Goal: Task Accomplishment & Management: Complete application form

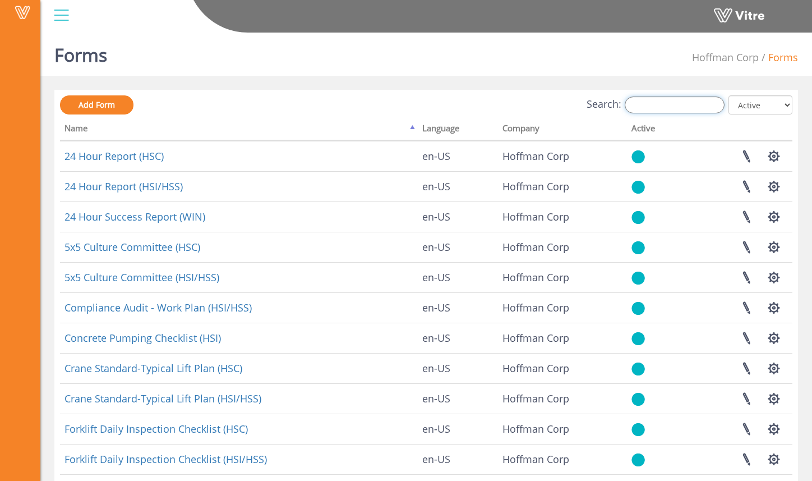
click at [656, 107] on input "Search:" at bounding box center [675, 105] width 100 height 17
type input "rams"
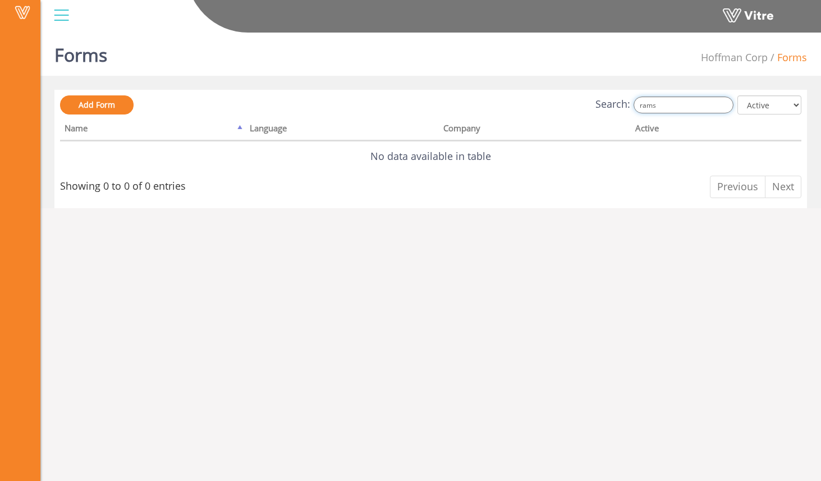
drag, startPoint x: 665, startPoint y: 104, endPoint x: 636, endPoint y: 102, distance: 29.8
click at [637, 101] on label "Search: rams" at bounding box center [664, 105] width 138 height 17
click at [214, 117] on div "Add Form Search: All Active Not Active Processing... Name Language Company Acti…" at bounding box center [430, 148] width 741 height 107
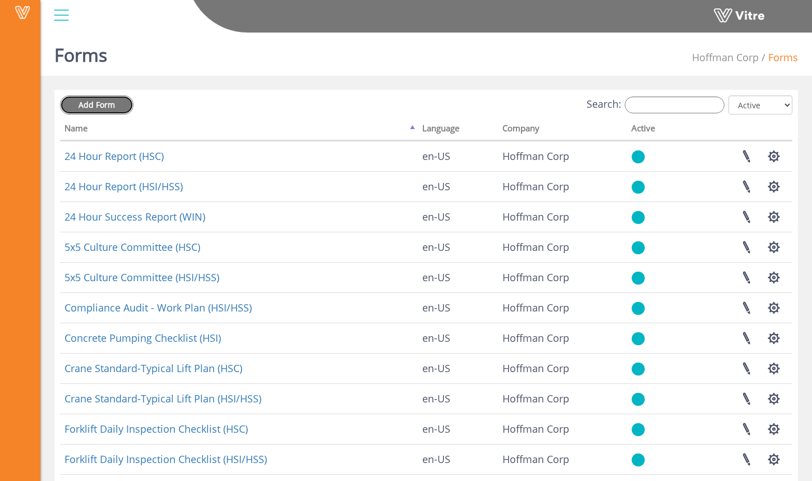
click at [120, 105] on link "Add Form" at bounding box center [97, 104] width 74 height 19
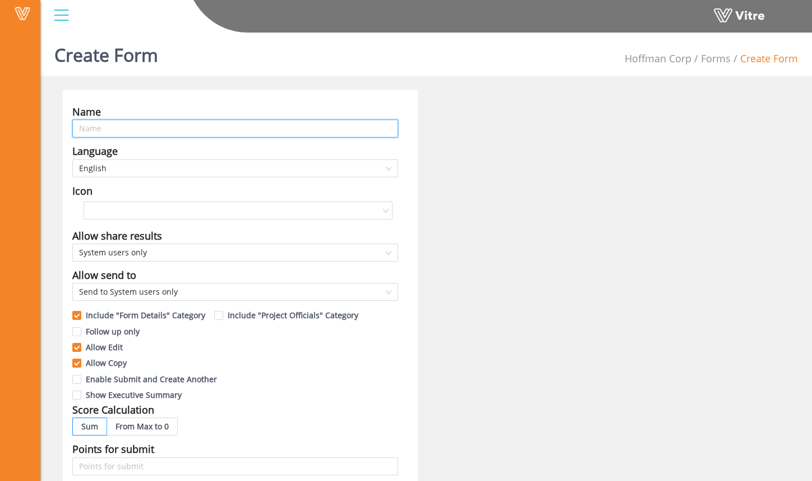
click at [201, 127] on input "text" at bounding box center [235, 129] width 326 height 18
type input "RAMS Submission Tracker"
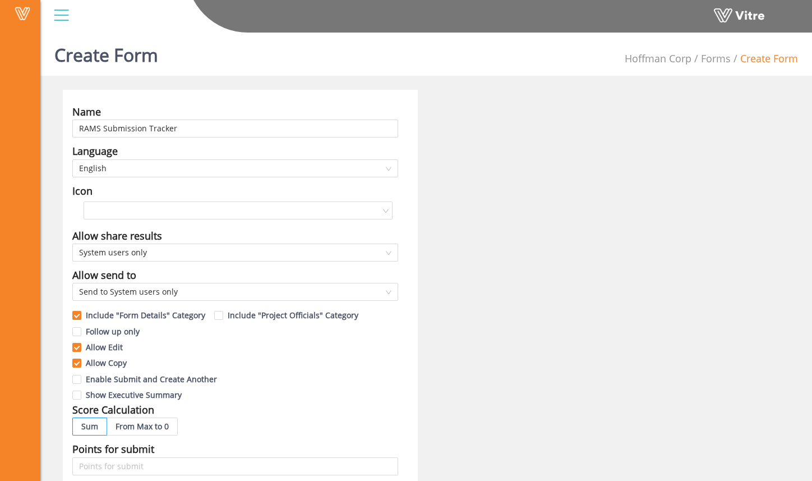
click at [447, 161] on div "Name RAMS Submission Tracker Language English Icon Allow share results System u…" at bounding box center [426, 456] width 744 height 732
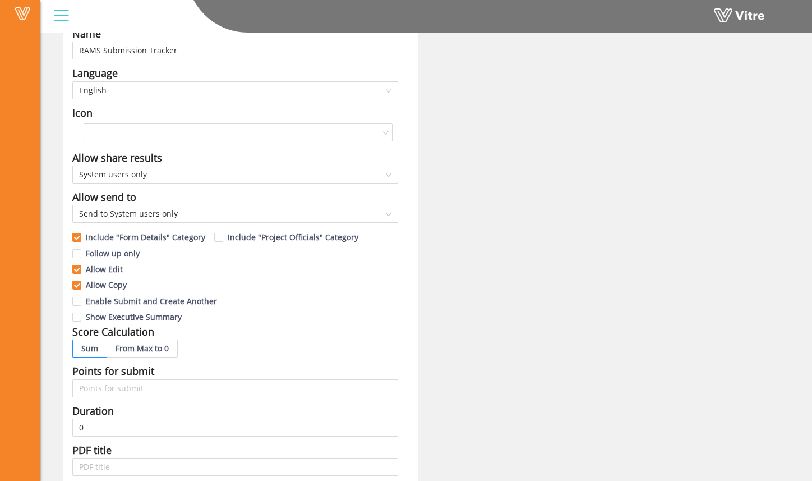
scroll to position [79, 0]
click at [185, 208] on span "Send to System users only" at bounding box center [235, 212] width 313 height 17
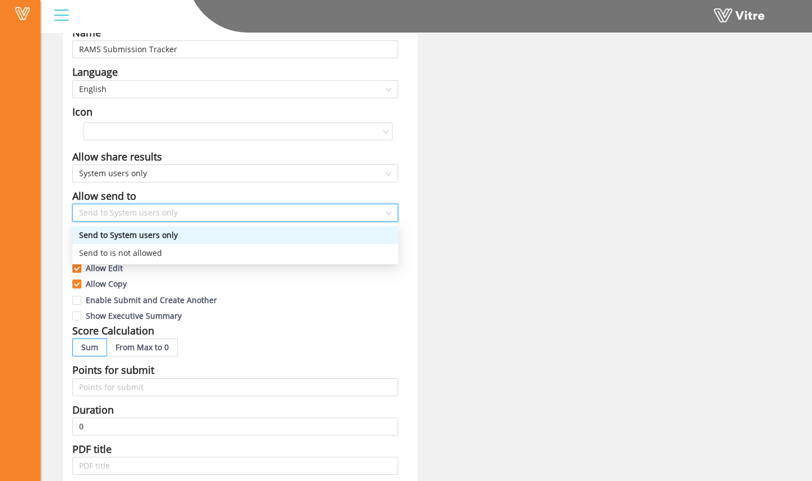
click at [185, 214] on span "Send to System users only" at bounding box center [235, 212] width 313 height 17
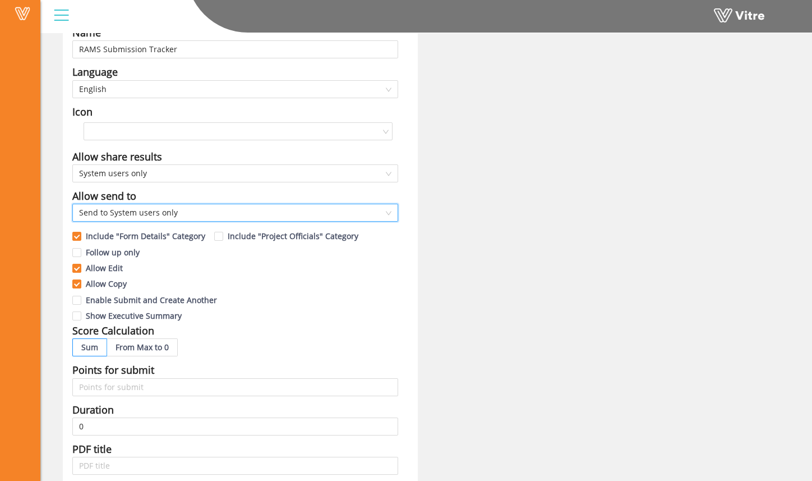
click at [457, 215] on div "Name RAMS Submission Tracker Language English Icon Allow share results System u…" at bounding box center [426, 377] width 744 height 732
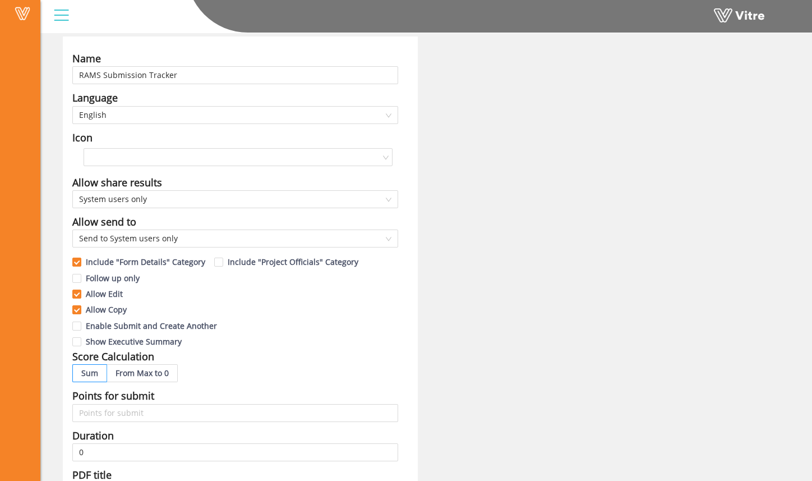
scroll to position [51, 0]
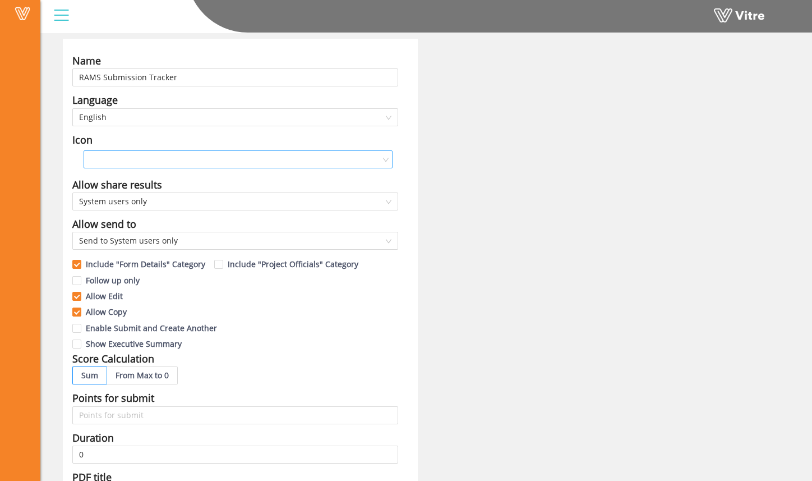
click at [158, 158] on input "search" at bounding box center [234, 159] width 288 height 17
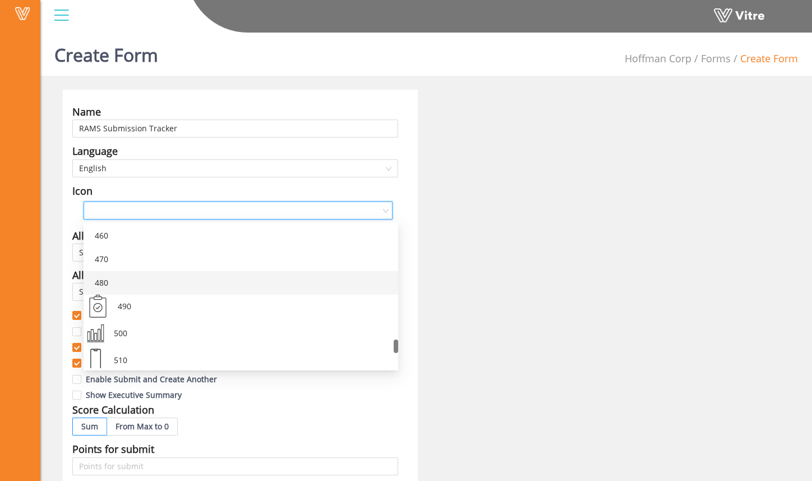
scroll to position [1209, 0]
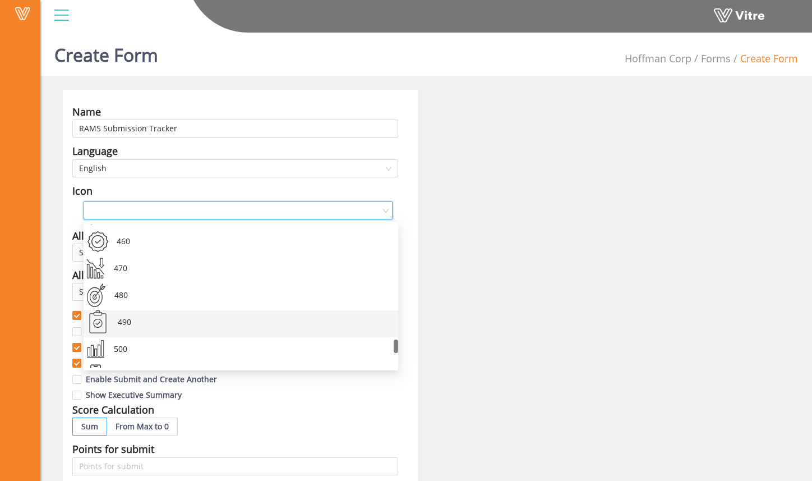
click at [172, 327] on div "490" at bounding box center [252, 323] width 275 height 27
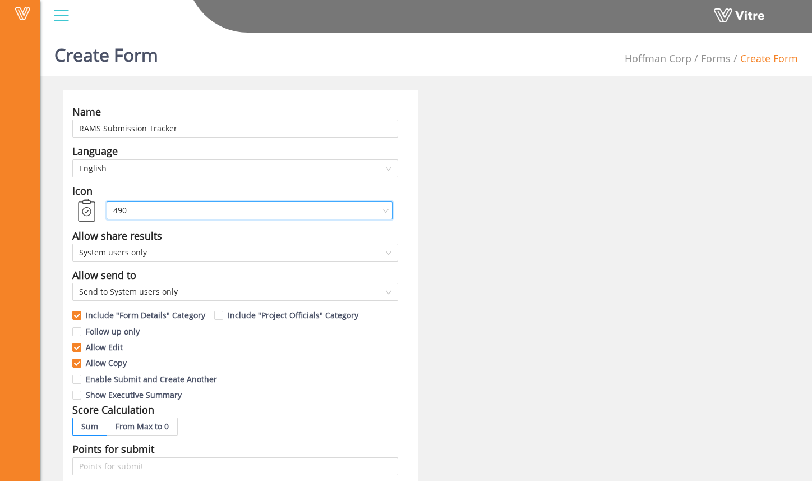
click at [501, 280] on div "Name RAMS Submission Tracker Language English Icon 490 490 Allow share results …" at bounding box center [426, 456] width 744 height 732
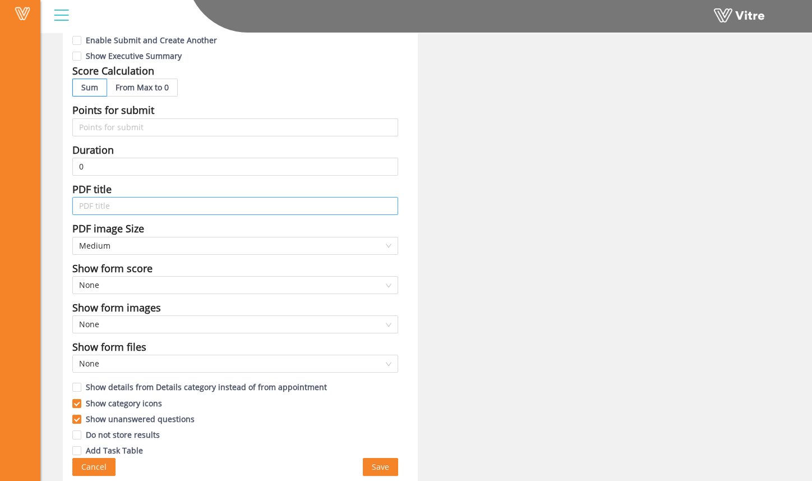
scroll to position [341, 0]
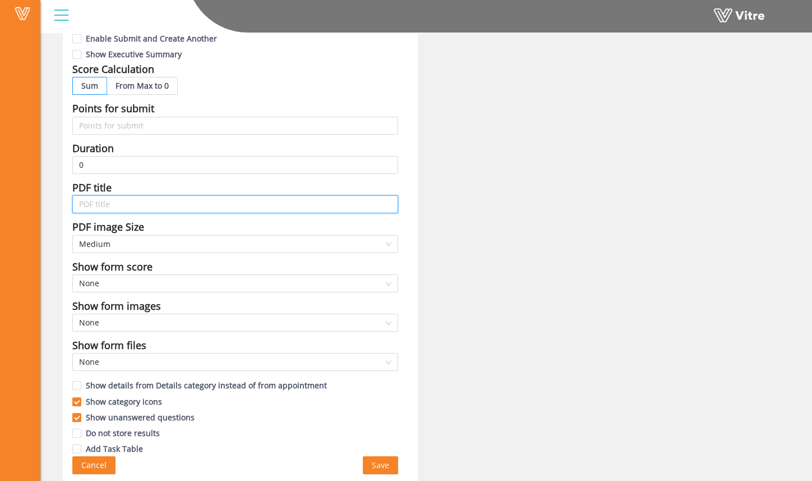
click at [153, 208] on input "text" at bounding box center [235, 204] width 326 height 18
click at [490, 230] on div "Name RAMS Submission Tracker Language English Icon 490 Allow share results Syst…" at bounding box center [426, 115] width 744 height 732
click at [380, 464] on span "Save" at bounding box center [380, 465] width 17 height 12
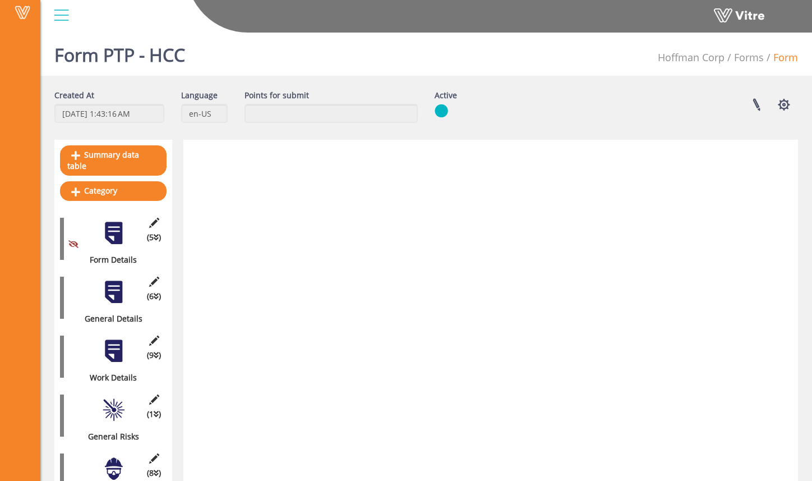
scroll to position [1062, 0]
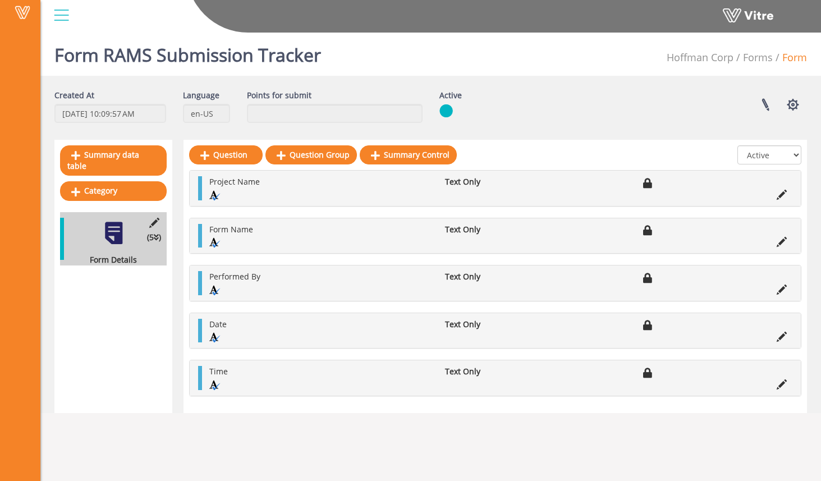
click at [138, 283] on div "Summary data table Category (5 ) Form Details" at bounding box center [113, 276] width 118 height 273
click at [137, 185] on link "Category" at bounding box center [113, 190] width 107 height 19
click at [107, 340] on div "Summary data table Category (5 ) Form Details" at bounding box center [113, 276] width 118 height 273
click at [149, 182] on link "Category" at bounding box center [113, 190] width 107 height 19
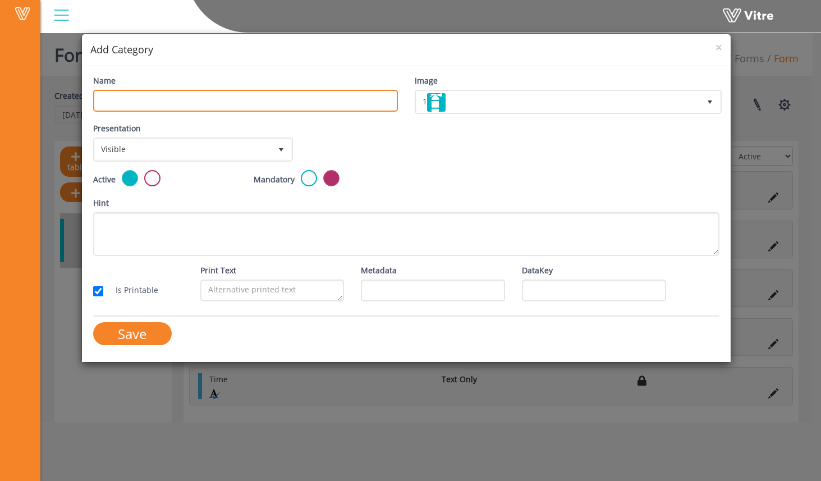
drag, startPoint x: 205, startPoint y: 101, endPoint x: 199, endPoint y: 95, distance: 8.3
click at [203, 99] on input "Name" at bounding box center [245, 101] width 305 height 22
type input "R"
type input "r"
type input "s"
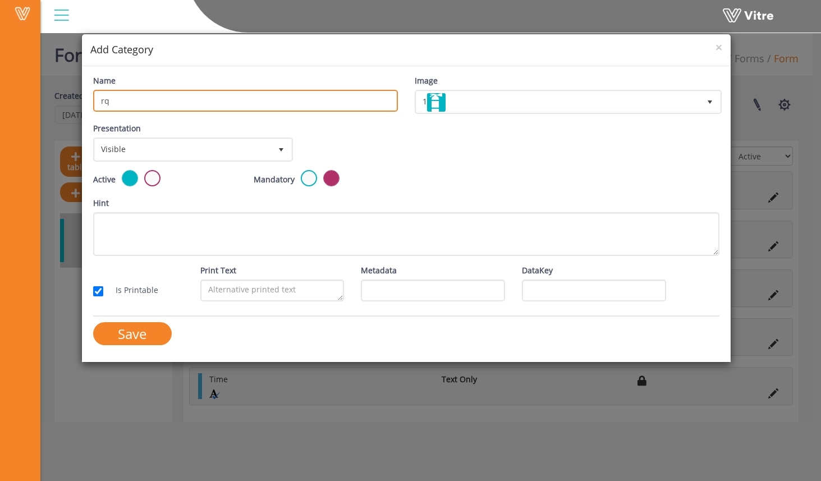
type input "r"
type input "RAMS Submittal"
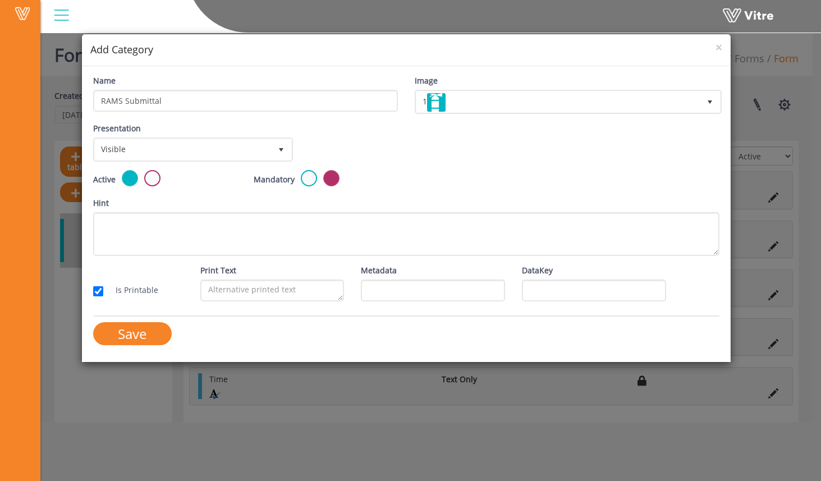
drag, startPoint x: 416, startPoint y: 137, endPoint x: 421, endPoint y: 135, distance: 6.0
click at [416, 137] on div "Presentation Visible 0 Set Duration Minutes 0 Set conditional rule Set Duration" at bounding box center [406, 146] width 643 height 48
drag, startPoint x: 457, startPoint y: 116, endPoint x: 460, endPoint y: 109, distance: 7.3
click at [457, 116] on div "Image 1 1" at bounding box center [567, 99] width 322 height 48
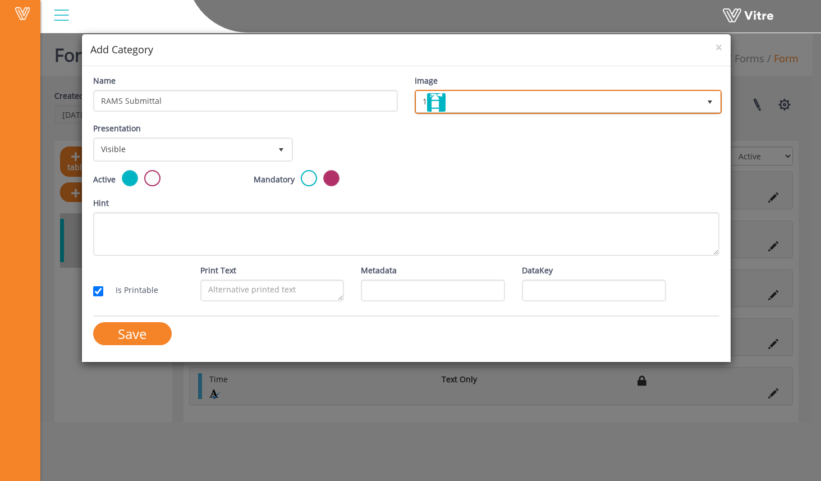
click at [462, 107] on span "1" at bounding box center [557, 101] width 283 height 20
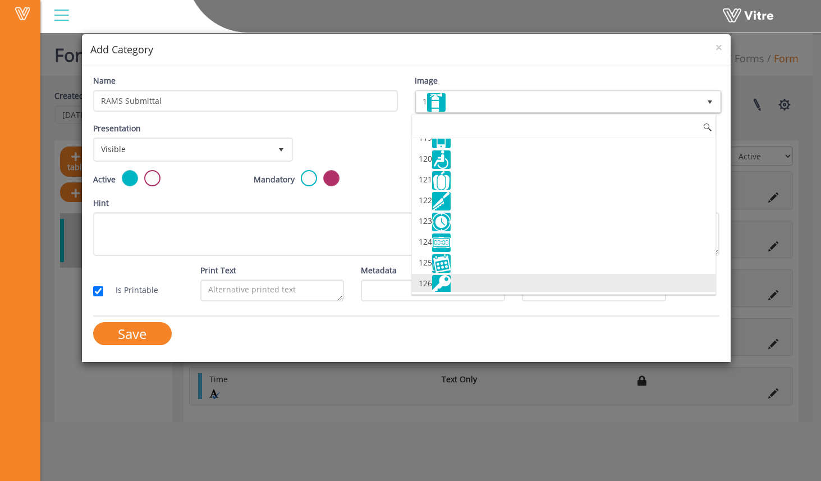
scroll to position [2589, 0]
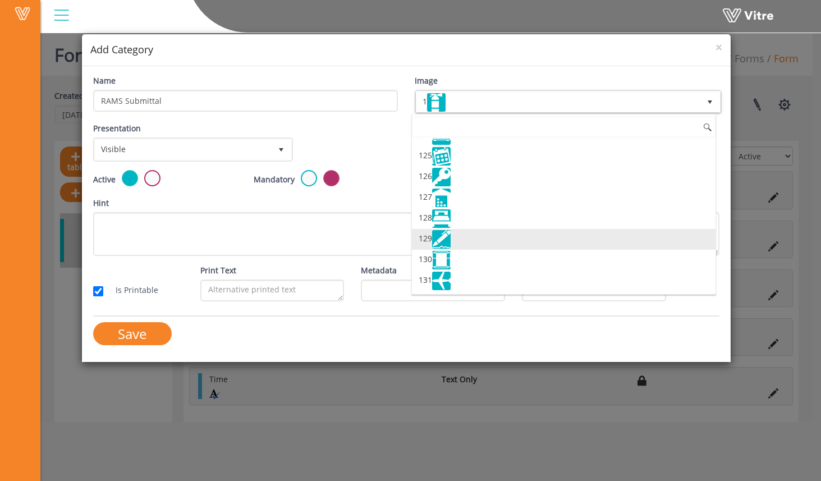
click at [493, 240] on li "129" at bounding box center [564, 239] width 304 height 21
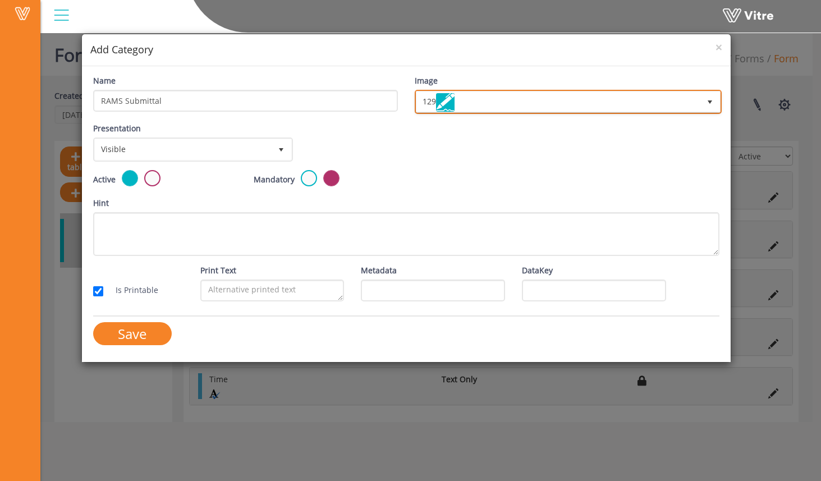
click at [452, 109] on img at bounding box center [445, 102] width 19 height 19
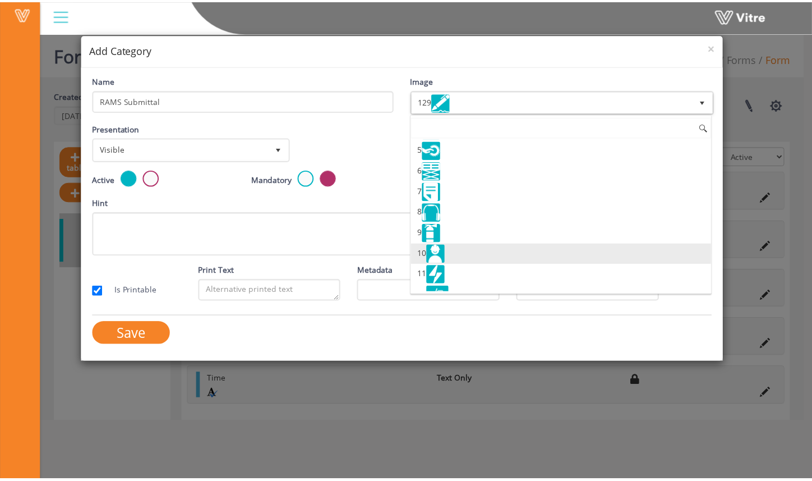
scroll to position [80, 0]
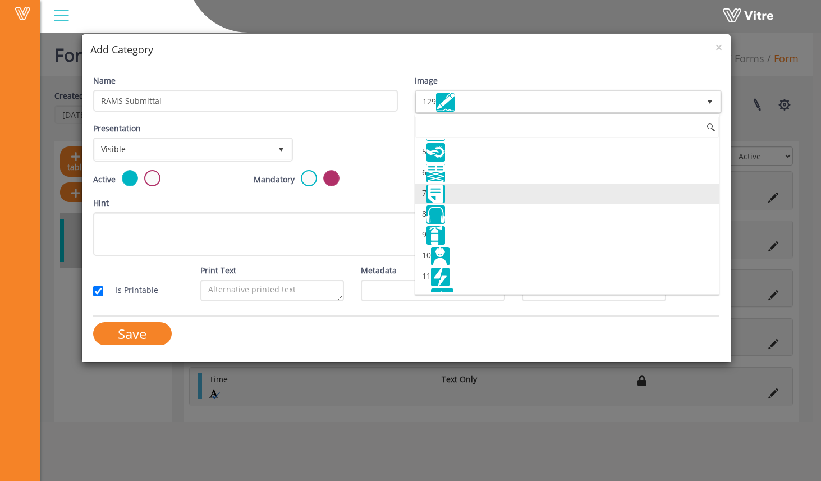
click at [476, 199] on li "7" at bounding box center [567, 193] width 304 height 21
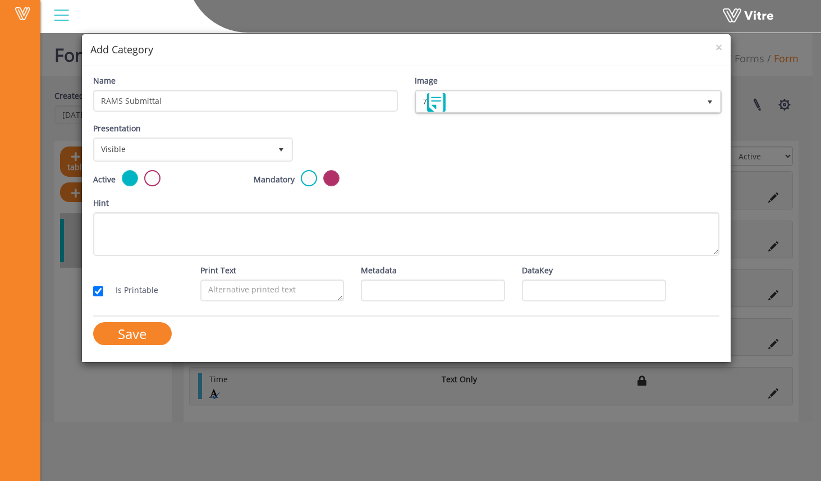
click at [445, 144] on div "Presentation Visible 0 Set Duration Minutes 0 Set conditional rule Set Duration" at bounding box center [406, 146] width 643 height 48
click at [154, 328] on input "Save" at bounding box center [132, 333] width 79 height 23
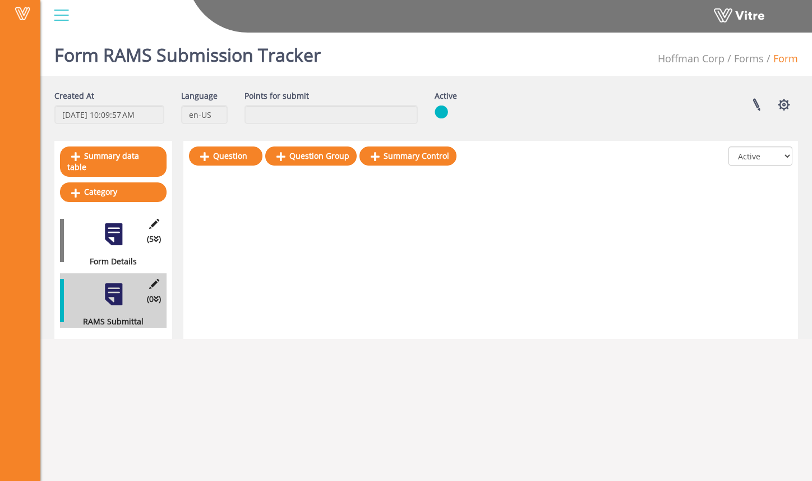
click at [256, 198] on div "Question Question Group Summary Control All Active Not Active" at bounding box center [490, 240] width 615 height 198
click at [241, 156] on link "Question" at bounding box center [226, 155] width 74 height 19
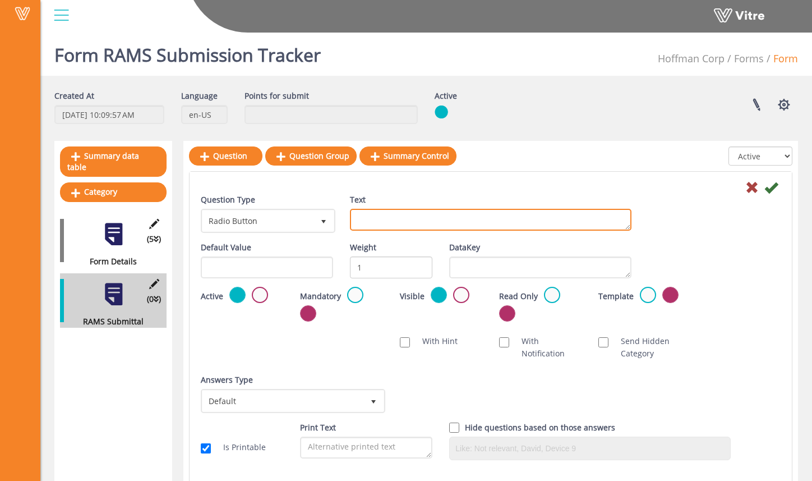
click at [389, 227] on textarea "Text" at bounding box center [491, 220] width 282 height 22
type textarea "Upload the RAMS Document"
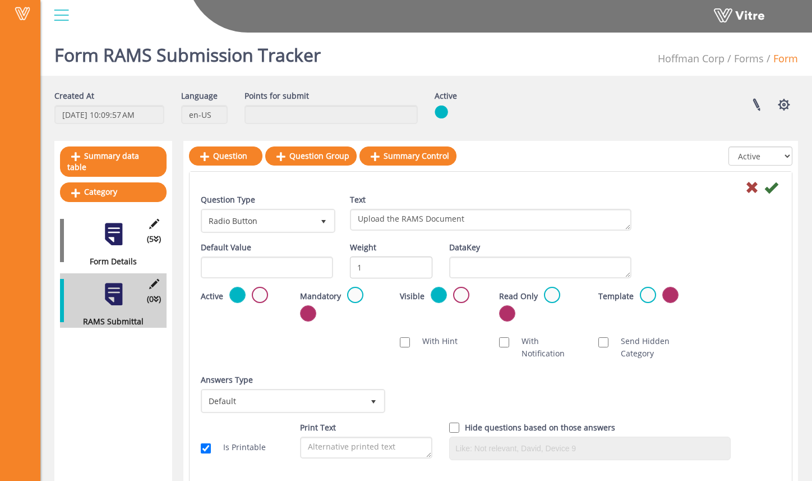
click at [458, 194] on div "Text Upload the RAMS Document" at bounding box center [491, 212] width 282 height 37
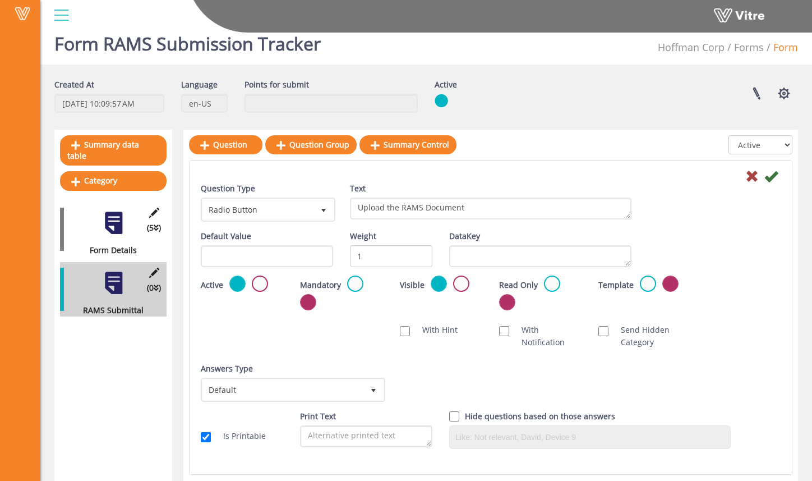
scroll to position [12, 0]
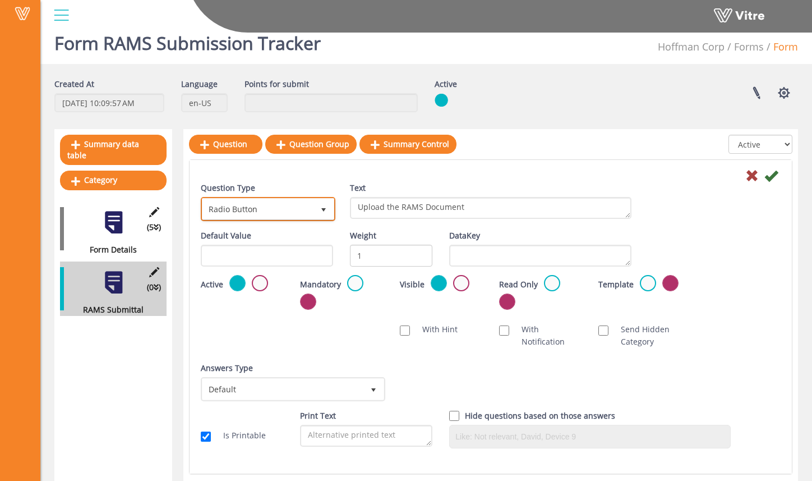
click at [307, 208] on span "Radio Button" at bounding box center [258, 209] width 111 height 20
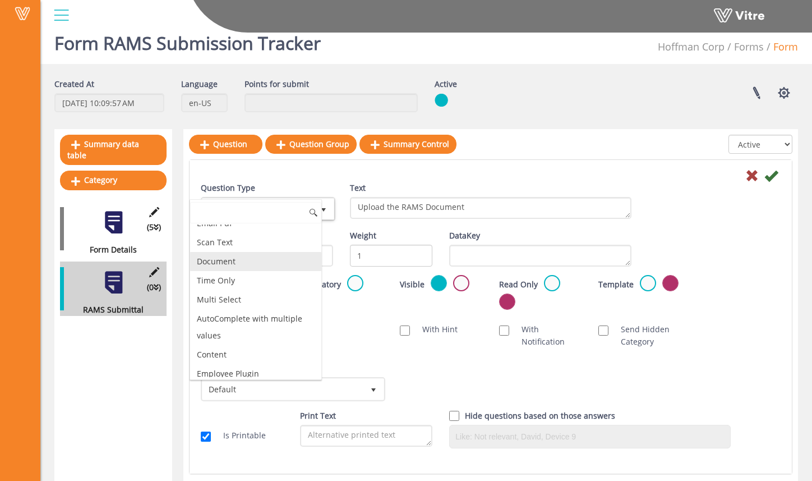
scroll to position [316, 0]
click at [275, 270] on li "Document" at bounding box center [255, 260] width 131 height 19
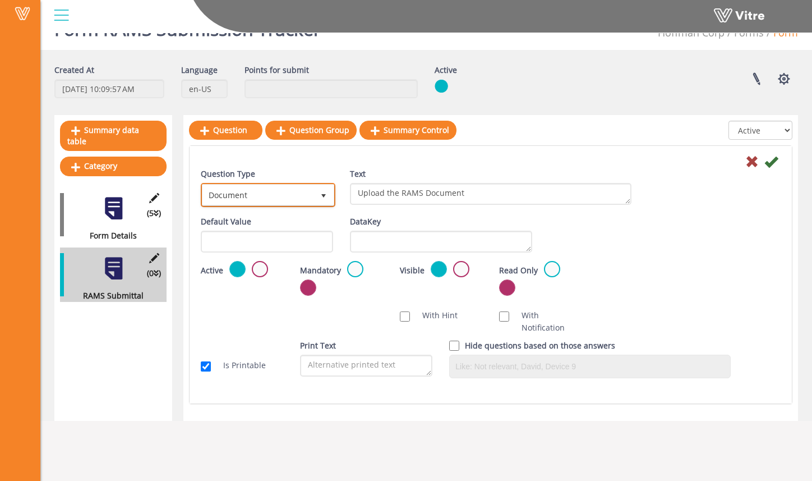
scroll to position [28, 0]
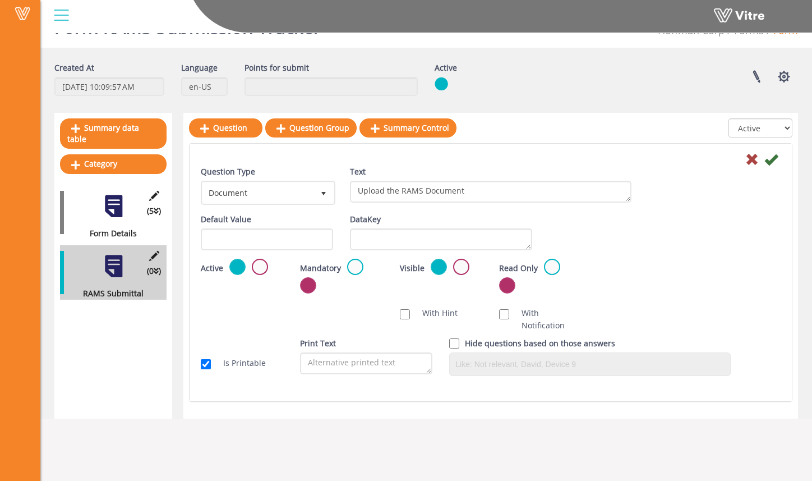
click at [295, 220] on div "Default Value" at bounding box center [267, 231] width 132 height 37
click at [309, 187] on span "Document" at bounding box center [258, 192] width 111 height 20
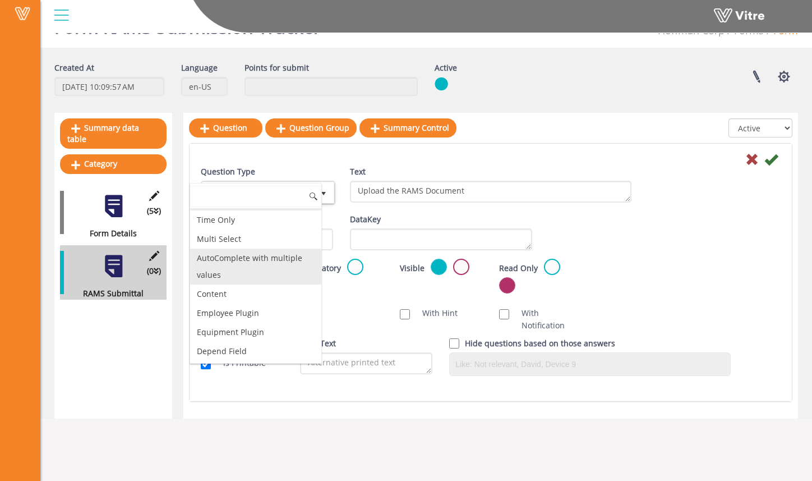
scroll to position [377, 0]
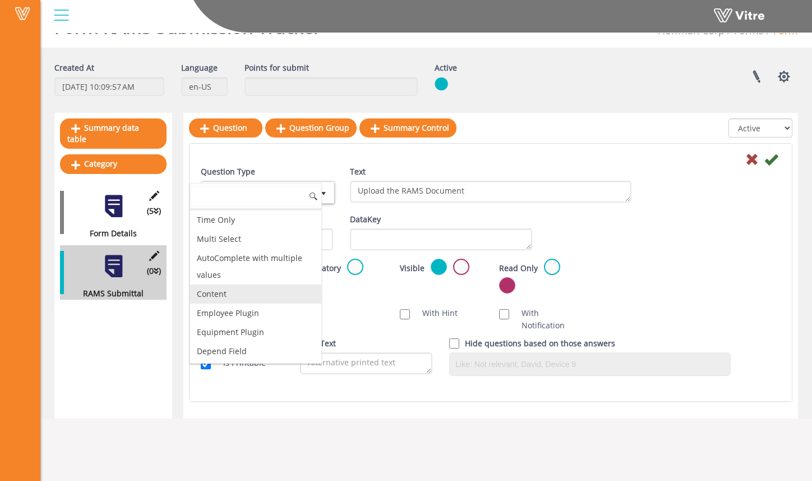
click at [281, 294] on li "Content" at bounding box center [255, 293] width 131 height 19
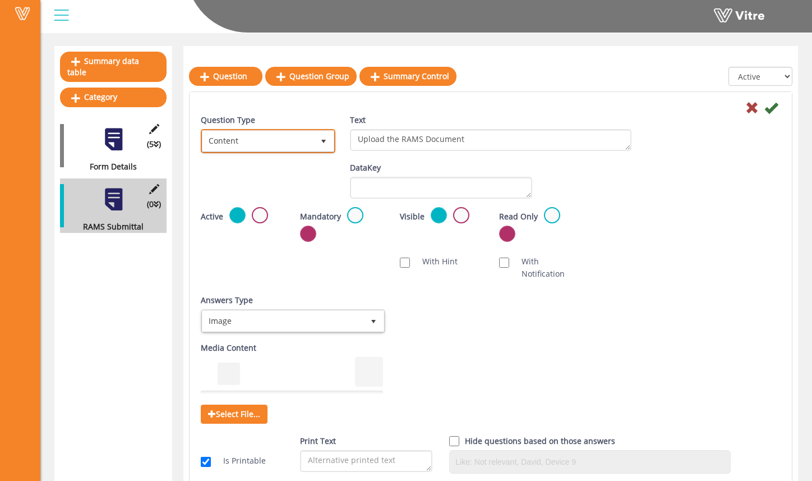
scroll to position [108, 0]
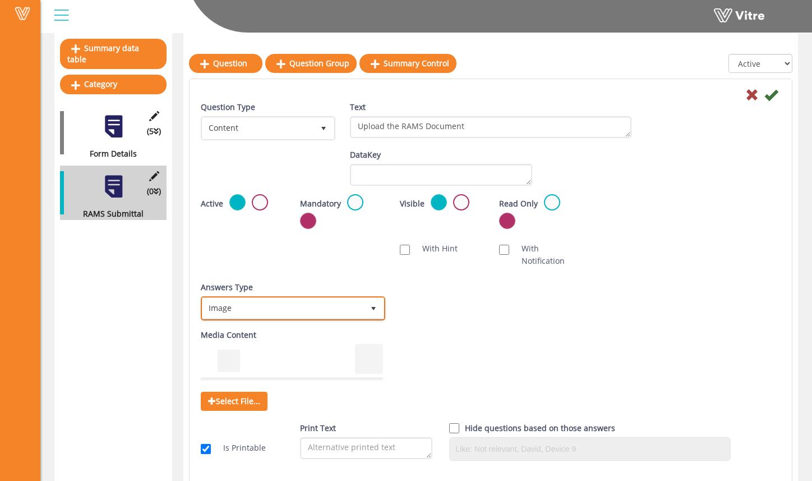
click at [312, 309] on span "Image" at bounding box center [283, 308] width 161 height 20
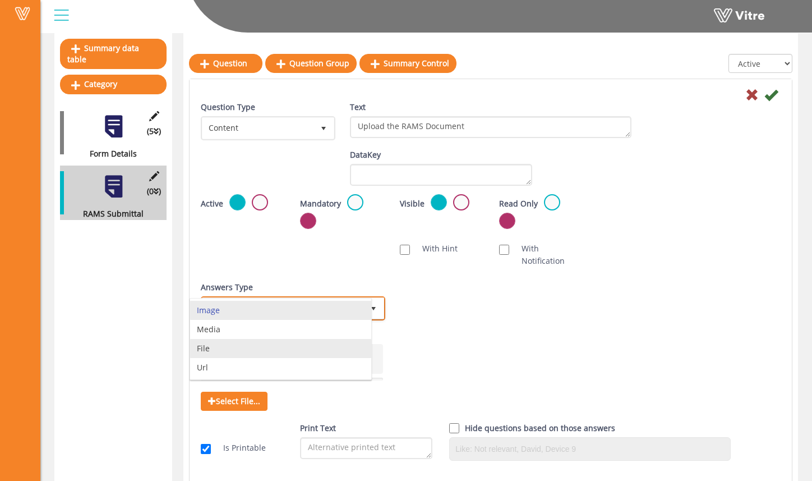
click at [292, 346] on li "File" at bounding box center [280, 348] width 181 height 19
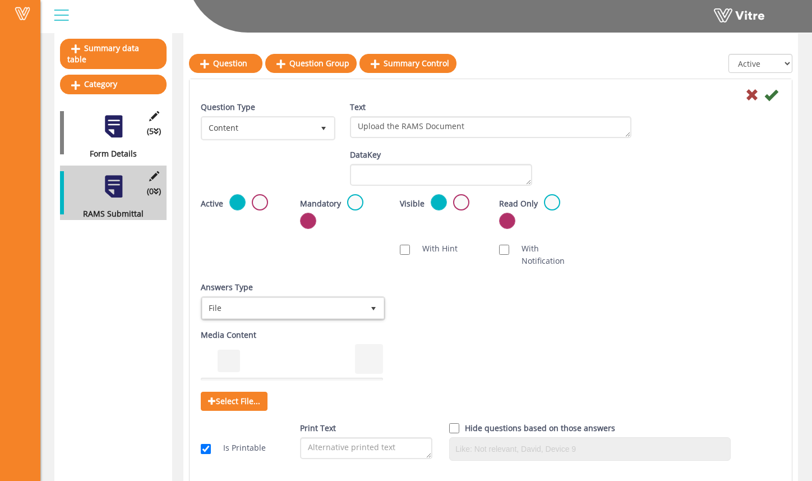
click at [433, 315] on div "Answers Type Default 0 Answers Type Default 0 Module Select Form Context (limit…" at bounding box center [490, 305] width 597 height 48
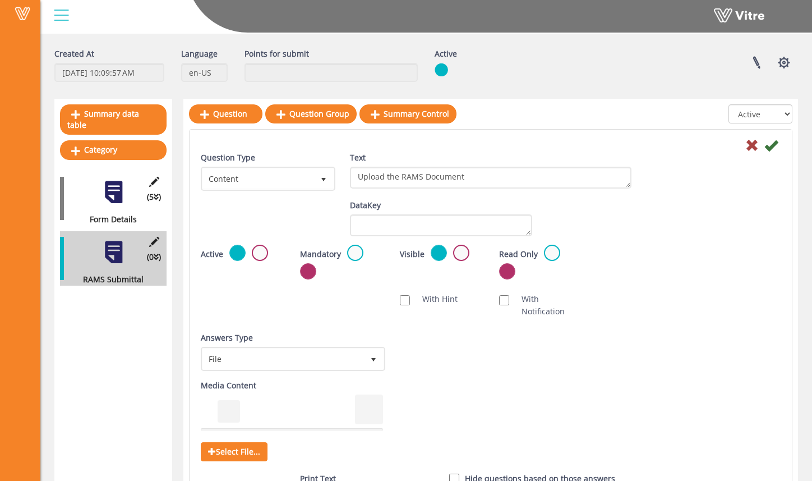
scroll to position [114, 0]
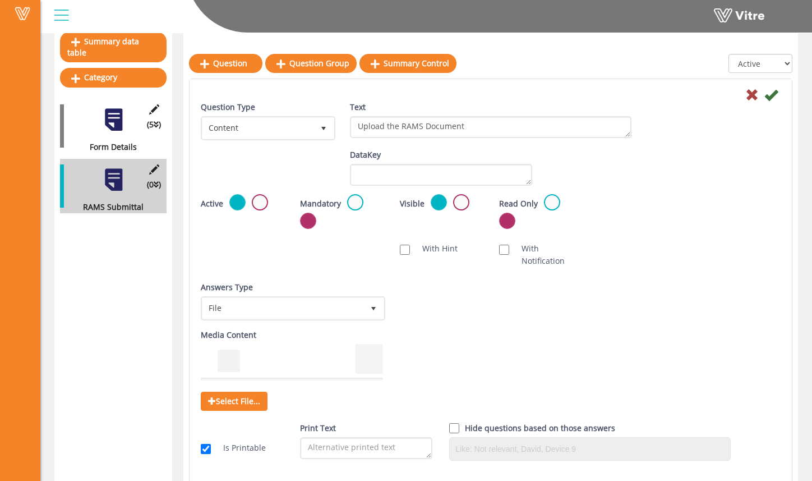
drag, startPoint x: 335, startPoint y: 355, endPoint x: 298, endPoint y: 352, distance: 37.1
click at [291, 356] on div at bounding box center [292, 361] width 182 height 34
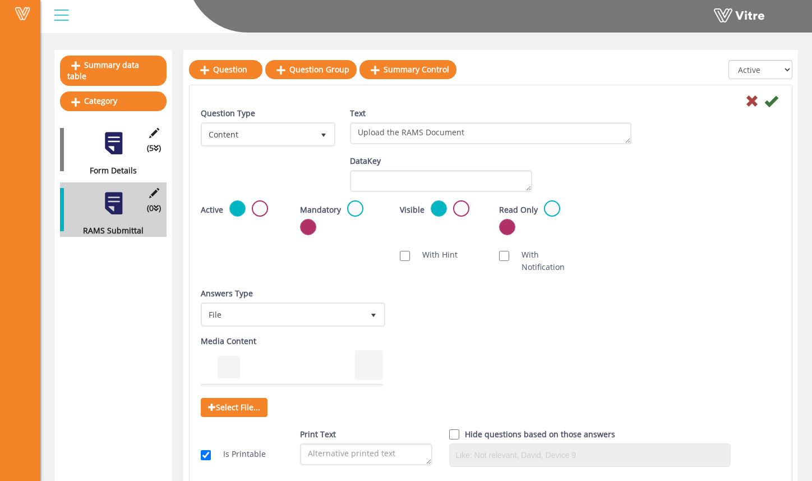
scroll to position [86, 0]
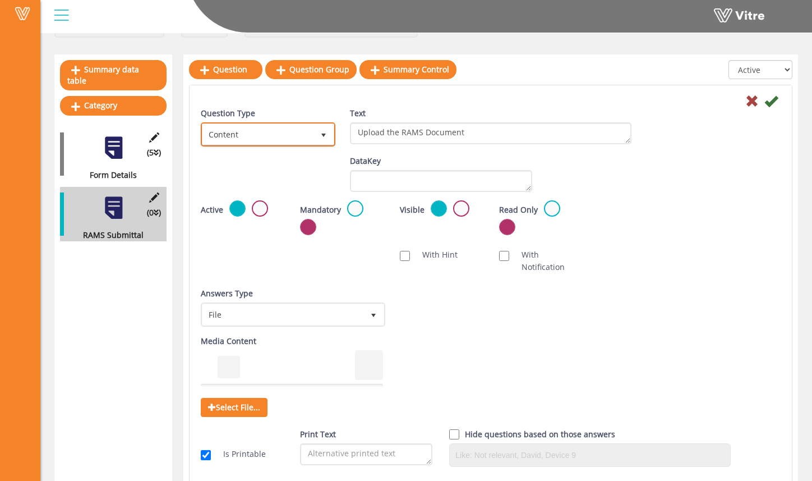
click at [267, 128] on span "Content" at bounding box center [258, 134] width 111 height 20
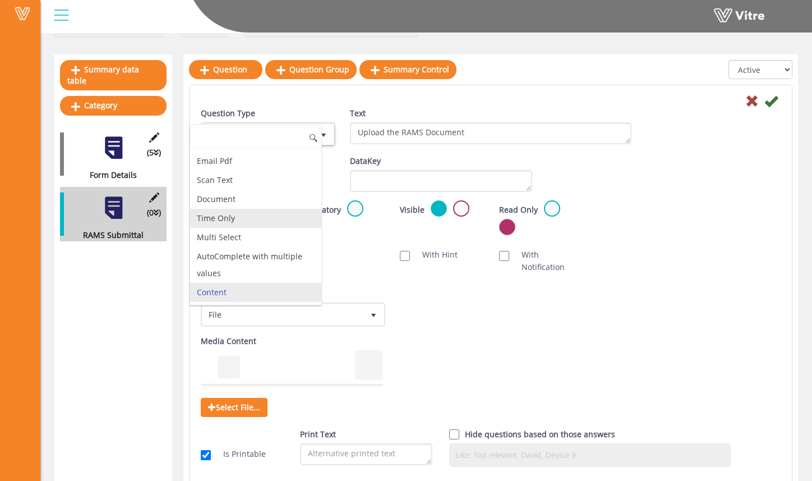
scroll to position [300, 0]
click at [255, 212] on li "Document" at bounding box center [255, 202] width 131 height 19
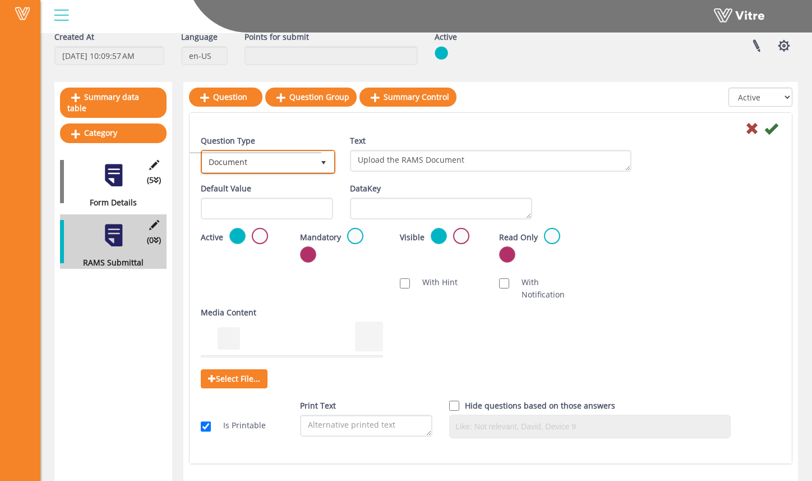
scroll to position [58, 0]
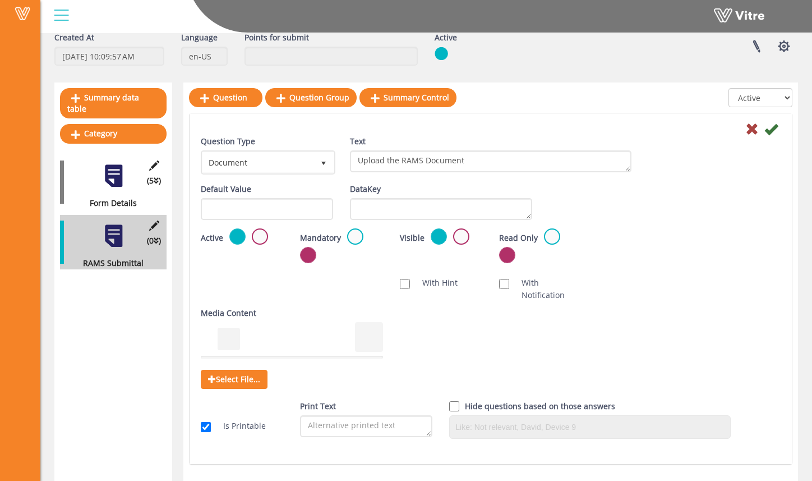
click at [270, 279] on div "Scan NFC Must scan With Hint With Notification Send Hidden Category No Image Op…" at bounding box center [490, 289] width 597 height 36
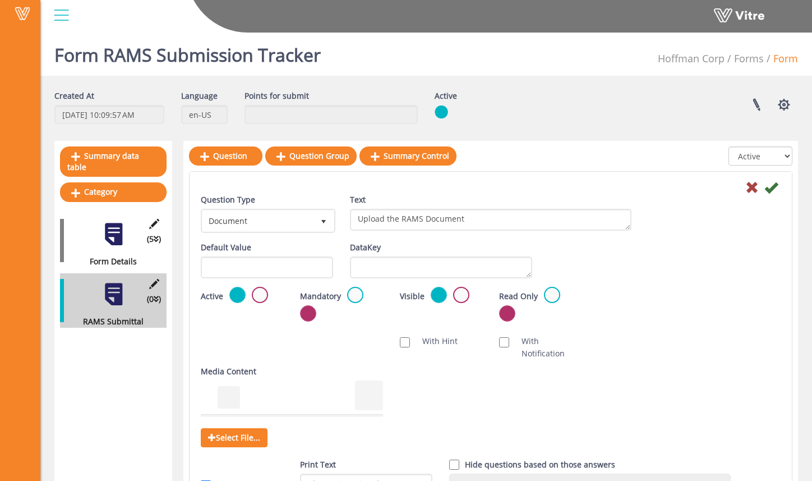
scroll to position [0, 0]
click at [773, 189] on icon at bounding box center [771, 187] width 13 height 13
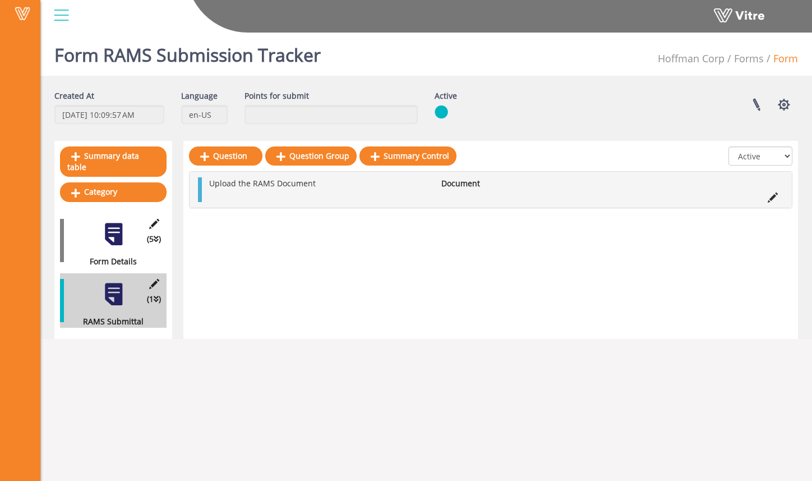
click at [767, 199] on li at bounding box center [773, 196] width 21 height 12
click at [773, 199] on icon at bounding box center [773, 197] width 10 height 10
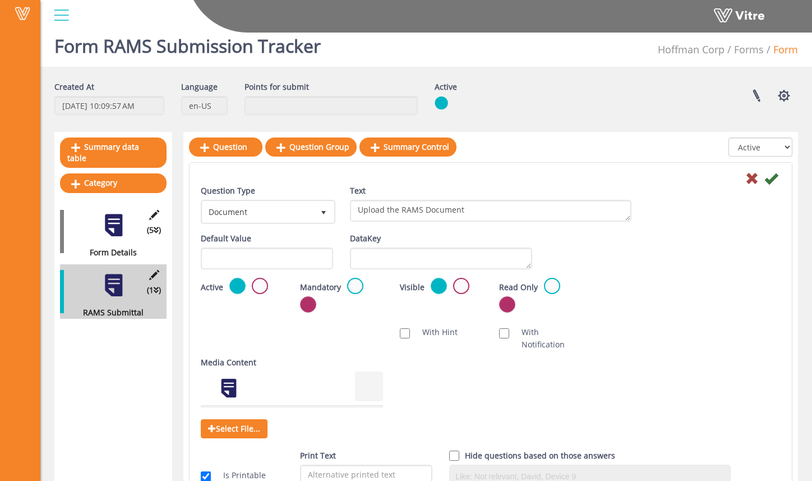
scroll to position [58, 0]
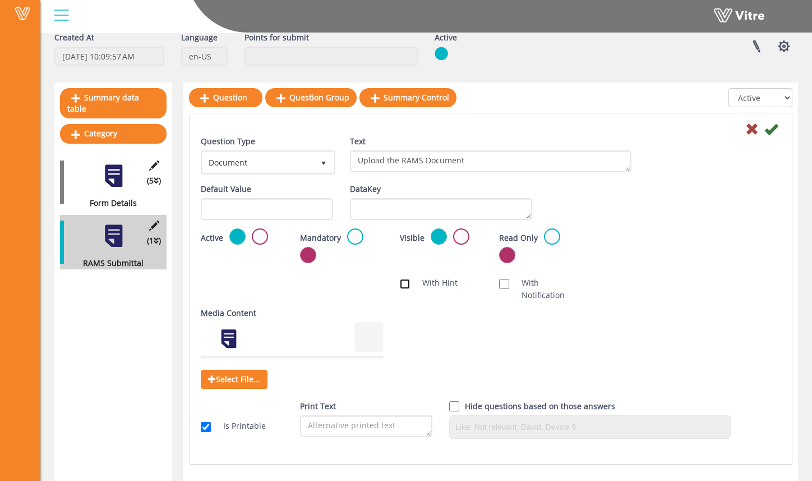
click at [407, 283] on input "With Hint" at bounding box center [405, 284] width 10 height 10
checkbox input "true"
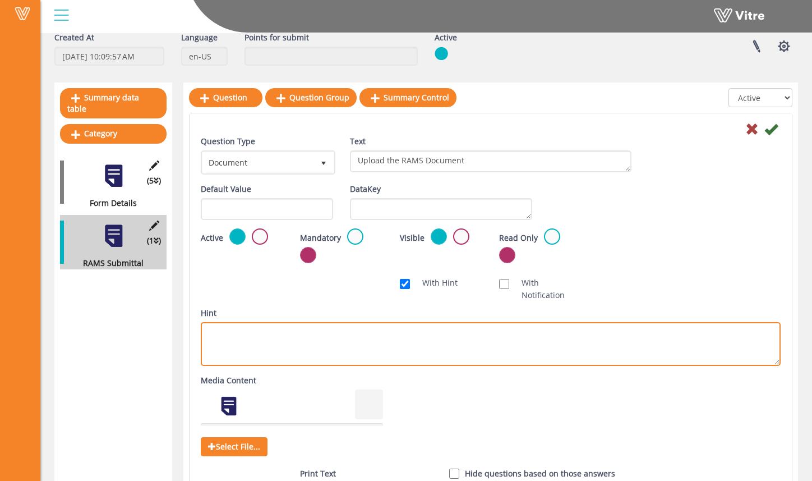
click at [401, 330] on textarea "Hint" at bounding box center [491, 344] width 580 height 44
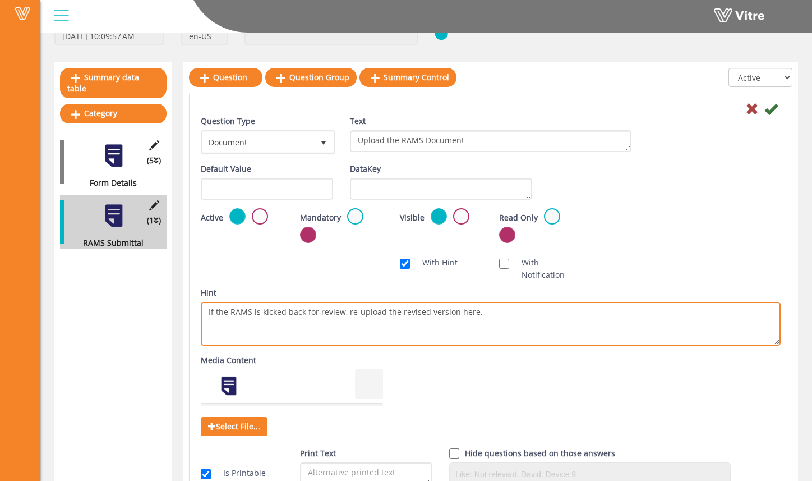
type textarea "If the RAMS is kicked back for review, re-upload the revised version here."
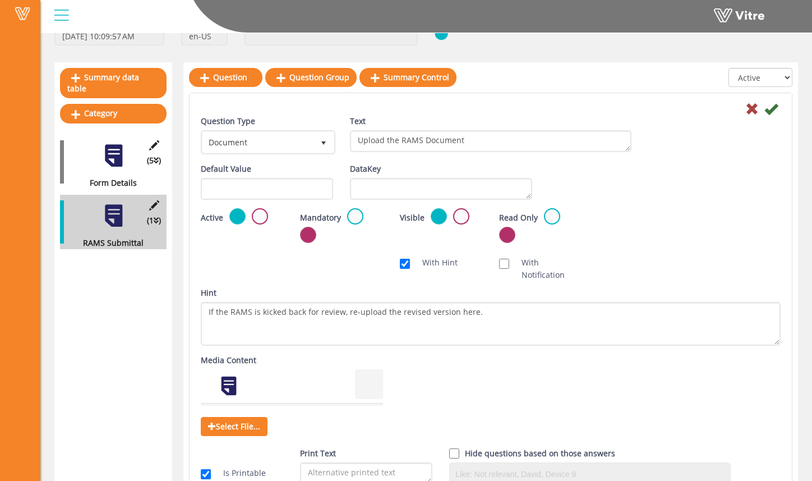
click at [361, 268] on div "Scan NFC Must scan With Hint With Notification Send Hidden Category No Image Op…" at bounding box center [490, 269] width 597 height 36
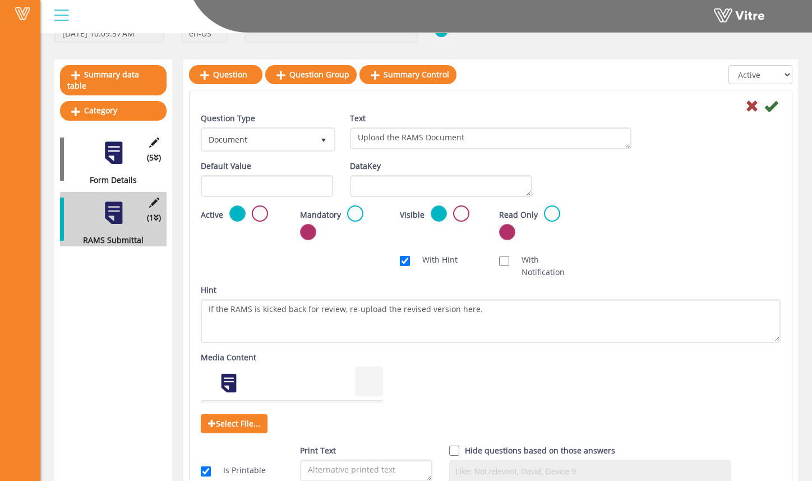
scroll to position [126, 0]
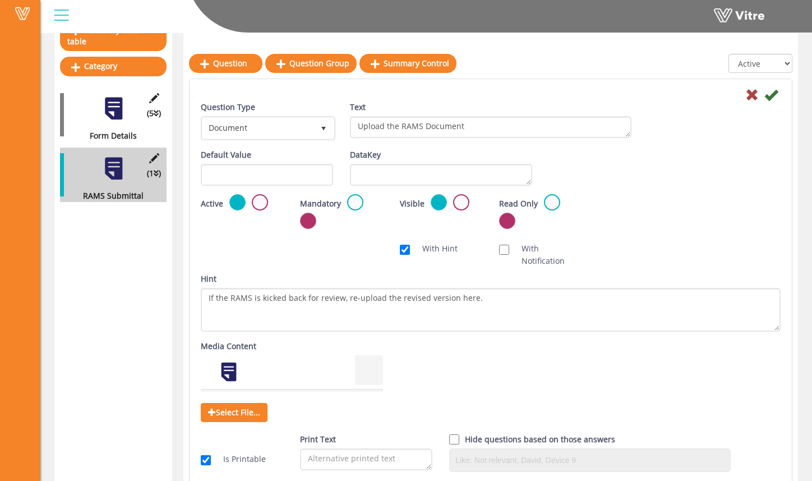
click at [776, 98] on icon at bounding box center [771, 94] width 13 height 13
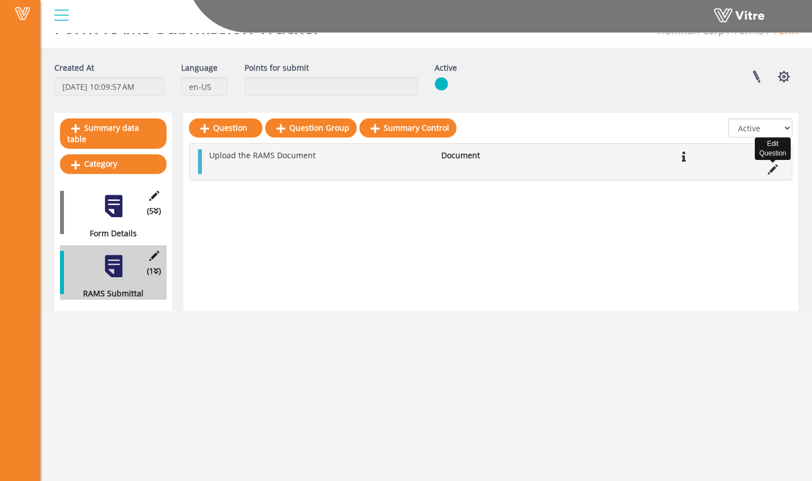
click at [773, 170] on icon at bounding box center [773, 169] width 10 height 10
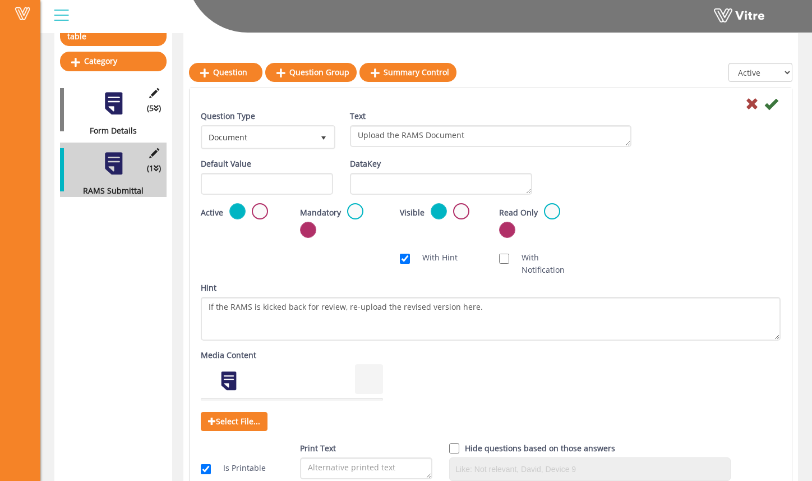
scroll to position [144, 0]
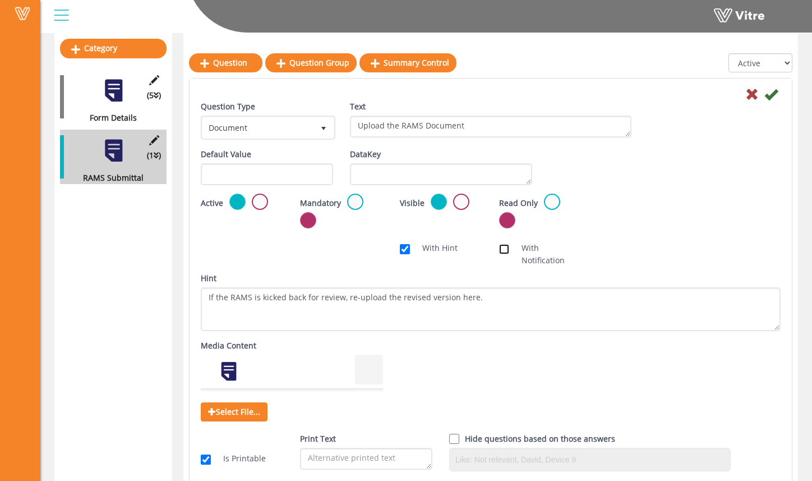
click at [504, 248] on input "With Notification" at bounding box center [504, 249] width 10 height 10
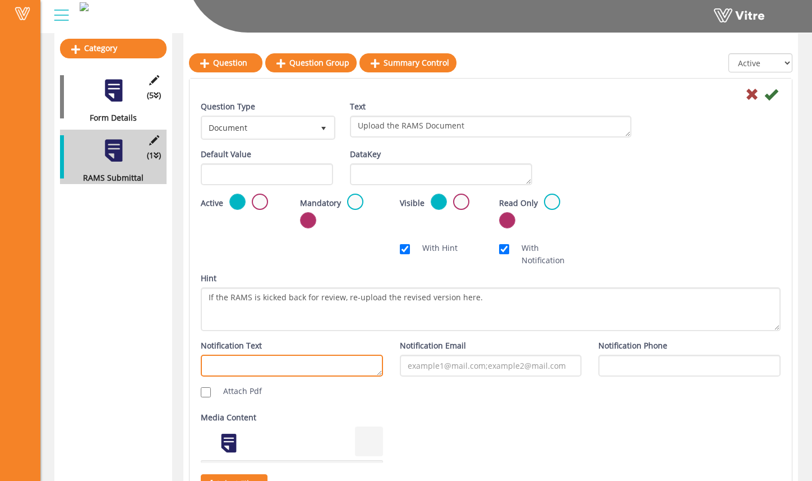
click at [297, 362] on textarea "Notification Text" at bounding box center [292, 366] width 182 height 22
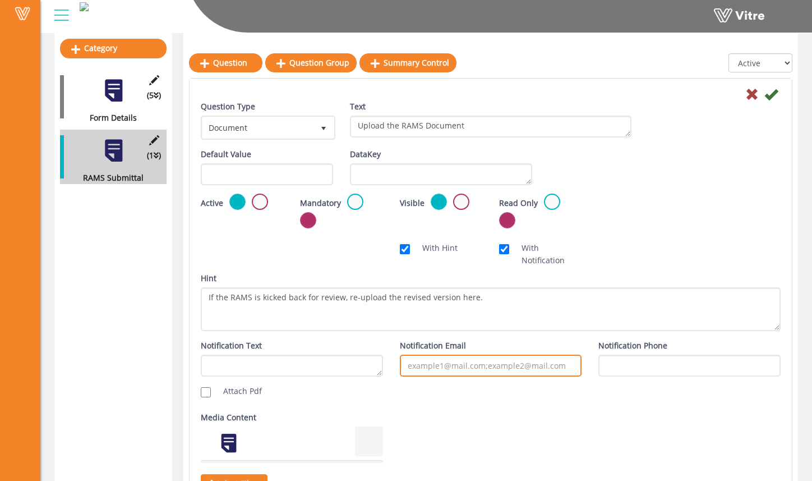
click at [530, 370] on input "Notification Email" at bounding box center [491, 366] width 182 height 22
click at [484, 345] on div "Notification Email" at bounding box center [491, 357] width 182 height 37
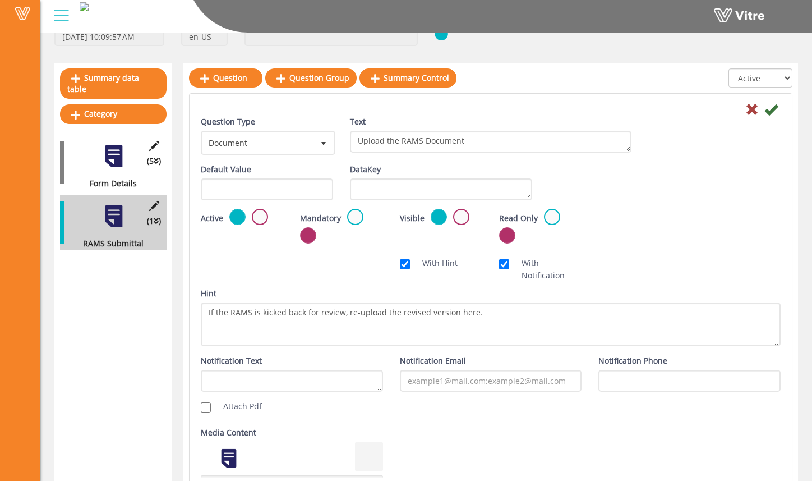
scroll to position [79, 0]
click at [506, 263] on input "With Notification" at bounding box center [504, 264] width 10 height 10
checkbox input "false"
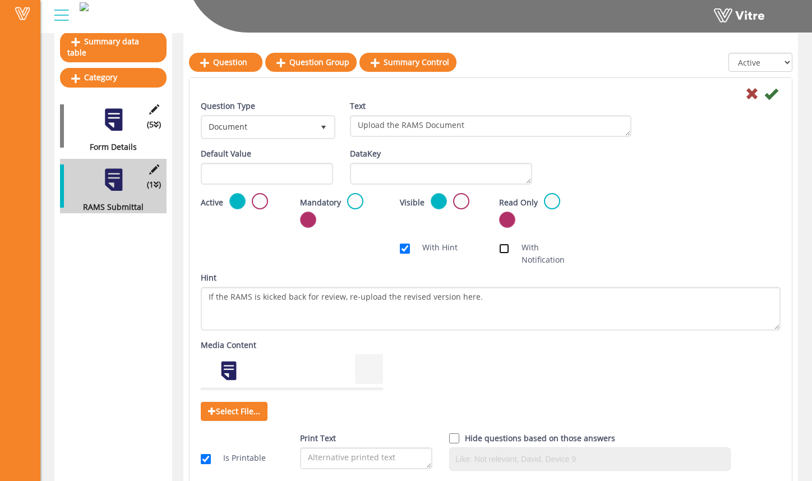
scroll to position [113, 0]
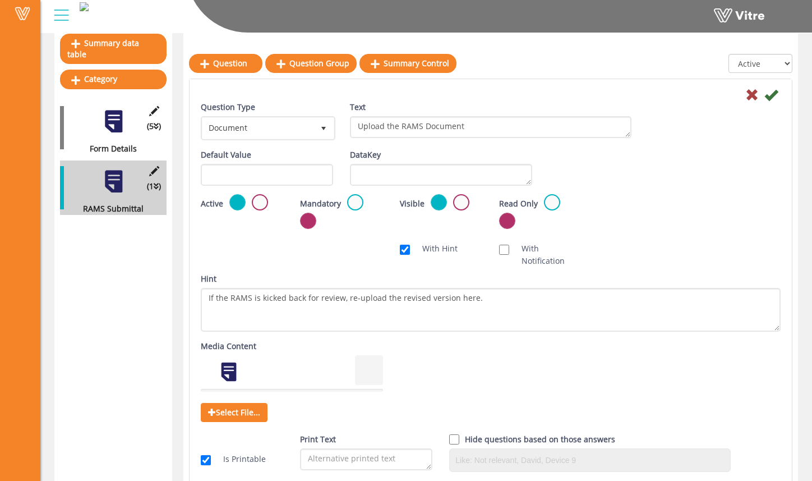
click at [355, 205] on label at bounding box center [355, 202] width 16 height 16
click at [0, 0] on input "radio" at bounding box center [0, 0] width 0 height 0
click at [773, 93] on icon at bounding box center [771, 94] width 13 height 13
click at [773, 113] on div "Question Type Document 27 Text Upload the RAMS Document" at bounding box center [490, 125] width 597 height 48
click at [773, 95] on icon at bounding box center [771, 94] width 13 height 13
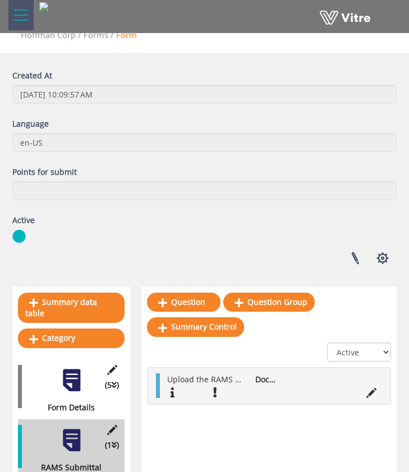
scroll to position [44, 0]
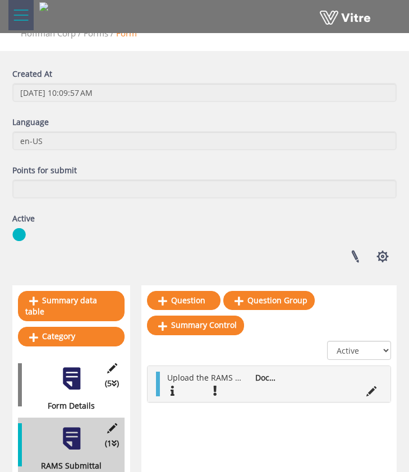
click at [328, 407] on div "Question Question Group Summary Control All Active Not Active Upload the RAMS D…" at bounding box center [268, 385] width 255 height 198
click at [288, 258] on div "Created At 9/9/2025 10:09:57 AM Language en-US Points for submit Active Linked …" at bounding box center [204, 170] width 401 height 204
click at [249, 440] on div "Question Question Group Summary Control All Active Not Active Upload the RAMS D…" at bounding box center [268, 385] width 255 height 198
click at [192, 296] on link "Question" at bounding box center [184, 300] width 74 height 19
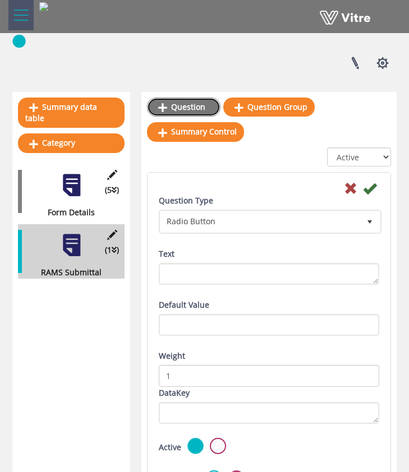
scroll to position [234, 0]
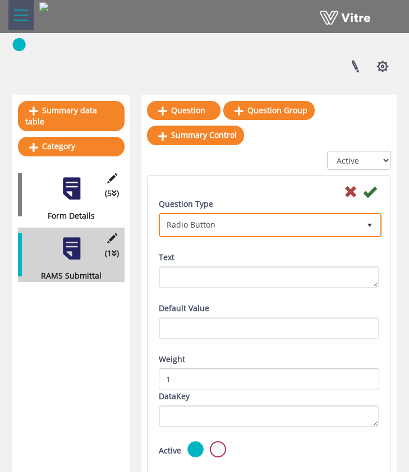
click at [242, 233] on span "Radio Button" at bounding box center [259, 225] width 199 height 20
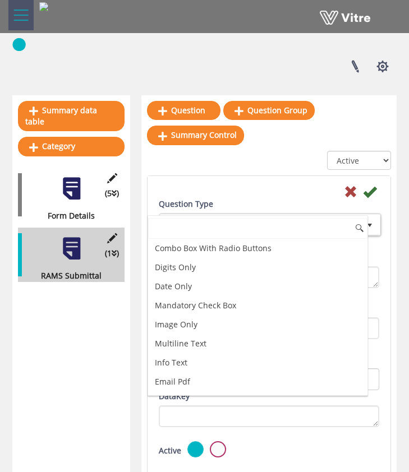
scroll to position [343, 0]
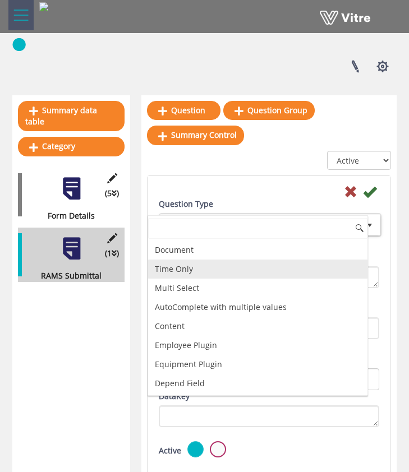
click at [229, 273] on li "Time Only" at bounding box center [257, 269] width 219 height 19
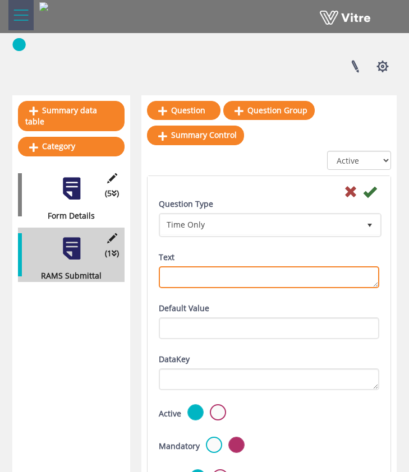
click at [240, 276] on textarea "Text" at bounding box center [269, 278] width 221 height 22
type textarea "Submission Date:"
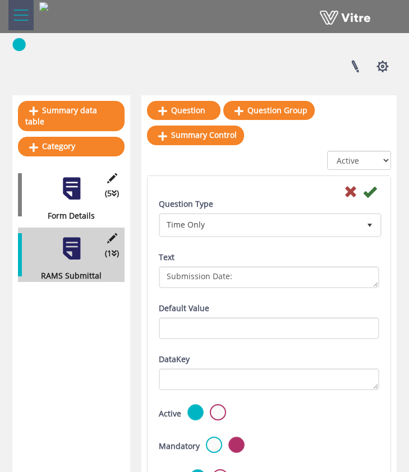
click at [279, 299] on div "Question Type Time Only 28 Text Submission Date:" at bounding box center [268, 250] width 237 height 104
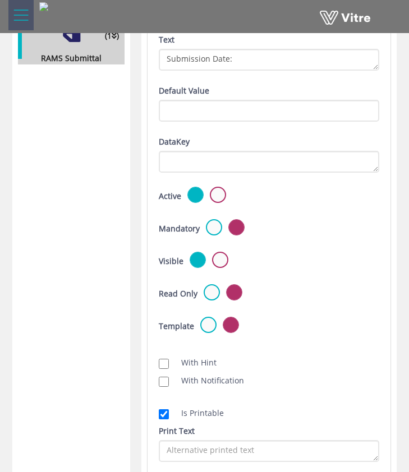
scroll to position [449, 0]
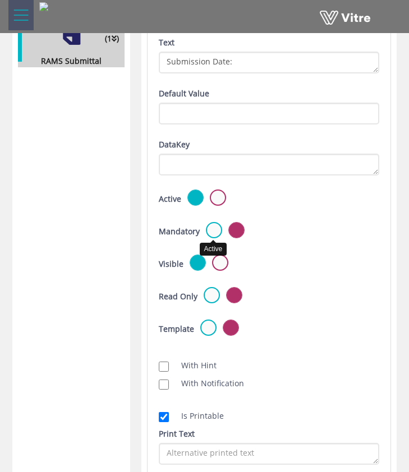
click at [212, 230] on label at bounding box center [214, 230] width 16 height 16
click at [0, 0] on input "radio" at bounding box center [0, 0] width 0 height 0
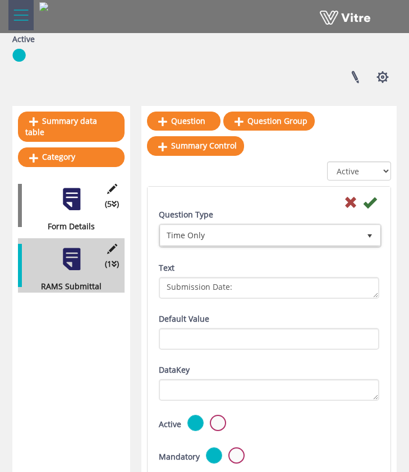
scroll to position [222, 0]
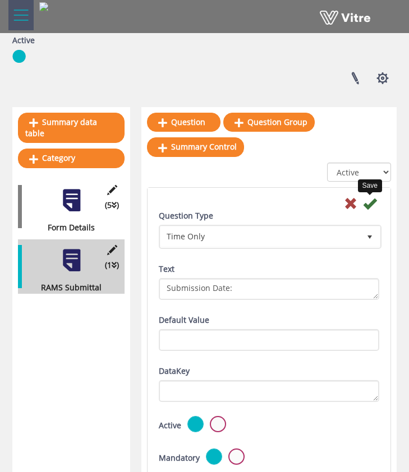
click at [371, 204] on icon at bounding box center [369, 203] width 13 height 13
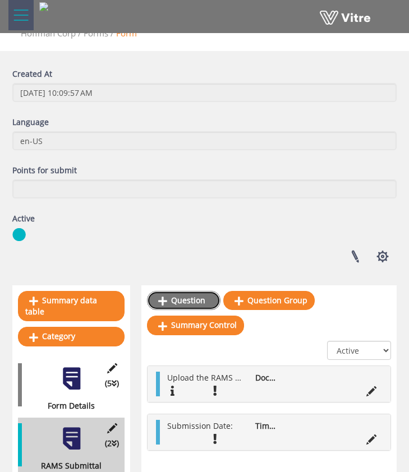
click at [203, 303] on link "Question" at bounding box center [184, 300] width 74 height 19
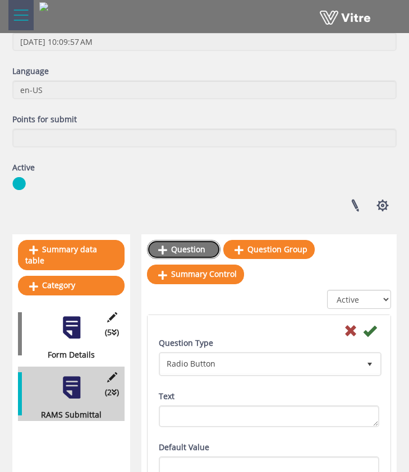
scroll to position [182, 0]
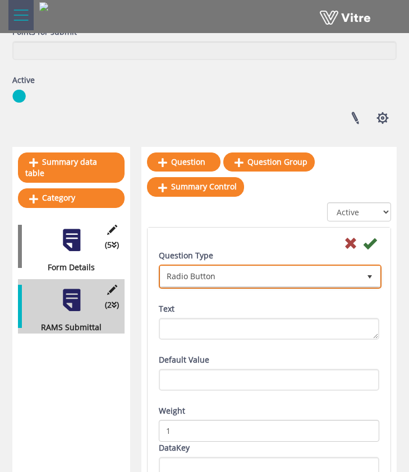
click at [245, 279] on span "Radio Button" at bounding box center [259, 277] width 199 height 20
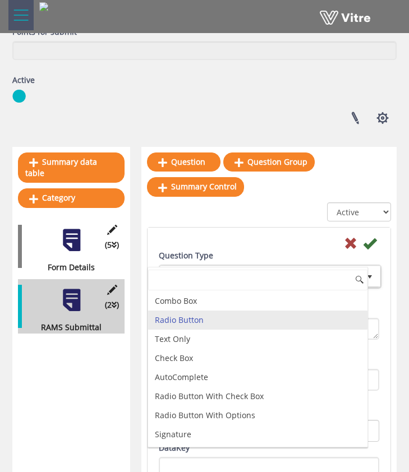
click at [241, 255] on div "Question Type Radio Button 3" at bounding box center [269, 269] width 221 height 39
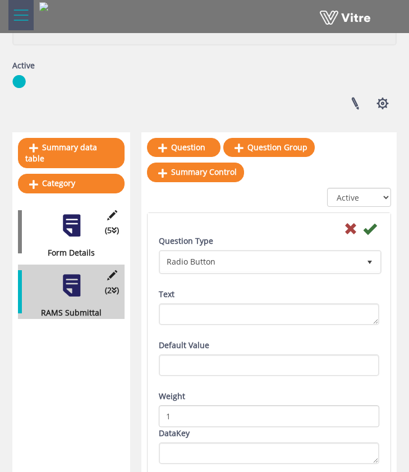
scroll to position [200, 0]
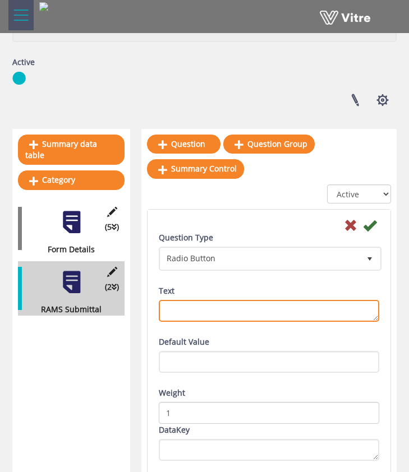
click at [235, 308] on textarea "Text" at bounding box center [269, 311] width 221 height 22
type textarea "c"
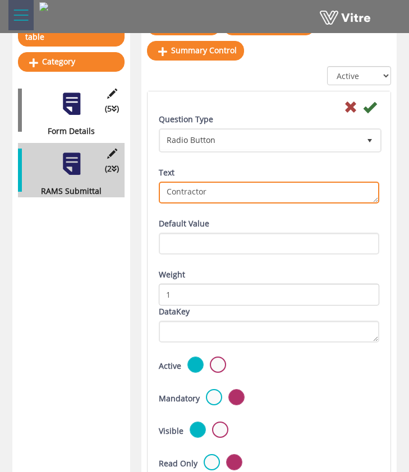
scroll to position [370, 0]
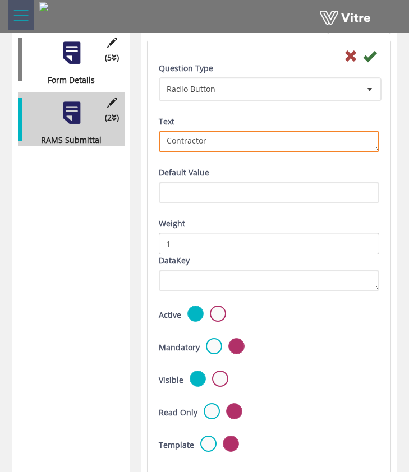
type textarea "Contractor"
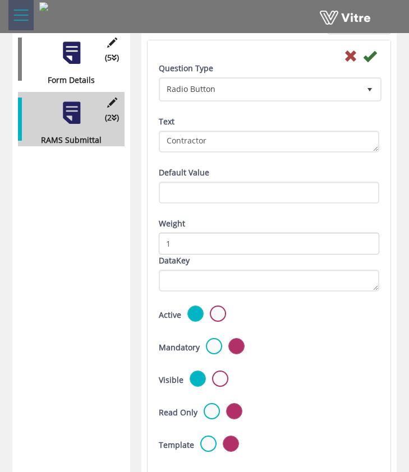
click at [240, 171] on div "Default Value" at bounding box center [269, 185] width 221 height 37
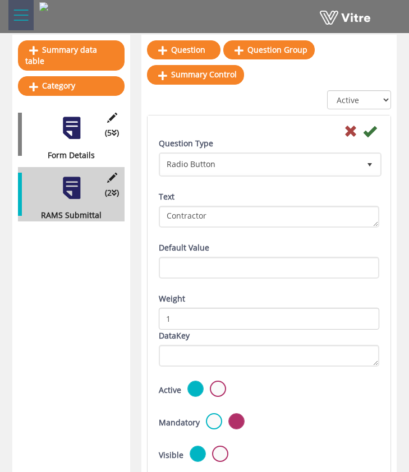
scroll to position [293, 0]
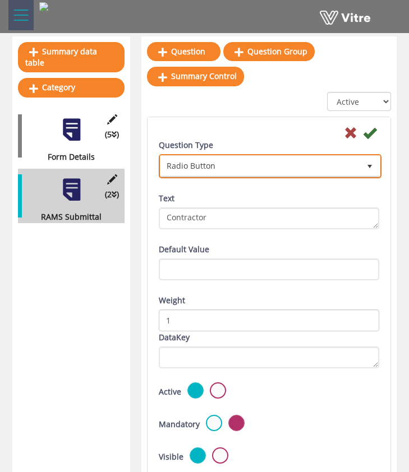
click at [221, 168] on span "Radio Button" at bounding box center [259, 166] width 199 height 20
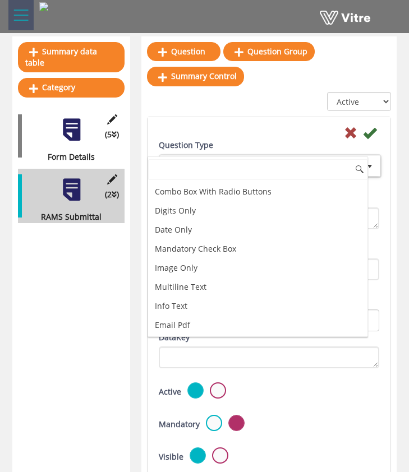
scroll to position [0, 0]
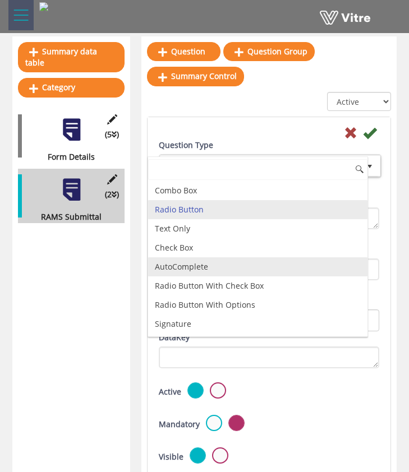
click at [224, 269] on li "AutoComplete" at bounding box center [257, 267] width 219 height 19
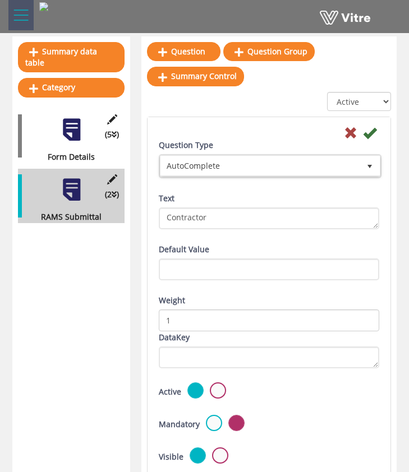
click at [236, 244] on div "Default Value" at bounding box center [269, 262] width 221 height 37
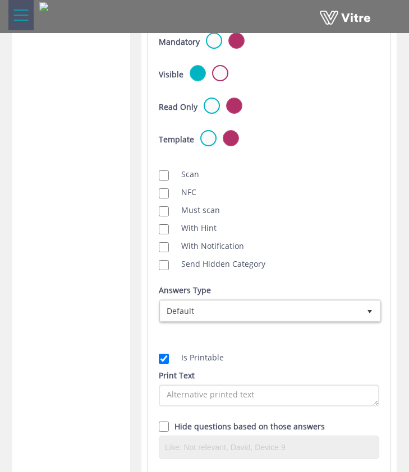
scroll to position [682, 0]
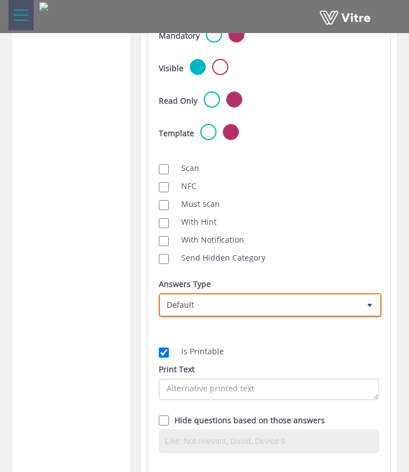
click at [233, 305] on span "Default" at bounding box center [259, 305] width 199 height 20
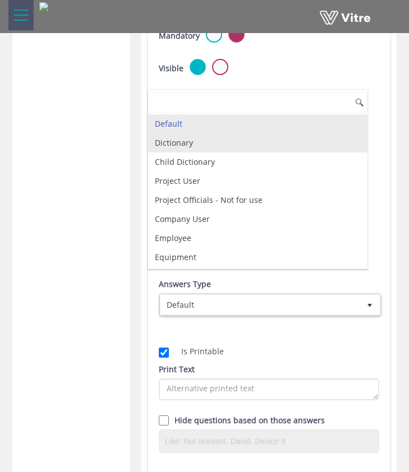
click at [203, 148] on li "Dictionary" at bounding box center [257, 143] width 219 height 19
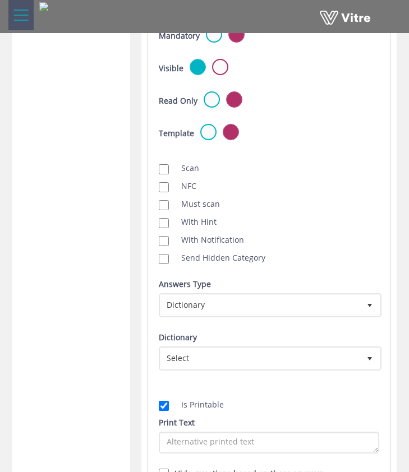
click at [297, 212] on div "Scan NFC Must scan With Hint With Notification Send Hidden Category No Image Op…" at bounding box center [268, 213] width 237 height 113
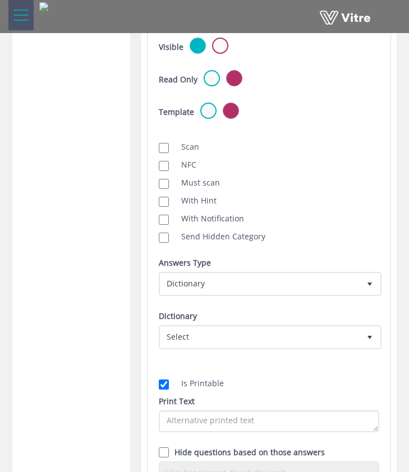
scroll to position [810, 0]
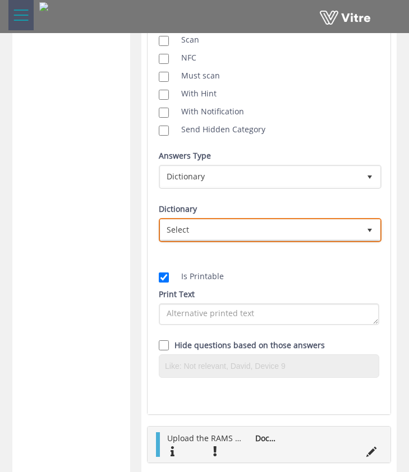
click at [235, 229] on span "Select" at bounding box center [259, 230] width 199 height 20
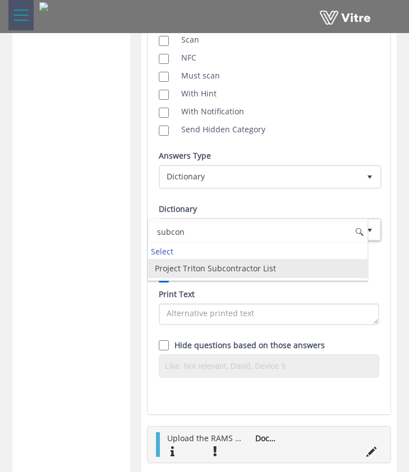
click at [274, 267] on li "Project Triton Subcontractor List" at bounding box center [257, 268] width 219 height 19
type input "subcon"
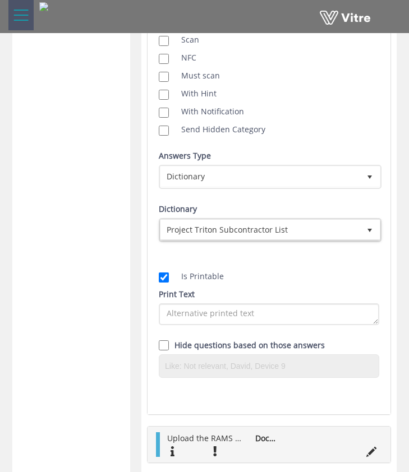
click at [310, 203] on div "Dictionary Project Triton Subcontractor List 13420" at bounding box center [269, 222] width 221 height 39
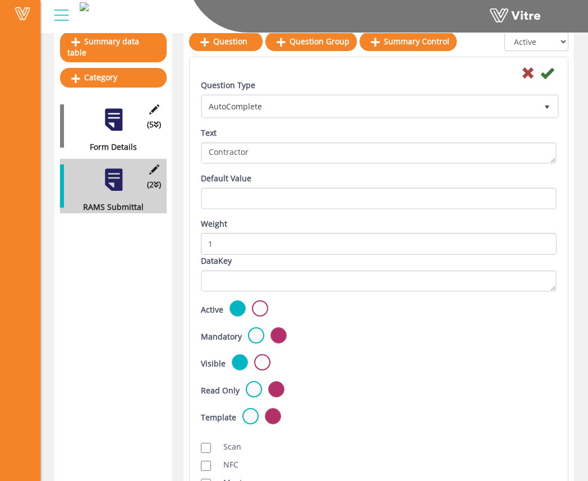
scroll to position [260, 0]
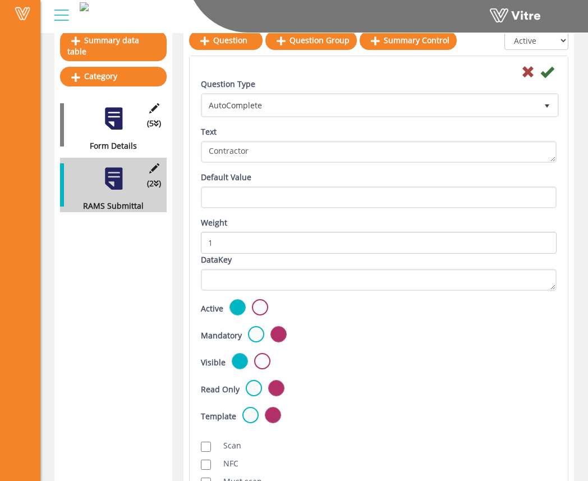
click at [260, 333] on label at bounding box center [256, 334] width 16 height 16
click at [0, 0] on input "radio" at bounding box center [0, 0] width 0 height 0
click at [548, 74] on icon at bounding box center [546, 71] width 13 height 13
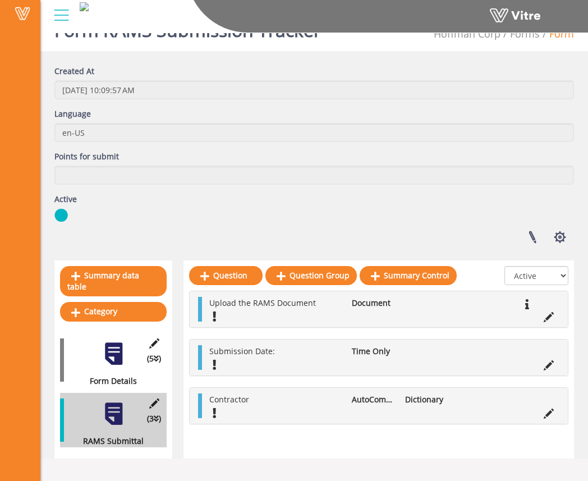
scroll to position [28, 0]
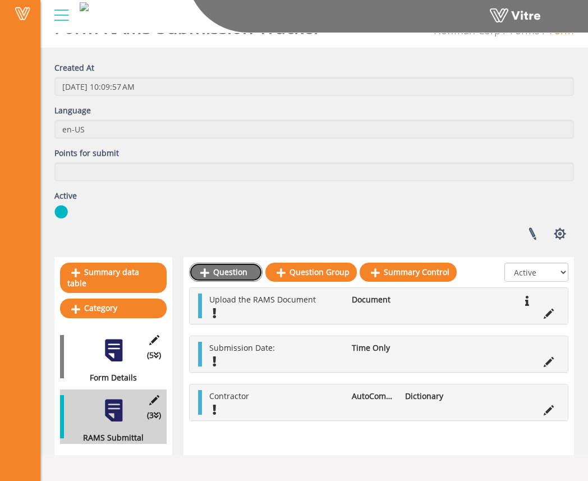
click at [239, 276] on link "Question" at bounding box center [226, 272] width 74 height 19
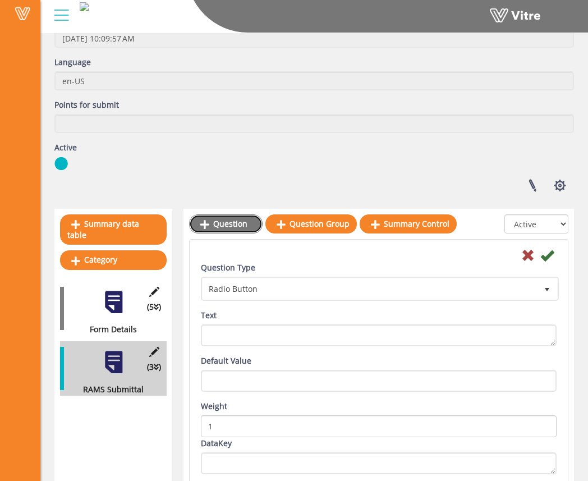
scroll to position [134, 0]
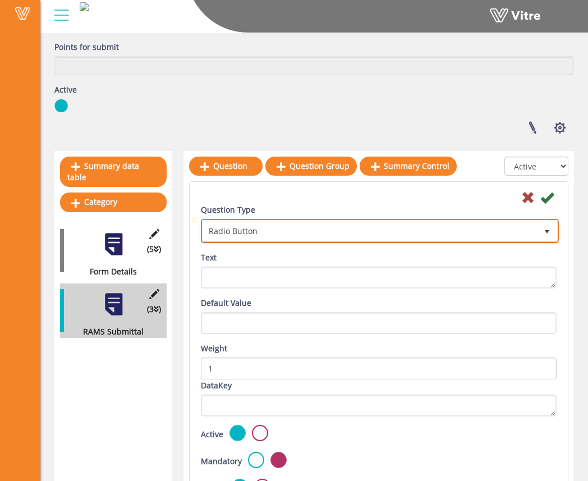
click at [273, 221] on span "Radio Button" at bounding box center [370, 231] width 334 height 20
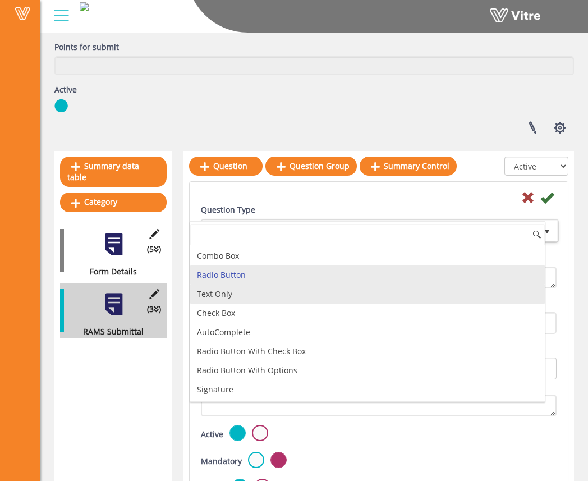
click at [277, 296] on li "Text Only" at bounding box center [367, 293] width 355 height 19
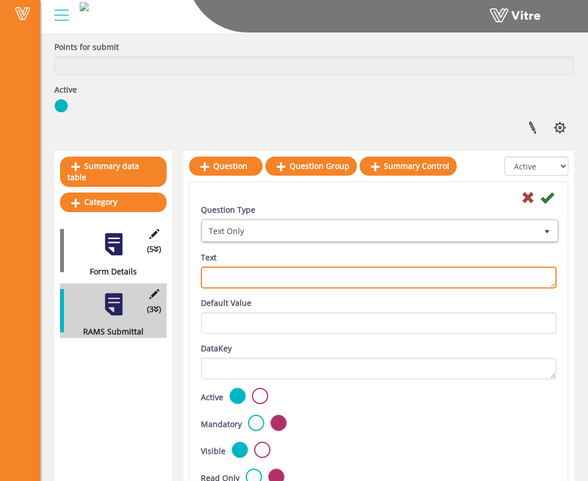
click at [286, 283] on textarea "Text" at bounding box center [379, 278] width 356 height 22
type textarea "A"
type textarea "D"
type textarea "Activity"
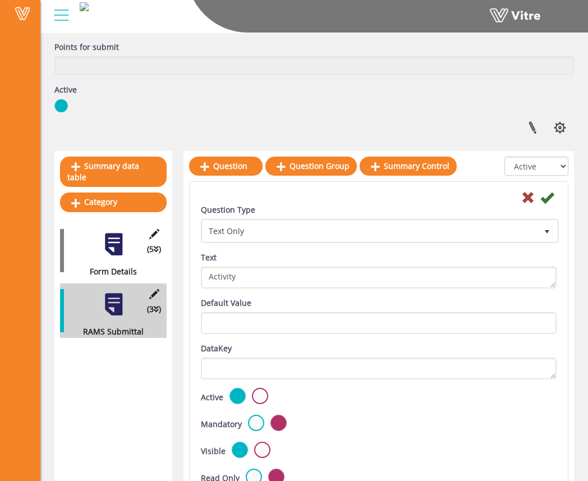
click at [304, 302] on div "Default Value" at bounding box center [379, 315] width 356 height 37
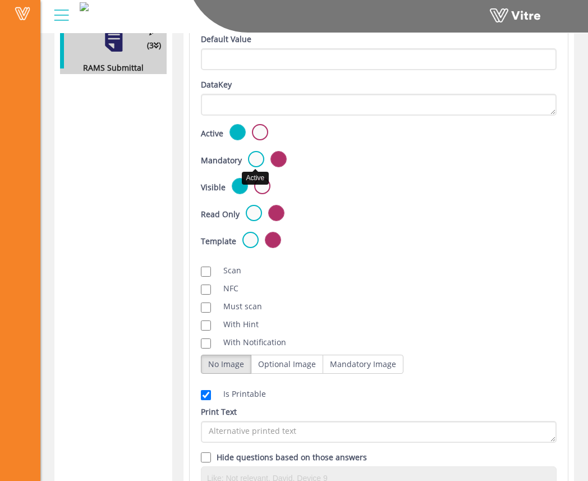
click at [255, 159] on label at bounding box center [256, 159] width 16 height 16
click at [0, 0] on input "radio" at bounding box center [0, 0] width 0 height 0
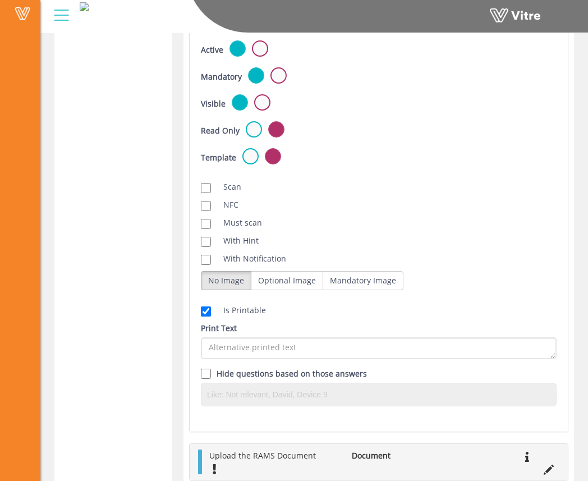
scroll to position [475, 0]
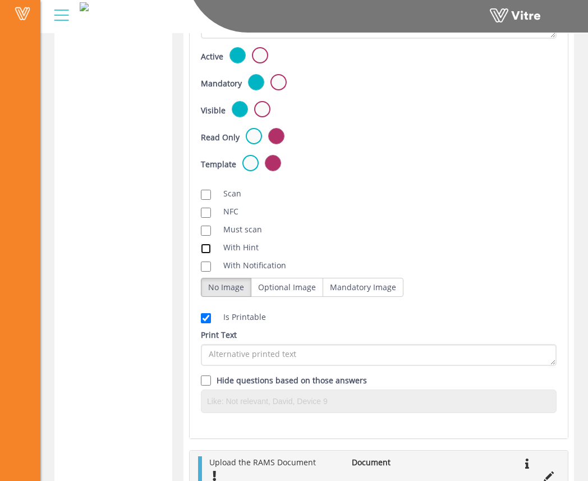
click at [206, 246] on input "With Hint" at bounding box center [206, 249] width 10 height 10
checkbox input "true"
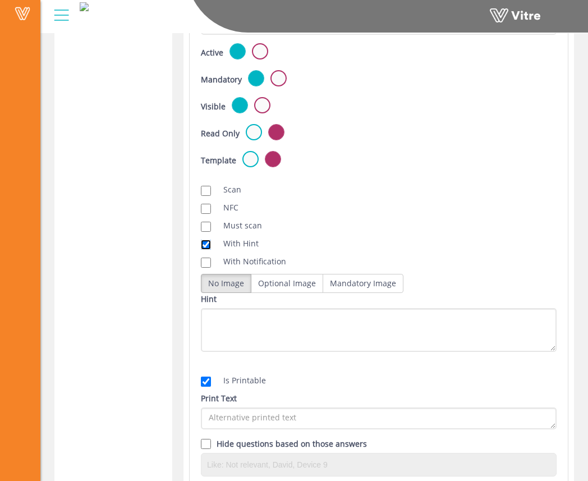
scroll to position [491, 0]
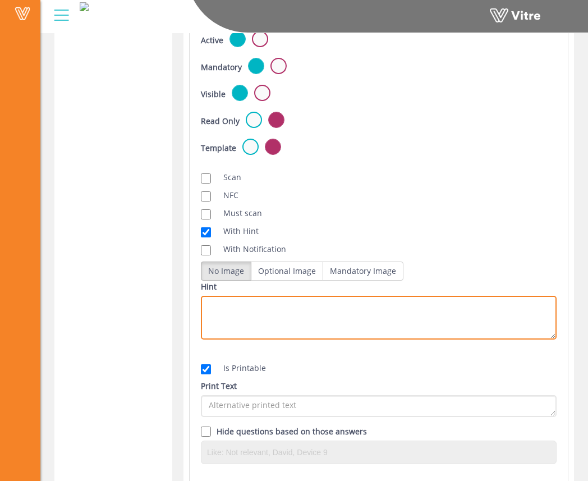
click at [283, 309] on textarea "Hint" at bounding box center [379, 318] width 356 height 44
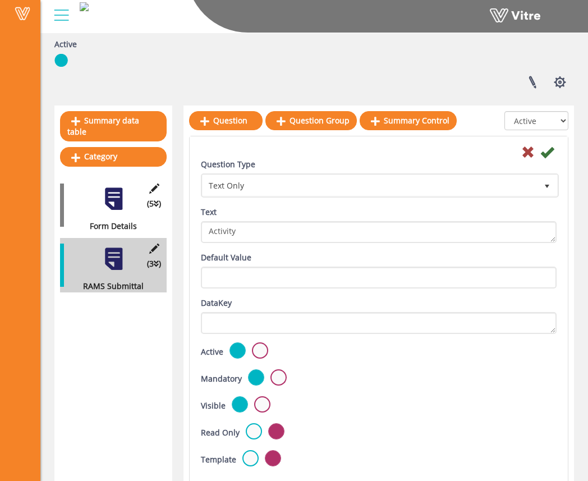
scroll to position [169, 0]
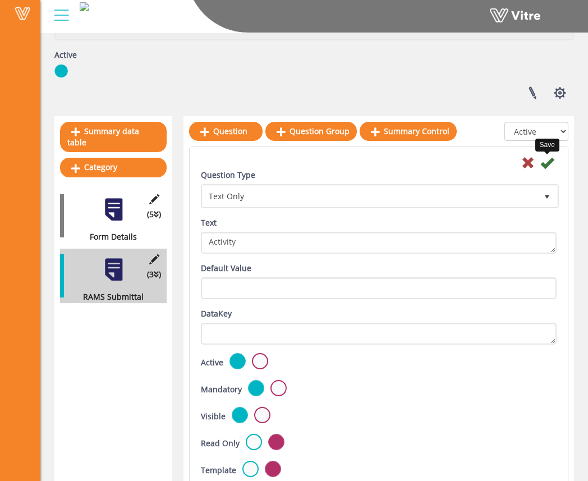
type textarea "Describe the overall activity being performed in the method statement."
click at [552, 164] on icon at bounding box center [546, 162] width 13 height 13
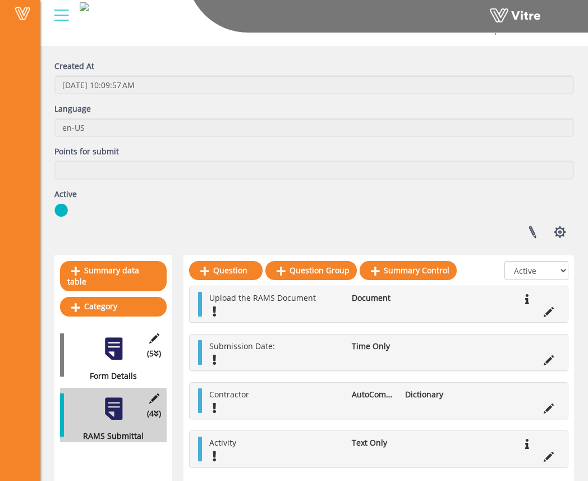
scroll to position [34, 0]
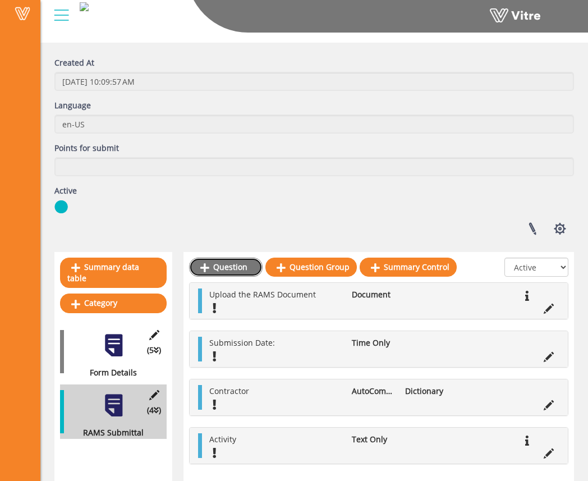
click at [235, 270] on link "Question" at bounding box center [226, 267] width 74 height 19
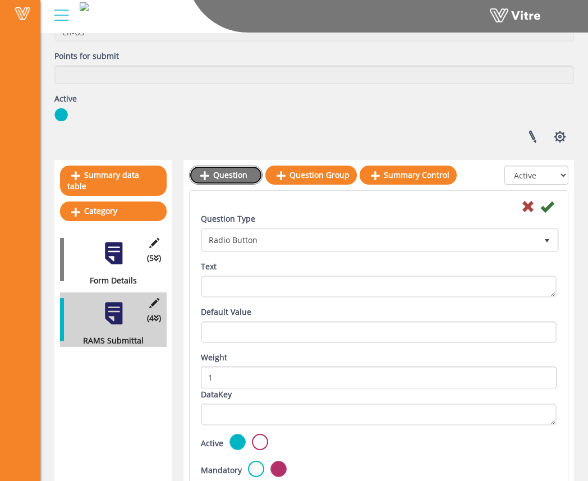
scroll to position [125, 0]
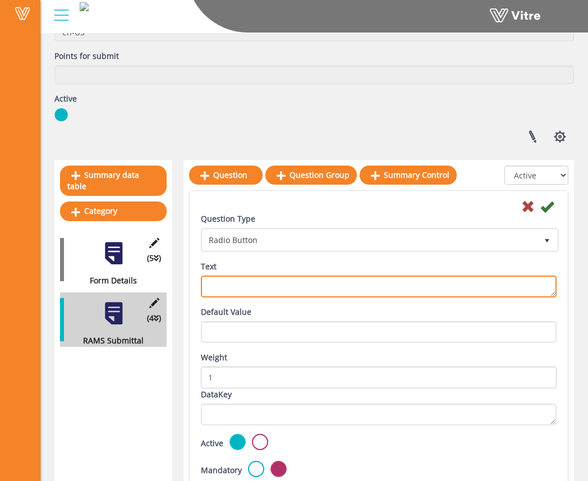
click at [275, 284] on textarea "Text" at bounding box center [379, 287] width 356 height 22
type textarea "Intended Activity Start Date"
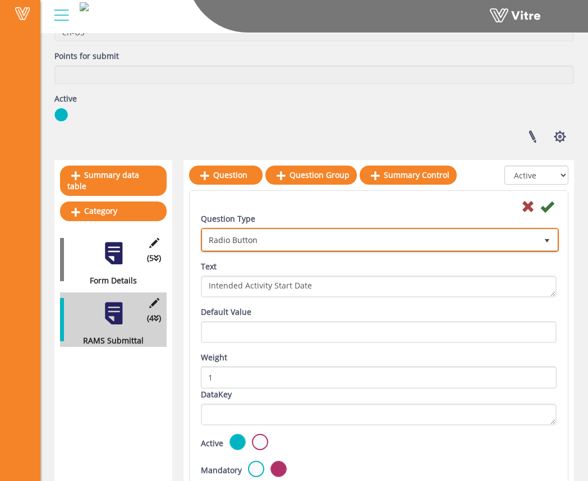
click at [314, 233] on span "Radio Button" at bounding box center [370, 239] width 334 height 20
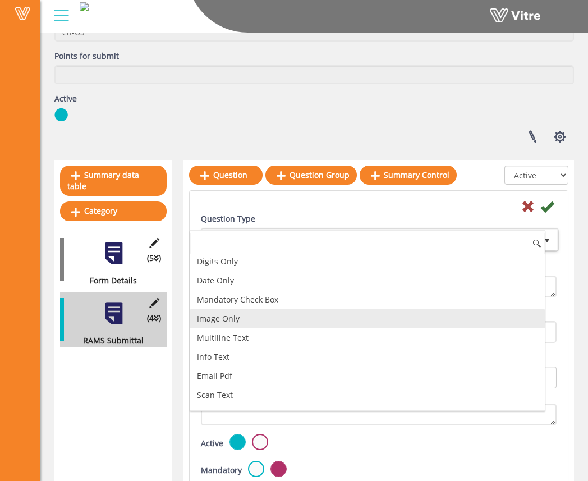
scroll to position [200, 0]
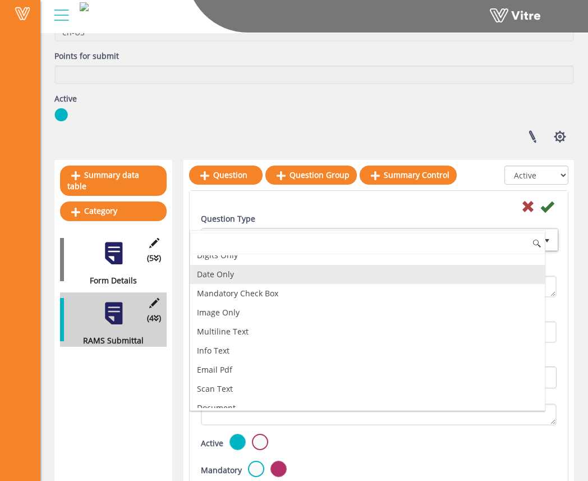
click at [267, 278] on li "Date Only" at bounding box center [367, 274] width 355 height 19
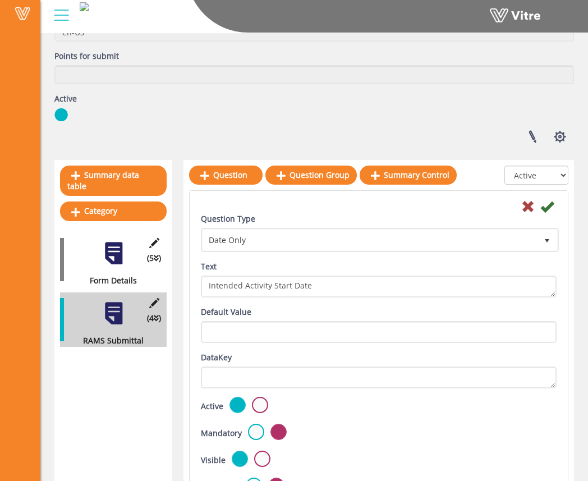
click at [306, 215] on div "Question Type Date Only 18" at bounding box center [379, 232] width 356 height 39
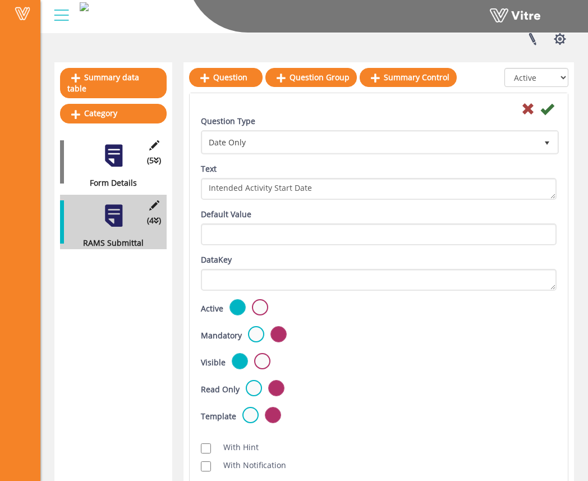
scroll to position [226, 0]
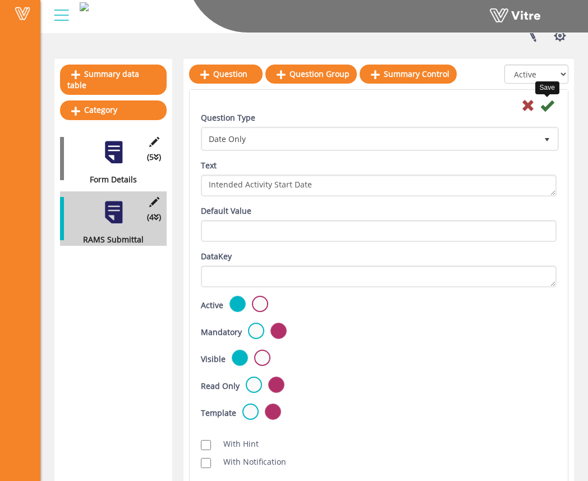
click at [549, 105] on icon at bounding box center [546, 105] width 13 height 13
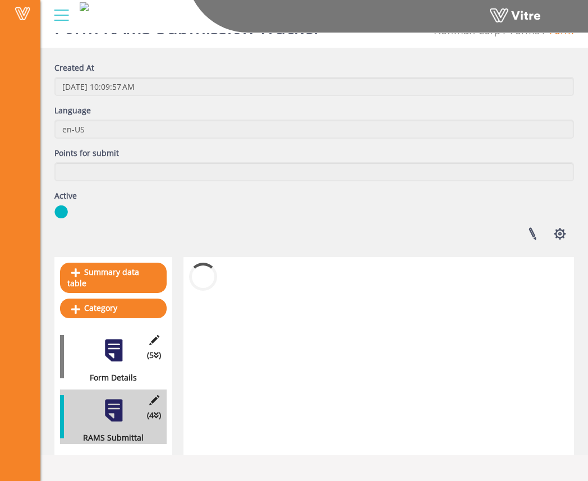
scroll to position [82, 0]
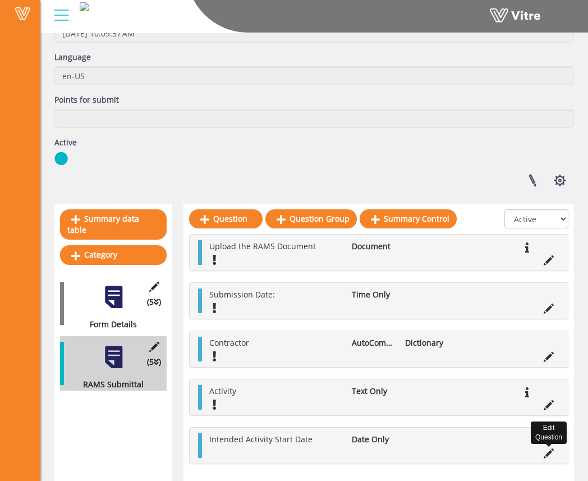
click at [547, 456] on icon at bounding box center [549, 453] width 10 height 10
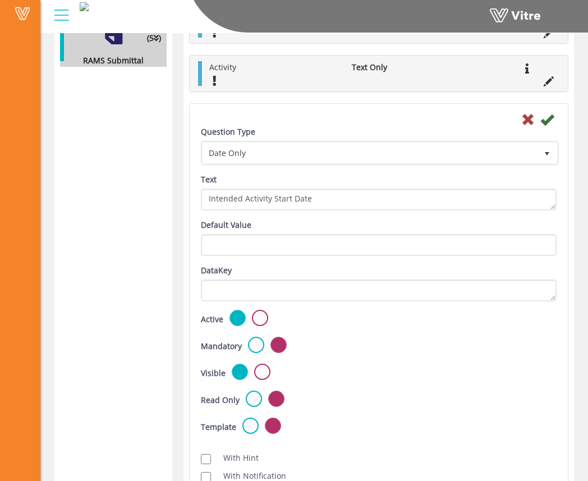
scroll to position [407, 0]
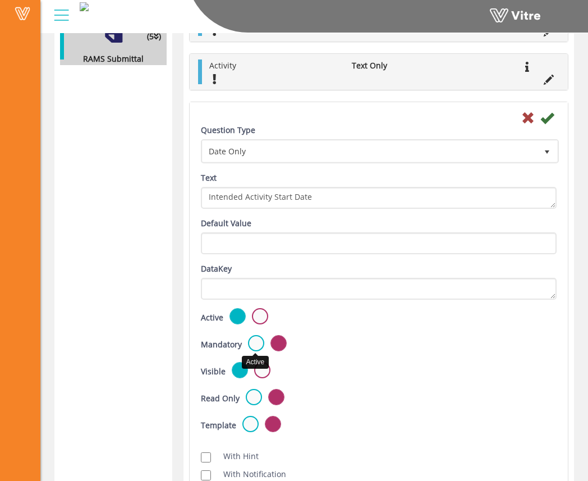
click at [257, 341] on label at bounding box center [256, 343] width 16 height 16
click at [0, 0] on input "radio" at bounding box center [0, 0] width 0 height 0
click at [548, 117] on icon at bounding box center [546, 117] width 13 height 13
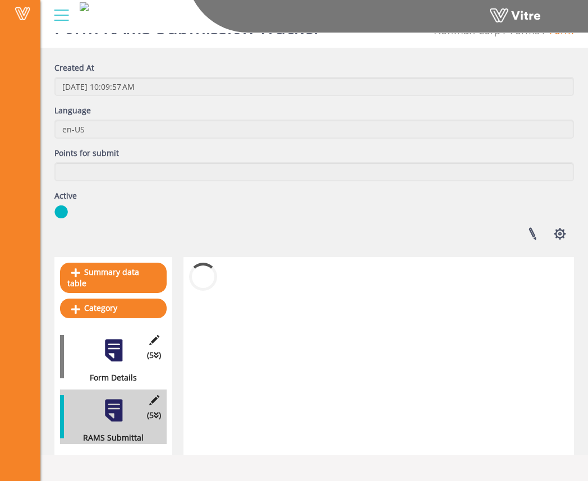
scroll to position [82, 0]
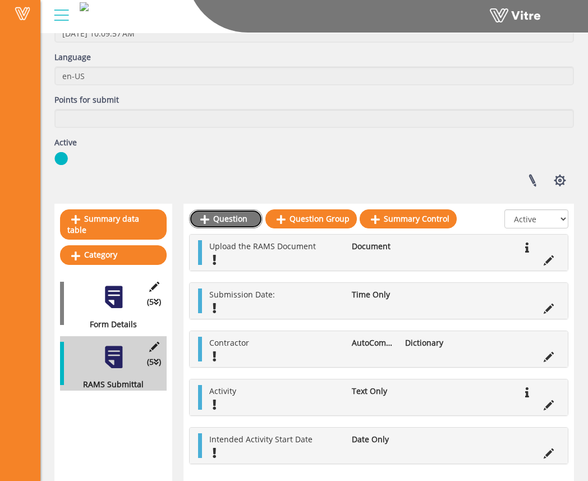
click at [226, 222] on link "Question" at bounding box center [226, 218] width 74 height 19
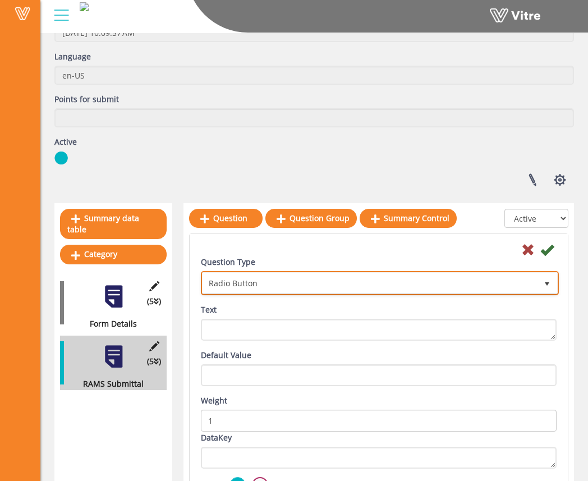
click at [283, 283] on span "Radio Button" at bounding box center [370, 283] width 334 height 20
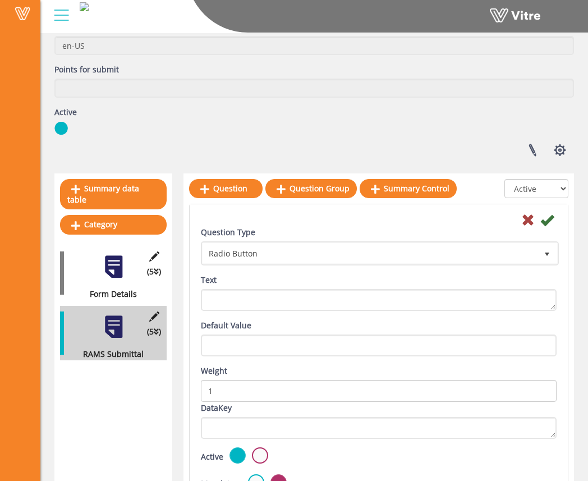
scroll to position [112, 0]
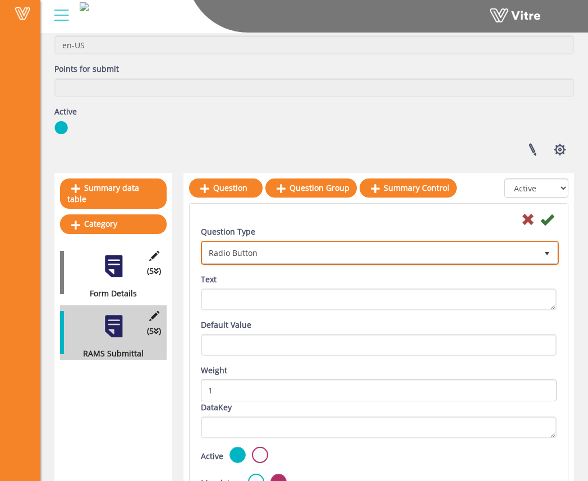
click at [278, 260] on span "Radio Button" at bounding box center [370, 252] width 334 height 20
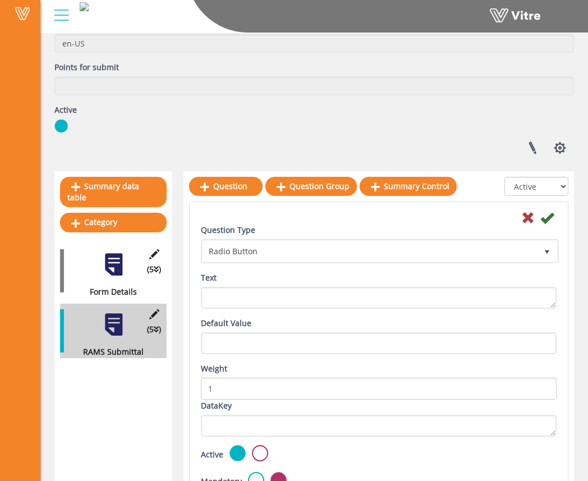
scroll to position [114, 0]
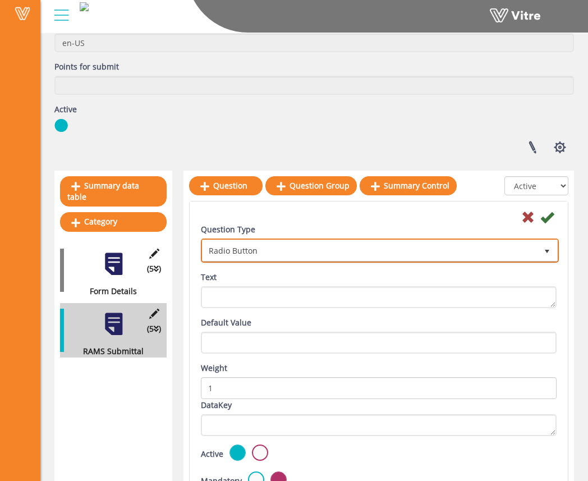
click at [273, 251] on span "Radio Button" at bounding box center [370, 250] width 334 height 20
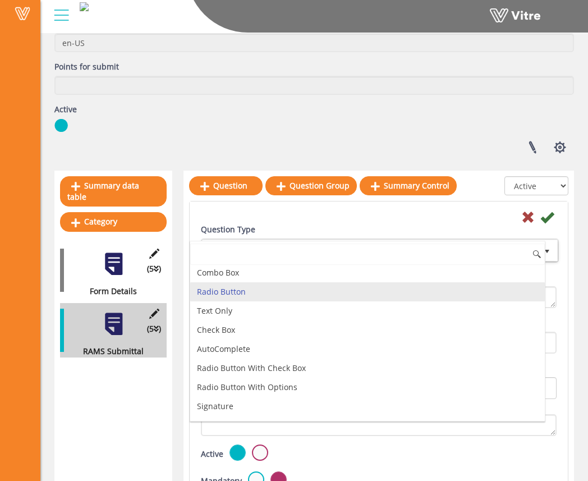
scroll to position [0, 0]
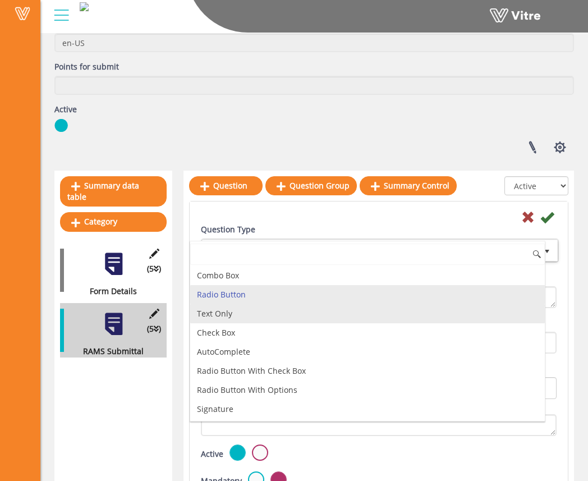
click at [258, 314] on li "Text Only" at bounding box center [367, 313] width 355 height 19
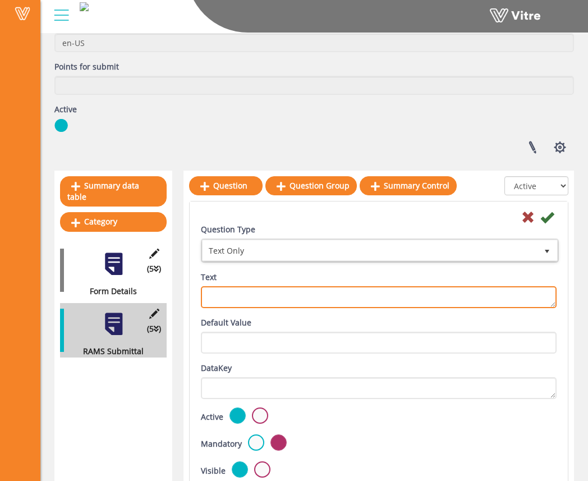
click at [274, 295] on textarea "Text" at bounding box center [379, 297] width 356 height 22
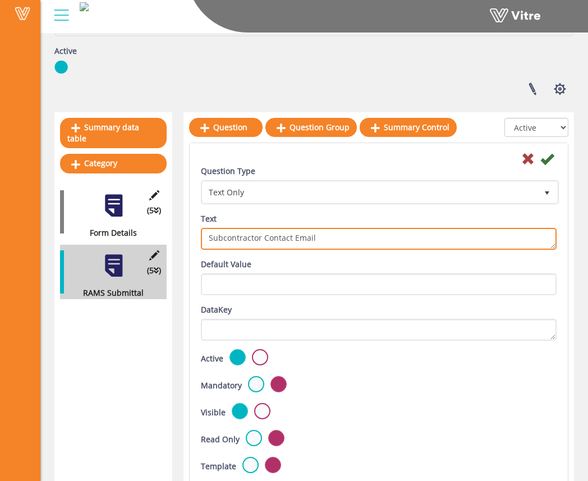
scroll to position [187, 0]
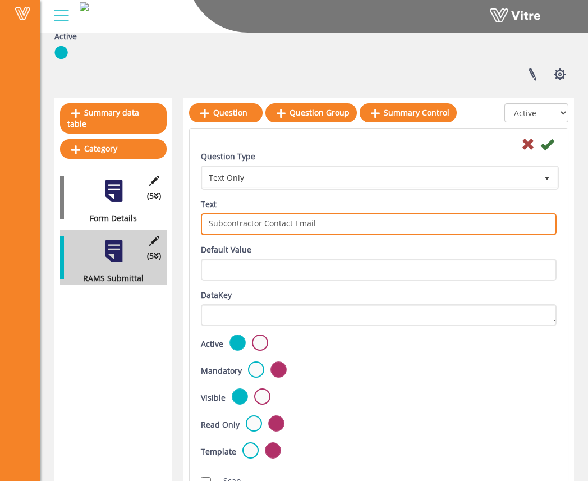
type textarea "Subcontractor Contact Email"
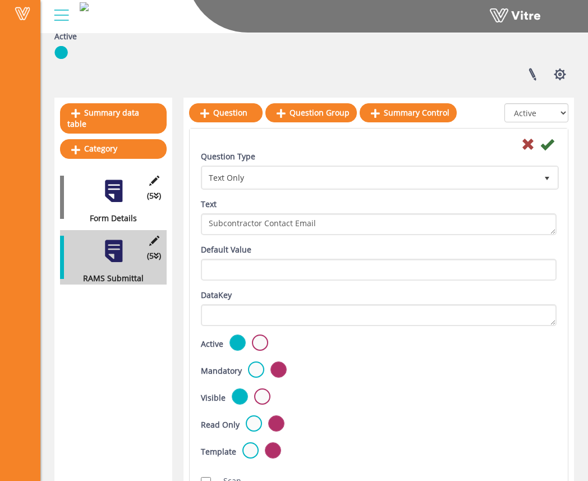
click at [353, 338] on div "Active" at bounding box center [379, 343] width 356 height 19
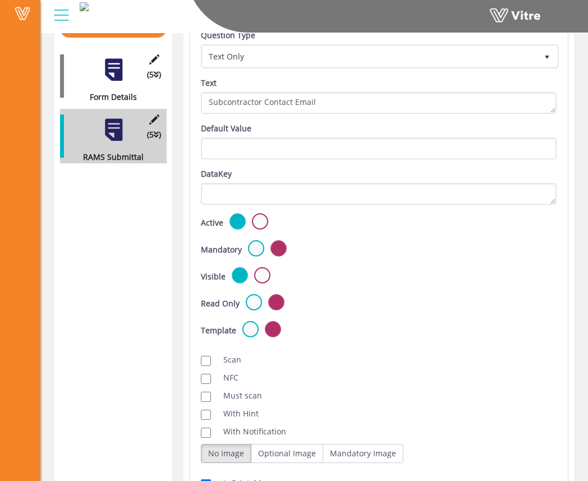
scroll to position [356, 0]
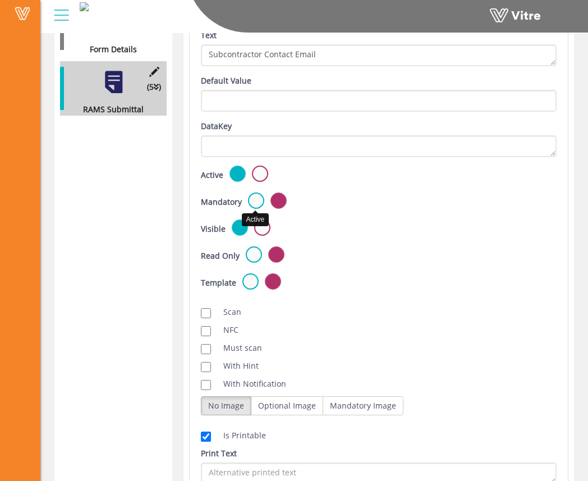
click at [259, 199] on label at bounding box center [256, 200] width 16 height 16
click at [0, 0] on input "radio" at bounding box center [0, 0] width 0 height 0
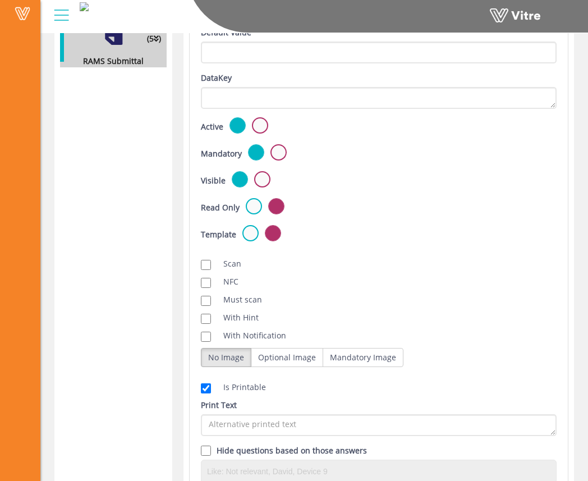
scroll to position [408, 0]
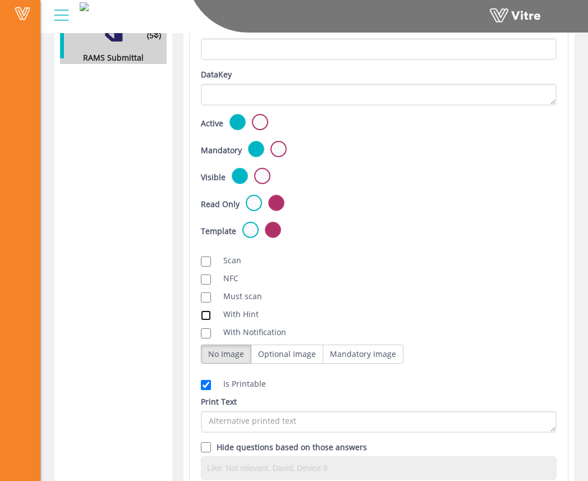
click at [205, 313] on input "With Hint" at bounding box center [206, 315] width 10 height 10
checkbox input "true"
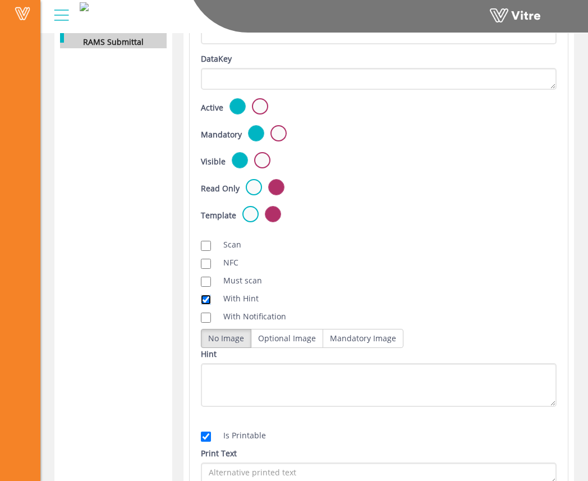
scroll to position [427, 0]
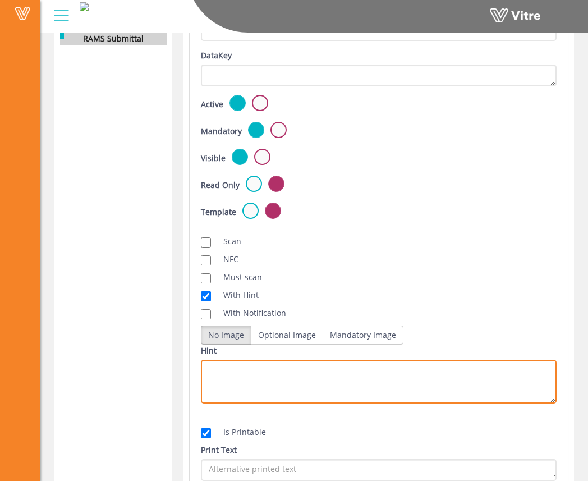
click at [276, 372] on textarea "Hint" at bounding box center [379, 382] width 356 height 44
drag, startPoint x: 251, startPoint y: 370, endPoint x: 224, endPoint y: 373, distance: 26.5
click at [224, 373] on textarea "The person responsible for correcting or editing the RAMS" at bounding box center [379, 382] width 356 height 44
click at [493, 370] on textarea "The subcontractor personnel responsible for correcting or editing the RAMS" at bounding box center [379, 382] width 356 height 44
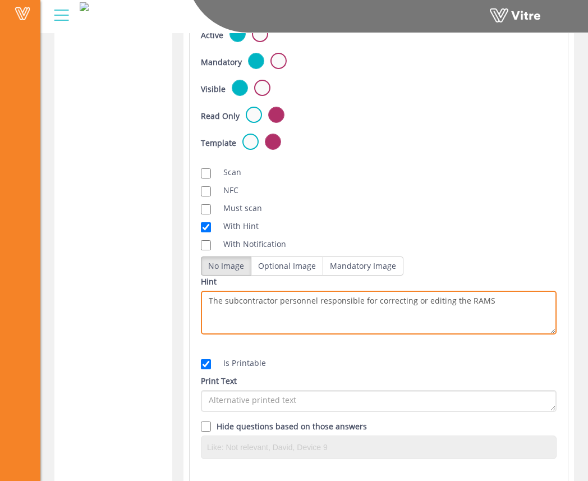
scroll to position [497, 0]
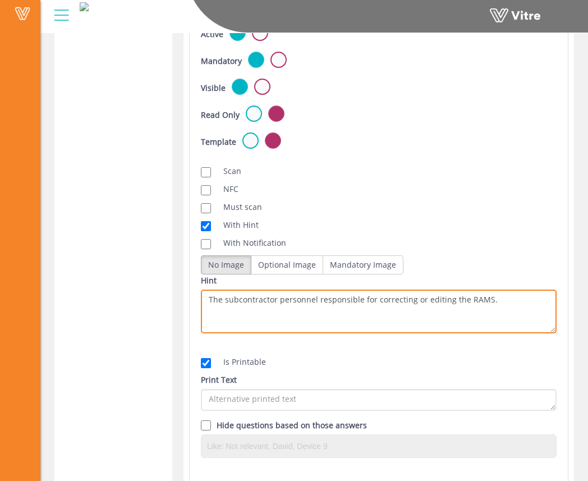
type textarea "The subcontractor personnel responsible for correcting or editing the RAMS."
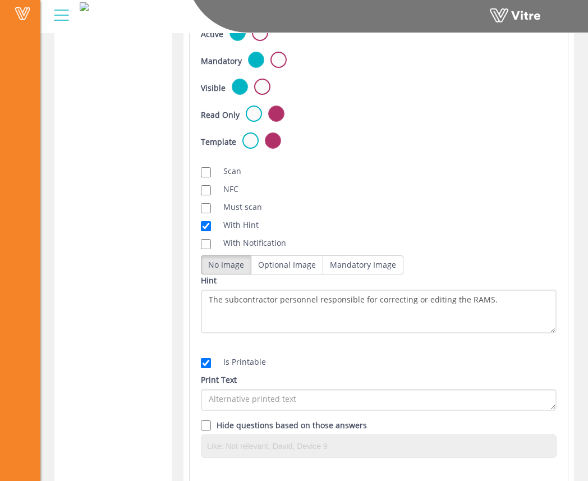
click at [530, 285] on div "Hint The subcontractor personnel responsible for correcting or editing the RAMS." at bounding box center [379, 303] width 356 height 59
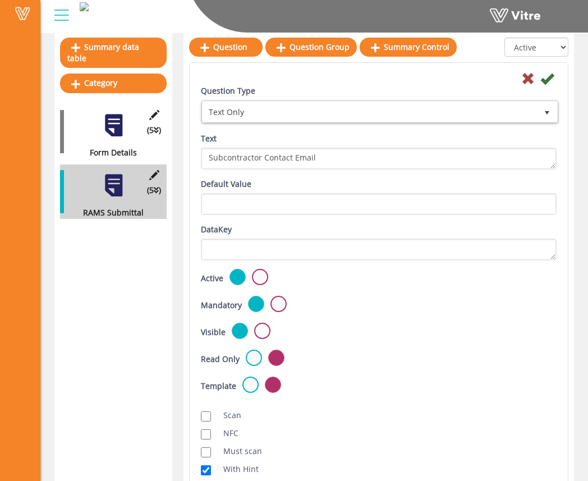
scroll to position [251, 0]
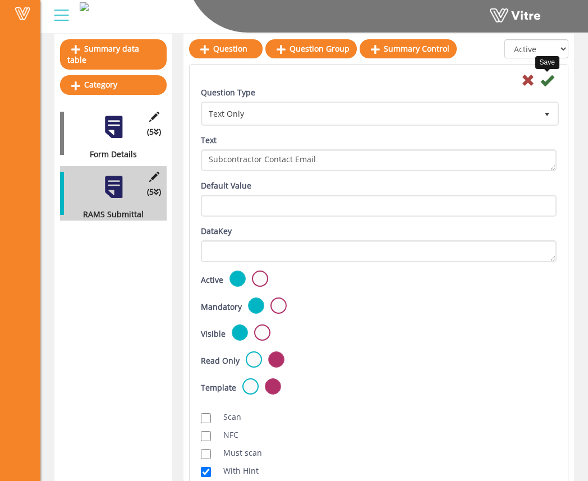
click at [548, 83] on icon at bounding box center [546, 80] width 13 height 13
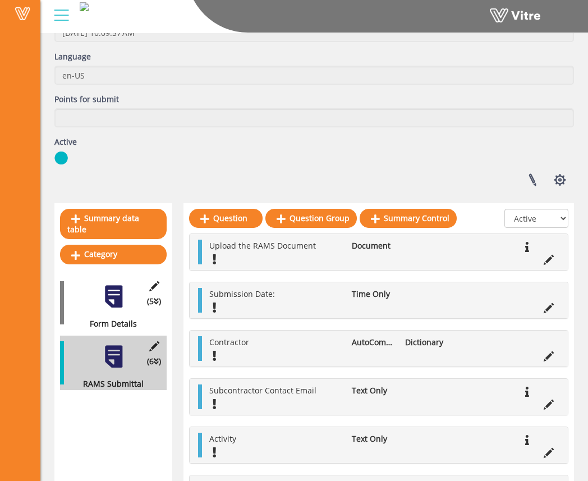
scroll to position [130, 0]
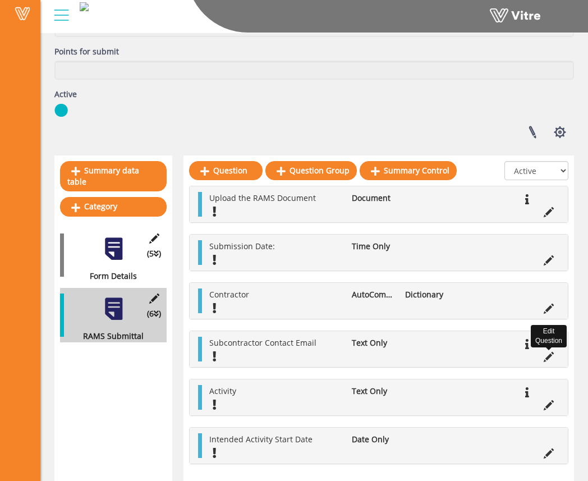
click at [544, 356] on icon at bounding box center [549, 357] width 10 height 10
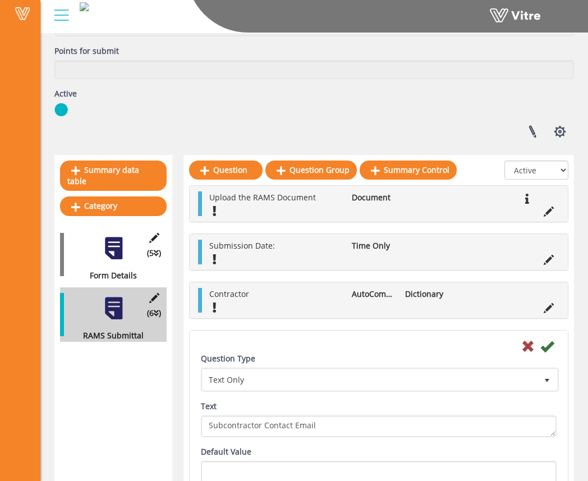
scroll to position [251, 0]
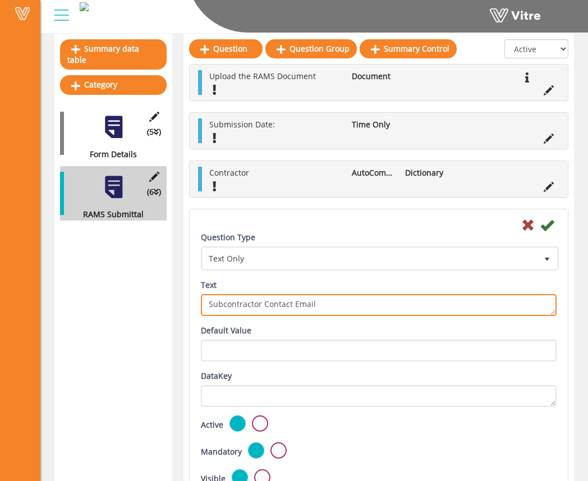
drag, startPoint x: 228, startPoint y: 305, endPoint x: 200, endPoint y: 306, distance: 27.5
click at [201, 306] on textarea "Subcontractor Contact Email" at bounding box center [379, 305] width 356 height 22
type textarea "Contractor Contact Email"
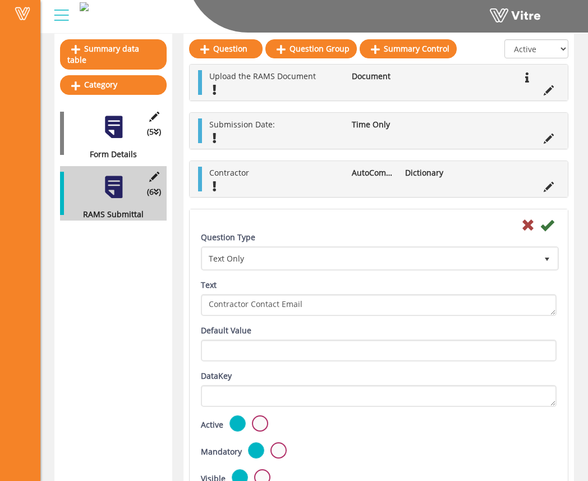
click at [278, 322] on div "Question Type Text Only 5 Text Subcontractor Contact Email" at bounding box center [378, 277] width 373 height 93
click at [552, 225] on icon at bounding box center [546, 224] width 13 height 13
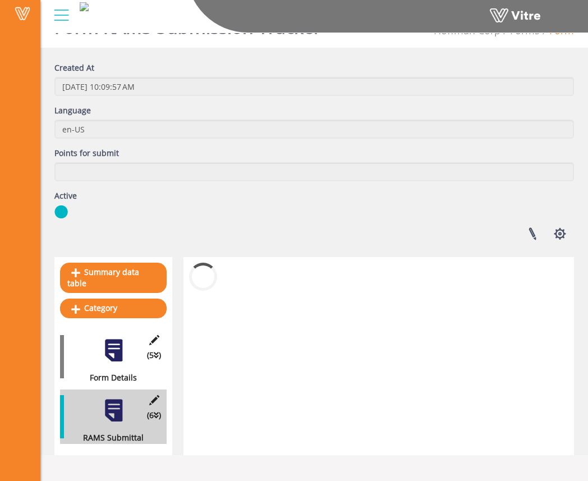
scroll to position [130, 0]
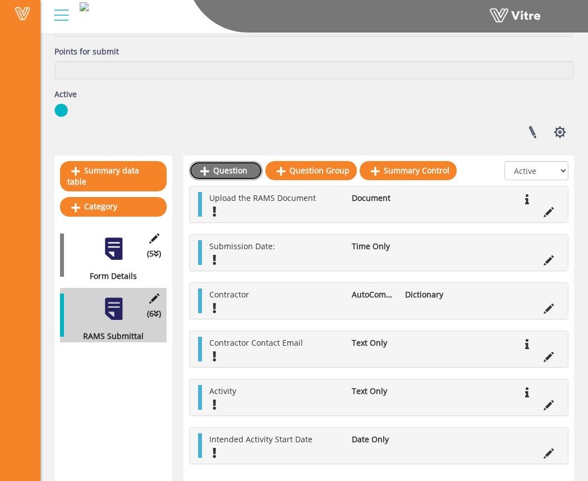
click at [225, 173] on link "Question" at bounding box center [226, 170] width 74 height 19
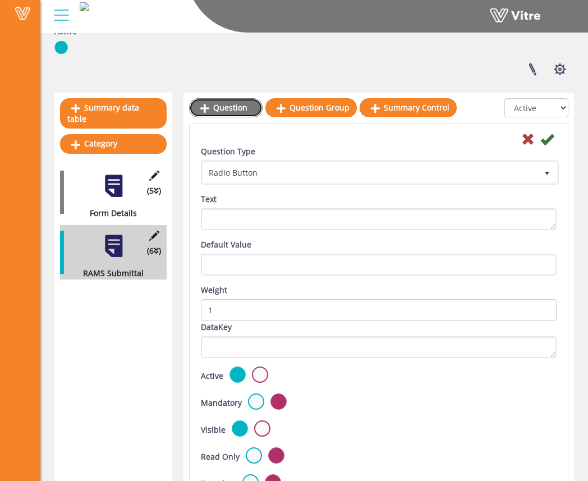
scroll to position [194, 0]
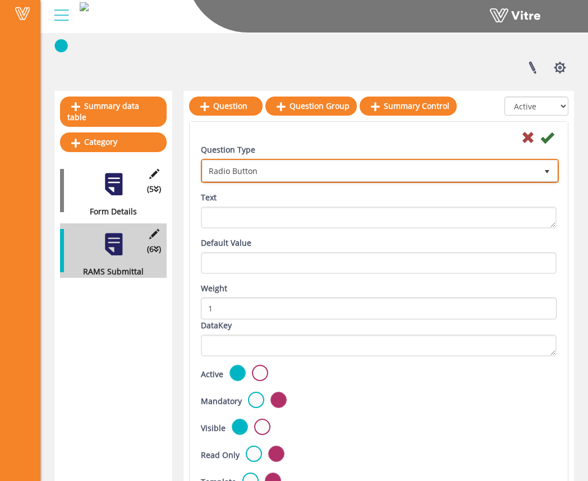
click at [267, 173] on span "Radio Button" at bounding box center [370, 170] width 334 height 20
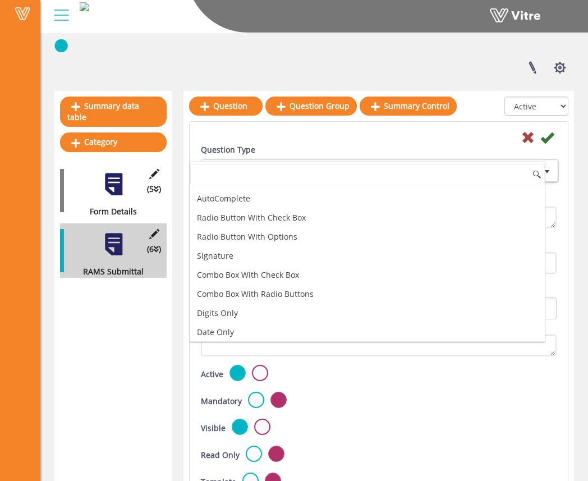
scroll to position [0, 0]
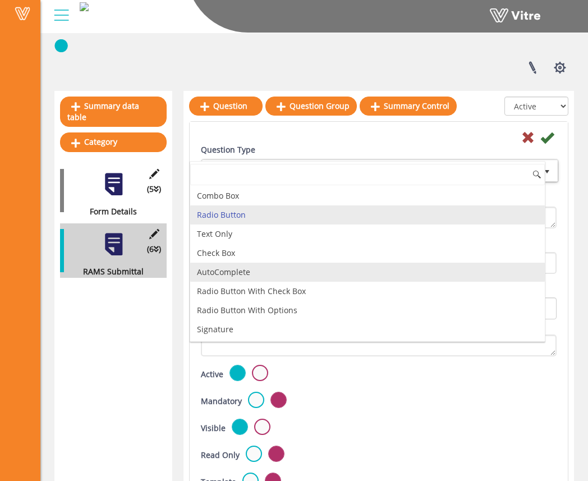
click at [270, 271] on li "AutoComplete" at bounding box center [367, 272] width 355 height 19
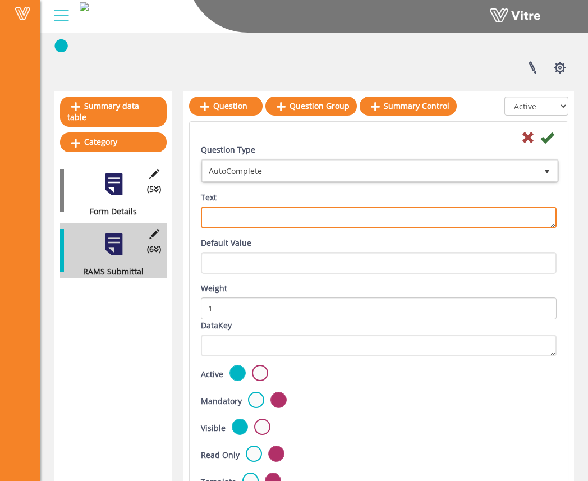
click at [251, 221] on textarea "Text" at bounding box center [379, 217] width 356 height 22
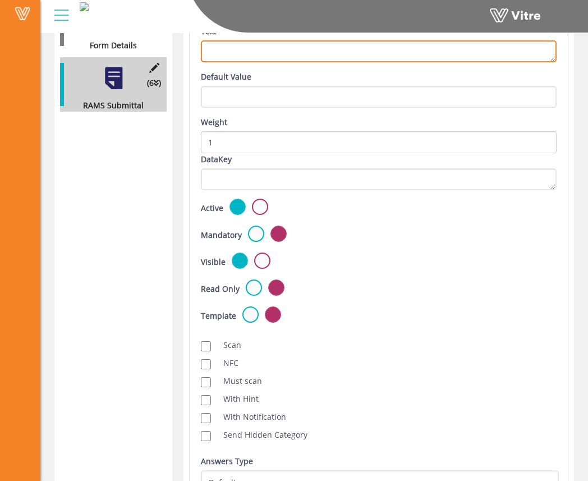
scroll to position [481, 0]
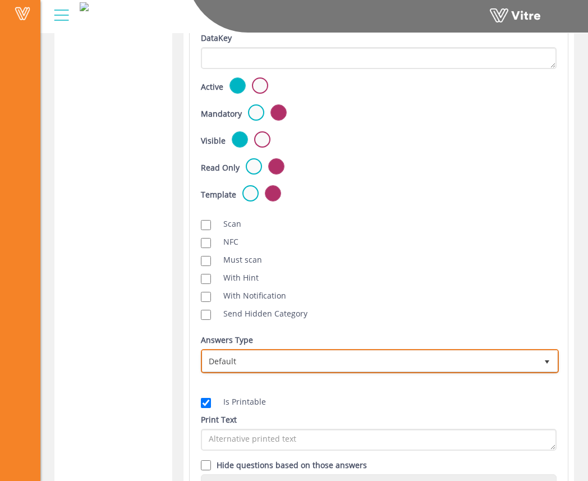
click at [269, 361] on span "Default" at bounding box center [370, 361] width 334 height 20
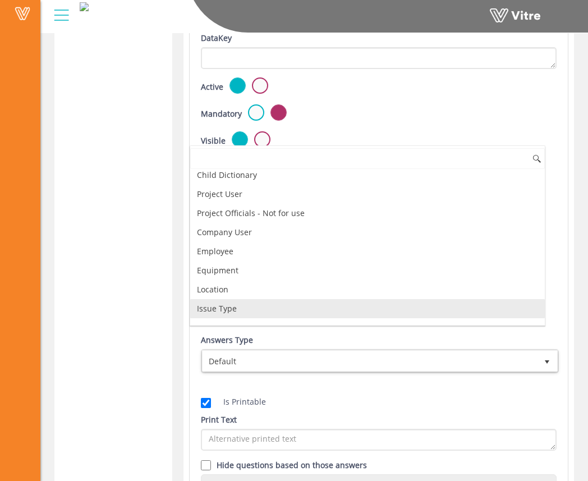
scroll to position [55, 0]
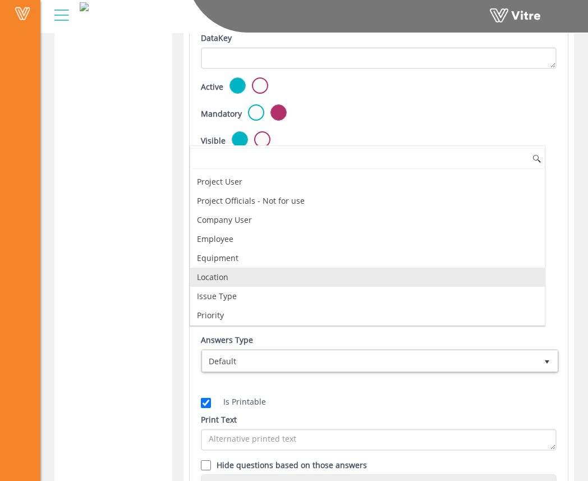
click at [291, 282] on li "Location" at bounding box center [367, 277] width 355 height 19
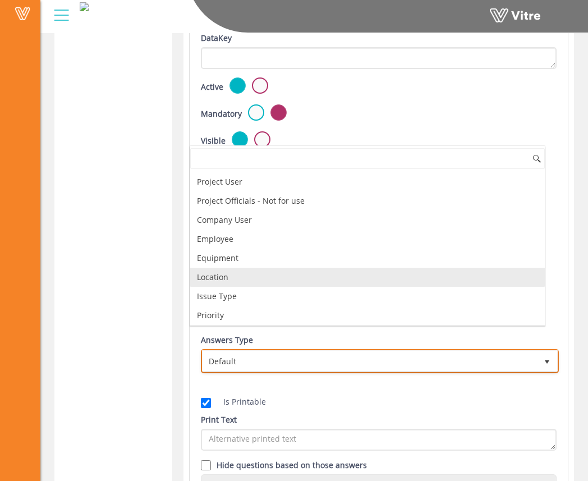
checkbox input "true"
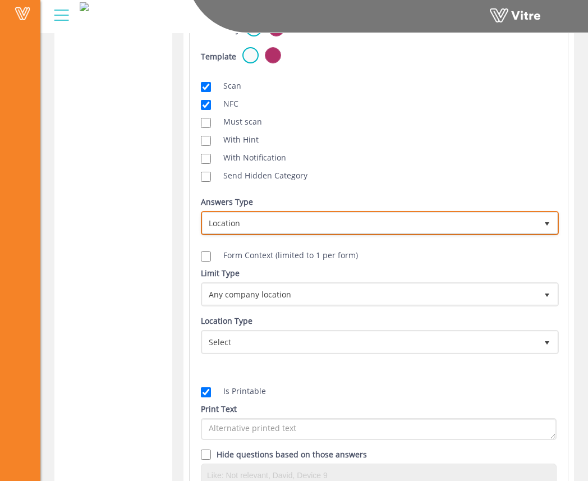
scroll to position [611, 0]
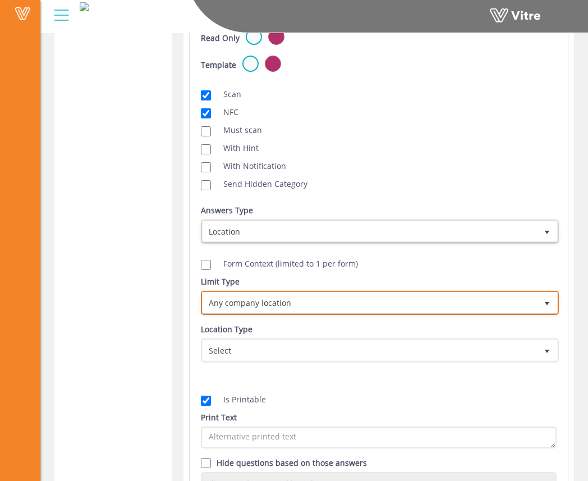
click at [311, 301] on span "Any company location" at bounding box center [370, 302] width 334 height 20
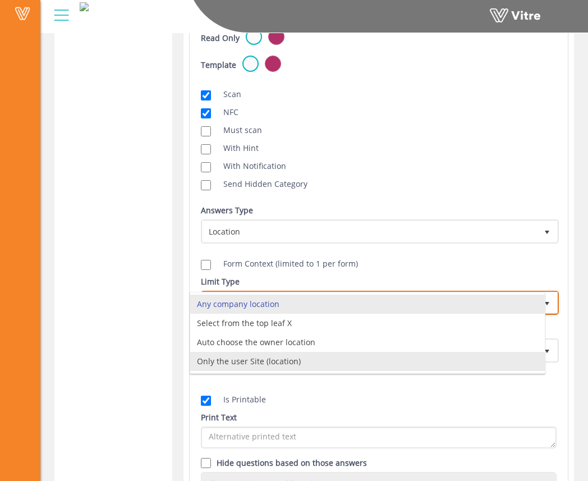
click at [318, 360] on li "Only the user Site (location)" at bounding box center [367, 361] width 355 height 19
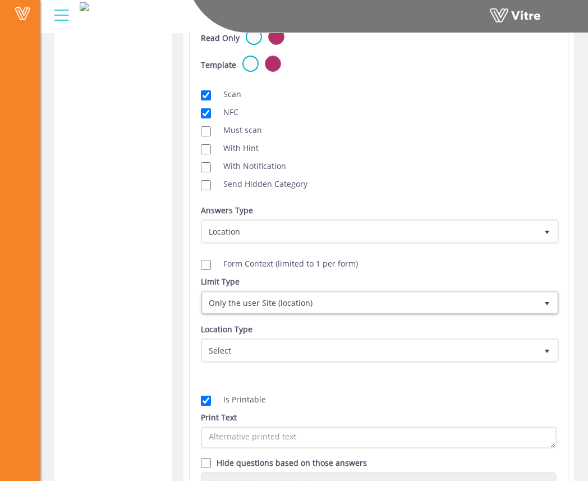
click at [384, 272] on div "Answers Type Default 0 Answers Type Location 8 Module Select Form Context (limi…" at bounding box center [378, 239] width 373 height 71
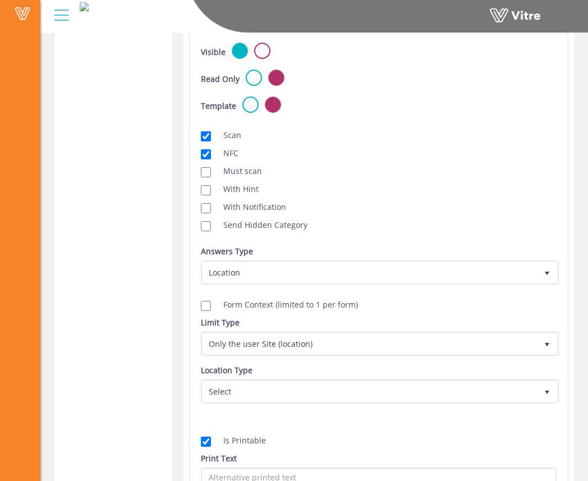
scroll to position [639, 0]
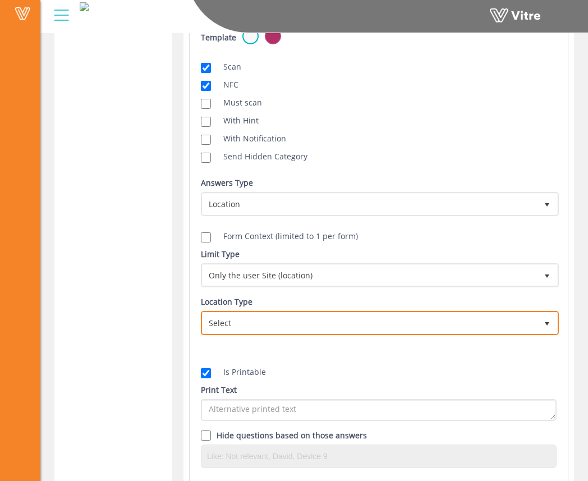
click at [359, 324] on span "Select" at bounding box center [370, 323] width 334 height 20
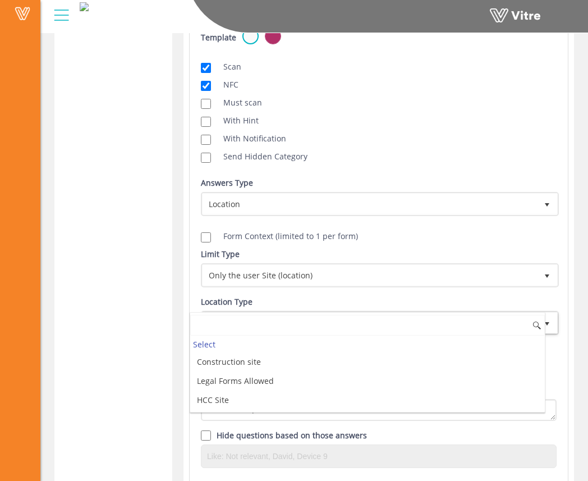
click at [360, 326] on input at bounding box center [367, 325] width 355 height 21
click at [435, 155] on div "Send Hidden Category" at bounding box center [379, 156] width 356 height 12
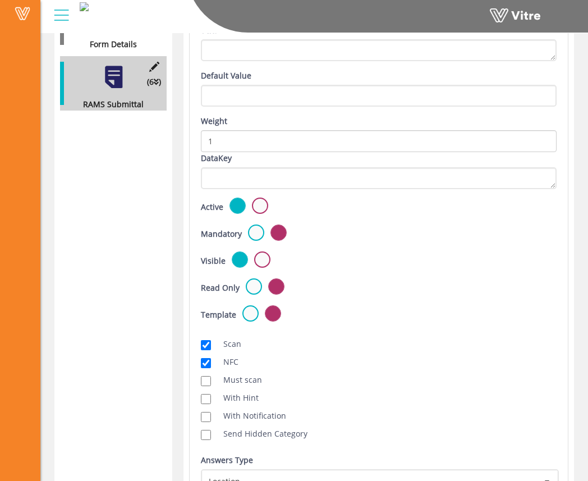
scroll to position [397, 0]
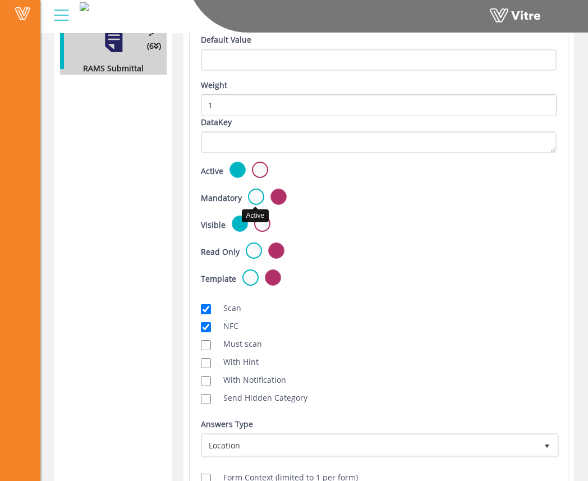
click at [255, 198] on label at bounding box center [256, 197] width 16 height 16
click at [0, 0] on input "radio" at bounding box center [0, 0] width 0 height 0
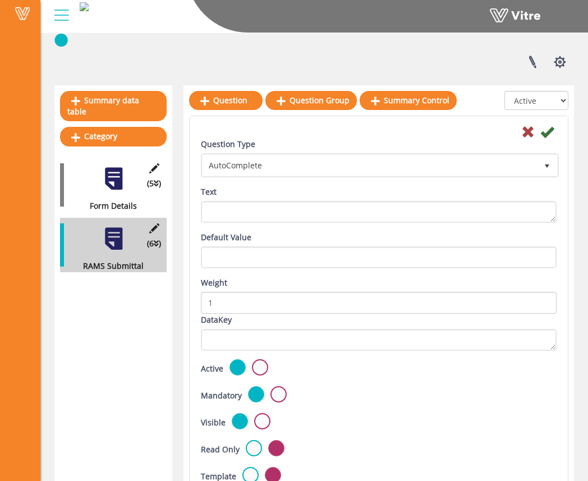
scroll to position [192, 0]
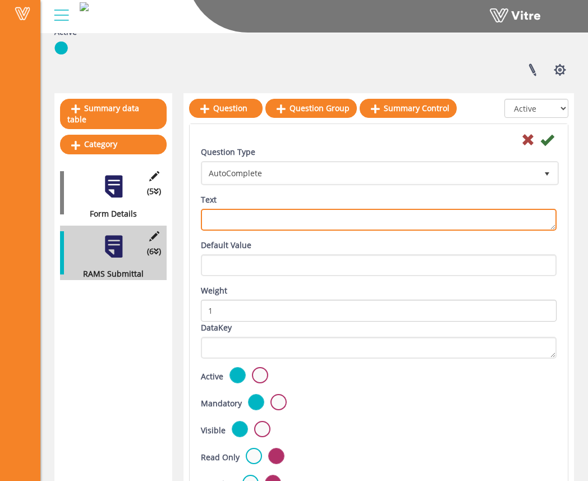
click at [420, 219] on textarea "Text" at bounding box center [379, 220] width 356 height 22
type textarea "B"
type textarea "W"
type textarea "Activity Area"
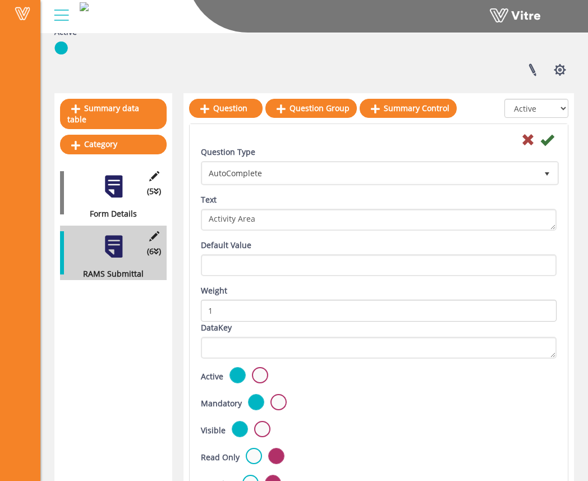
click at [397, 241] on div "Default Value" at bounding box center [379, 257] width 356 height 37
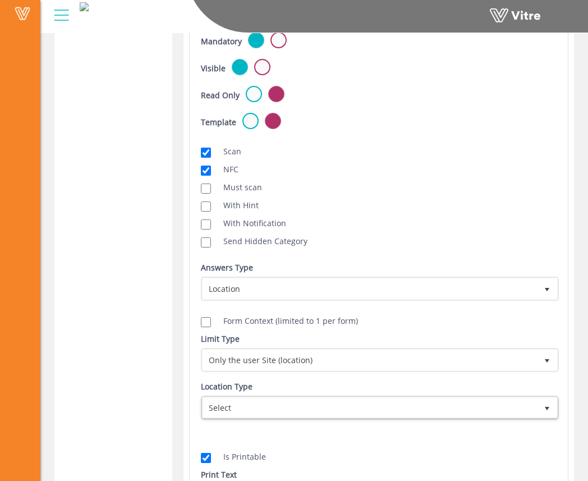
scroll to position [546, 0]
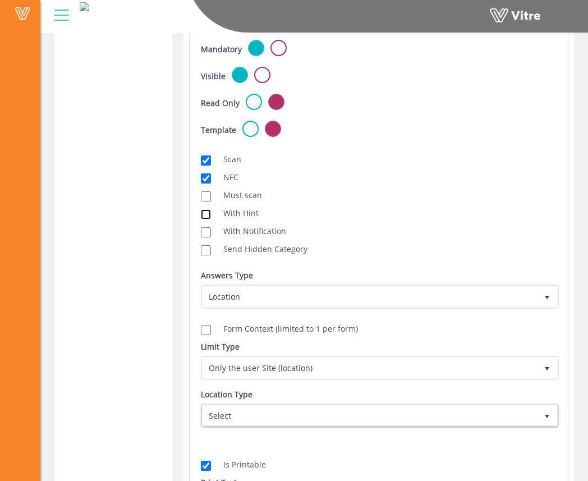
click at [207, 210] on input "With Hint" at bounding box center [206, 214] width 10 height 10
checkbox input "true"
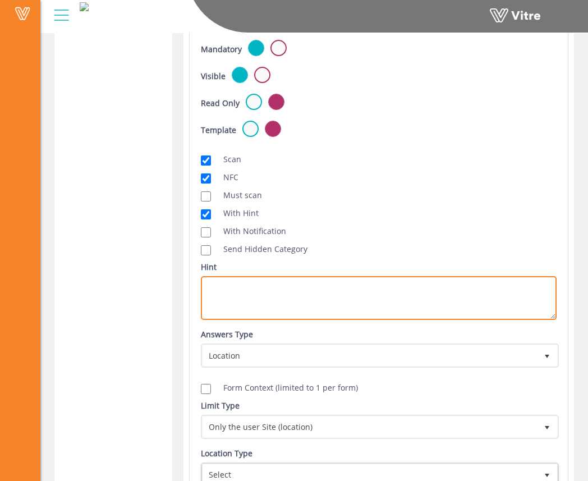
click at [297, 302] on textarea "Hint" at bounding box center [379, 298] width 356 height 44
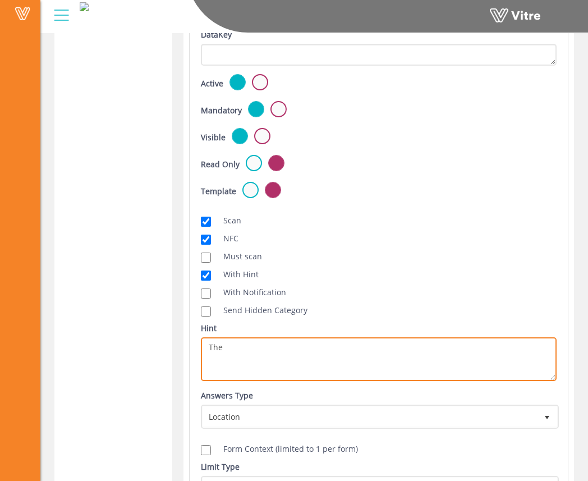
scroll to position [510, 0]
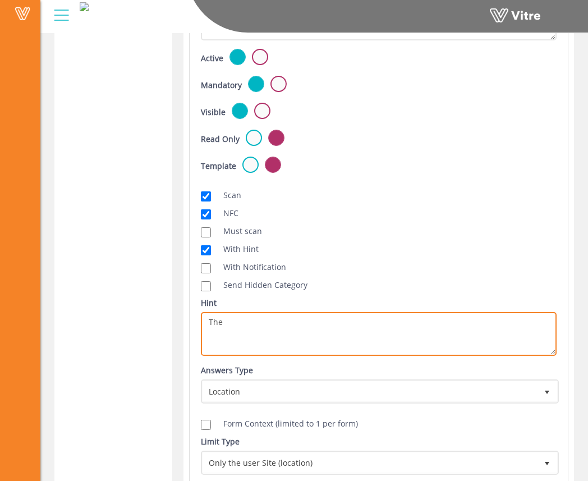
type textarea "The"
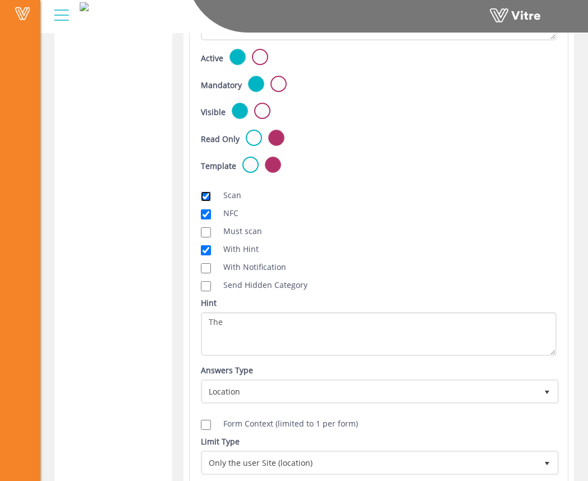
click at [205, 195] on input "Scan" at bounding box center [206, 196] width 10 height 10
checkbox input "false"
click at [204, 209] on input "NFC" at bounding box center [206, 214] width 10 height 10
checkbox input "false"
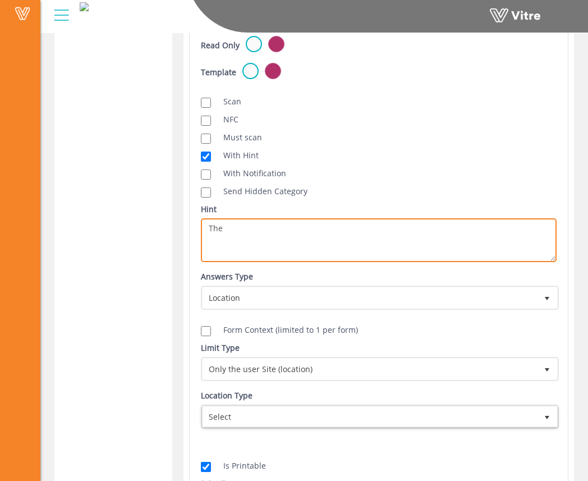
click at [285, 241] on textarea "The" at bounding box center [379, 240] width 356 height 44
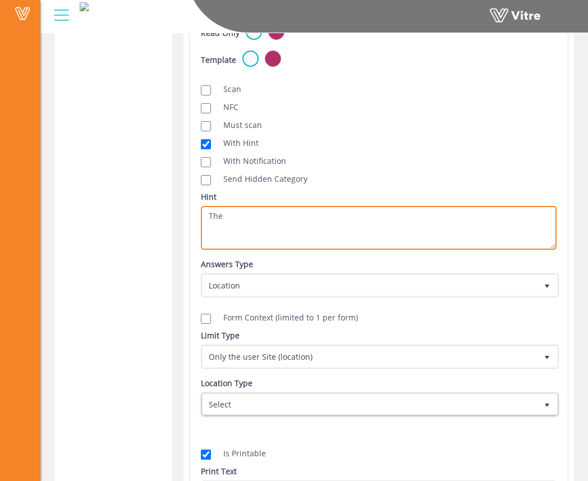
scroll to position [619, 0]
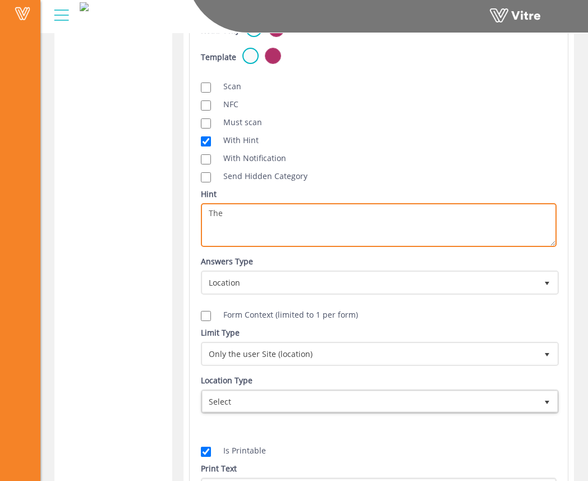
click at [291, 223] on textarea "The" at bounding box center [379, 225] width 356 height 44
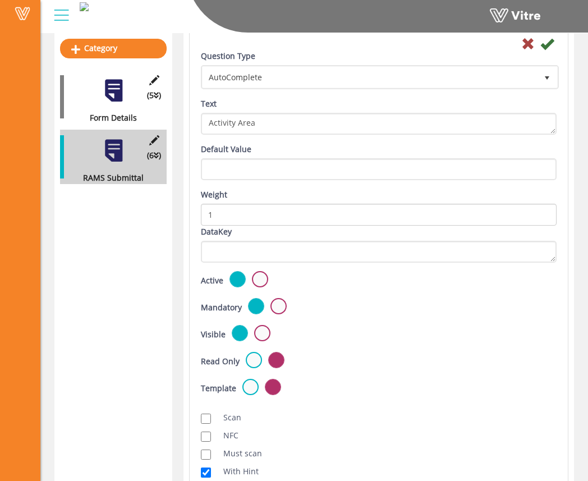
scroll to position [188, 0]
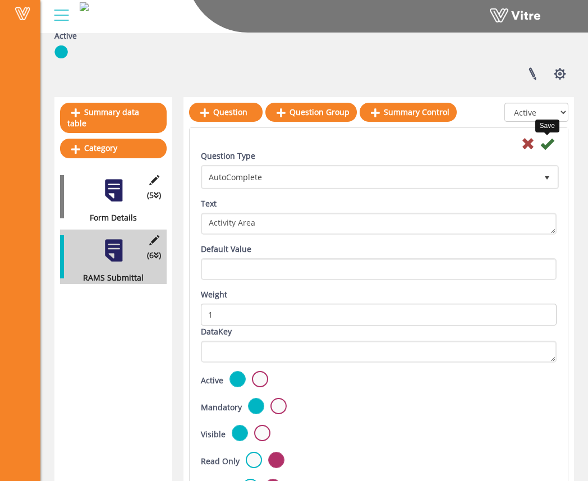
type textarea "The area where the RAMS activity is performed"
click at [547, 146] on icon at bounding box center [546, 143] width 13 height 13
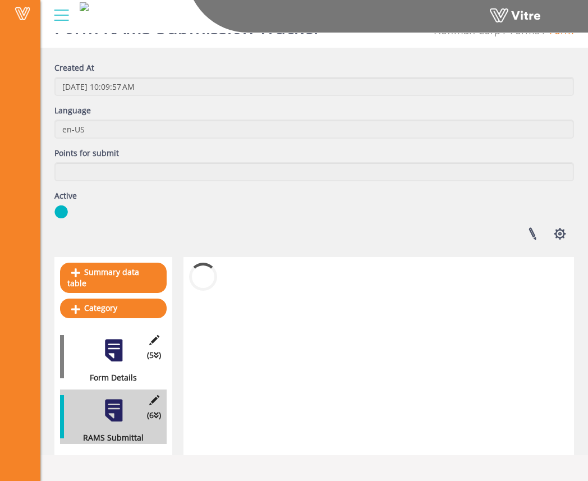
scroll to position [178, 0]
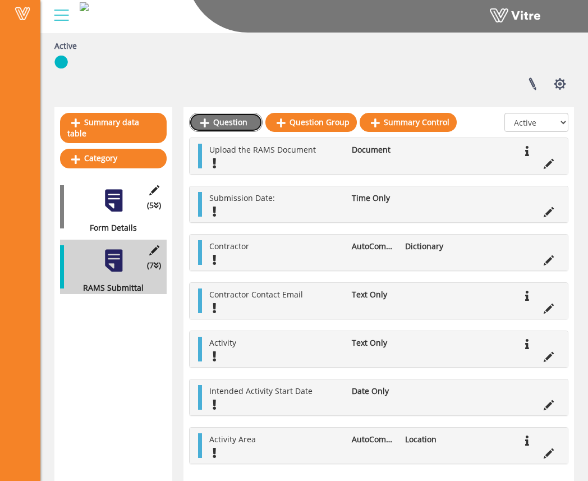
click at [227, 120] on link "Question" at bounding box center [226, 122] width 74 height 19
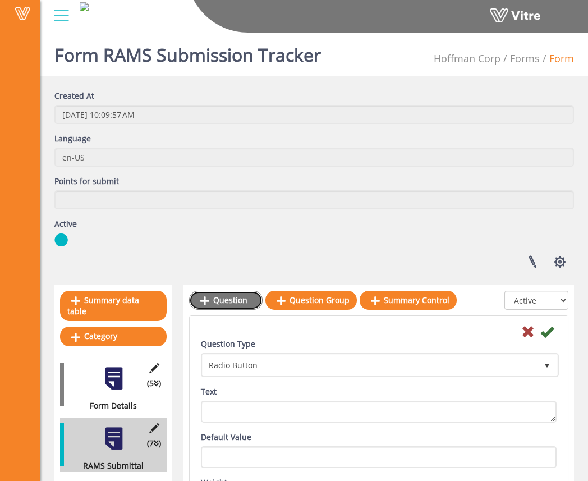
scroll to position [219, 0]
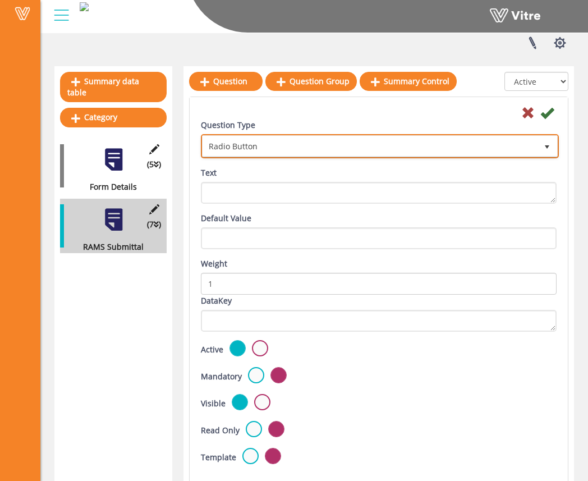
click at [284, 151] on span "Radio Button" at bounding box center [370, 146] width 334 height 20
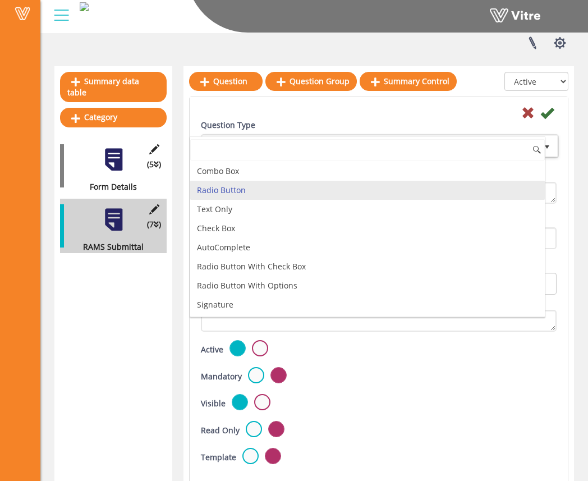
click at [277, 194] on li "Radio Button" at bounding box center [367, 190] width 355 height 19
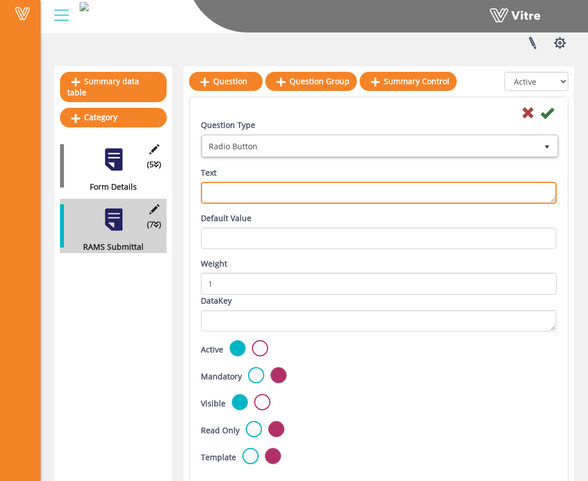
click at [279, 190] on textarea "Text" at bounding box center [379, 193] width 356 height 22
click at [338, 187] on textarea "Text" at bounding box center [379, 193] width 356 height 22
type textarea "D"
click at [484, 189] on textarea "Does the RAMS include" at bounding box center [379, 193] width 356 height 22
type textarea "Does the RAMS include a lifting plan?"
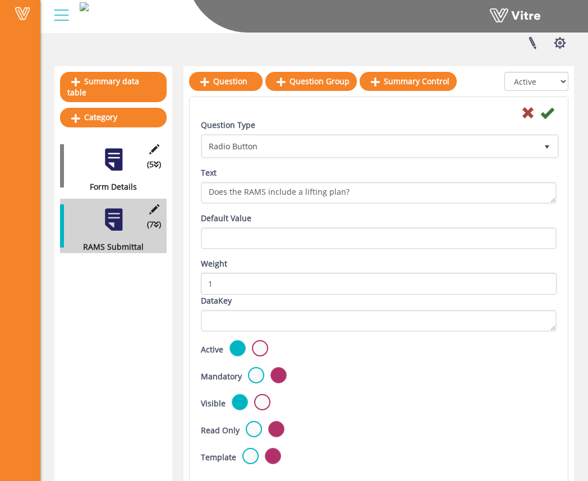
click at [434, 218] on div "Default Value" at bounding box center [379, 230] width 356 height 37
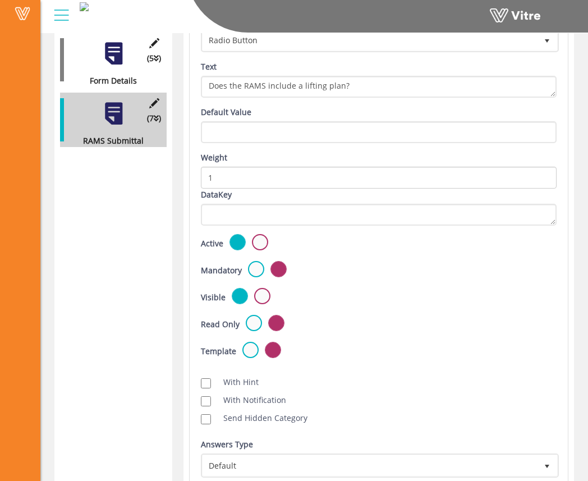
scroll to position [341, 0]
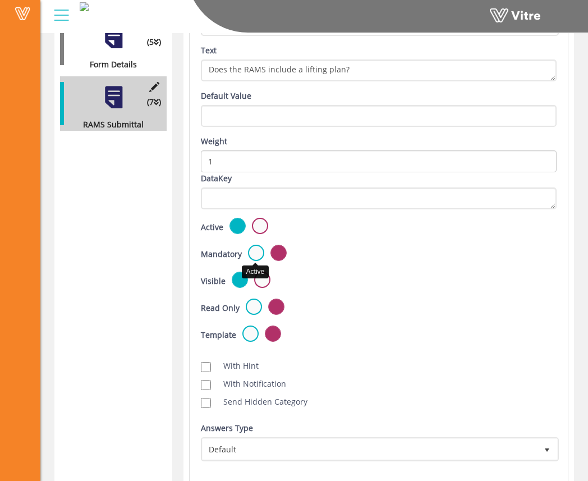
drag, startPoint x: 255, startPoint y: 249, endPoint x: 265, endPoint y: 250, distance: 10.1
click at [255, 249] on label at bounding box center [256, 253] width 16 height 16
click at [0, 0] on input "radio" at bounding box center [0, 0] width 0 height 0
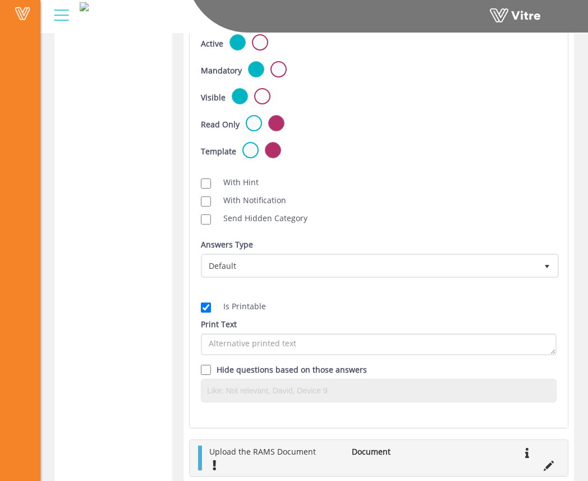
scroll to position [539, 0]
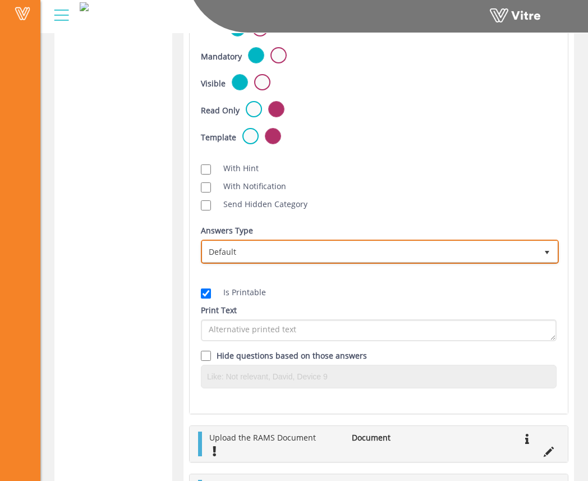
click at [291, 247] on span "Default" at bounding box center [370, 251] width 334 height 20
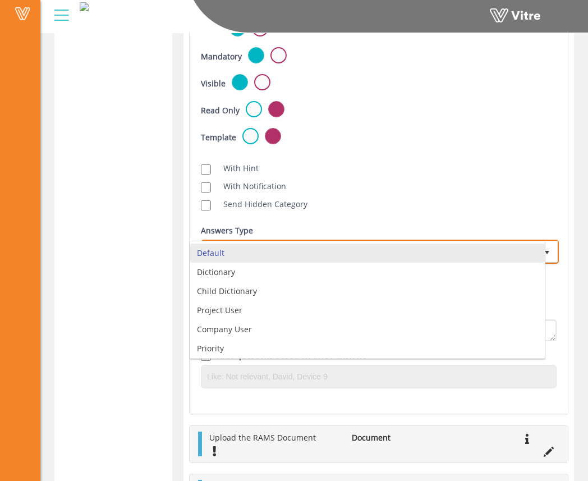
click at [295, 251] on li "Default" at bounding box center [367, 253] width 355 height 19
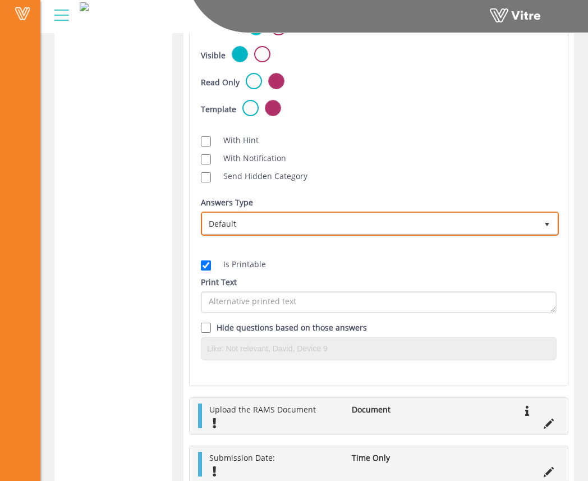
scroll to position [568, 0]
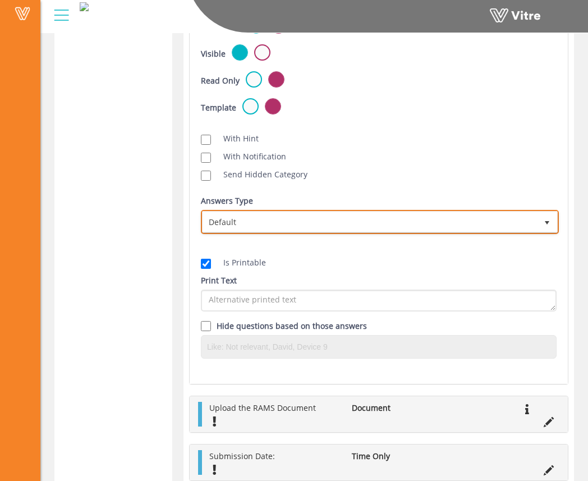
click at [328, 229] on span "Default" at bounding box center [370, 222] width 334 height 20
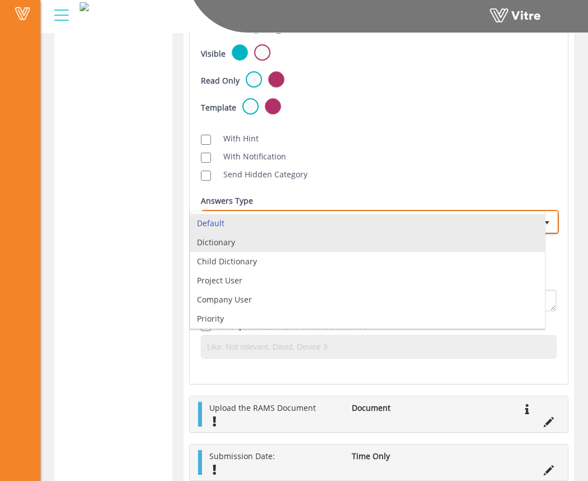
click at [315, 247] on li "Dictionary" at bounding box center [367, 242] width 355 height 19
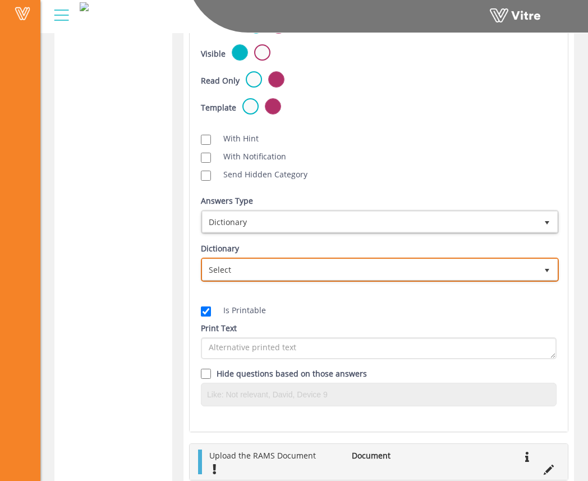
click at [459, 265] on span "Select" at bounding box center [370, 269] width 334 height 20
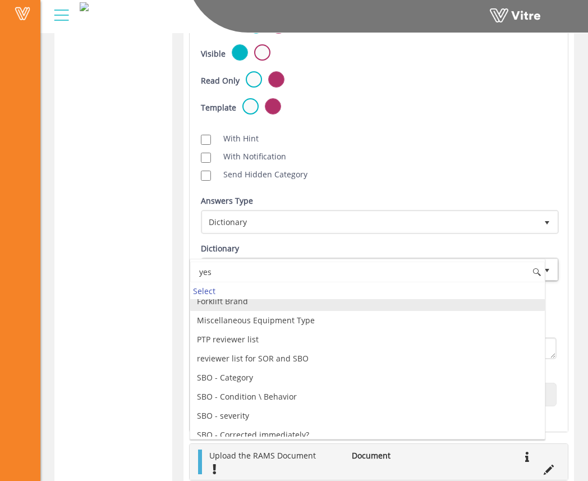
scroll to position [0, 0]
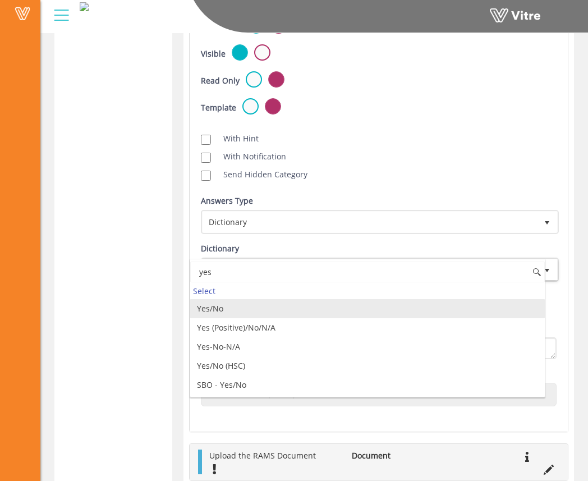
click at [345, 312] on li "Yes/No" at bounding box center [367, 308] width 355 height 19
type input "yes"
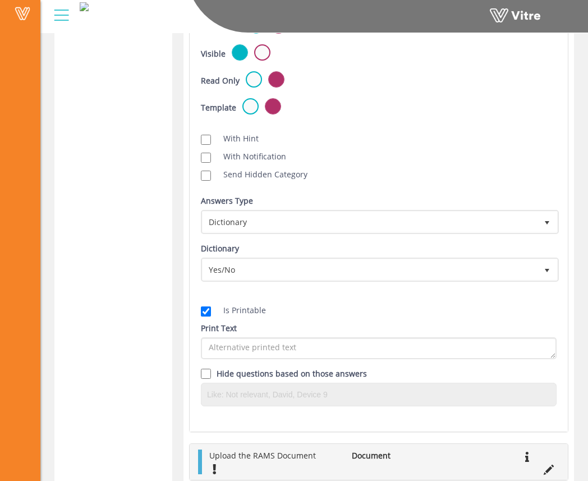
click at [490, 149] on div "Scan NFC Must scan With Hint With Notification Send Hidden Category No Image Op…" at bounding box center [378, 155] width 373 height 61
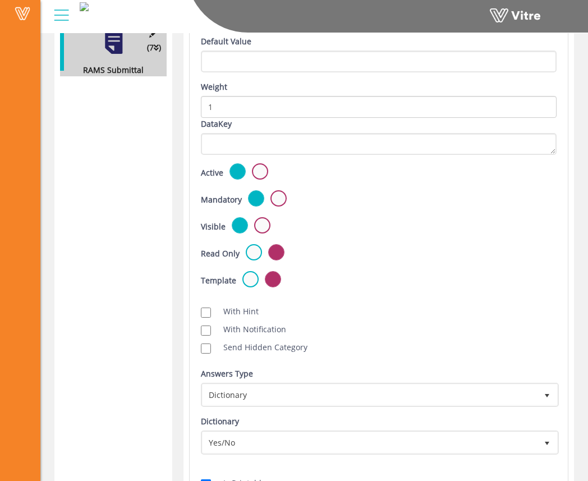
scroll to position [197, 0]
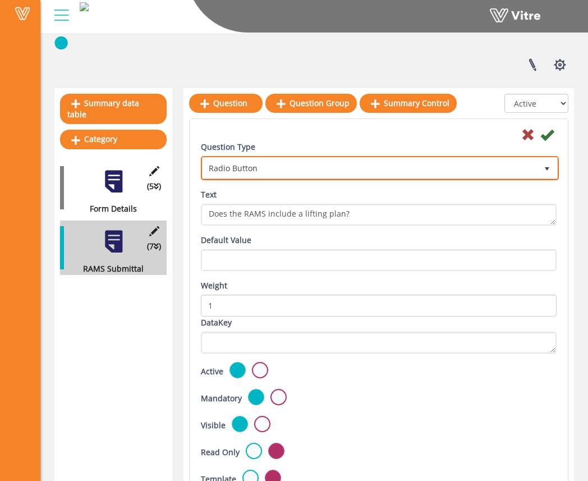
click at [519, 171] on span "Radio Button" at bounding box center [370, 168] width 334 height 20
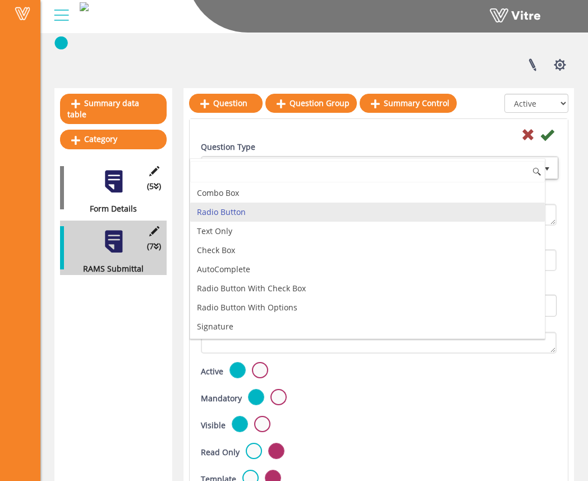
click at [457, 210] on li "Radio Button" at bounding box center [367, 212] width 355 height 19
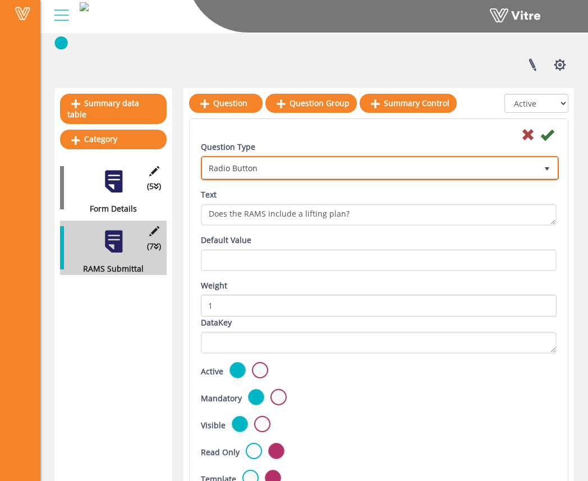
click at [498, 168] on span "Radio Button" at bounding box center [370, 168] width 334 height 20
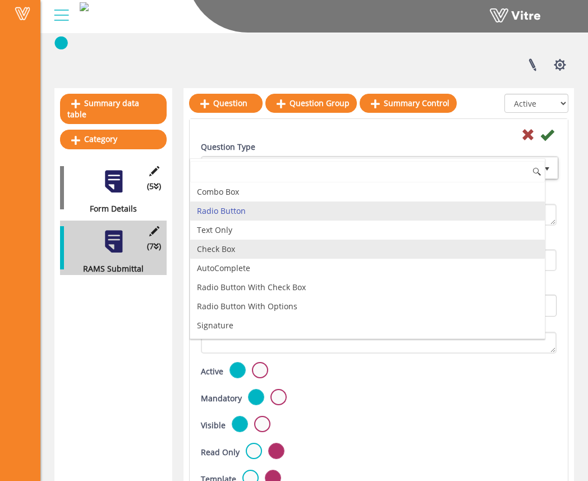
scroll to position [0, 0]
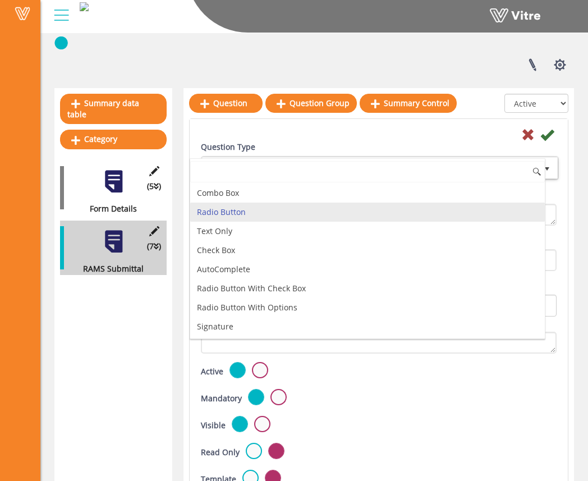
click at [454, 216] on li "Radio Button" at bounding box center [367, 212] width 355 height 19
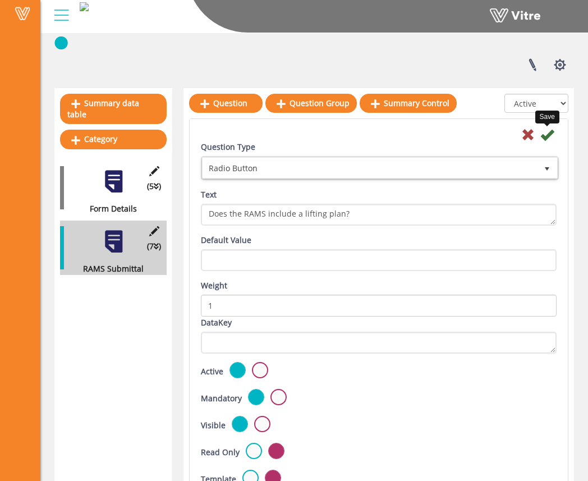
click at [549, 138] on icon at bounding box center [546, 134] width 13 height 13
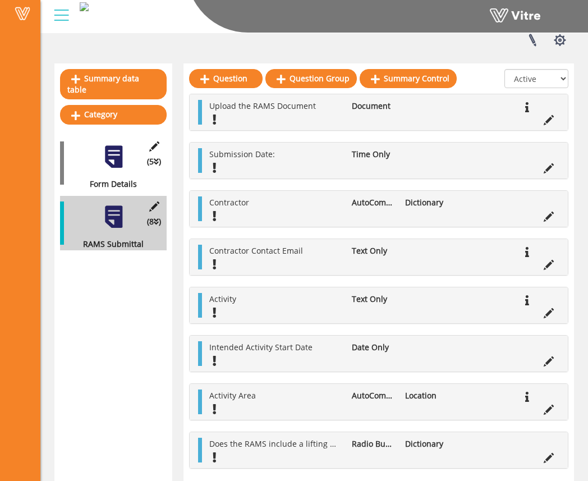
scroll to position [227, 0]
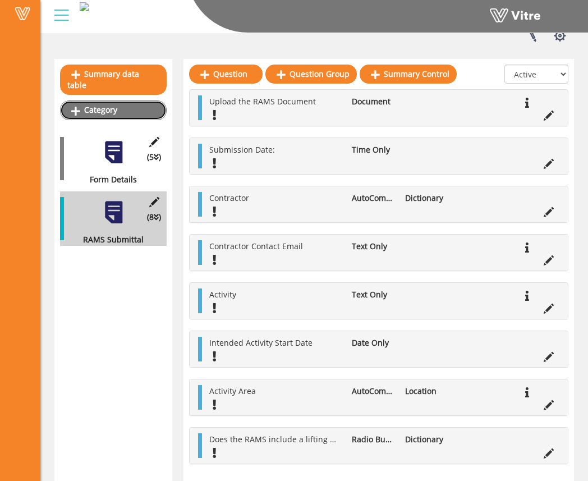
click at [150, 102] on link "Category" at bounding box center [113, 109] width 107 height 19
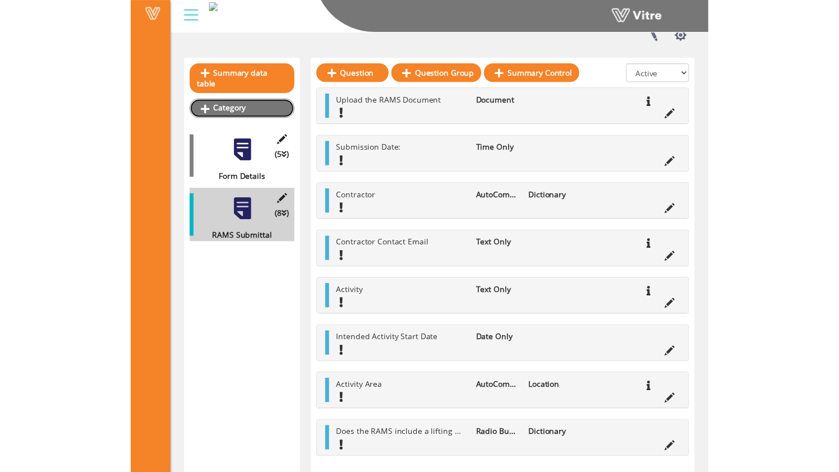
scroll to position [0, 0]
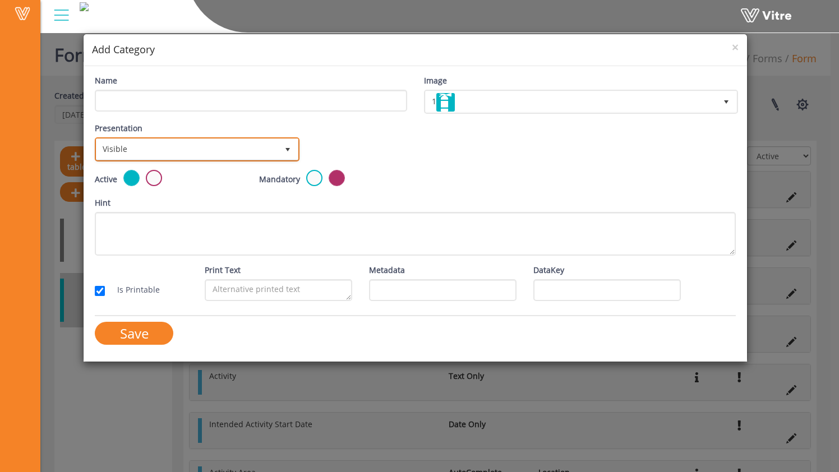
click at [181, 146] on span "Visible" at bounding box center [187, 149] width 181 height 20
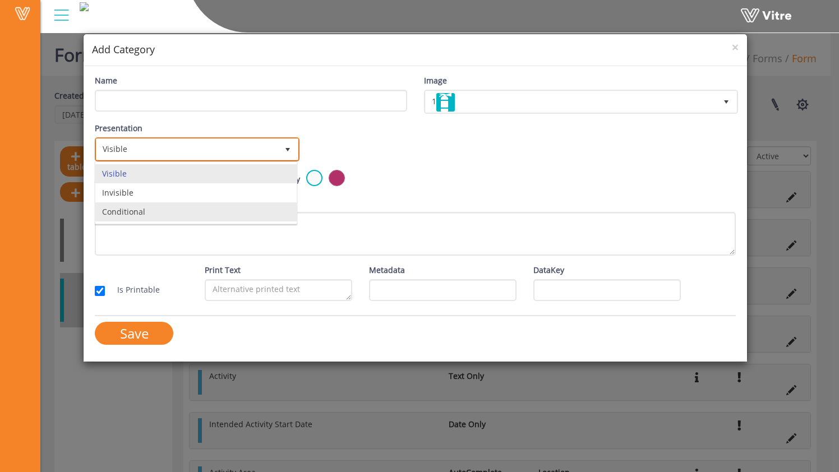
click at [181, 208] on li "Conditional" at bounding box center [195, 212] width 201 height 19
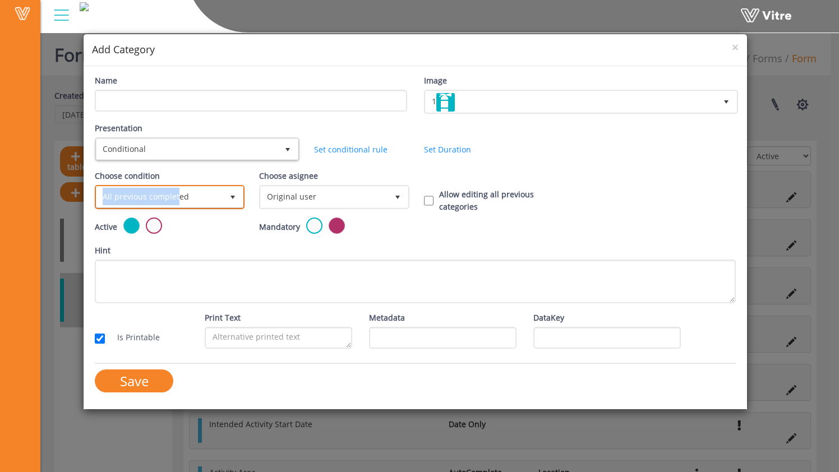
click at [176, 189] on span "All previous completed" at bounding box center [160, 197] width 126 height 20
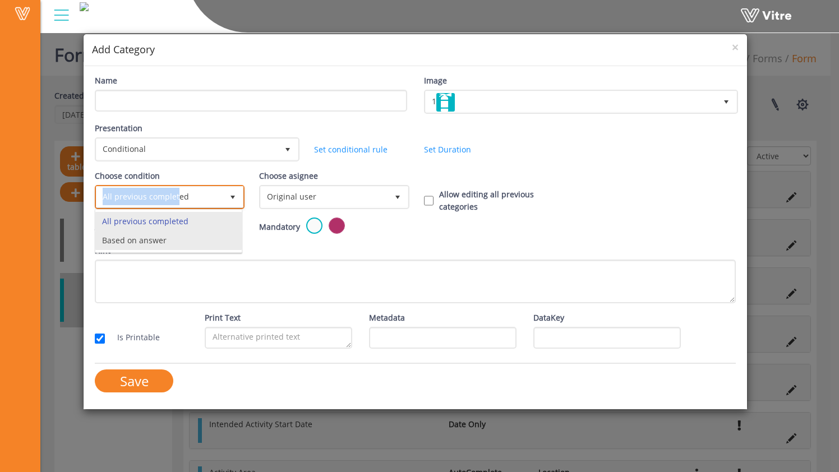
click at [183, 240] on li "Based on answer" at bounding box center [168, 240] width 146 height 19
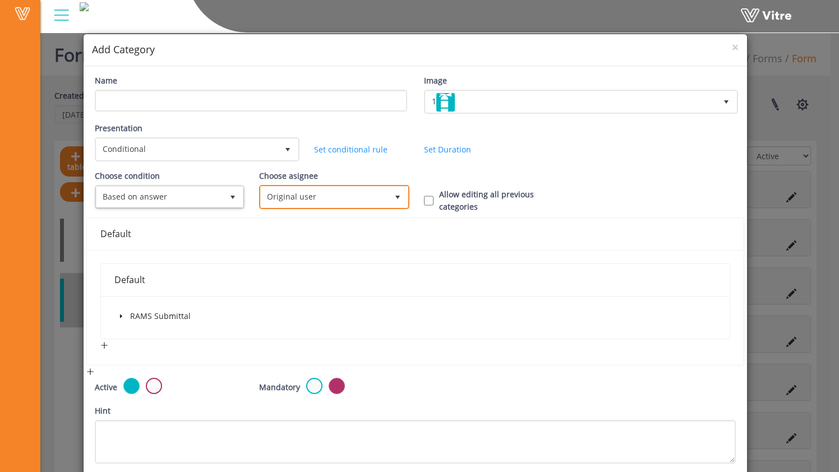
click at [296, 194] on span "Original user" at bounding box center [324, 197] width 126 height 20
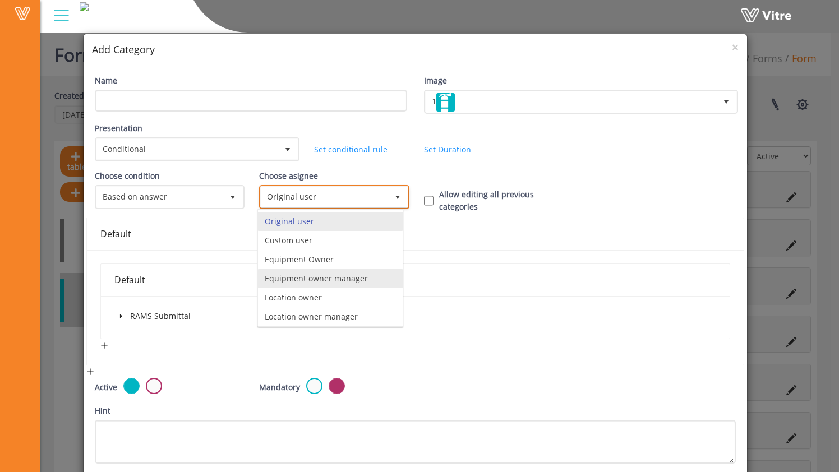
scroll to position [79, 0]
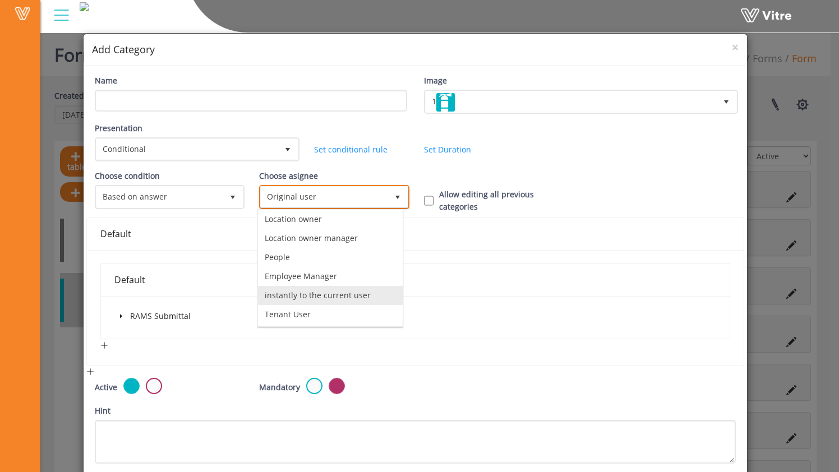
click at [341, 291] on li "instantly to the current user" at bounding box center [330, 295] width 145 height 19
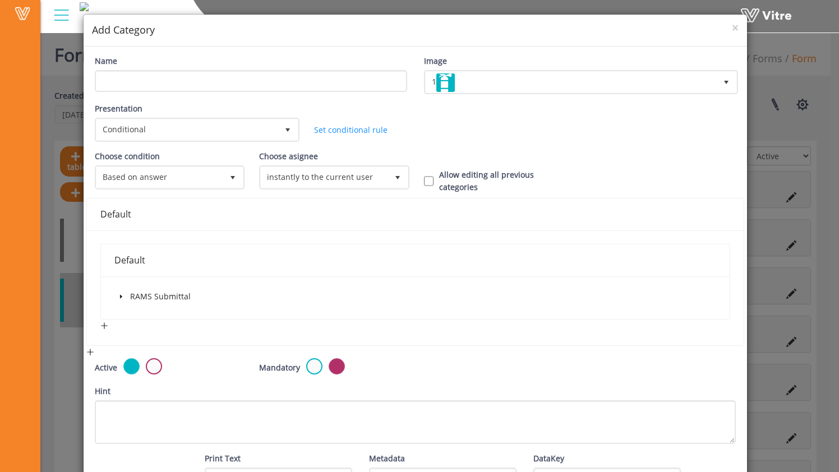
click at [123, 293] on span at bounding box center [120, 296] width 13 height 13
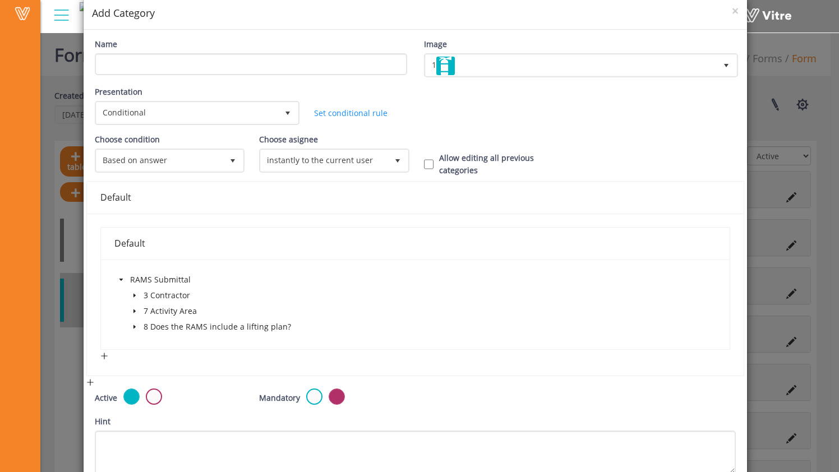
scroll to position [39, 0]
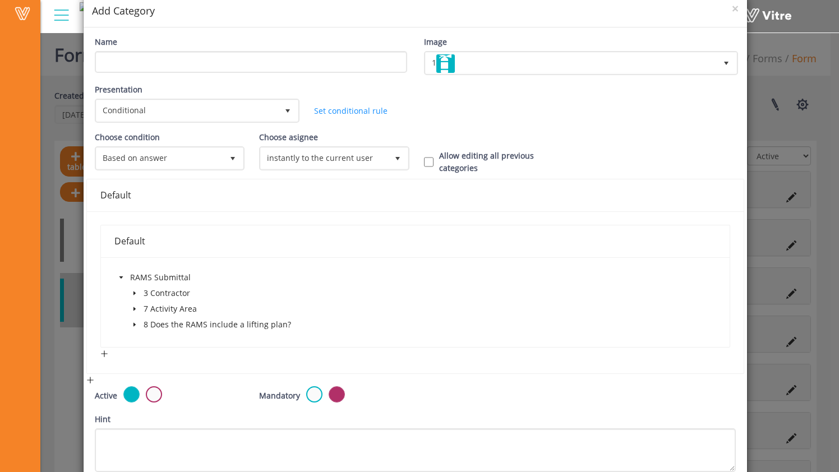
click at [134, 320] on span at bounding box center [134, 324] width 13 height 13
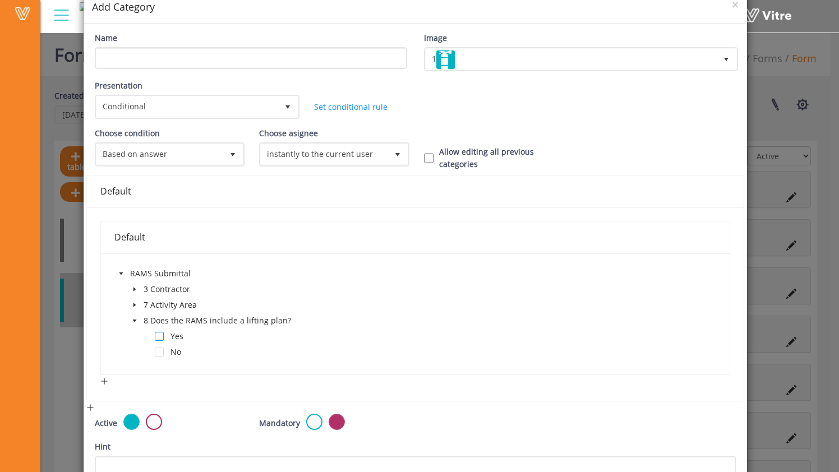
scroll to position [43, 0]
click at [161, 337] on span at bounding box center [159, 336] width 9 height 9
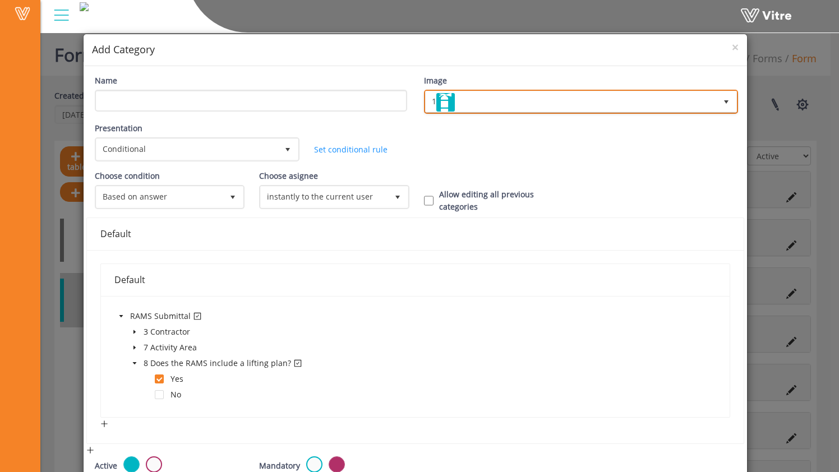
click at [474, 97] on span "1" at bounding box center [571, 101] width 291 height 20
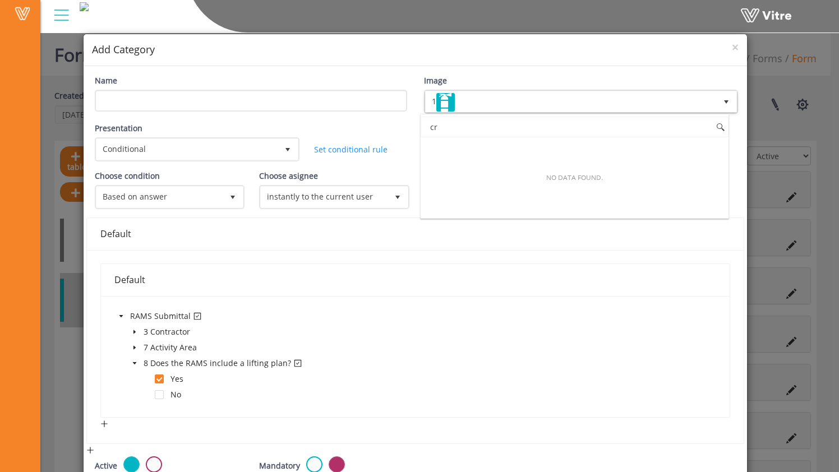
type input "c"
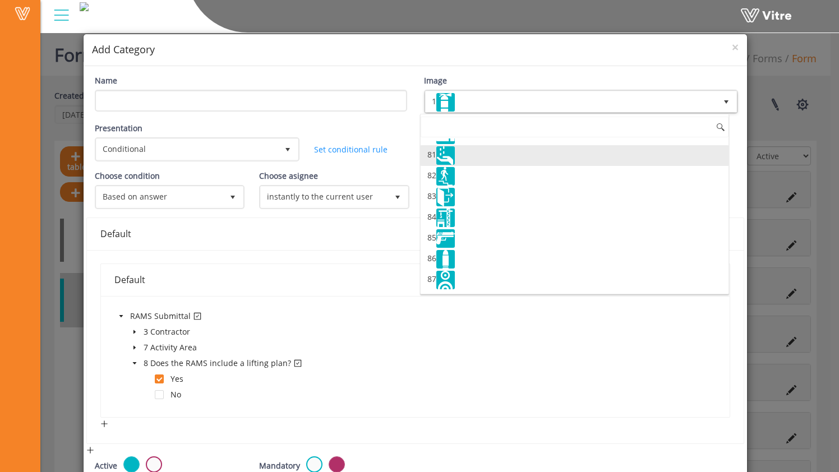
scroll to position [1706, 0]
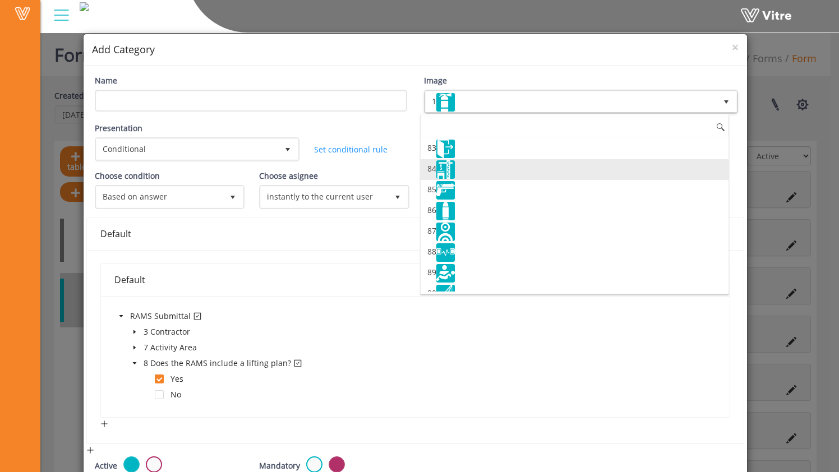
click at [493, 180] on li "84" at bounding box center [574, 169] width 307 height 21
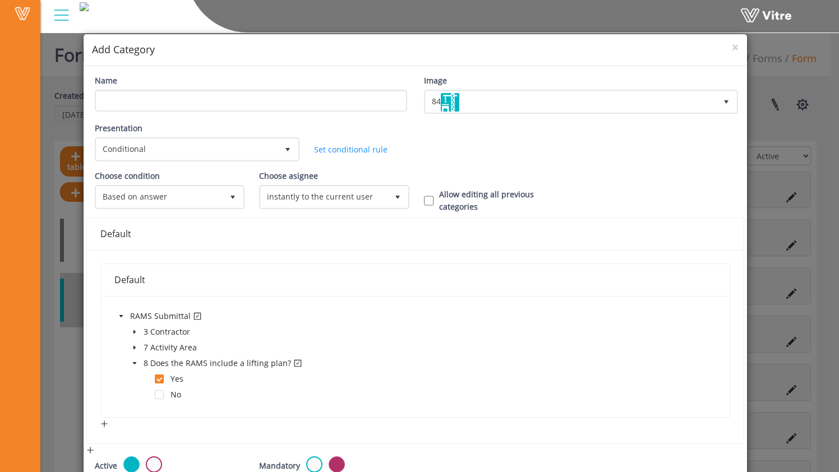
click at [474, 156] on div "Presentation Conditional 5 Set Duration Minutes 0 Set conditional rule Set Dura…" at bounding box center [415, 146] width 658 height 48
click at [266, 98] on input "Name" at bounding box center [251, 101] width 312 height 22
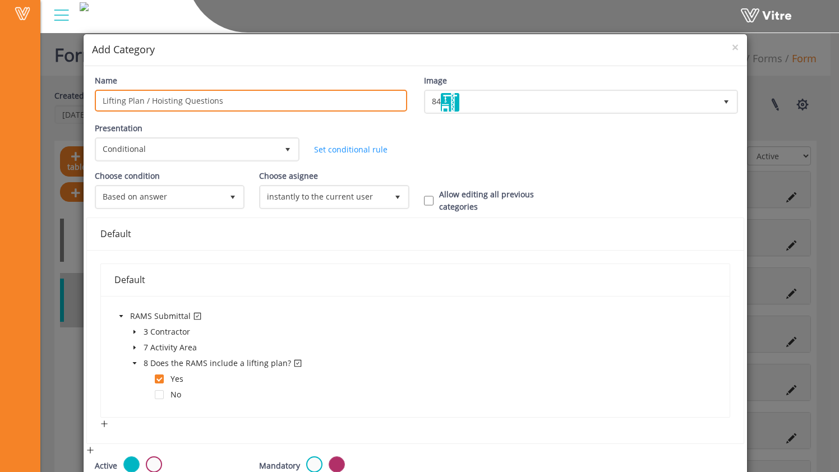
type input "Lifting Plan / Hoisting Questions"
click at [400, 122] on div "Presentation Conditional 5 Set Duration Minutes 0 Set conditional rule Set Dura…" at bounding box center [415, 146] width 658 height 48
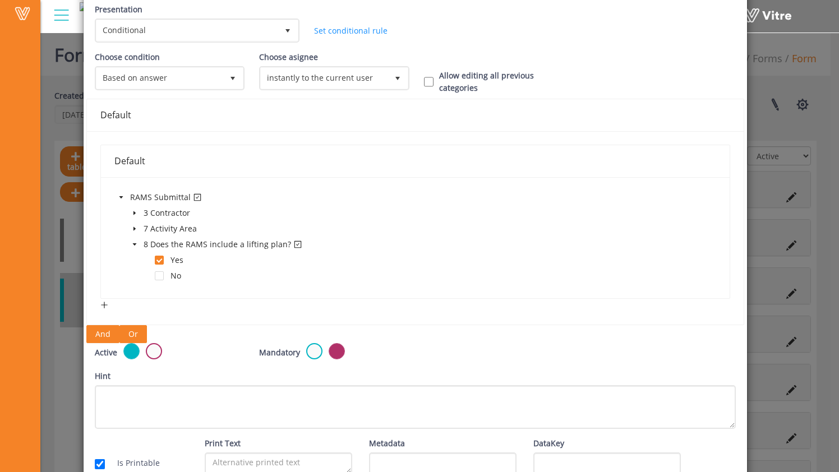
scroll to position [35, 0]
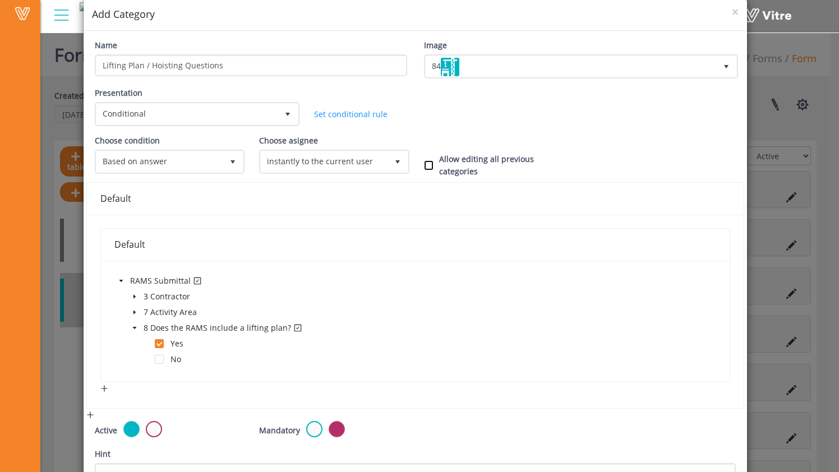
click at [427, 166] on input "Allow editing all previous categories" at bounding box center [429, 165] width 10 height 10
checkbox input "true"
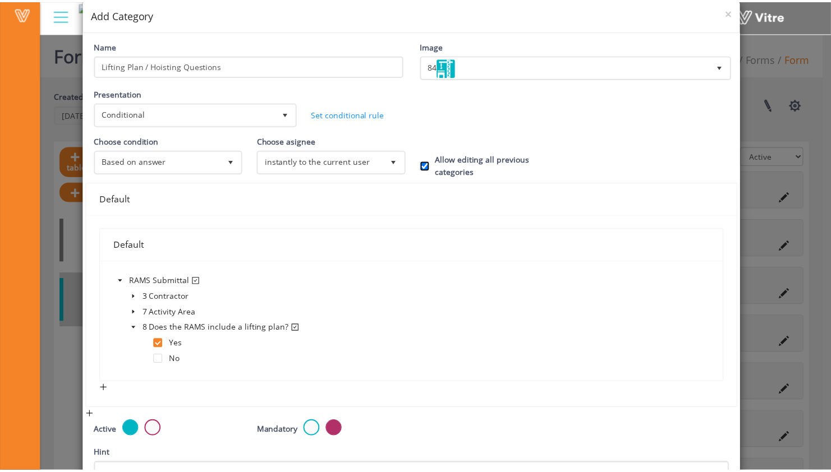
scroll to position [176, 0]
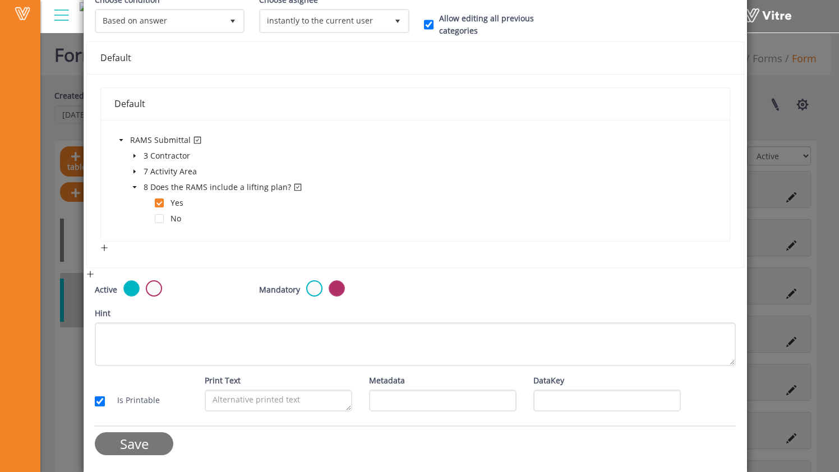
click at [158, 444] on input "Save" at bounding box center [134, 444] width 79 height 23
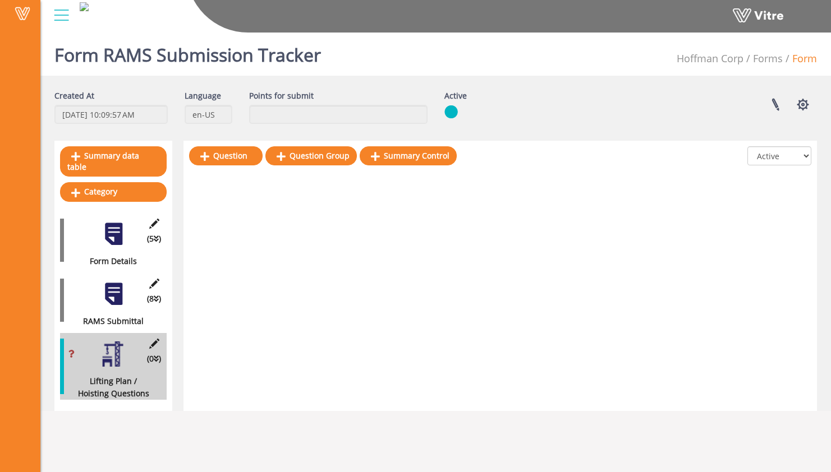
click at [115, 292] on div at bounding box center [113, 294] width 25 height 25
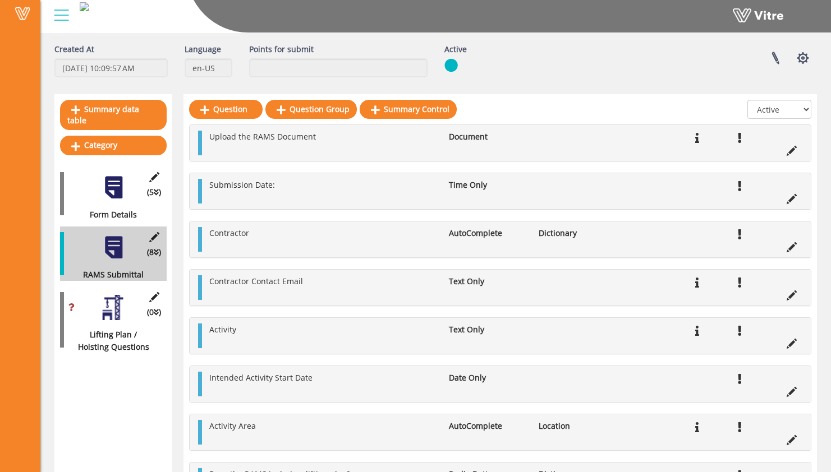
click at [112, 295] on div at bounding box center [113, 307] width 25 height 25
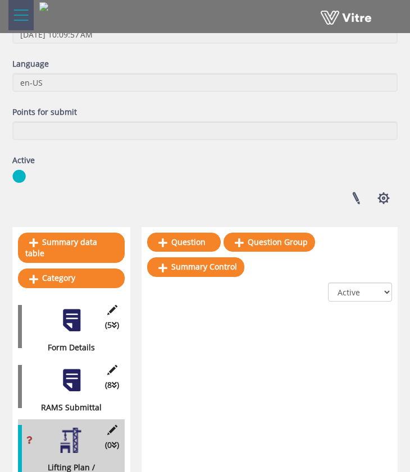
scroll to position [116, 0]
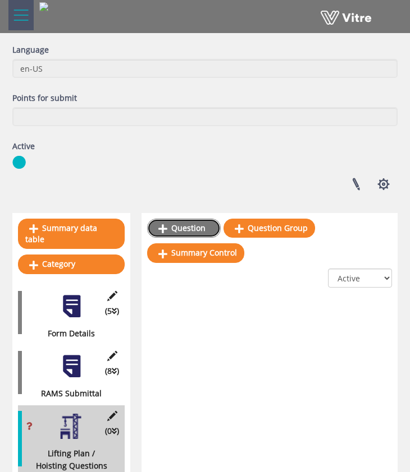
click at [191, 228] on link "Question" at bounding box center [184, 228] width 74 height 19
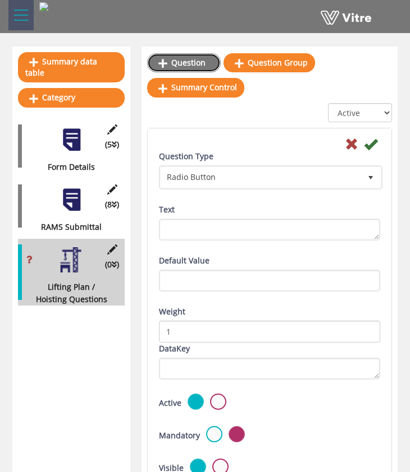
scroll to position [283, 0]
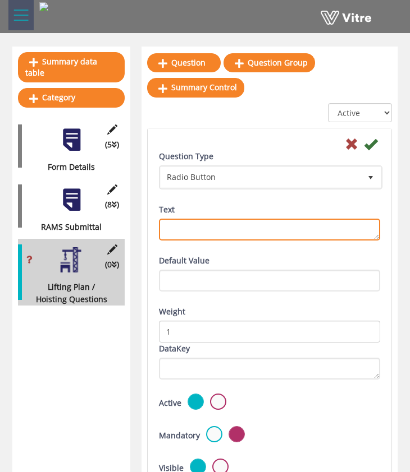
click at [227, 223] on textarea "Text" at bounding box center [269, 230] width 221 height 22
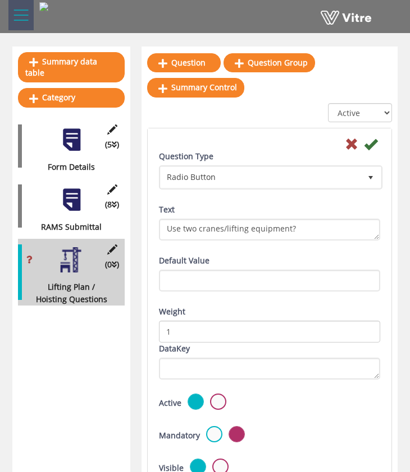
click at [270, 254] on div "Question Type Radio Button 3 Text Use two cranes/lifting equipment?" at bounding box center [269, 202] width 238 height 104
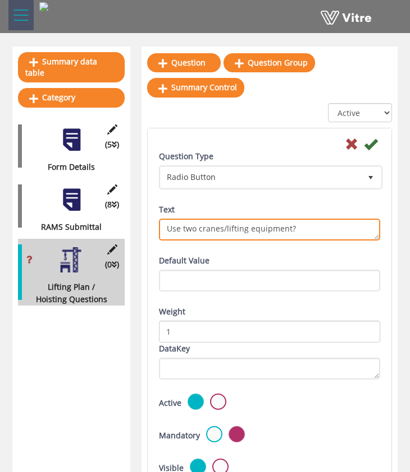
click at [224, 229] on textarea "Use two cranes/lifting equipment?" at bounding box center [269, 230] width 221 height 22
type textarea "Use two cranes or other lifting equipment?"
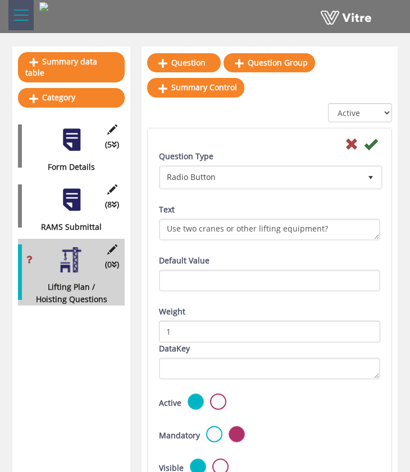
click at [264, 256] on div "Default Value" at bounding box center [269, 273] width 221 height 37
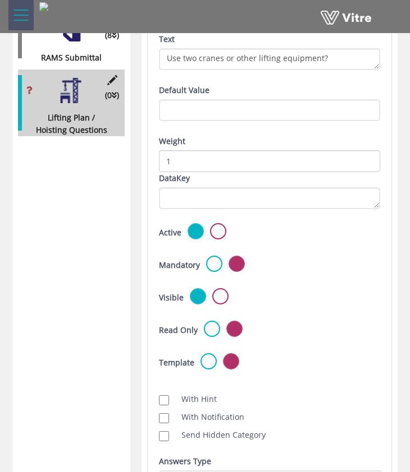
scroll to position [453, 0]
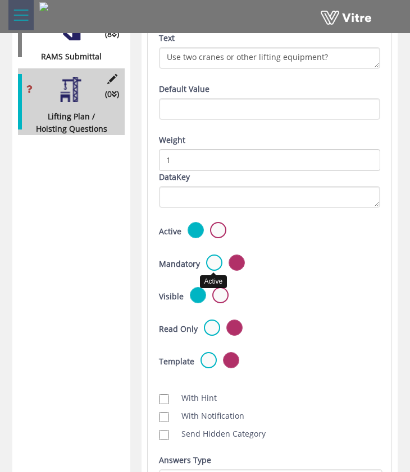
click at [217, 260] on label at bounding box center [214, 263] width 16 height 16
click at [0, 0] on input "radio" at bounding box center [0, 0] width 0 height 0
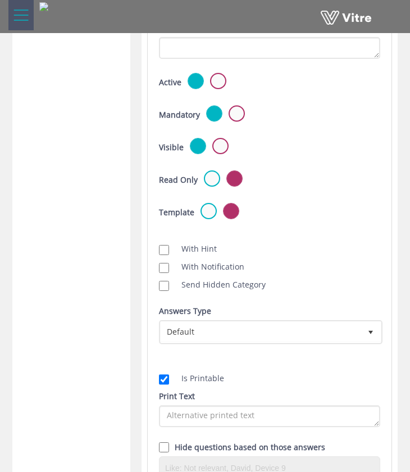
scroll to position [663, 0]
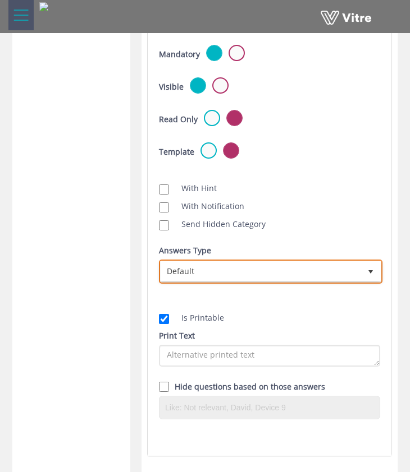
click at [287, 269] on span "Default" at bounding box center [260, 271] width 200 height 20
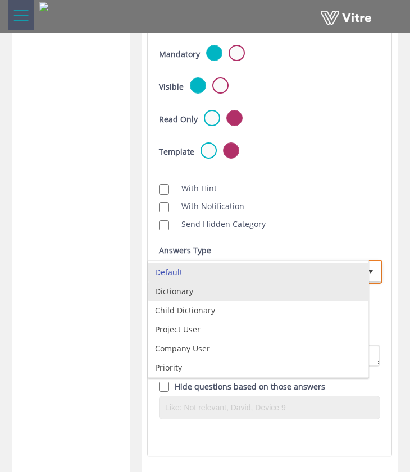
click at [269, 290] on li "Dictionary" at bounding box center [258, 291] width 220 height 19
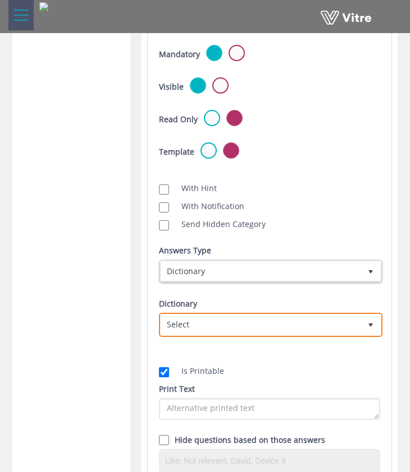
click at [264, 321] on span "Select" at bounding box center [260, 325] width 200 height 20
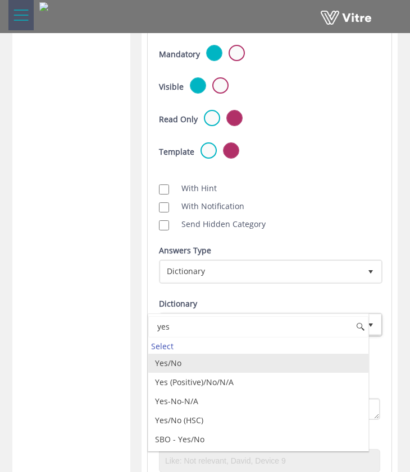
click at [212, 363] on li "Yes/No" at bounding box center [258, 363] width 220 height 19
type input "yes"
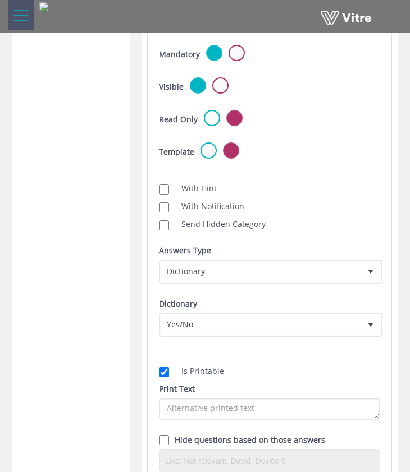
click at [357, 212] on div "Scan NFC Must scan With Hint With Notification Send Hidden Category No Image Op…" at bounding box center [269, 205] width 238 height 61
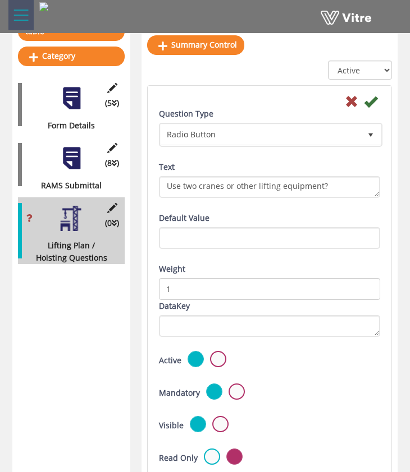
scroll to position [320, 0]
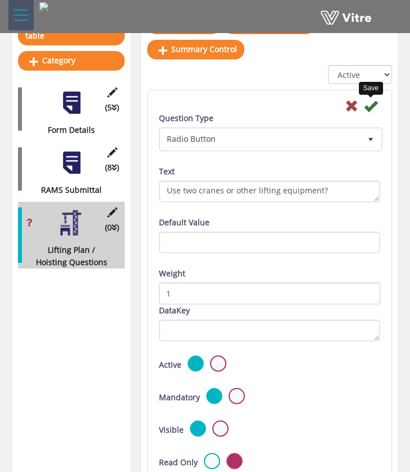
click at [370, 109] on icon at bounding box center [370, 105] width 13 height 13
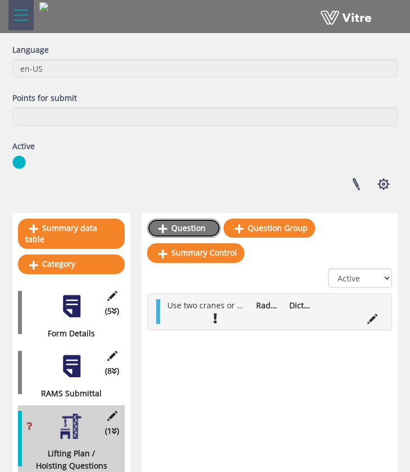
click at [194, 232] on link "Question" at bounding box center [184, 228] width 74 height 19
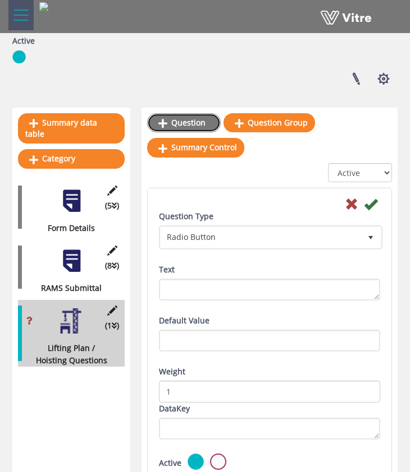
scroll to position [219, 0]
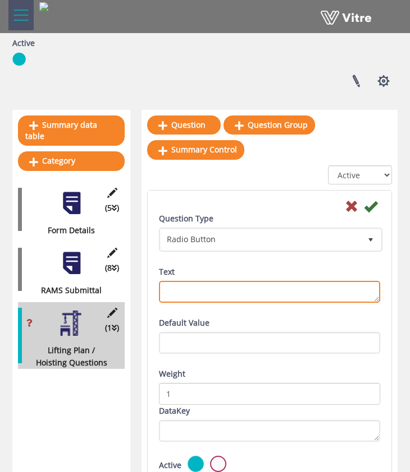
click at [241, 292] on textarea "Text" at bounding box center [269, 292] width 221 height 22
type textarea "L"
type textarea "Are you lifting 75% or more of equipment lifting capacity?"
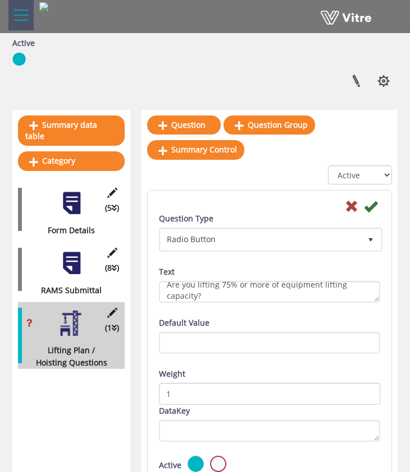
click at [228, 324] on div "Default Value" at bounding box center [269, 335] width 221 height 37
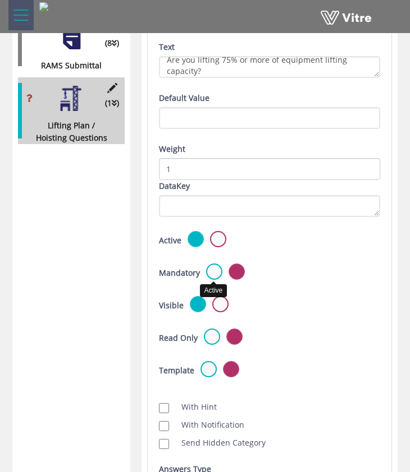
click at [213, 274] on label at bounding box center [214, 272] width 16 height 16
click at [0, 0] on input "radio" at bounding box center [0, 0] width 0 height 0
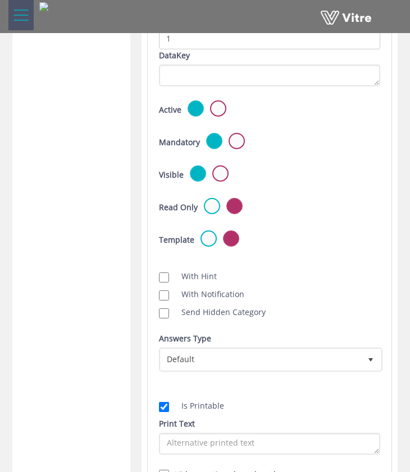
scroll to position [630, 0]
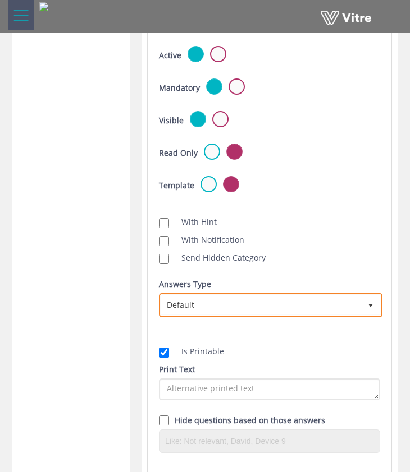
click at [222, 313] on span "Default" at bounding box center [260, 305] width 200 height 20
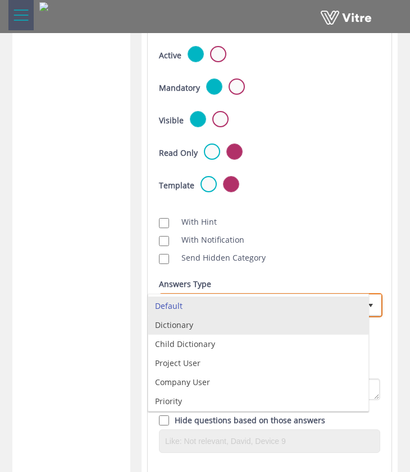
click at [217, 326] on li "Dictionary" at bounding box center [258, 325] width 220 height 19
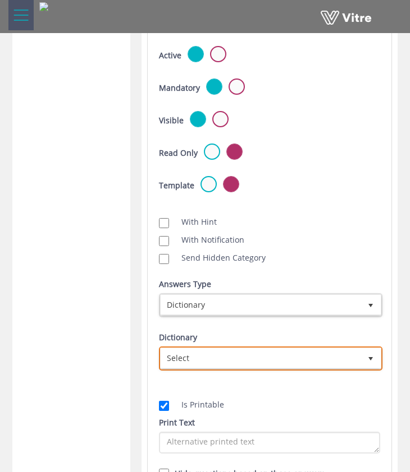
click at [223, 361] on span "Select" at bounding box center [260, 358] width 200 height 20
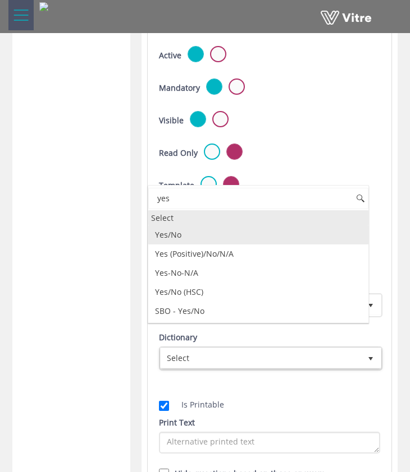
click at [206, 233] on li "Yes/No" at bounding box center [258, 235] width 220 height 19
type input "yes"
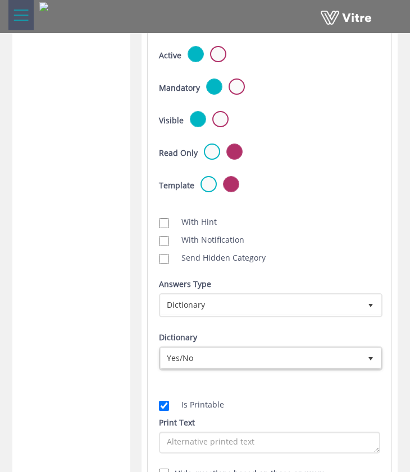
click at [360, 237] on div "With Notification" at bounding box center [269, 240] width 221 height 12
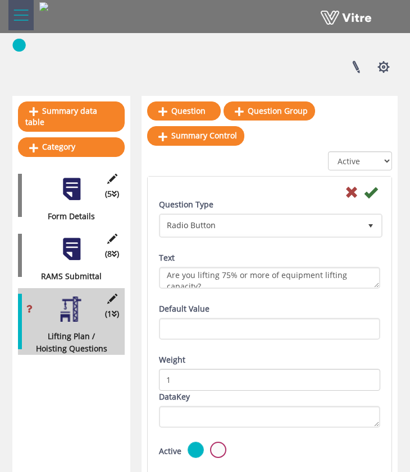
scroll to position [0, 0]
click at [374, 195] on icon at bounding box center [370, 192] width 13 height 13
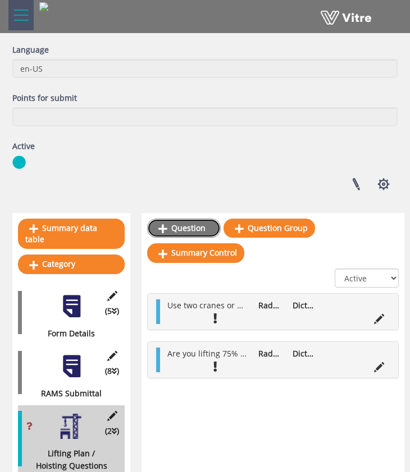
click at [186, 231] on link "Question" at bounding box center [184, 228] width 74 height 19
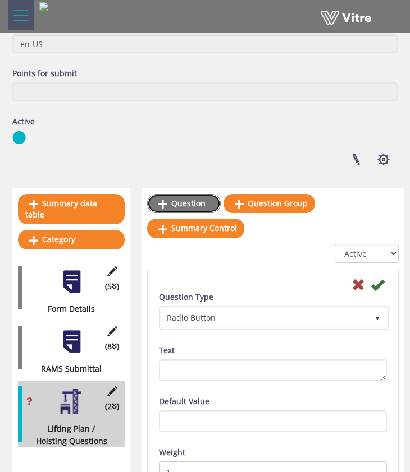
scroll to position [208, 0]
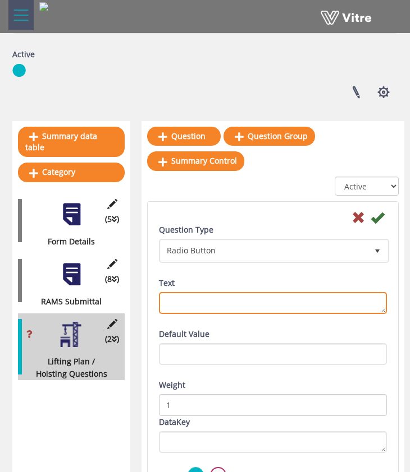
click at [222, 307] on textarea "Text" at bounding box center [273, 303] width 228 height 22
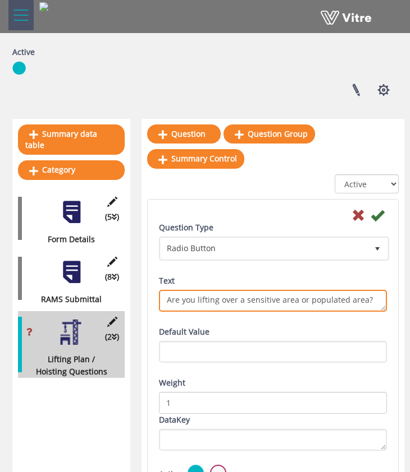
type textarea "Are you lifting over a sensitive area or populated area?"
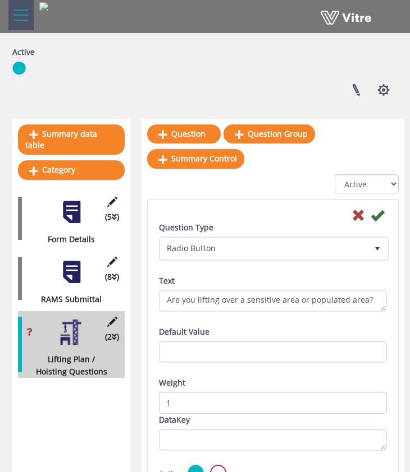
click at [292, 325] on div "Question Type Radio Button 3 Text Are you lifting over a sensitive area or popu…" at bounding box center [272, 274] width 245 height 104
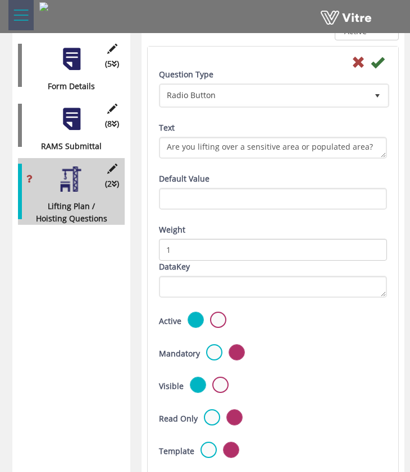
scroll to position [366, 0]
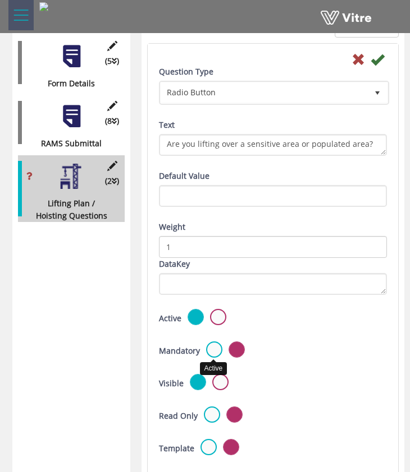
click at [209, 346] on label at bounding box center [214, 350] width 16 height 16
click at [0, 0] on input "radio" at bounding box center [0, 0] width 0 height 0
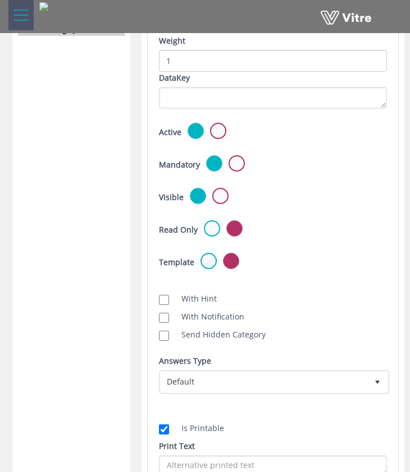
scroll to position [555, 0]
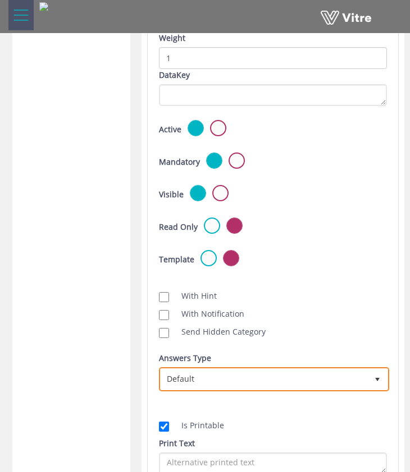
click at [233, 373] on span "Default" at bounding box center [263, 379] width 206 height 20
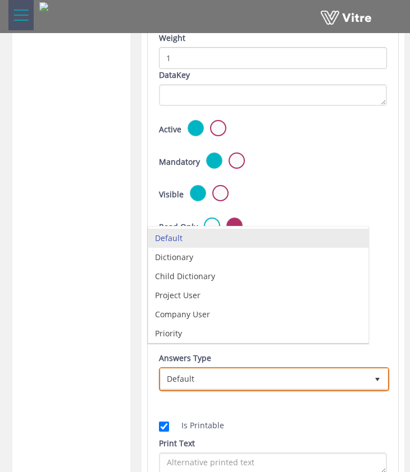
click at [212, 240] on li "Default" at bounding box center [258, 238] width 220 height 19
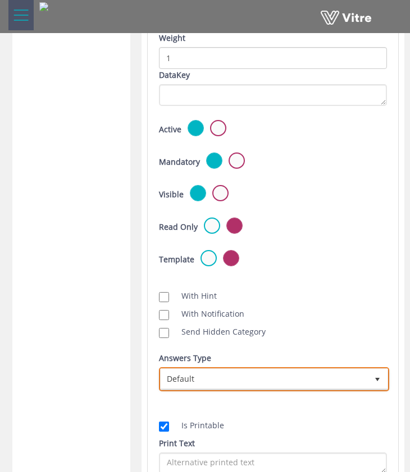
click at [329, 383] on span "Default" at bounding box center [263, 379] width 206 height 20
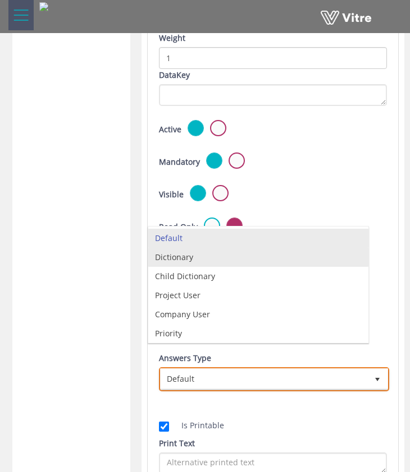
click at [244, 256] on li "Dictionary" at bounding box center [258, 257] width 220 height 19
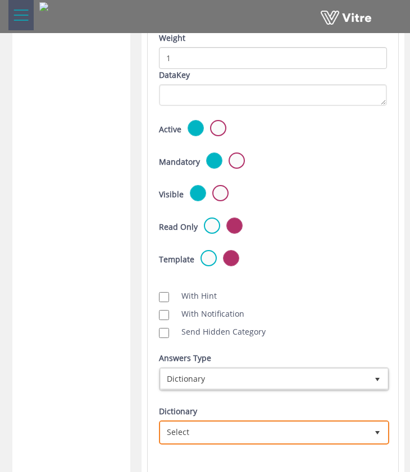
click at [246, 431] on span "Select" at bounding box center [263, 433] width 206 height 20
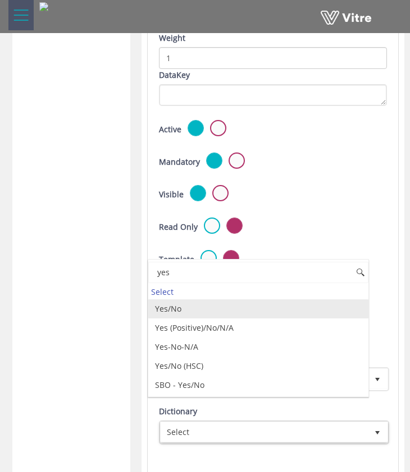
click at [244, 304] on li "Yes/No" at bounding box center [258, 309] width 220 height 19
type input "yes"
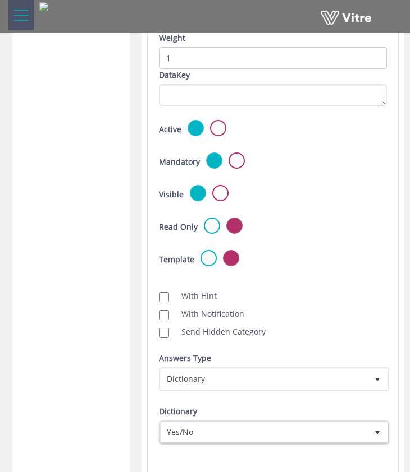
click at [395, 290] on div "Question Question Group Summary Control All Active Not Active Question Type Rad…" at bounding box center [272, 252] width 263 height 957
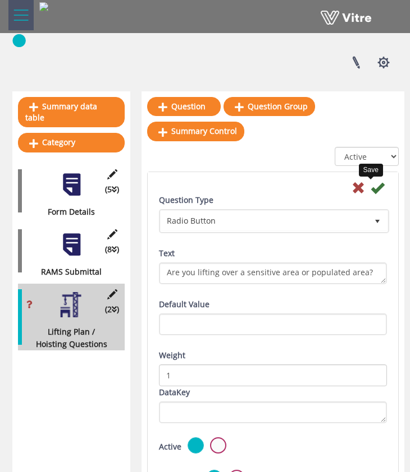
click at [370, 190] on icon at bounding box center [376, 187] width 13 height 13
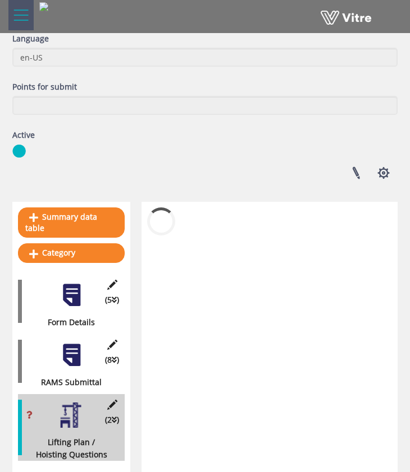
scroll to position [116, 0]
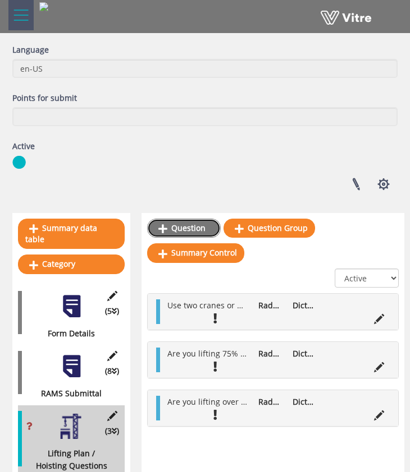
click at [193, 232] on link "Question" at bounding box center [184, 228] width 74 height 19
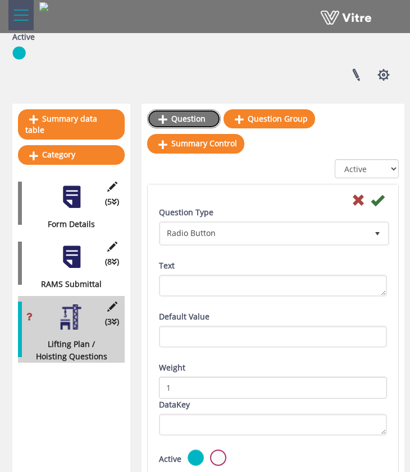
scroll to position [227, 0]
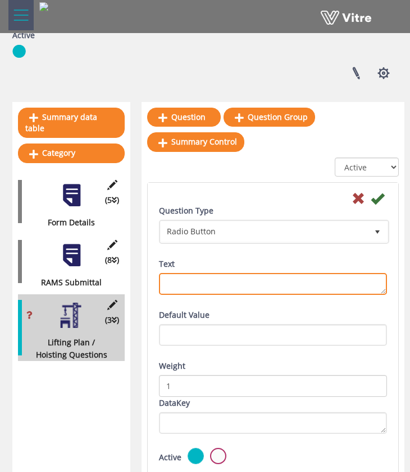
click at [216, 287] on textarea "Text" at bounding box center [273, 284] width 228 height 22
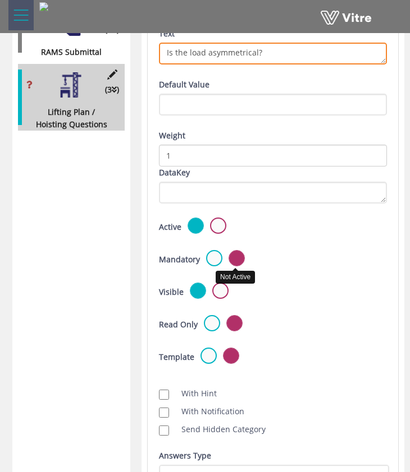
scroll to position [572, 0]
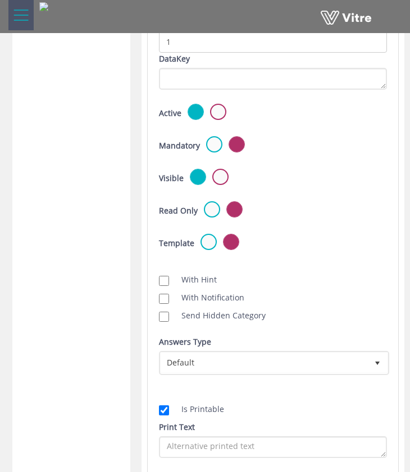
type textarea "Is the load asymmetrical?"
click at [210, 145] on label at bounding box center [214, 144] width 16 height 16
click at [0, 0] on input "radio" at bounding box center [0, 0] width 0 height 0
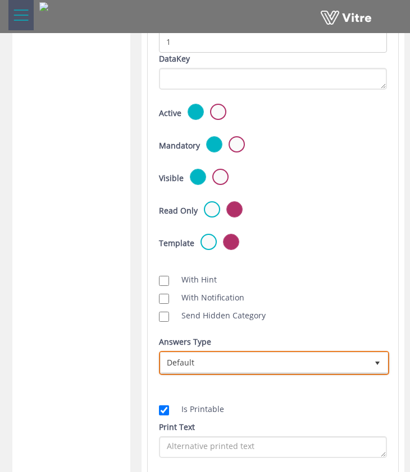
click at [201, 364] on span "Default" at bounding box center [263, 363] width 206 height 20
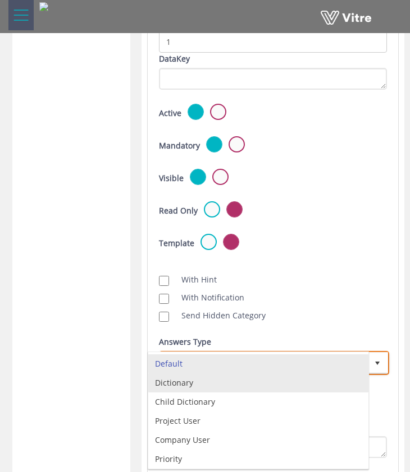
click at [208, 383] on li "Dictionary" at bounding box center [258, 383] width 220 height 19
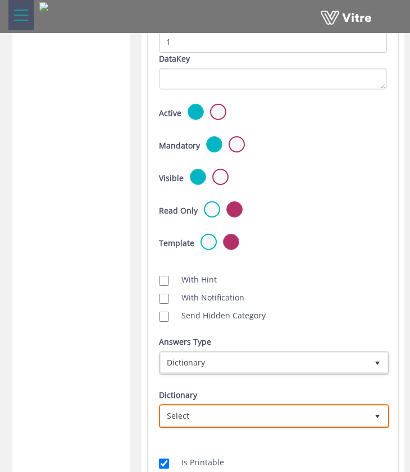
click at [233, 414] on span "Select" at bounding box center [263, 416] width 206 height 20
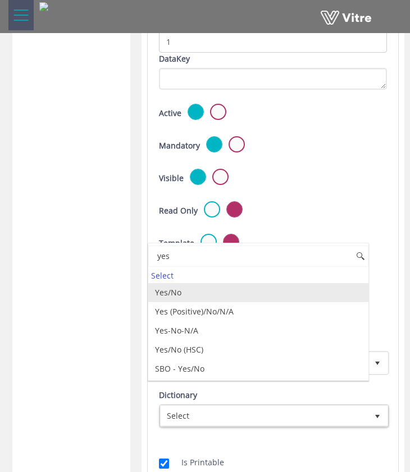
click at [214, 293] on li "Yes/No" at bounding box center [258, 292] width 220 height 19
type input "yes"
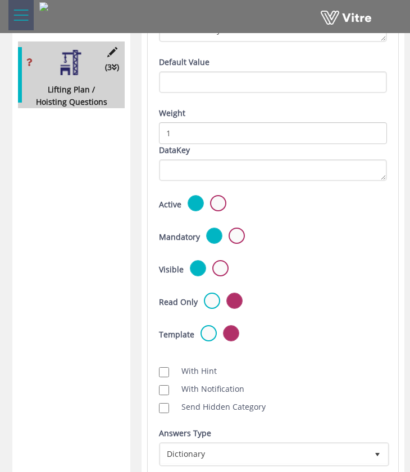
scroll to position [586, 0]
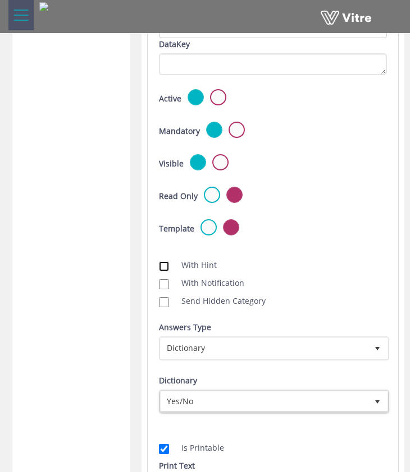
click at [167, 263] on input "With Hint" at bounding box center [164, 266] width 10 height 10
checkbox input "true"
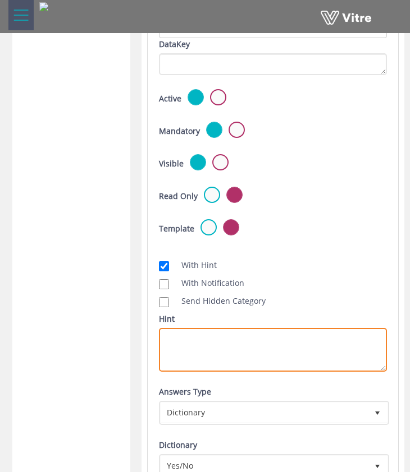
click at [219, 339] on textarea "Hint" at bounding box center [273, 350] width 228 height 44
type textarea "W"
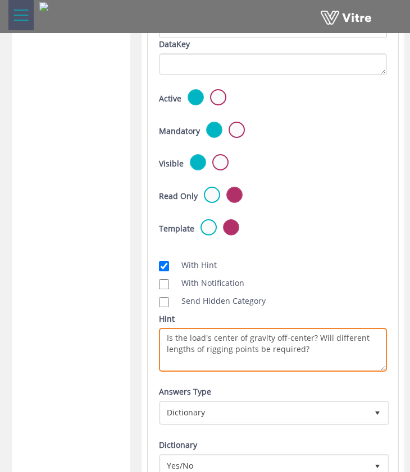
drag, startPoint x: 256, startPoint y: 348, endPoint x: 261, endPoint y: 351, distance: 6.1
click at [230, 350] on textarea "Is the load's center of gravity off-center? Will different lengths of rigging p…" at bounding box center [273, 350] width 228 height 44
click at [327, 350] on textarea "Is the load's center of gravity off-center? Will different lengths of rigging b…" at bounding box center [273, 350] width 228 height 44
click at [301, 346] on textarea "Is the load's center of gravity off-center? Will different lengths of rigging b…" at bounding box center [273, 350] width 228 height 44
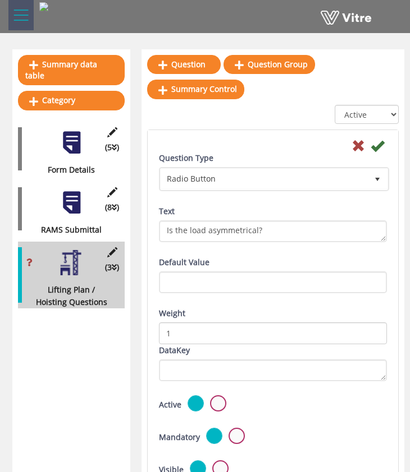
scroll to position [269, 0]
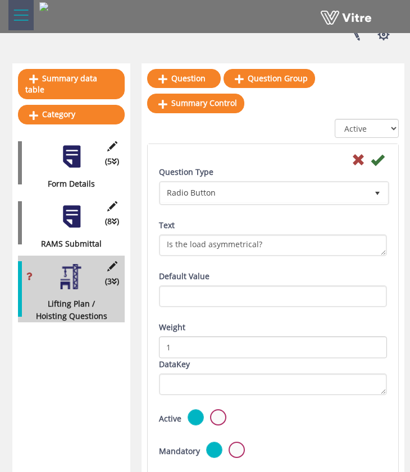
type textarea "Is the load's center of gravity off-center? Will different lengths of rigging b…"
click at [372, 161] on icon at bounding box center [376, 159] width 13 height 13
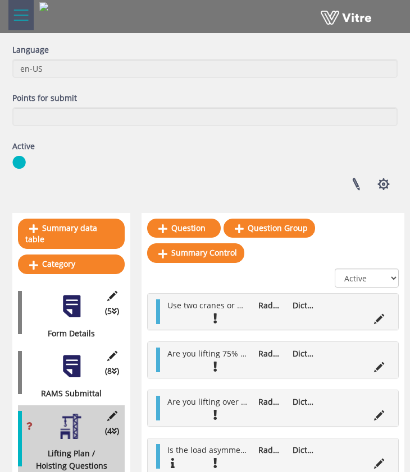
scroll to position [136, 0]
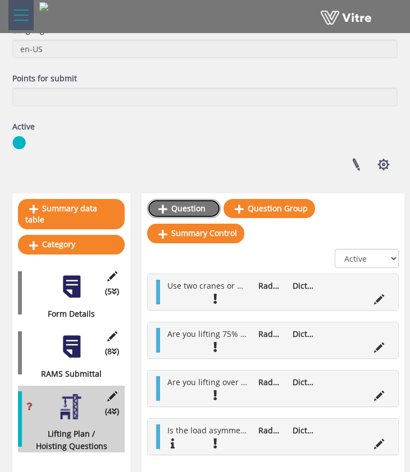
click at [194, 206] on link "Question" at bounding box center [184, 208] width 74 height 19
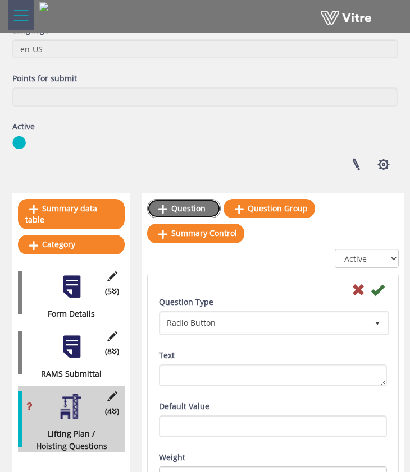
scroll to position [243, 0]
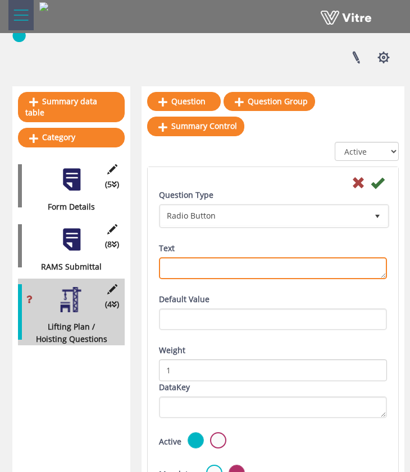
click at [218, 267] on textarea "Text" at bounding box center [273, 269] width 228 height 22
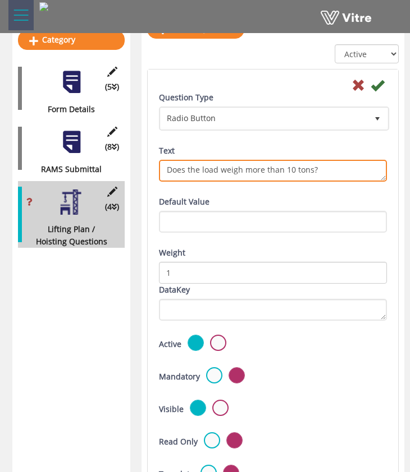
scroll to position [339, 0]
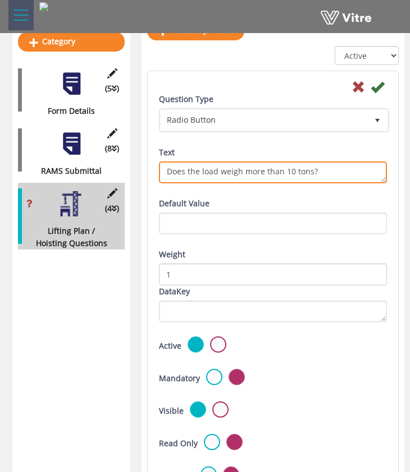
click at [310, 174] on textarea "Does the load weigh more than 10 tons?" at bounding box center [273, 173] width 228 height 22
type textarea "Does the load weigh more than 10 tons(22,000lbs)?"
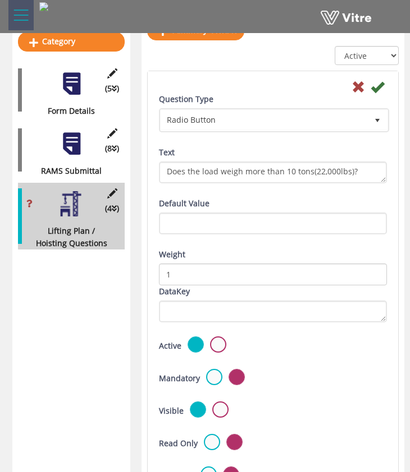
click at [345, 187] on div "Question Type Radio Button 3 Text Does the load weigh more than 10 tons(22,000l…" at bounding box center [272, 145] width 245 height 104
click at [339, 191] on div "Question Type Radio Button 3 Text Does the load weigh more than 10 tons(22,000l…" at bounding box center [272, 145] width 245 height 104
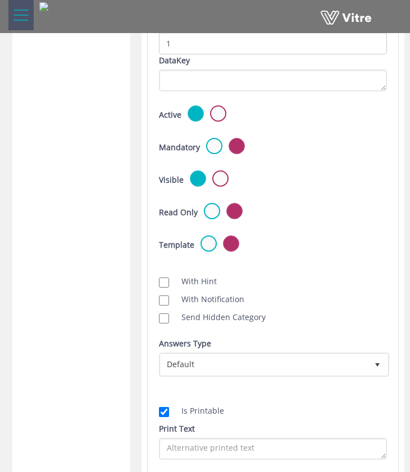
scroll to position [579, 0]
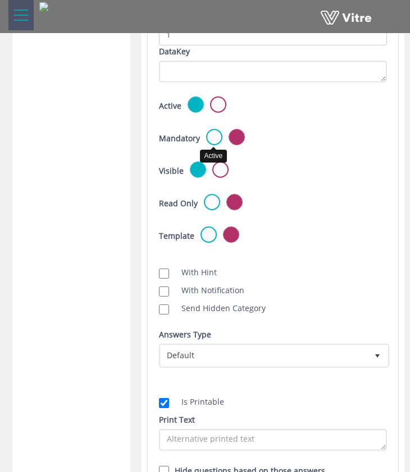
click at [211, 136] on label at bounding box center [214, 137] width 16 height 16
click at [0, 0] on input "radio" at bounding box center [0, 0] width 0 height 0
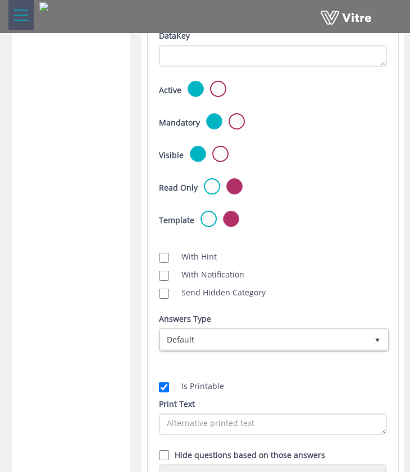
scroll to position [599, 0]
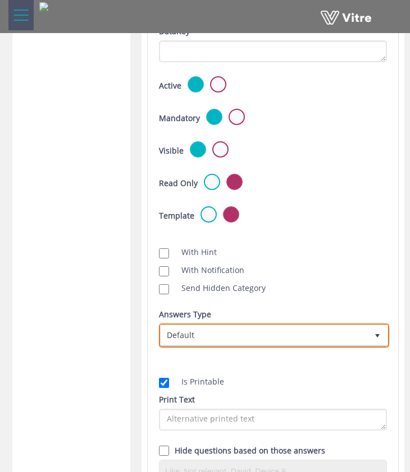
click at [255, 325] on span "Default" at bounding box center [263, 335] width 206 height 20
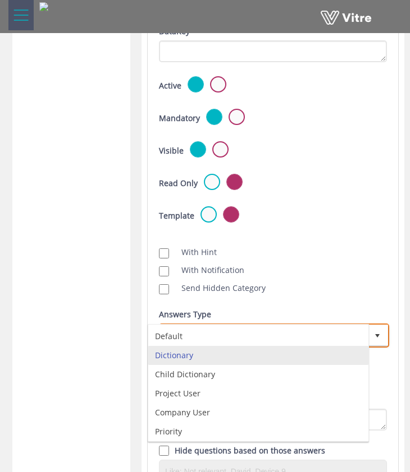
click at [256, 357] on li "Dictionary" at bounding box center [258, 355] width 220 height 19
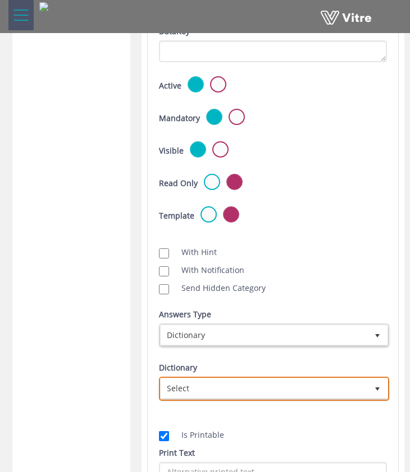
click at [260, 383] on span "Select" at bounding box center [263, 389] width 206 height 20
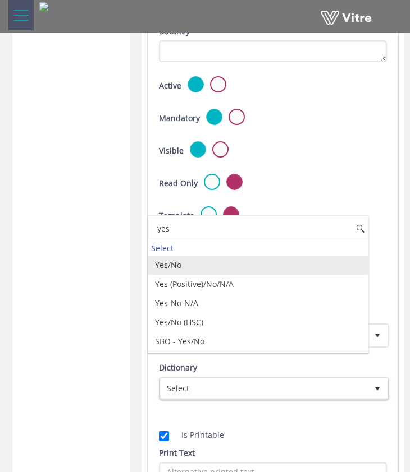
click at [199, 265] on li "Yes/No" at bounding box center [258, 265] width 220 height 19
type input "yes"
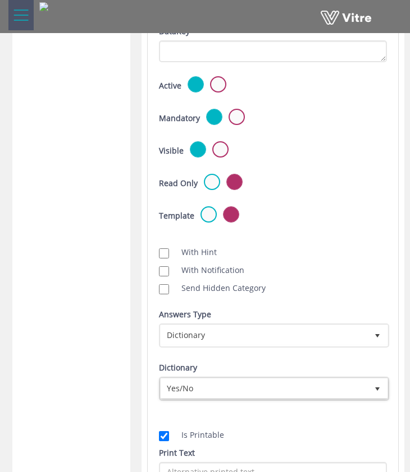
click at [386, 284] on div "Send Hidden Category" at bounding box center [272, 288] width 245 height 12
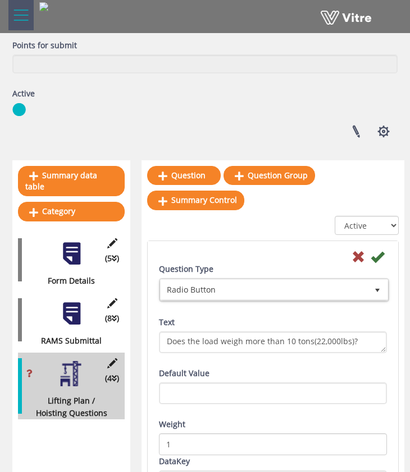
scroll to position [145, 0]
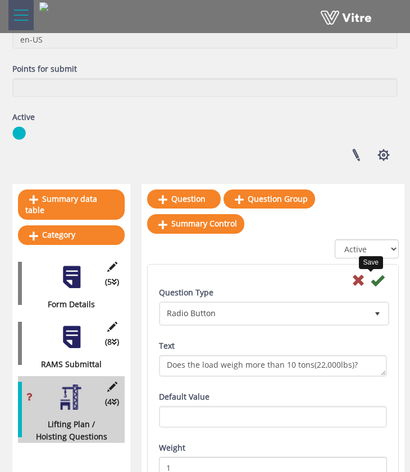
click at [371, 278] on icon at bounding box center [376, 280] width 13 height 13
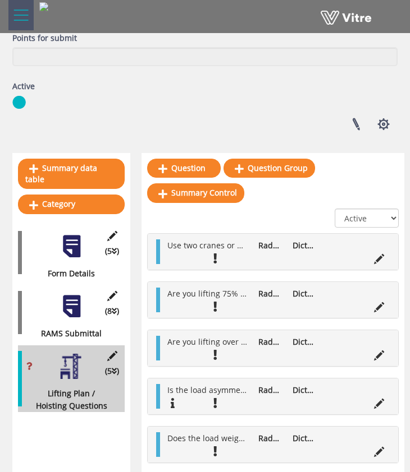
scroll to position [184, 0]
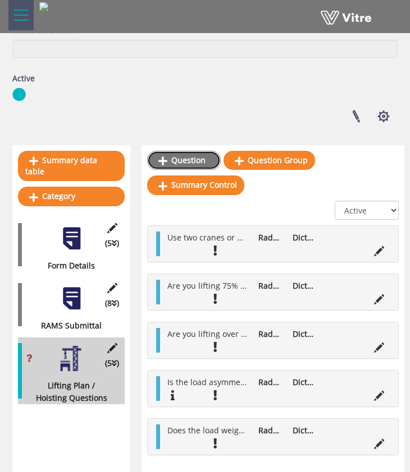
click at [171, 160] on link "Question" at bounding box center [184, 160] width 74 height 19
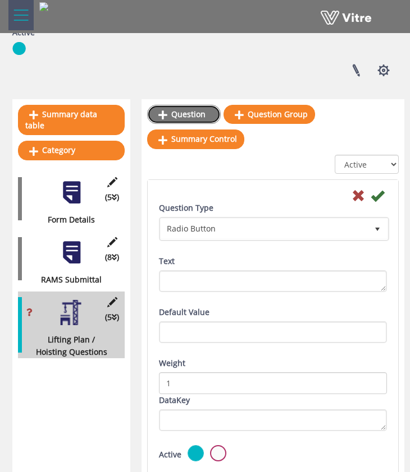
scroll to position [242, 0]
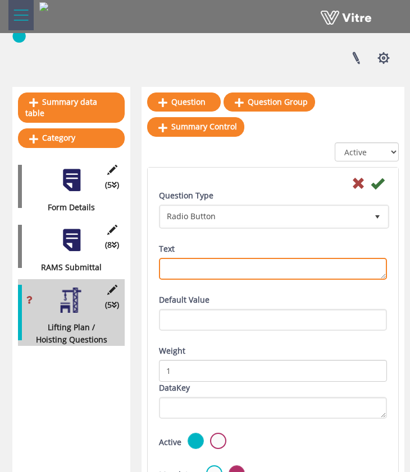
click at [291, 261] on textarea "Text" at bounding box center [273, 269] width 228 height 22
type textarea "Will the load require more control than a tag-line?"
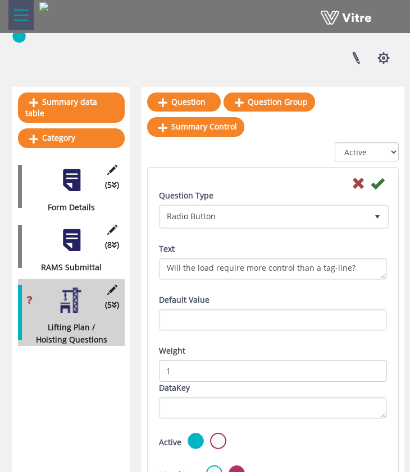
click at [280, 307] on div "Default Value" at bounding box center [273, 312] width 228 height 37
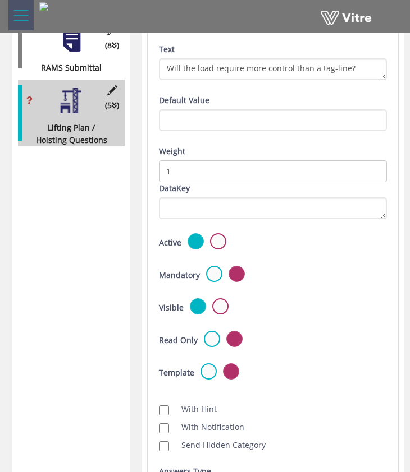
click at [212, 268] on label at bounding box center [214, 274] width 16 height 16
click at [0, 0] on input "radio" at bounding box center [0, 0] width 0 height 0
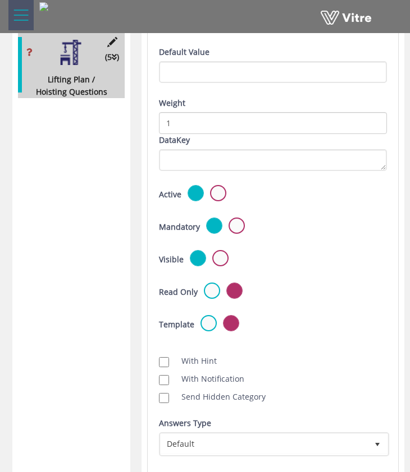
scroll to position [653, 0]
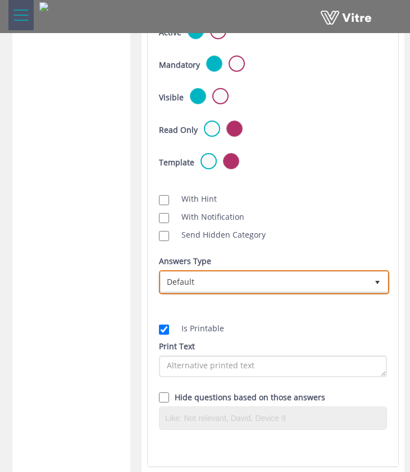
click at [213, 283] on span "Default" at bounding box center [263, 282] width 206 height 20
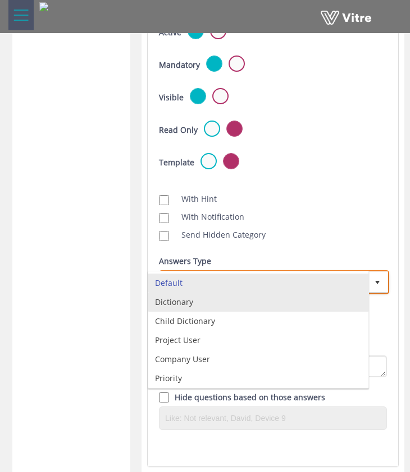
click at [222, 305] on li "Dictionary" at bounding box center [258, 302] width 220 height 19
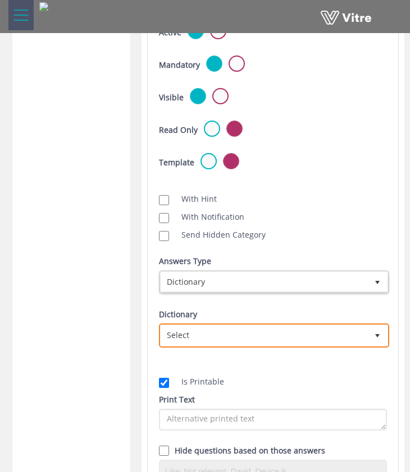
click at [241, 329] on span "Select" at bounding box center [263, 335] width 206 height 20
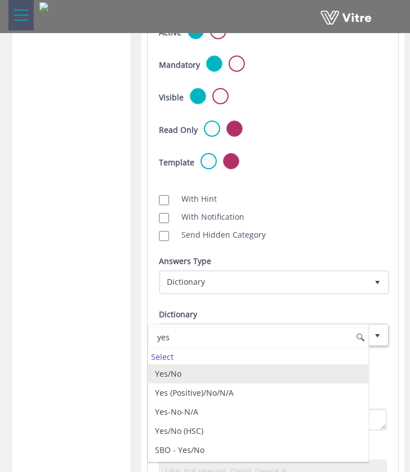
click at [219, 376] on li "Yes/No" at bounding box center [258, 374] width 220 height 19
type input "yes"
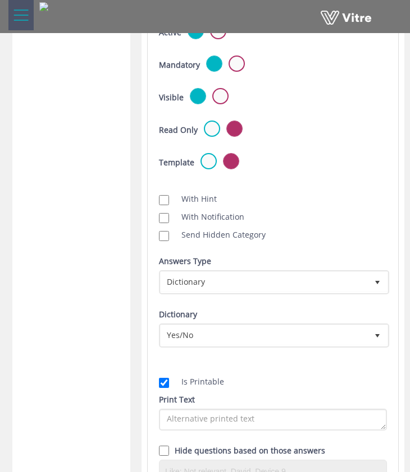
click at [355, 205] on div "Scan NFC Must scan With Hint With Notification Send Hidden Category No Image Op…" at bounding box center [272, 216] width 245 height 61
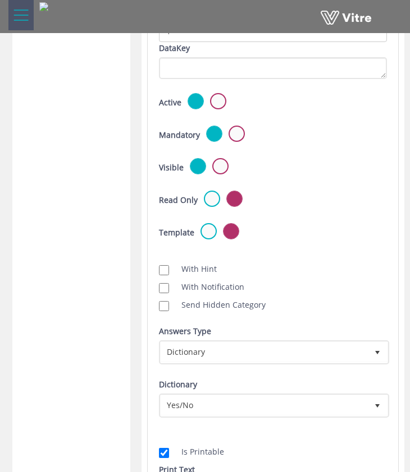
scroll to position [276, 0]
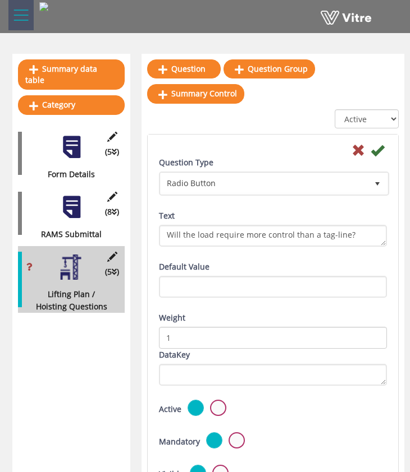
click at [374, 152] on icon at bounding box center [376, 150] width 13 height 13
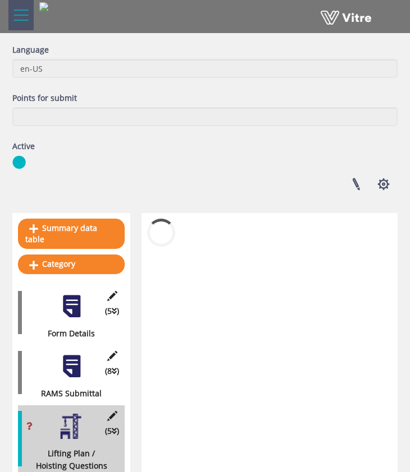
scroll to position [232, 0]
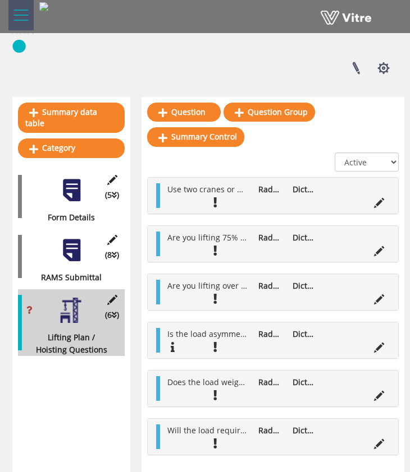
click at [76, 238] on div at bounding box center [71, 250] width 25 height 25
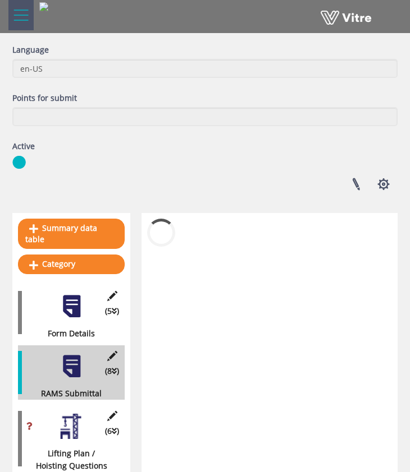
scroll to position [276, 0]
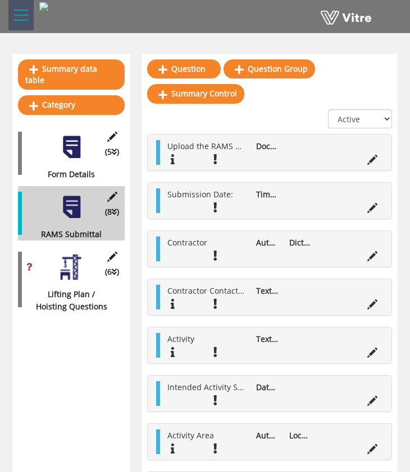
click at [75, 258] on div at bounding box center [71, 267] width 25 height 25
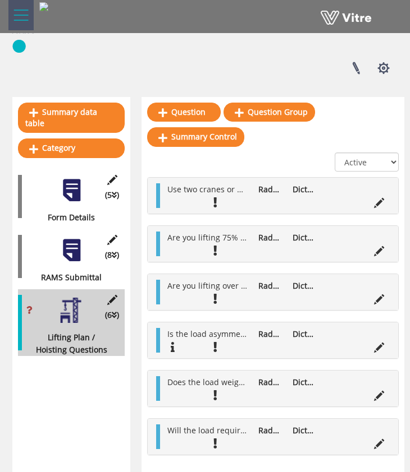
click at [82, 241] on div at bounding box center [71, 250] width 25 height 25
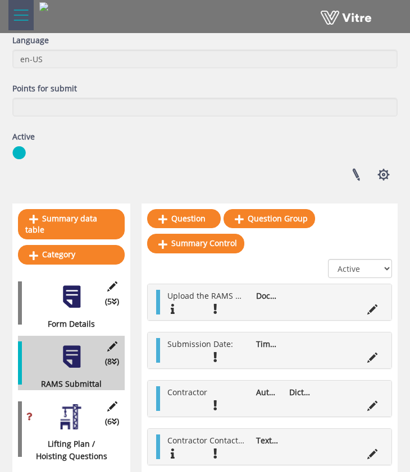
scroll to position [199, 0]
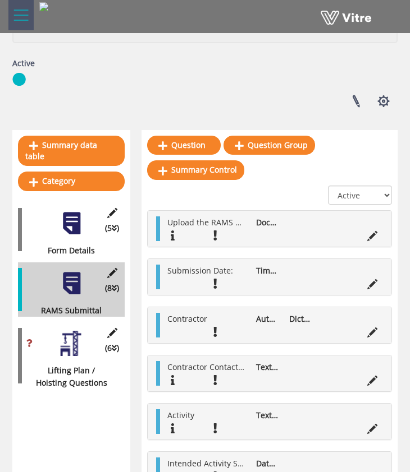
click at [68, 331] on div at bounding box center [71, 343] width 25 height 25
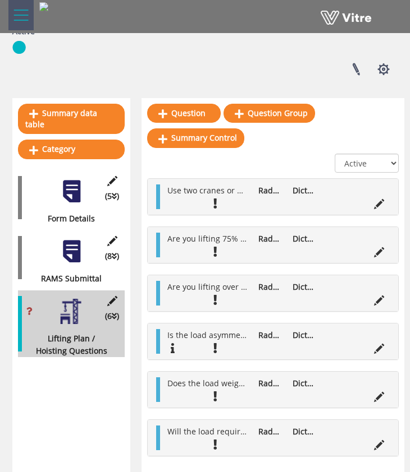
scroll to position [232, 0]
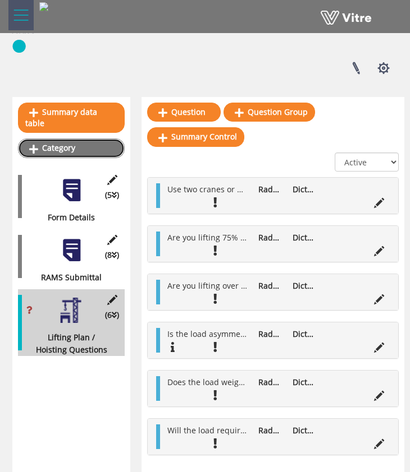
click at [71, 143] on link "Category" at bounding box center [71, 148] width 107 height 19
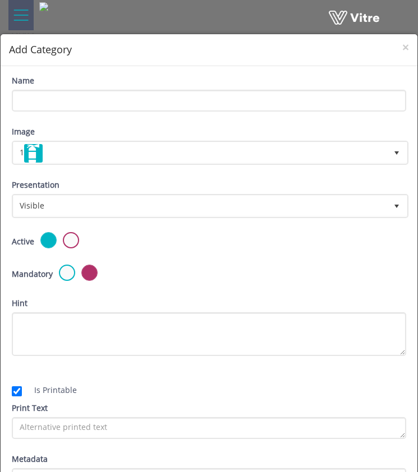
scroll to position [2, 0]
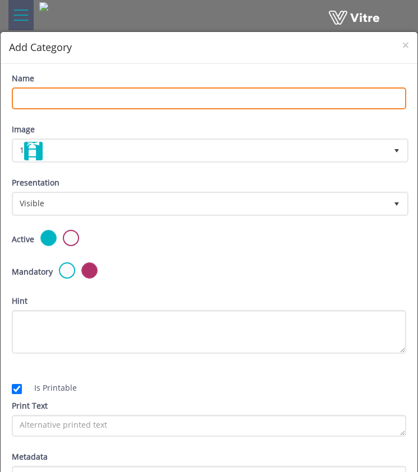
click at [106, 103] on input "Name" at bounding box center [209, 99] width 394 height 22
type input "Risk Assessment Approval"
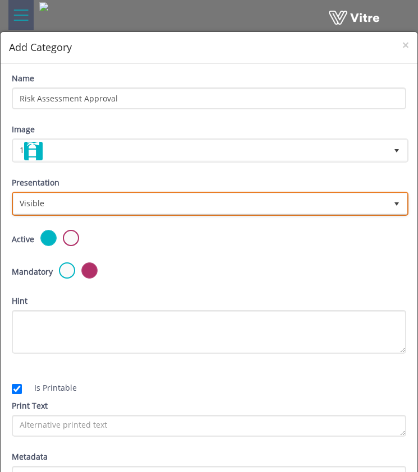
click at [126, 204] on span "Visible" at bounding box center [199, 204] width 373 height 20
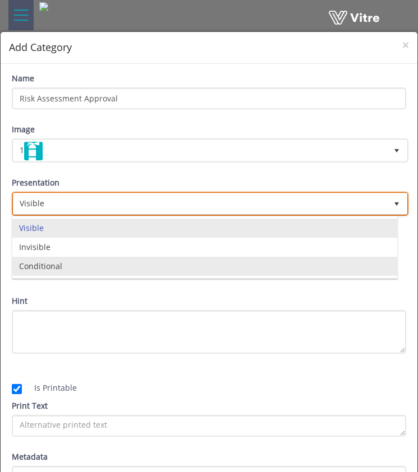
click at [118, 263] on li "Conditional" at bounding box center [204, 266] width 385 height 19
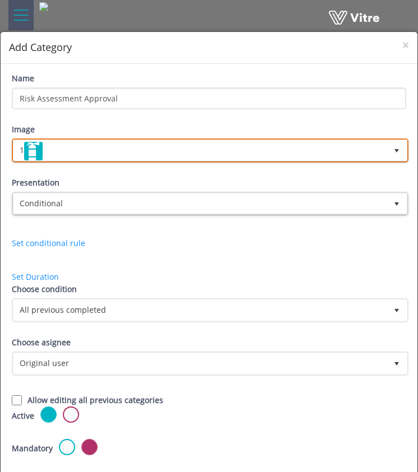
click at [107, 155] on span "1" at bounding box center [199, 150] width 373 height 20
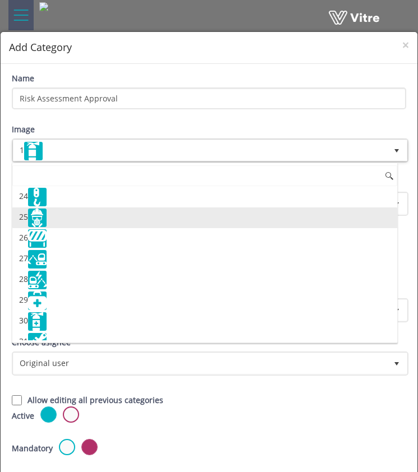
scroll to position [484, 0]
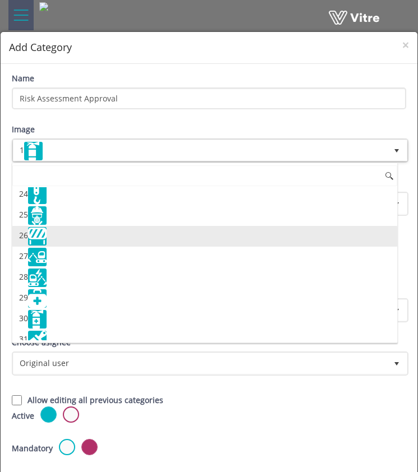
click at [98, 237] on li "26" at bounding box center [204, 236] width 385 height 21
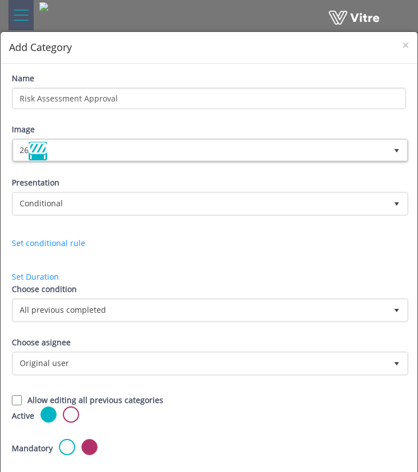
click at [131, 178] on div "Presentation Conditional 5" at bounding box center [209, 196] width 394 height 39
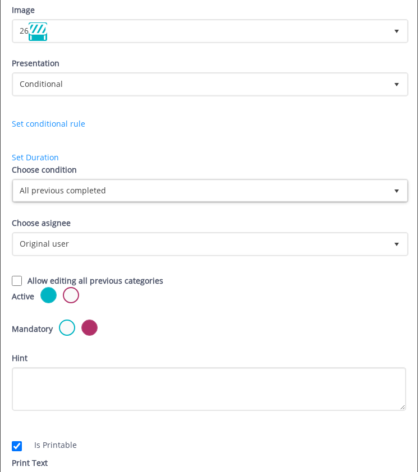
scroll to position [123, 0]
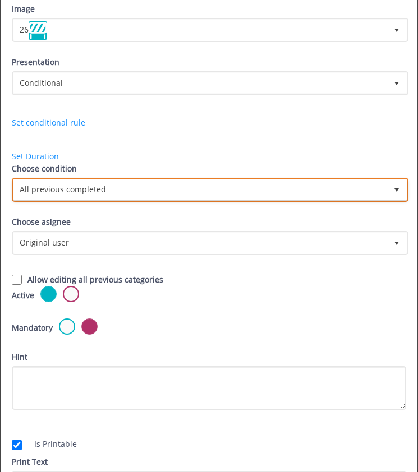
click at [123, 194] on span "All previous completed" at bounding box center [199, 190] width 373 height 20
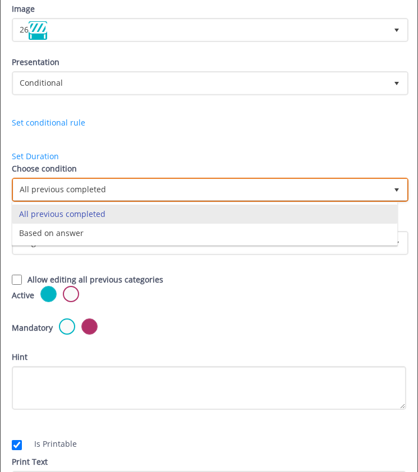
click at [123, 210] on li "All previous completed" at bounding box center [204, 214] width 385 height 19
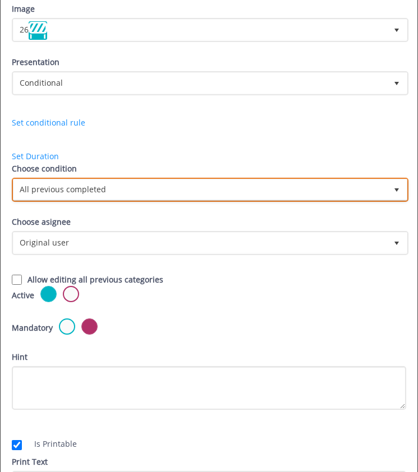
click at [140, 190] on span "All previous completed" at bounding box center [199, 190] width 373 height 20
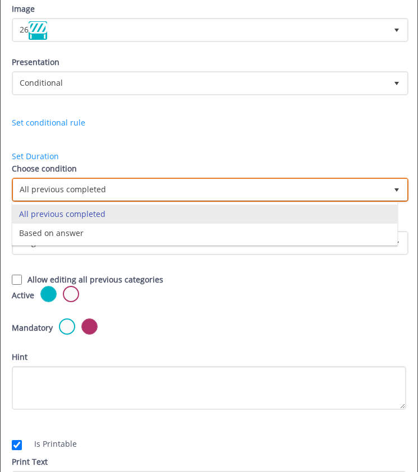
click at [139, 212] on li "All previous completed" at bounding box center [204, 214] width 385 height 19
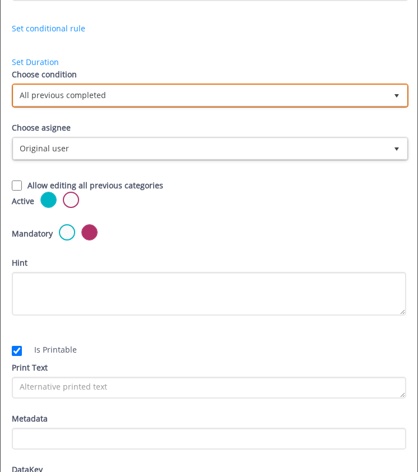
scroll to position [219, 0]
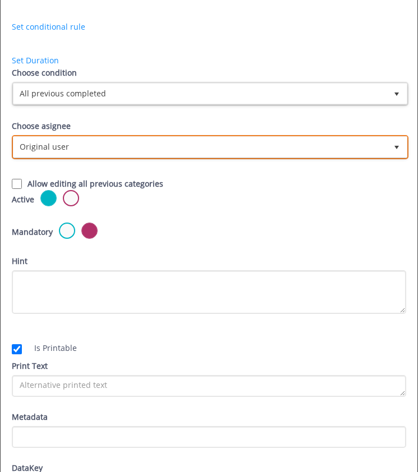
click at [99, 140] on span "Original user" at bounding box center [199, 147] width 373 height 20
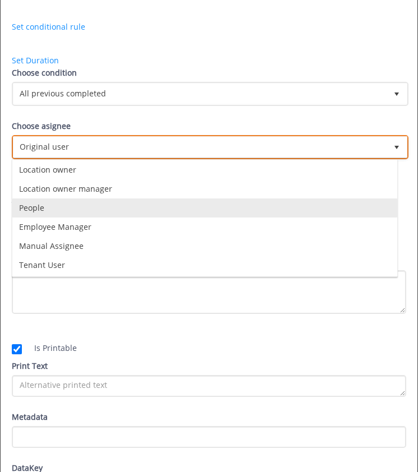
scroll to position [79, 0]
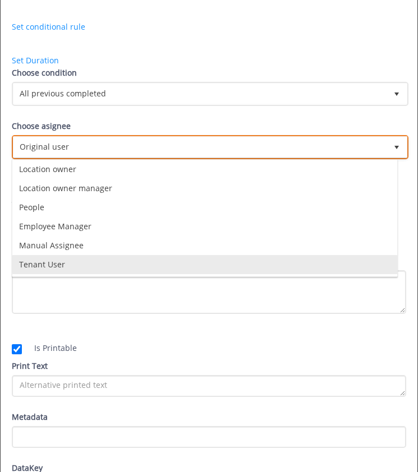
click at [134, 260] on li "Tenant User" at bounding box center [204, 264] width 385 height 19
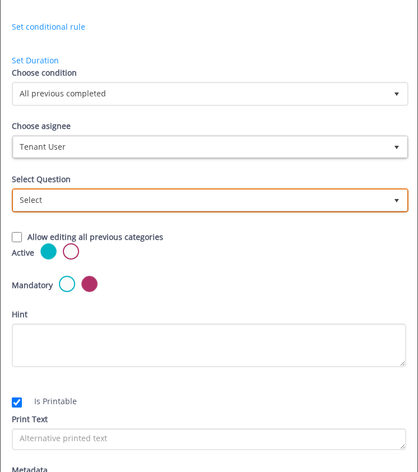
click at [192, 202] on span "Select" at bounding box center [199, 200] width 373 height 20
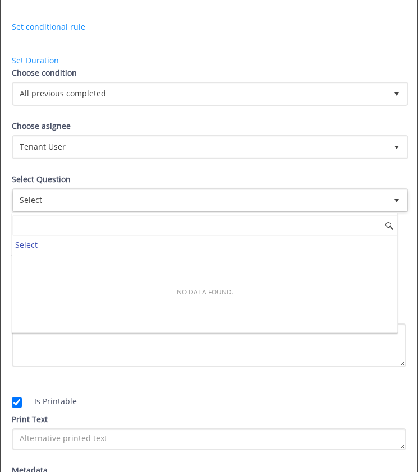
click at [121, 221] on input at bounding box center [204, 225] width 385 height 21
click at [135, 173] on div "Choose condition All previous completed 0 Choose asignee Tenant User 12 Choose …" at bounding box center [208, 155] width 411 height 177
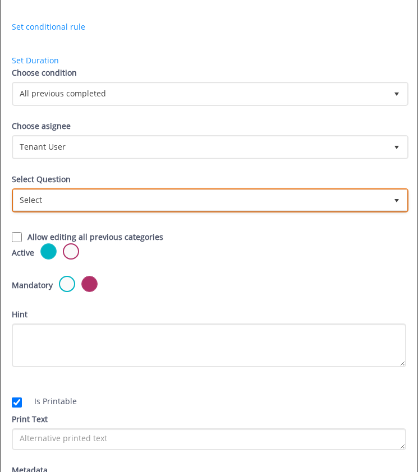
click at [127, 194] on span "Select" at bounding box center [199, 200] width 373 height 20
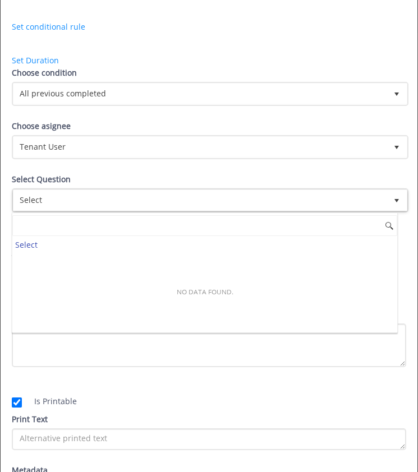
drag, startPoint x: 124, startPoint y: 178, endPoint x: 122, endPoint y: 170, distance: 8.7
click at [125, 179] on div "Select Question Select" at bounding box center [209, 192] width 394 height 39
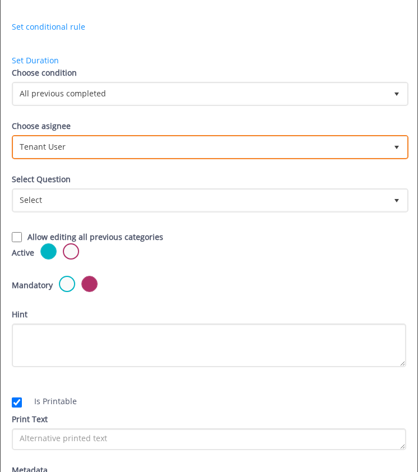
click at [121, 153] on span "Tenant User" at bounding box center [199, 147] width 373 height 20
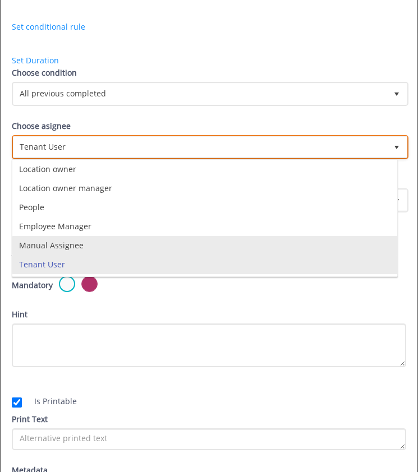
click at [132, 241] on li "Manual Assignee" at bounding box center [204, 245] width 385 height 19
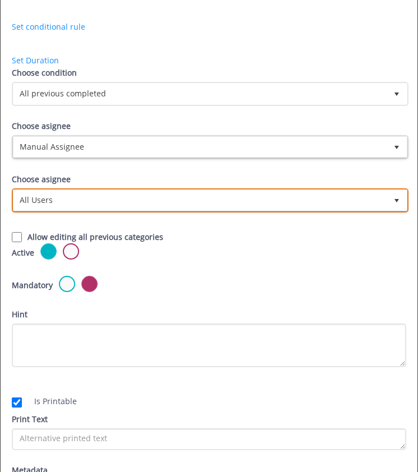
click at [118, 201] on span "All Users" at bounding box center [199, 200] width 373 height 20
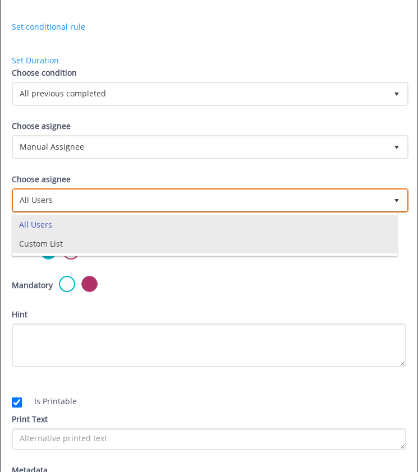
click at [120, 240] on li "Custom List" at bounding box center [204, 244] width 385 height 19
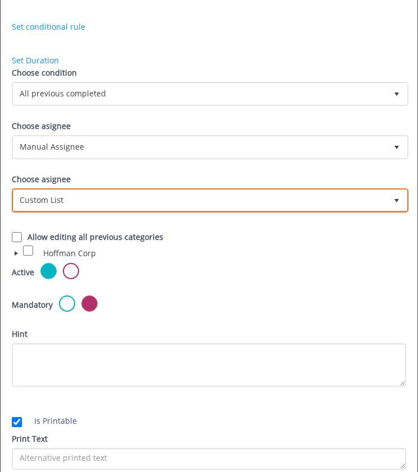
click at [101, 197] on span "Custom List" at bounding box center [199, 200] width 373 height 20
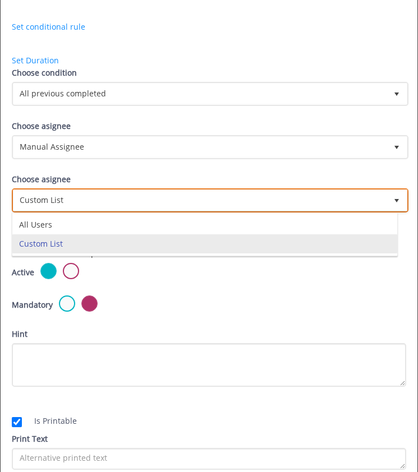
click at [105, 219] on li "All Users" at bounding box center [204, 224] width 385 height 19
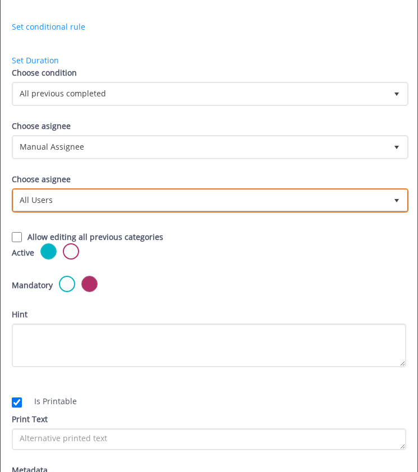
click at [45, 204] on span "All Users" at bounding box center [199, 200] width 373 height 20
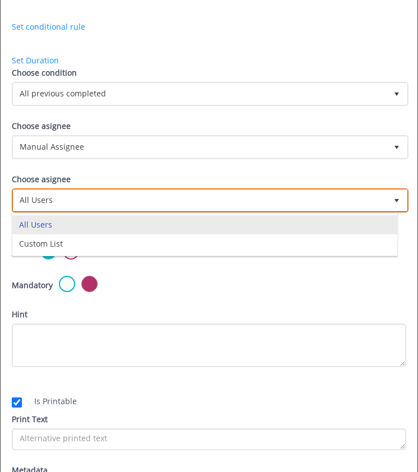
click at [62, 198] on span "All Users" at bounding box center [199, 200] width 373 height 20
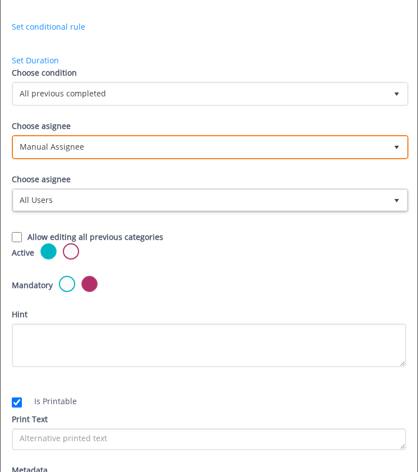
click at [75, 153] on span "Manual Assignee" at bounding box center [199, 147] width 373 height 20
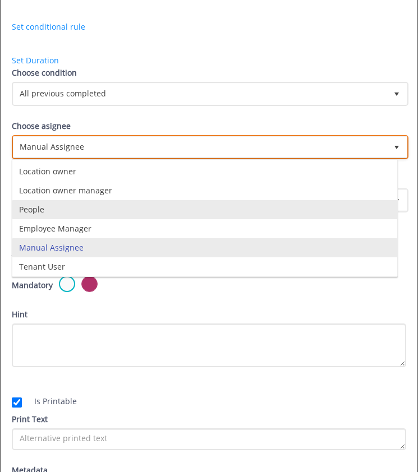
scroll to position [74, 0]
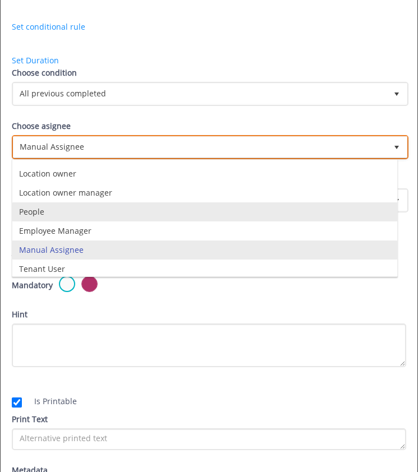
click at [93, 217] on li "People" at bounding box center [204, 212] width 385 height 19
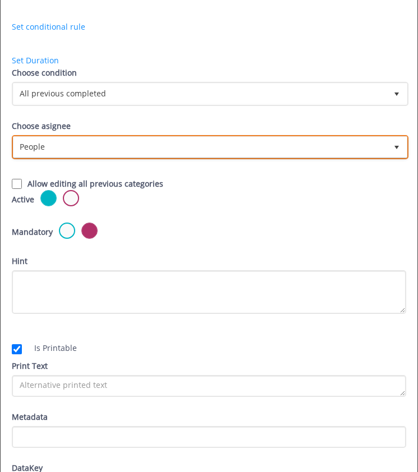
click at [75, 147] on span "People" at bounding box center [199, 147] width 373 height 20
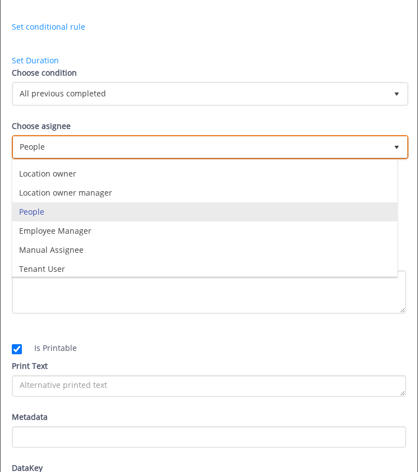
click at [91, 207] on li "People" at bounding box center [204, 212] width 385 height 19
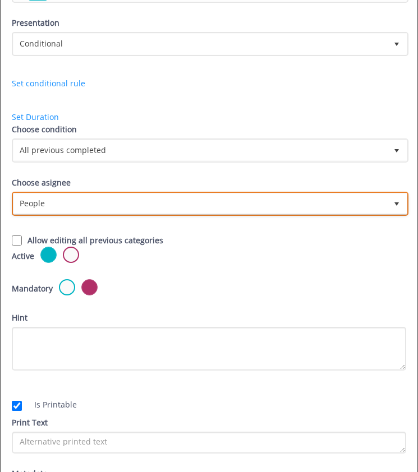
scroll to position [159, 0]
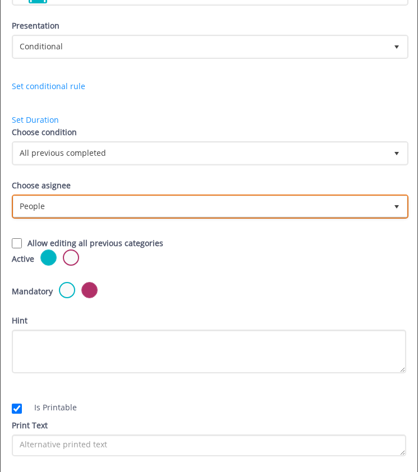
click at [103, 204] on span "People" at bounding box center [199, 206] width 373 height 20
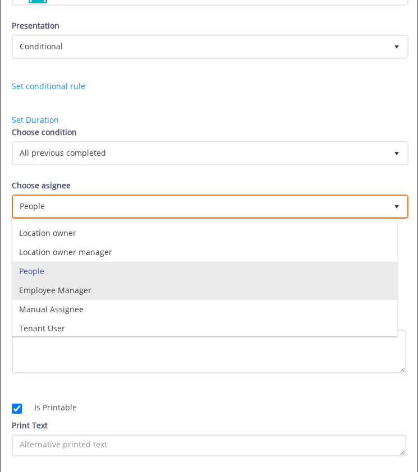
click at [110, 290] on li "Employee Manager" at bounding box center [204, 290] width 385 height 19
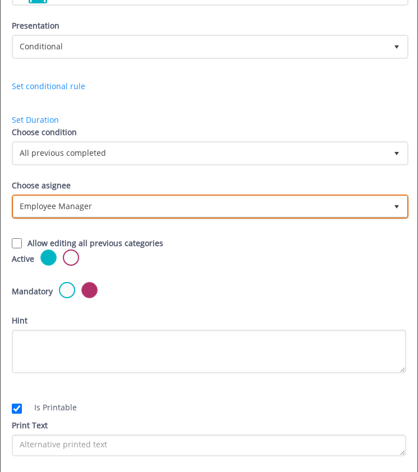
click at [102, 211] on span "Employee Manager" at bounding box center [199, 206] width 373 height 20
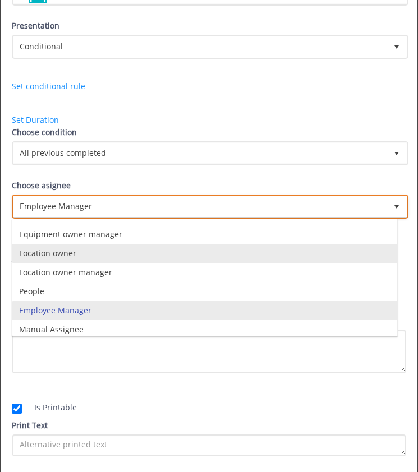
scroll to position [38, 0]
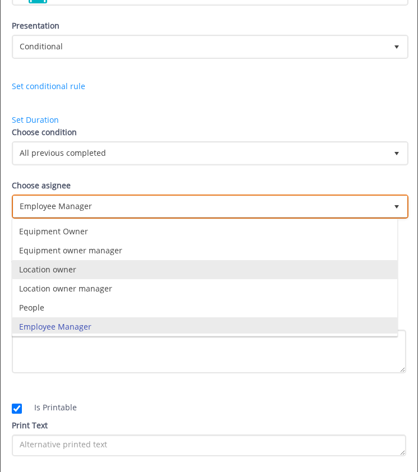
click at [104, 264] on li "Location owner" at bounding box center [204, 269] width 385 height 19
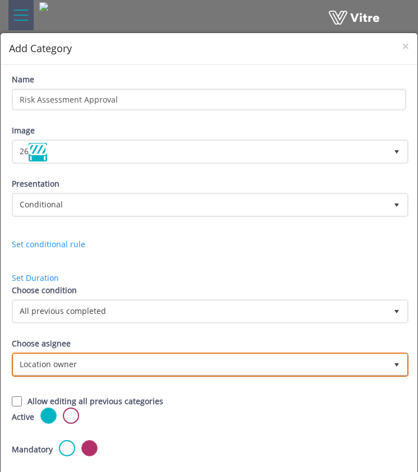
scroll to position [0, 0]
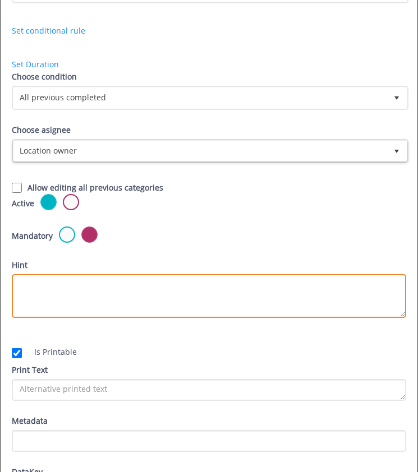
click at [118, 282] on textarea "Hint" at bounding box center [209, 296] width 394 height 44
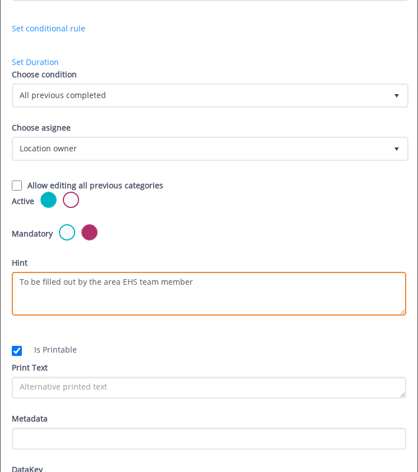
click at [41, 282] on textarea "To be filled out by the area EHS team member" at bounding box center [209, 294] width 394 height 44
click at [199, 281] on textarea "To be filled out by the area EHS team member" at bounding box center [209, 294] width 394 height 44
type textarea "To be filled out by the area EHS team member, follow HCC guidelines for approvi…"
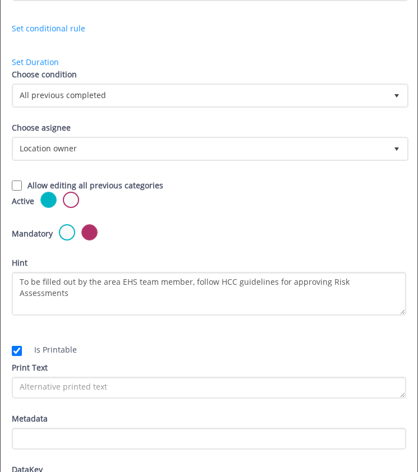
click at [237, 321] on form "Name Risk Assessment Approval Image 26 26 Presentation Conditional 5 Set Durati…" at bounding box center [209, 210] width 394 height 707
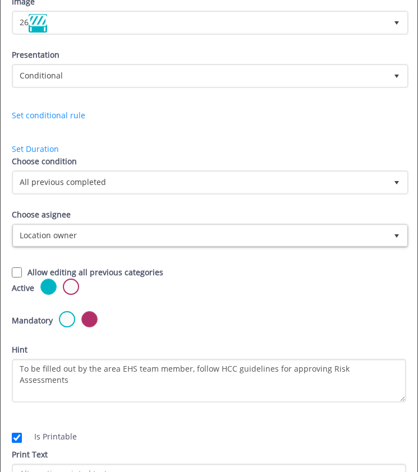
scroll to position [131, 0]
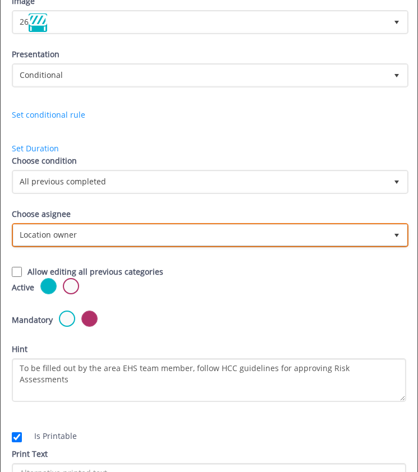
click at [118, 237] on span "Location owner" at bounding box center [199, 235] width 373 height 20
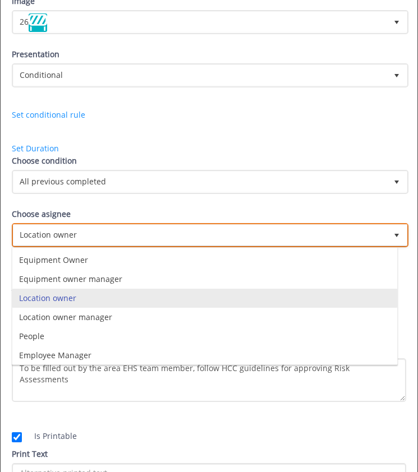
scroll to position [133, 0]
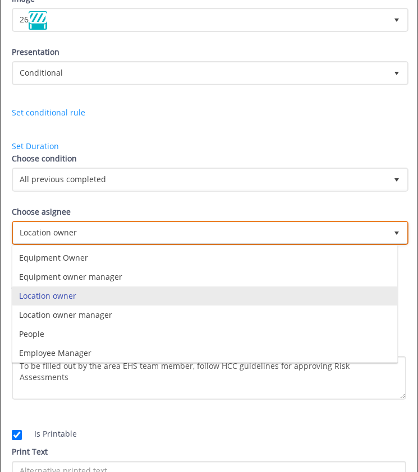
click at [119, 239] on span "Location owner" at bounding box center [199, 233] width 373 height 20
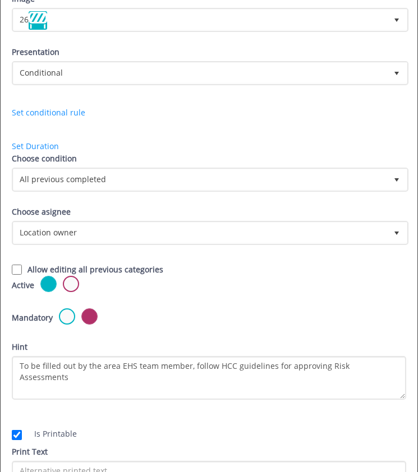
click at [334, 255] on div "Choose condition All previous completed 0 Choose asignee Location owner 4 Choos…" at bounding box center [208, 214] width 411 height 123
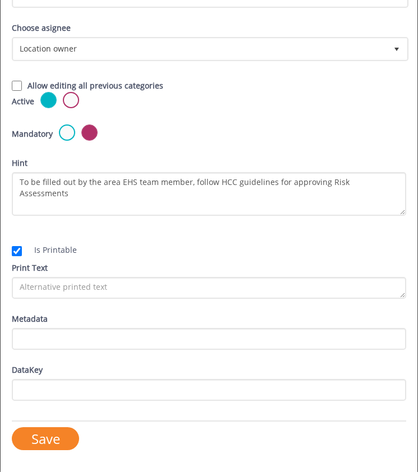
scroll to position [317, 0]
click at [65, 438] on input "Save" at bounding box center [45, 439] width 67 height 23
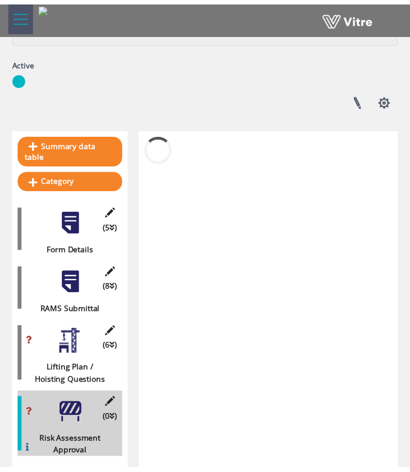
scroll to position [189, 0]
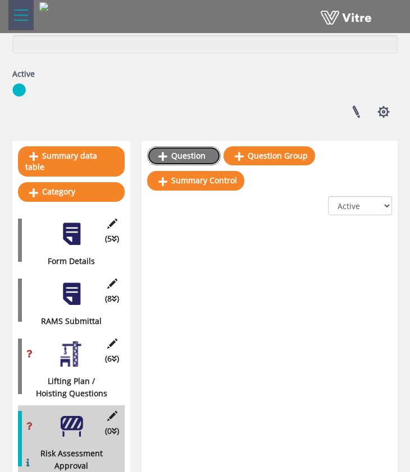
click at [189, 154] on link "Question" at bounding box center [184, 155] width 74 height 19
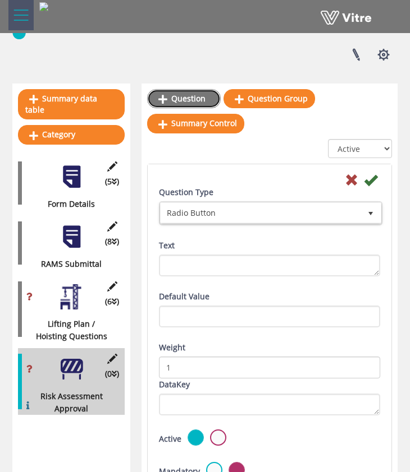
scroll to position [246, 0]
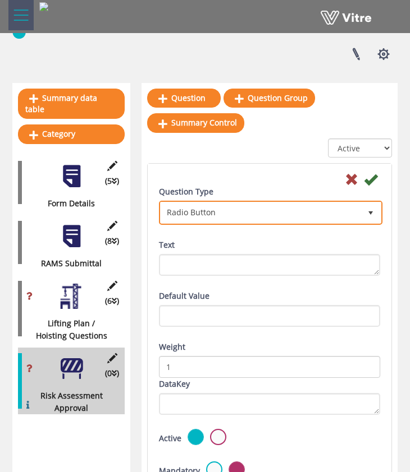
click at [231, 212] on span "Radio Button" at bounding box center [260, 213] width 200 height 20
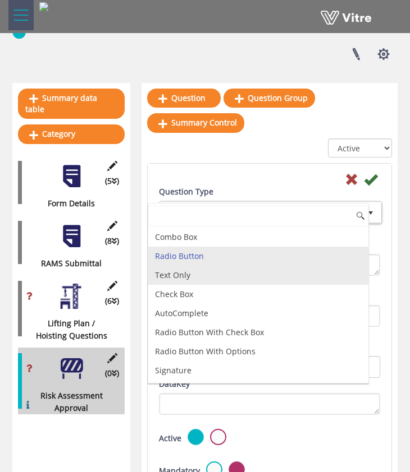
click at [210, 273] on li "Text Only" at bounding box center [258, 275] width 220 height 19
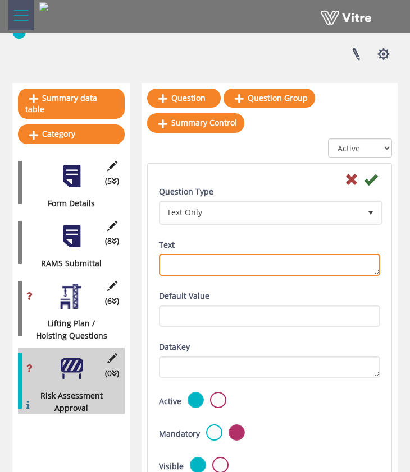
click at [224, 259] on textarea "Text" at bounding box center [269, 265] width 221 height 22
type textarea "Name of EHS Reviewer"
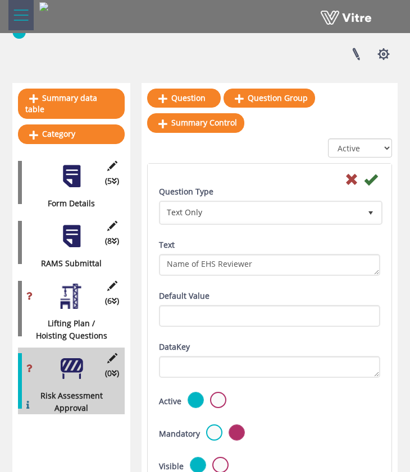
click at [252, 279] on div "Question Type Text Only 5 Text Name of EHS Reviewer" at bounding box center [269, 238] width 238 height 104
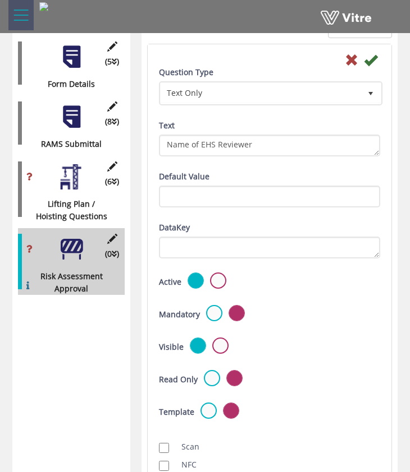
scroll to position [364, 0]
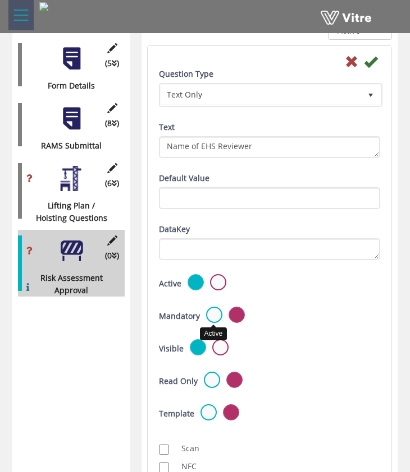
click at [211, 310] on label at bounding box center [214, 315] width 16 height 16
click at [0, 0] on input "radio" at bounding box center [0, 0] width 0 height 0
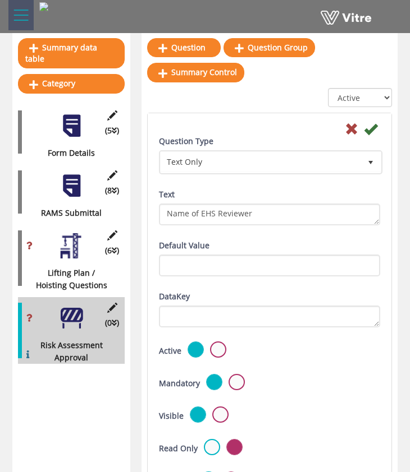
scroll to position [245, 0]
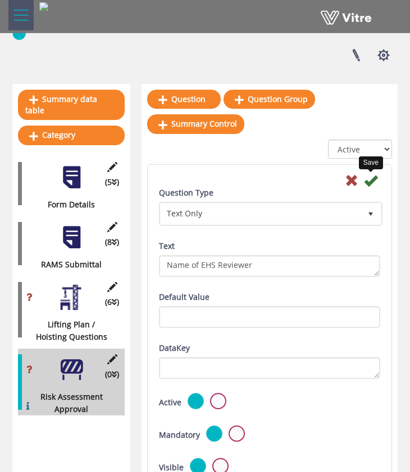
click at [373, 182] on icon at bounding box center [370, 180] width 13 height 13
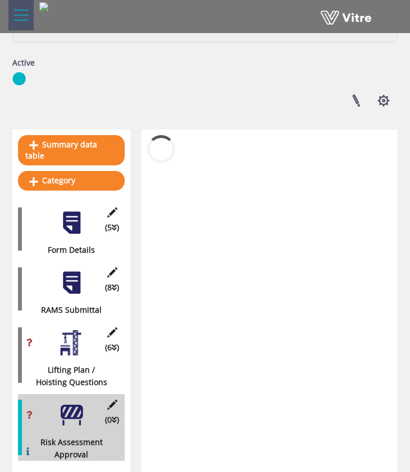
scroll to position [189, 0]
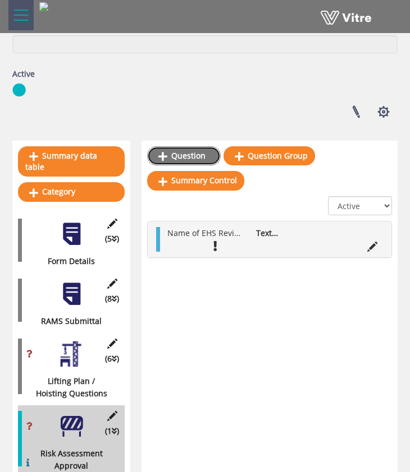
click at [200, 159] on link "Question" at bounding box center [184, 155] width 74 height 19
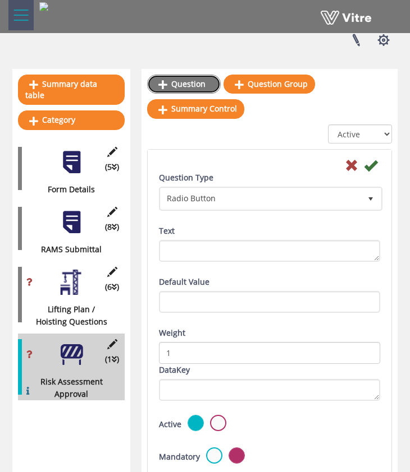
scroll to position [273, 0]
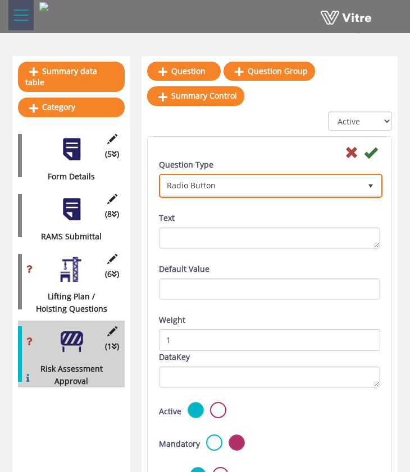
click at [229, 183] on span "Radio Button" at bounding box center [260, 186] width 200 height 20
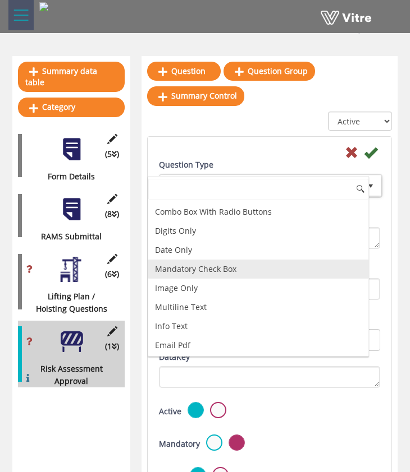
scroll to position [172, 0]
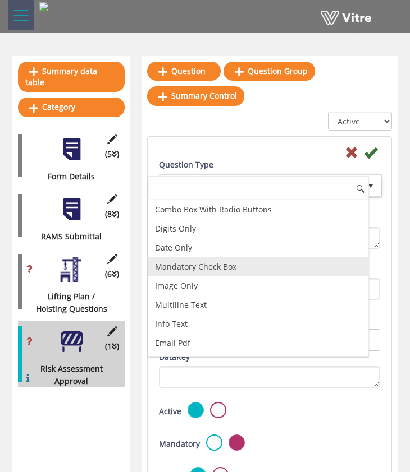
click at [223, 270] on li "Mandatory Check Box" at bounding box center [258, 267] width 220 height 19
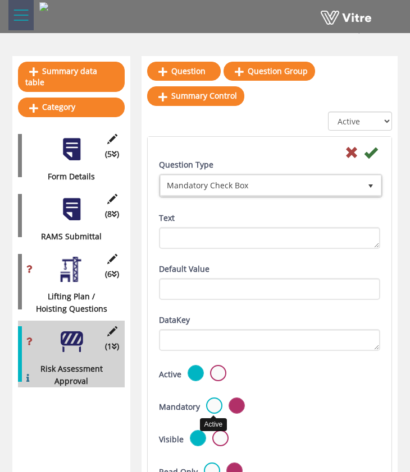
click at [212, 402] on label at bounding box center [214, 406] width 16 height 16
click at [0, 0] on input "radio" at bounding box center [0, 0] width 0 height 0
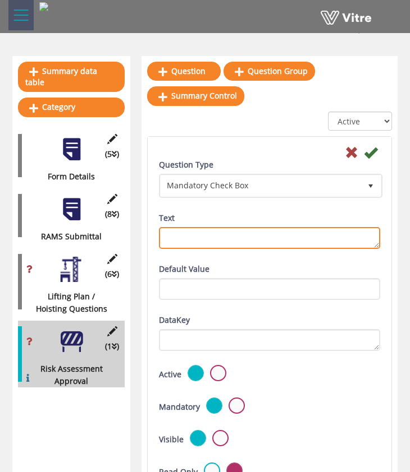
click at [240, 237] on textarea "Text" at bounding box center [269, 238] width 221 height 22
click at [260, 217] on div "Text" at bounding box center [269, 230] width 221 height 37
click at [266, 237] on textarea "Text" at bounding box center [269, 238] width 221 height 22
type textarea "I"
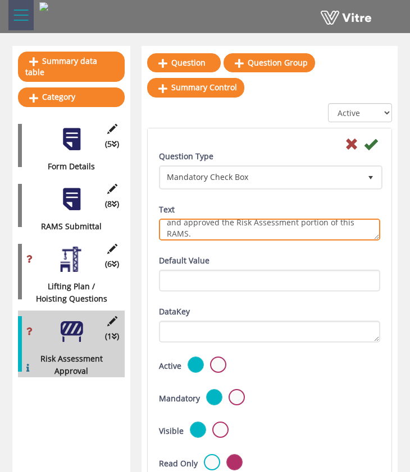
scroll to position [281, 0]
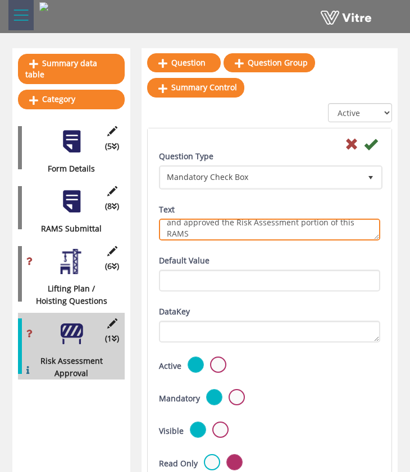
type textarea "By checking this box I confirm that I have reviewed and approved the Risk Asses…"
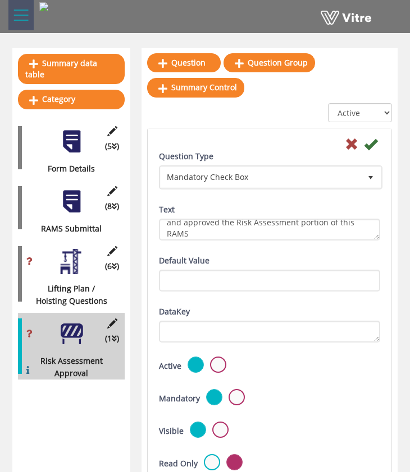
click at [273, 253] on div "Question Type Mandatory Check Box 21 Text By checking this box I confirm that I…" at bounding box center [269, 202] width 238 height 104
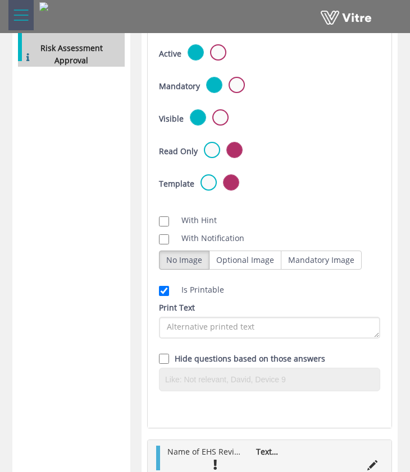
scroll to position [290, 0]
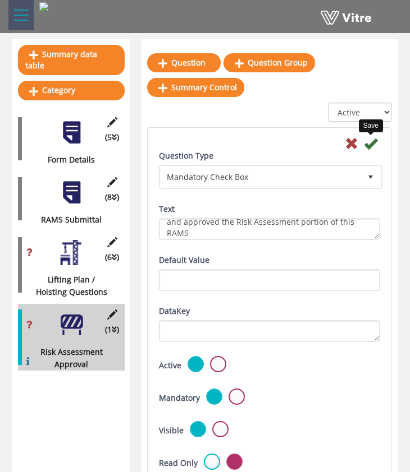
click at [375, 145] on icon at bounding box center [370, 143] width 13 height 13
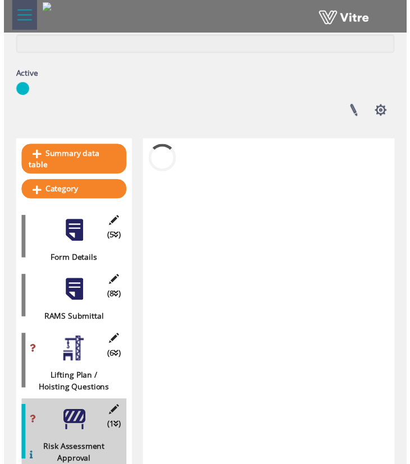
scroll to position [197, 0]
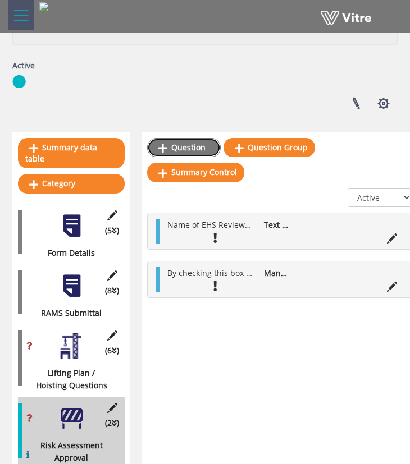
click at [175, 147] on link "Question" at bounding box center [184, 147] width 74 height 19
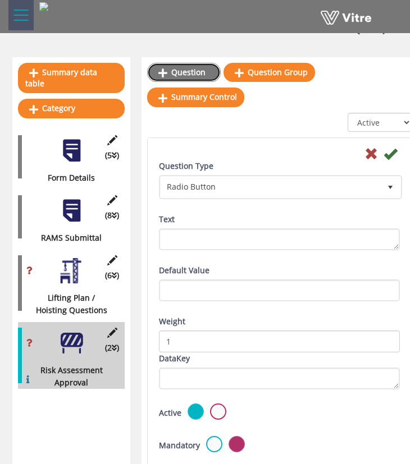
scroll to position [281, 0]
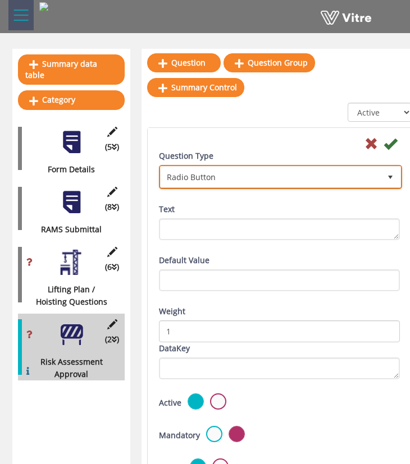
click at [251, 181] on span "Radio Button" at bounding box center [269, 177] width 219 height 20
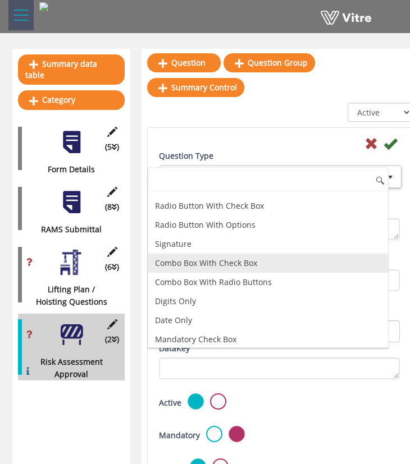
scroll to position [93, 0]
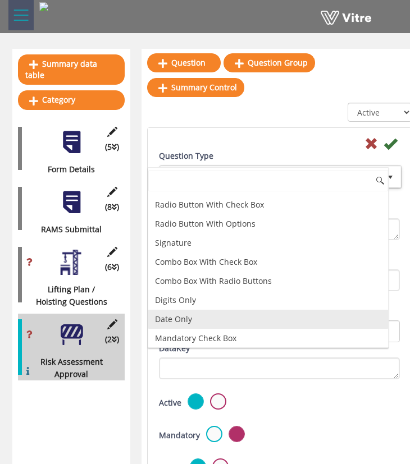
click at [242, 318] on li "Date Only" at bounding box center [268, 319] width 240 height 19
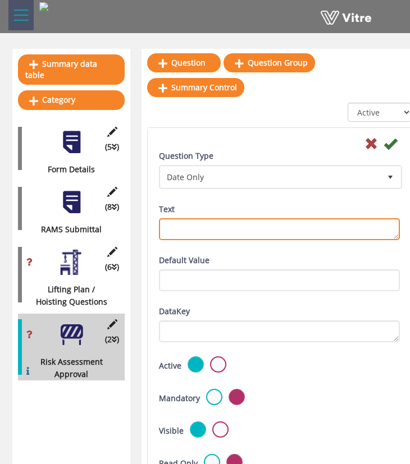
click at [241, 219] on textarea "Text" at bounding box center [279, 229] width 241 height 22
type textarea "Approval Date"
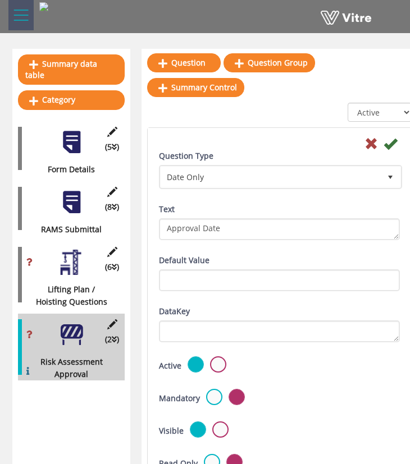
click at [246, 250] on div "Question Type Date Only 18 Text Approval Date" at bounding box center [279, 202] width 258 height 104
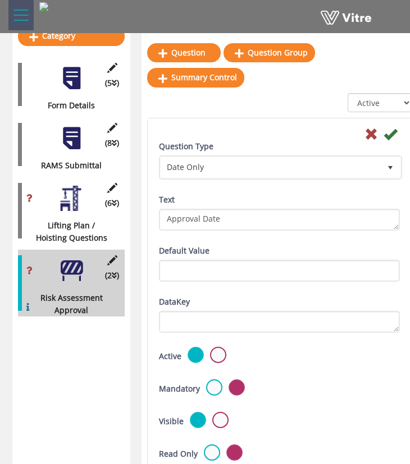
scroll to position [350, 0]
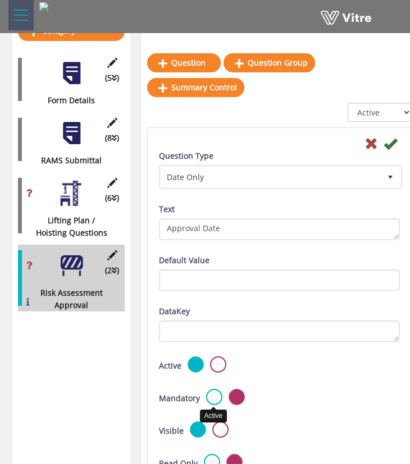
click at [210, 393] on label at bounding box center [214, 397] width 16 height 16
click at [0, 0] on input "radio" at bounding box center [0, 0] width 0 height 0
click at [391, 144] on icon at bounding box center [389, 143] width 13 height 13
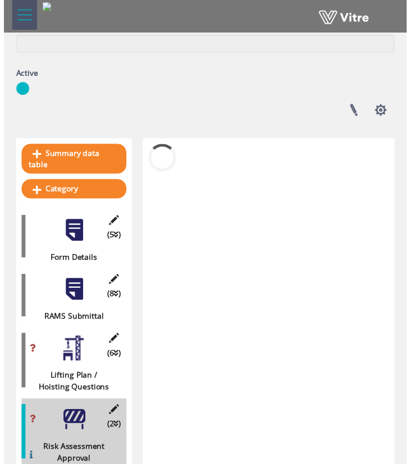
scroll to position [197, 0]
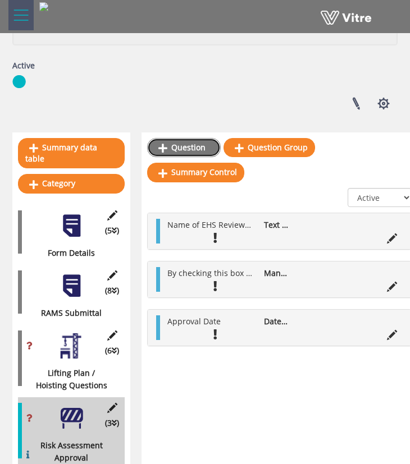
click at [192, 148] on link "Question" at bounding box center [184, 147] width 74 height 19
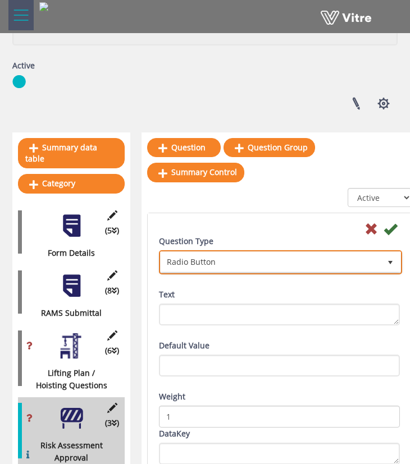
click at [213, 260] on span "Radio Button" at bounding box center [269, 262] width 219 height 20
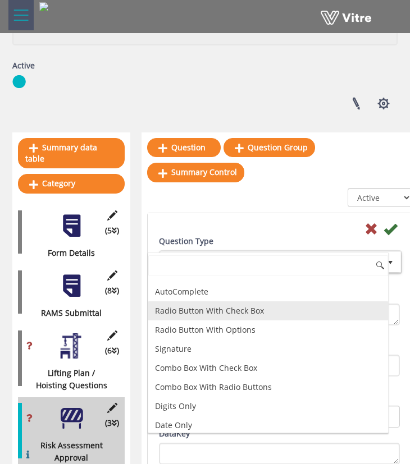
scroll to position [41, 0]
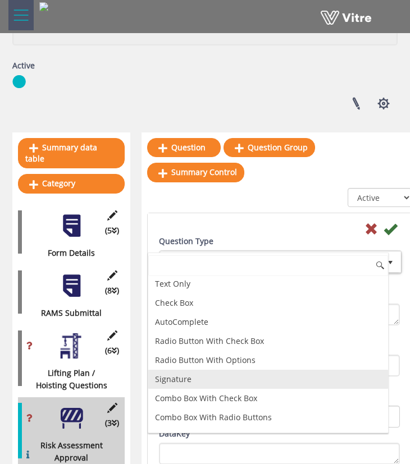
click at [221, 380] on li "Signature" at bounding box center [268, 379] width 240 height 19
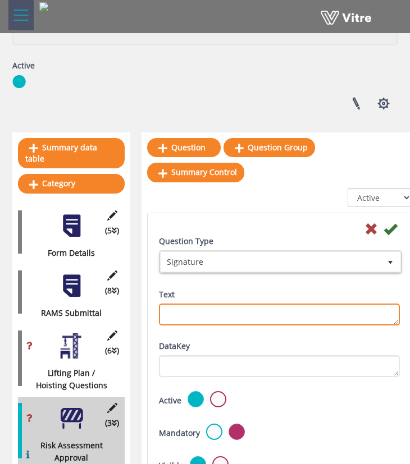
click at [223, 315] on textarea "Text" at bounding box center [279, 315] width 241 height 22
type textarea "EHS Reviewer Signature"
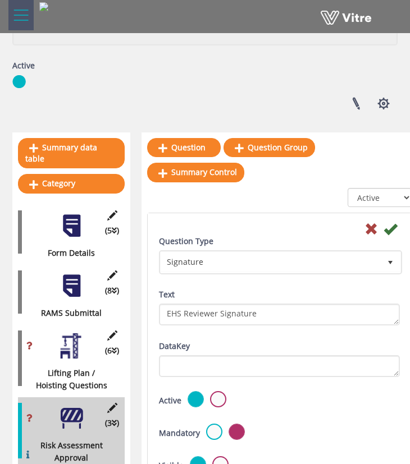
click at [247, 332] on div "Question Type Signature 14 Text EHS Reviewer Signature" at bounding box center [279, 287] width 258 height 104
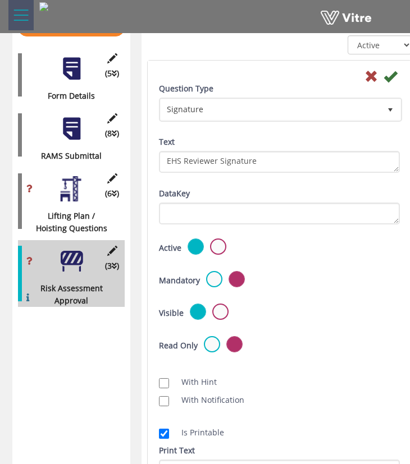
scroll to position [366, 0]
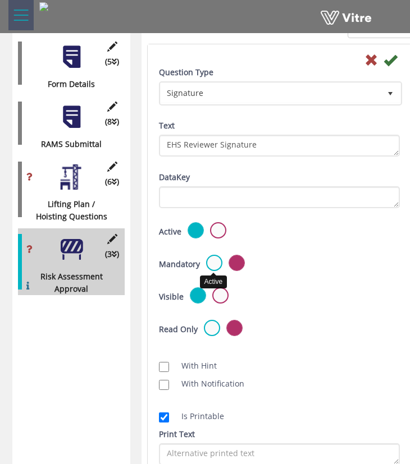
click at [213, 264] on label at bounding box center [214, 263] width 16 height 16
click at [0, 0] on input "radio" at bounding box center [0, 0] width 0 height 0
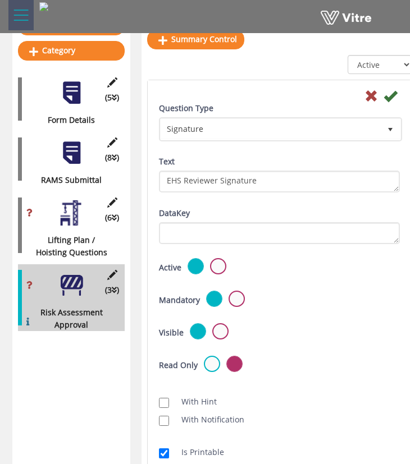
scroll to position [328, 0]
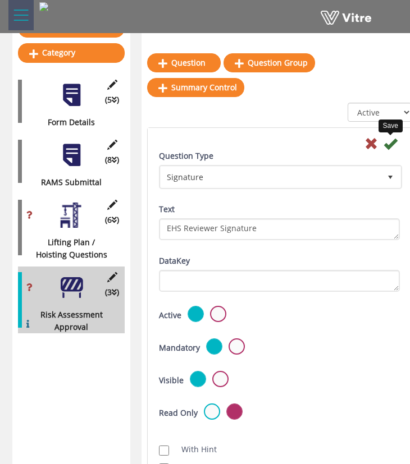
click at [390, 142] on icon at bounding box center [389, 143] width 13 height 13
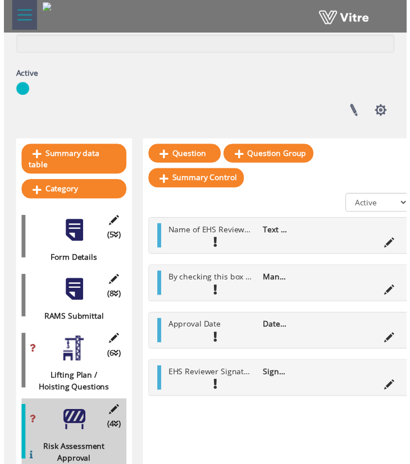
scroll to position [197, 0]
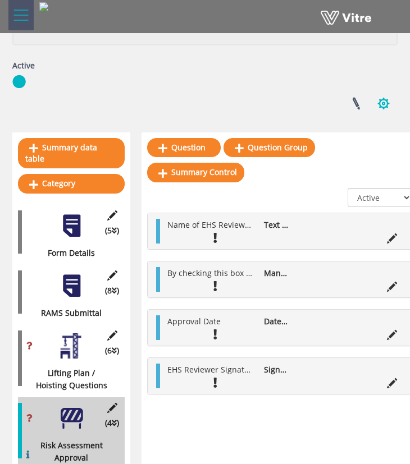
click at [383, 104] on button "button" at bounding box center [383, 104] width 28 height 30
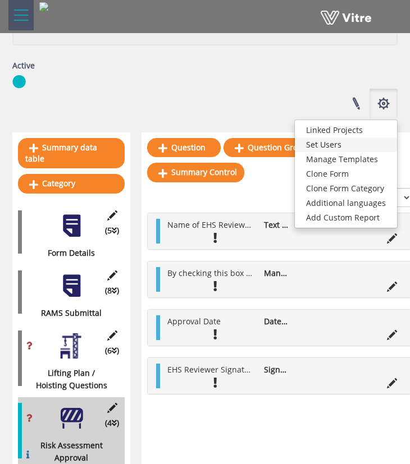
click at [373, 148] on link "Set Users" at bounding box center [346, 144] width 102 height 15
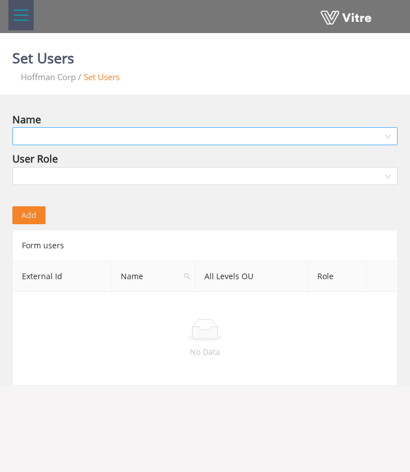
click at [167, 136] on input "search" at bounding box center [201, 136] width 364 height 17
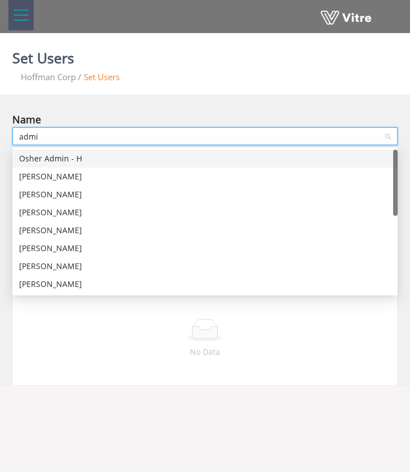
type input "admin"
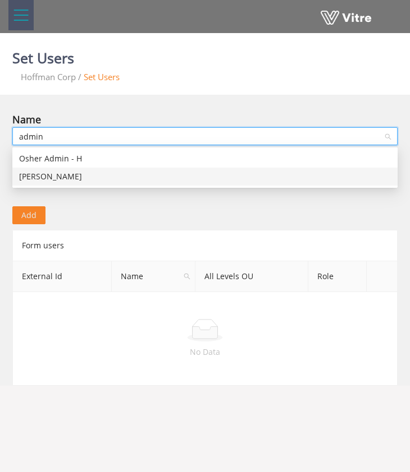
click at [146, 179] on div "[PERSON_NAME]" at bounding box center [204, 177] width 371 height 12
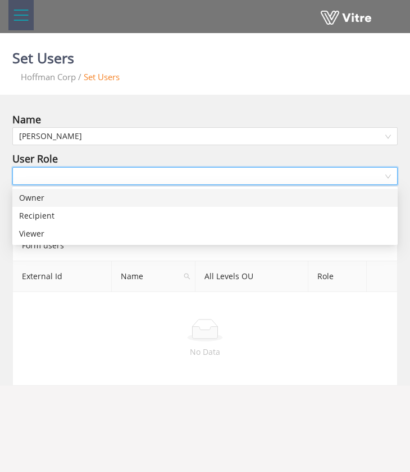
click at [131, 173] on input "search" at bounding box center [201, 176] width 364 height 17
click at [138, 203] on div "Owner" at bounding box center [204, 198] width 371 height 12
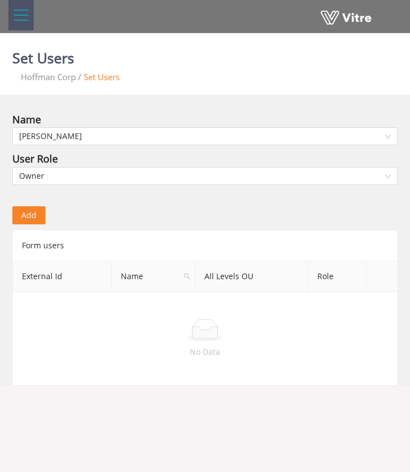
click at [131, 213] on div "Add" at bounding box center [205, 208] width 402 height 34
click at [29, 222] on button "Add" at bounding box center [28, 215] width 33 height 18
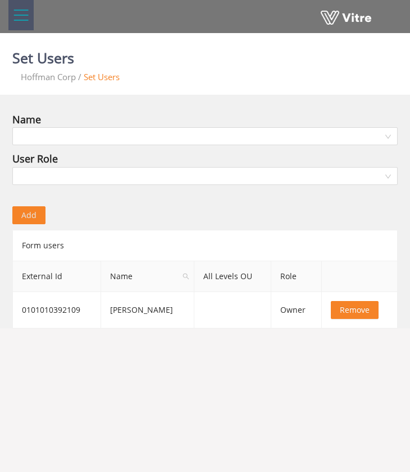
click at [31, 22] on div at bounding box center [20, 15] width 25 height 30
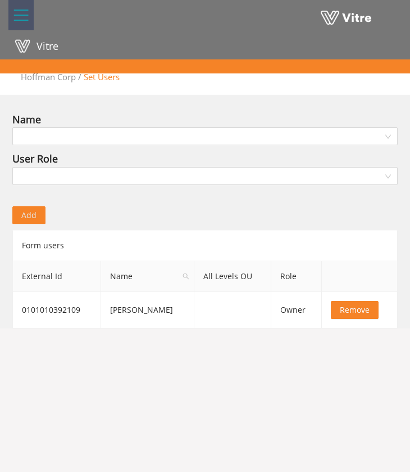
click at [39, 45] on span "Vitre" at bounding box center [47, 45] width 22 height 13
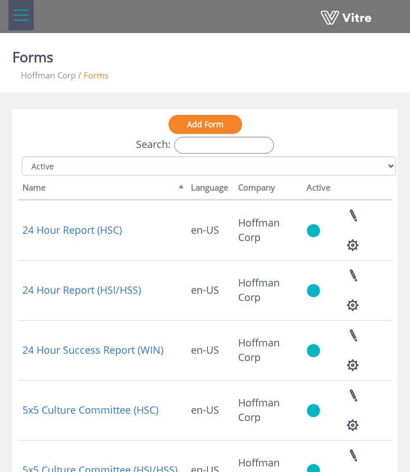
scroll to position [2, 0]
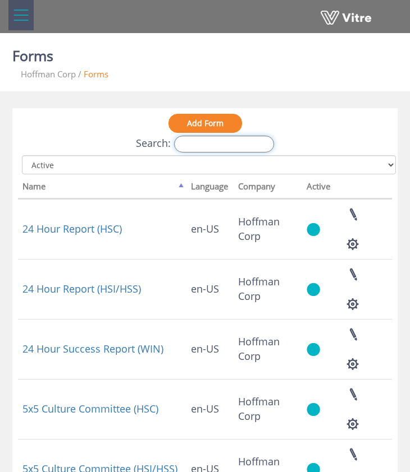
click at [199, 143] on input "Search:" at bounding box center [224, 144] width 100 height 17
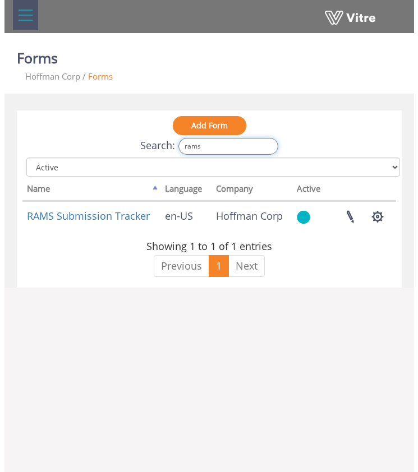
scroll to position [0, 0]
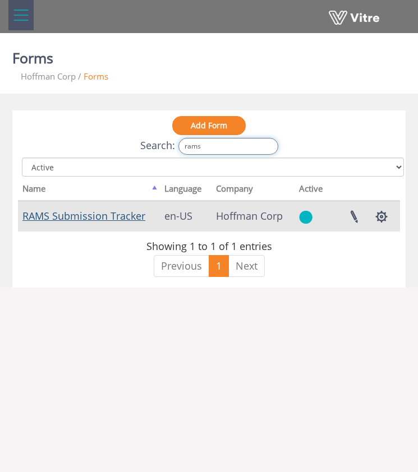
type input "rams"
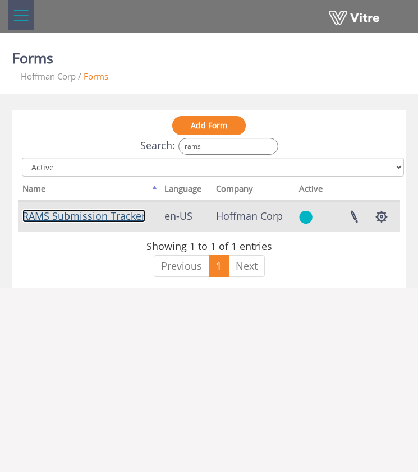
click at [111, 219] on link "RAMS Submission Tracker" at bounding box center [83, 215] width 123 height 13
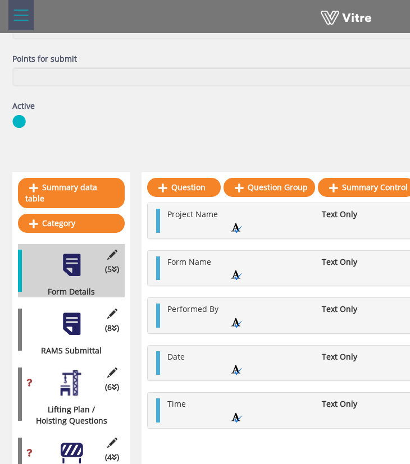
scroll to position [197, 0]
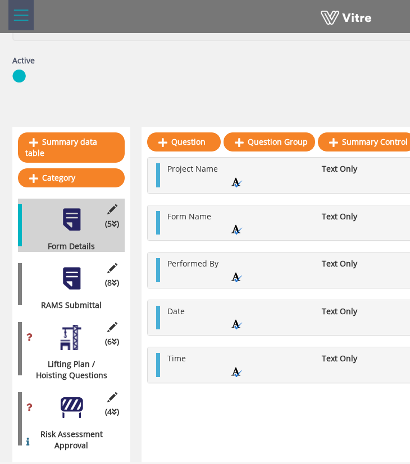
click at [75, 407] on div at bounding box center [71, 407] width 25 height 25
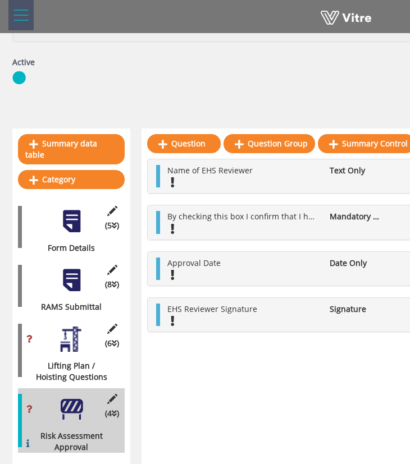
scroll to position [195, 0]
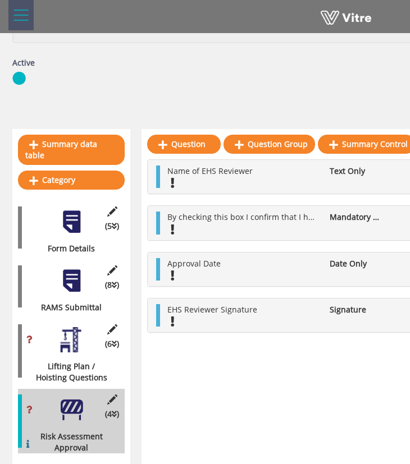
click at [76, 338] on div at bounding box center [71, 339] width 25 height 25
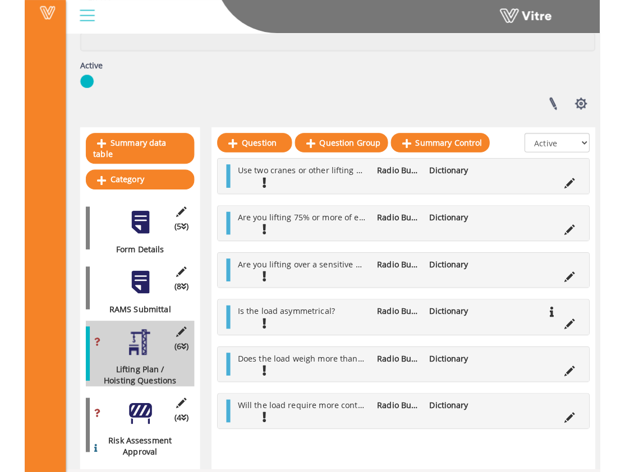
scroll to position [147, 0]
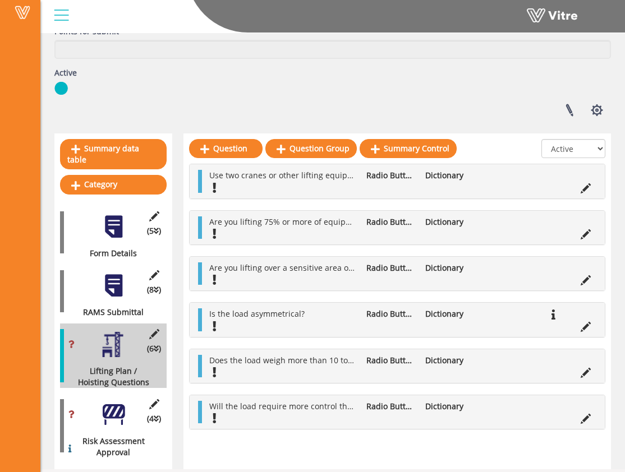
click at [417, 186] on icon at bounding box center [586, 188] width 10 height 10
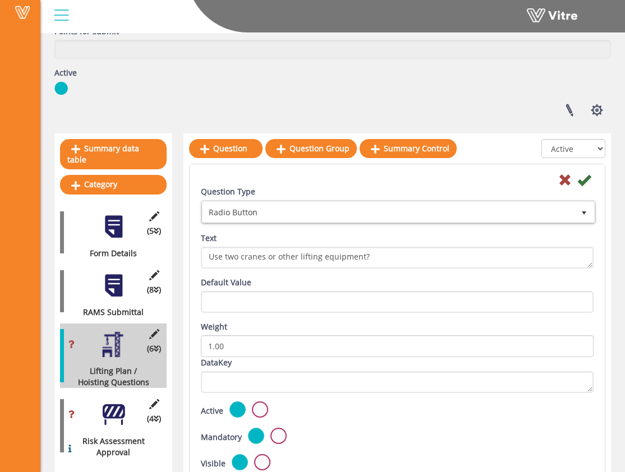
scroll to position [155, 0]
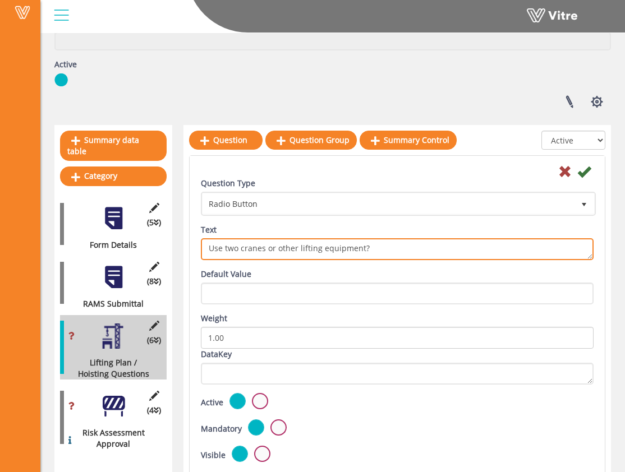
click at [222, 246] on textarea "Use two cranes or other lifting equipment?" at bounding box center [397, 249] width 393 height 22
click at [286, 247] on textarea "Use two cranes or other lifting equipment?" at bounding box center [397, 249] width 393 height 22
click at [417, 250] on textarea "Use two cranes or other lifting equipment?" at bounding box center [397, 249] width 393 height 22
type textarea "Use of two cranes or two other lifting equipment?"
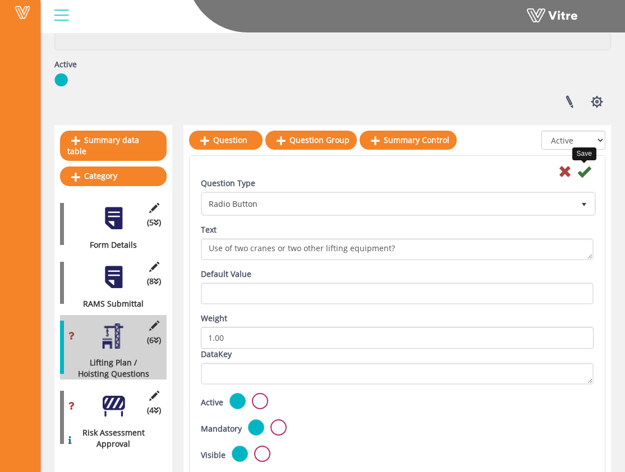
click at [417, 172] on icon at bounding box center [583, 171] width 13 height 13
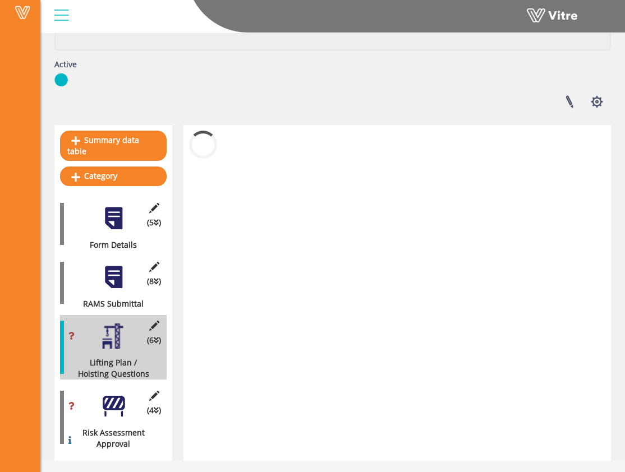
scroll to position [147, 0]
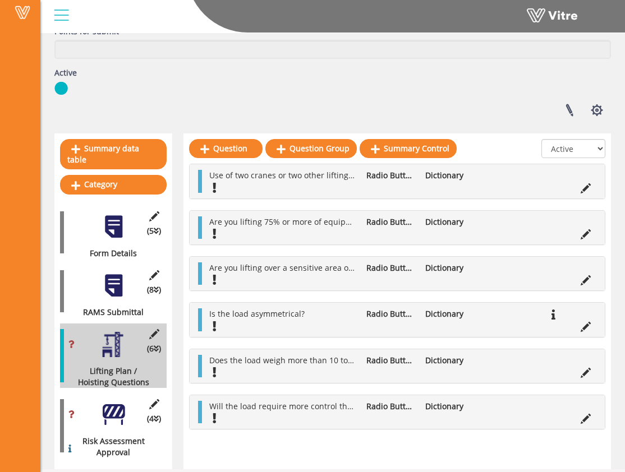
click at [111, 402] on div at bounding box center [113, 414] width 25 height 25
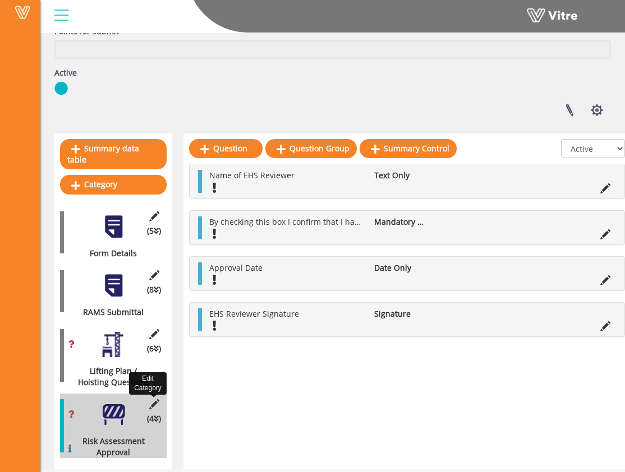
click at [154, 400] on icon at bounding box center [154, 405] width 14 height 10
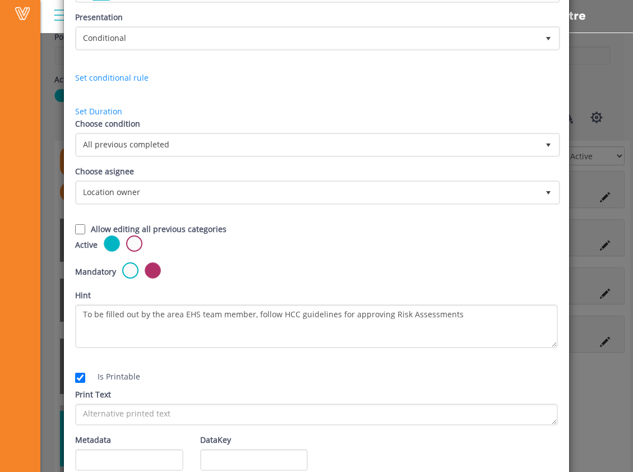
scroll to position [215, 0]
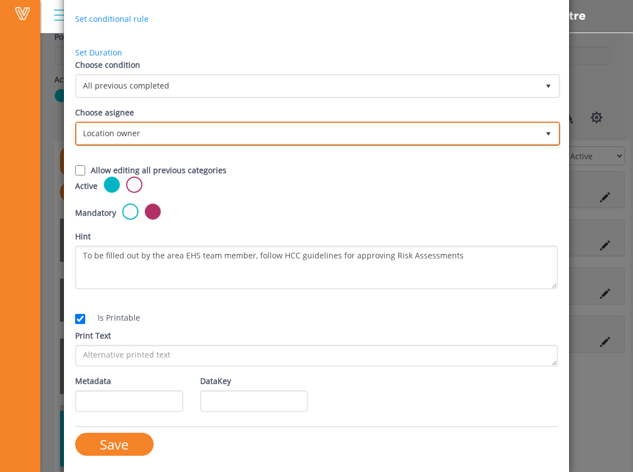
click at [181, 136] on span "Location owner" at bounding box center [308, 133] width 462 height 20
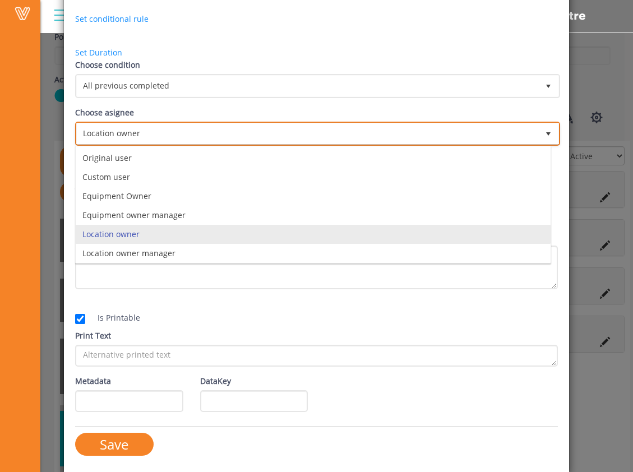
click at [165, 232] on li "Location owner" at bounding box center [313, 234] width 475 height 19
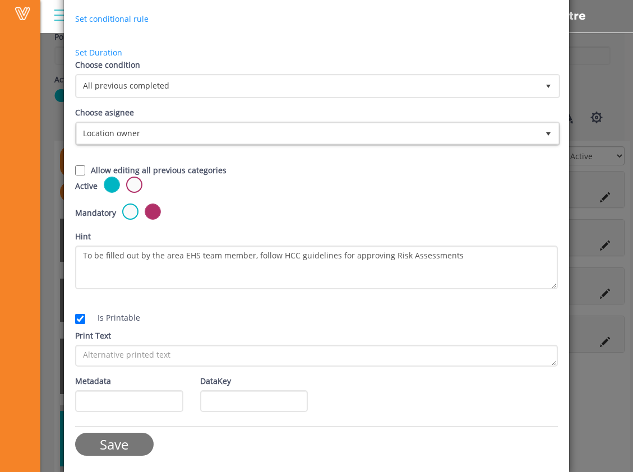
click at [130, 438] on input "Save" at bounding box center [114, 444] width 79 height 23
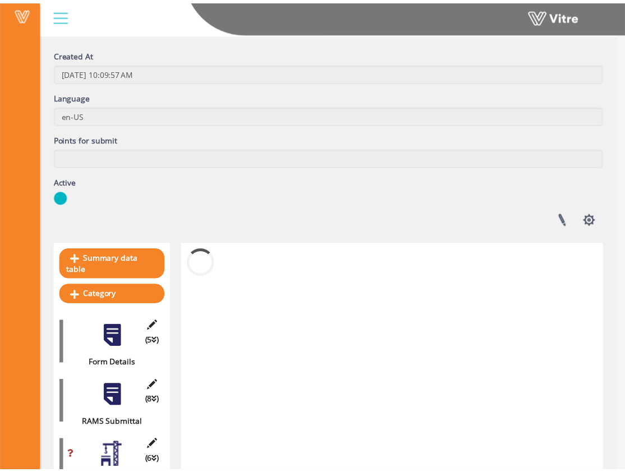
scroll to position [144, 0]
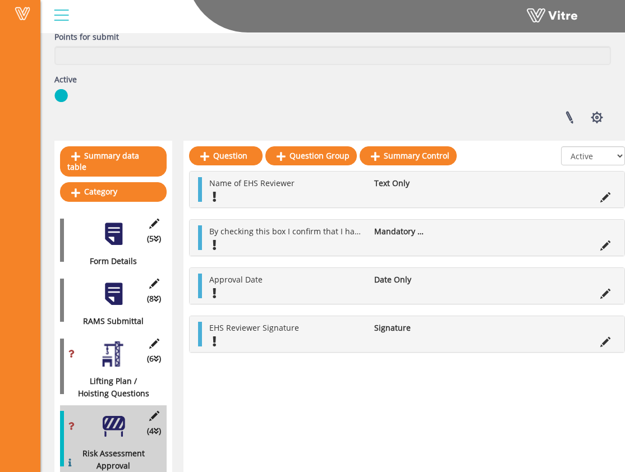
click at [116, 342] on div at bounding box center [113, 354] width 25 height 25
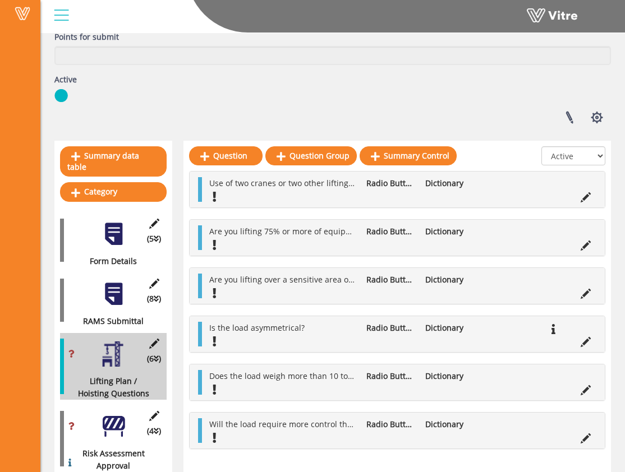
click at [118, 289] on div at bounding box center [113, 294] width 25 height 25
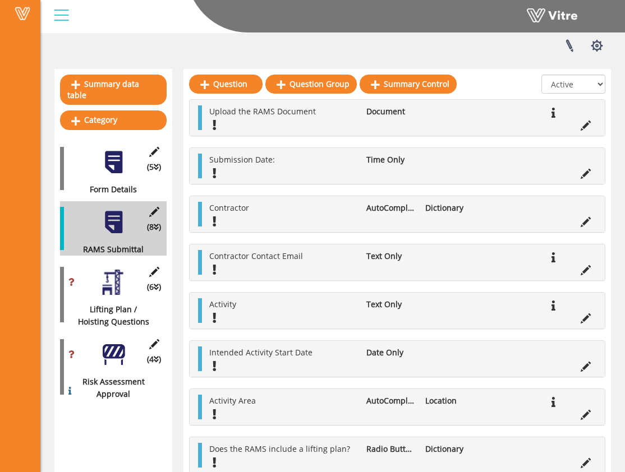
scroll to position [209, 0]
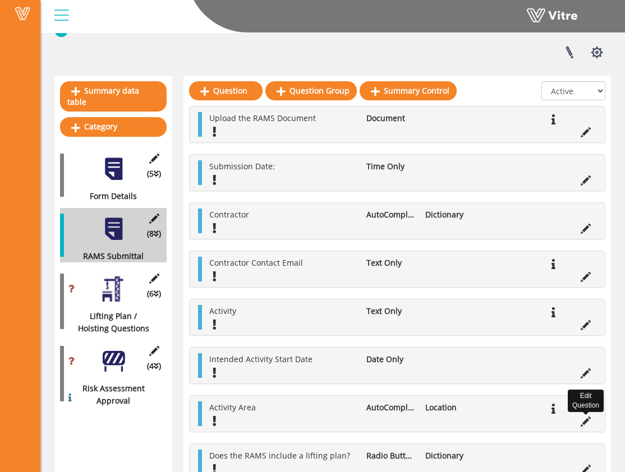
click at [417, 425] on icon at bounding box center [586, 422] width 10 height 10
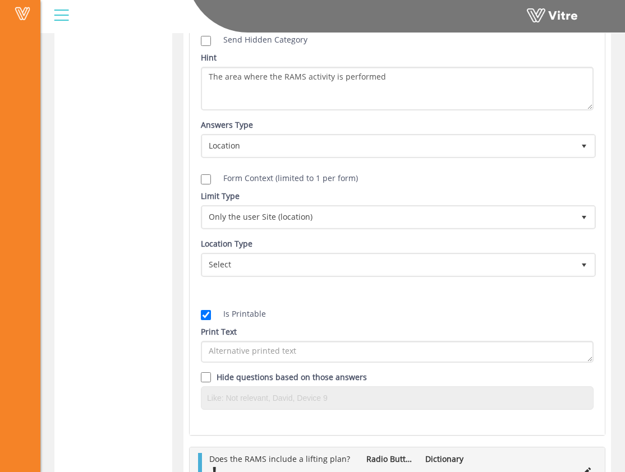
scroll to position [1193, 0]
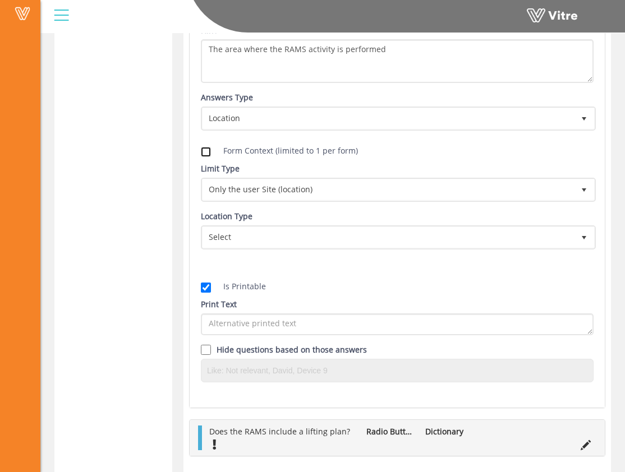
click at [207, 149] on input "Form Context (limited to 1 per form)" at bounding box center [206, 152] width 10 height 10
checkbox input "true"
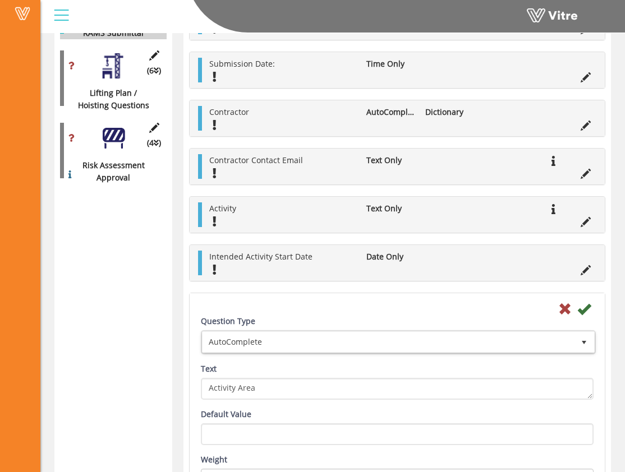
scroll to position [426, 0]
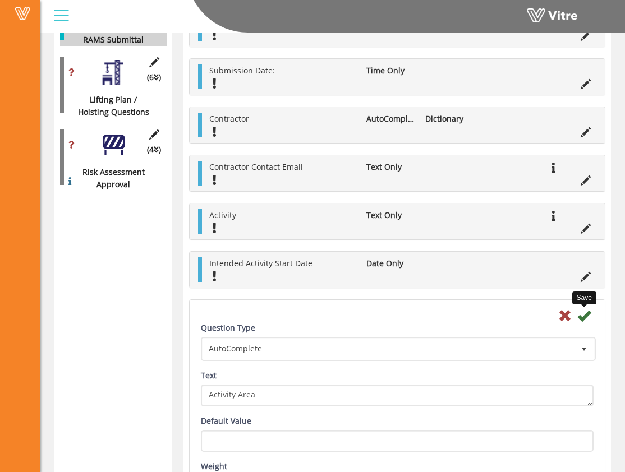
click at [417, 319] on icon at bounding box center [583, 315] width 13 height 13
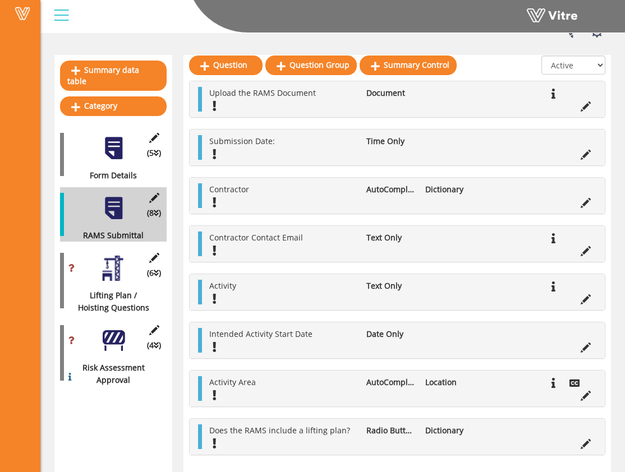
scroll to position [0, 0]
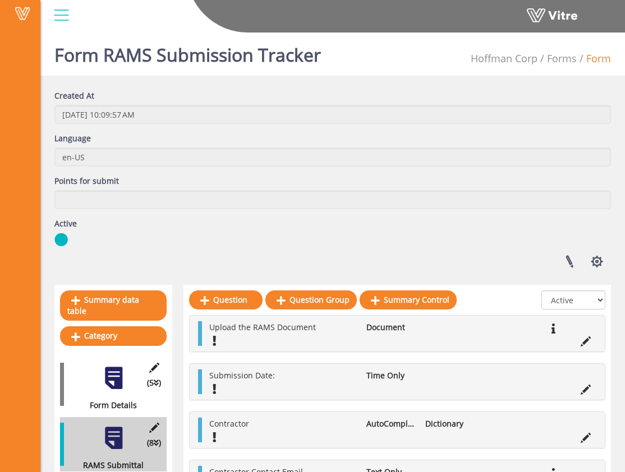
click at [196, 258] on div "Created At 9/9/2025 10:09:57 AM Language en-US Points for submit Active Linked …" at bounding box center [332, 183] width 573 height 187
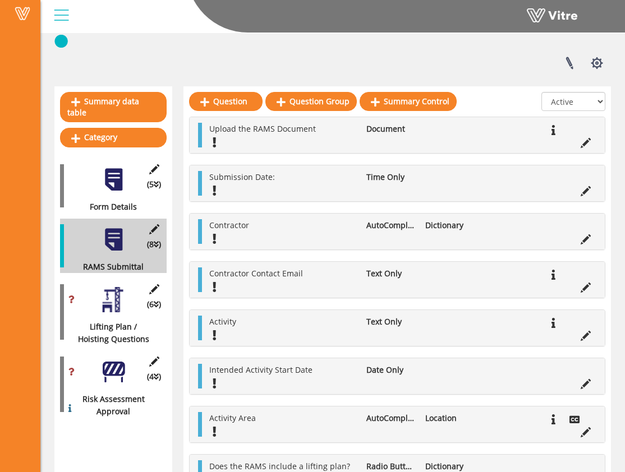
click at [114, 360] on div at bounding box center [113, 372] width 25 height 25
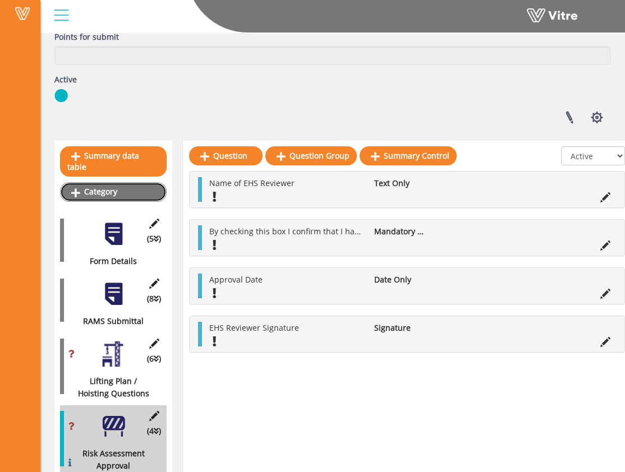
click at [146, 182] on link "Category" at bounding box center [113, 191] width 107 height 19
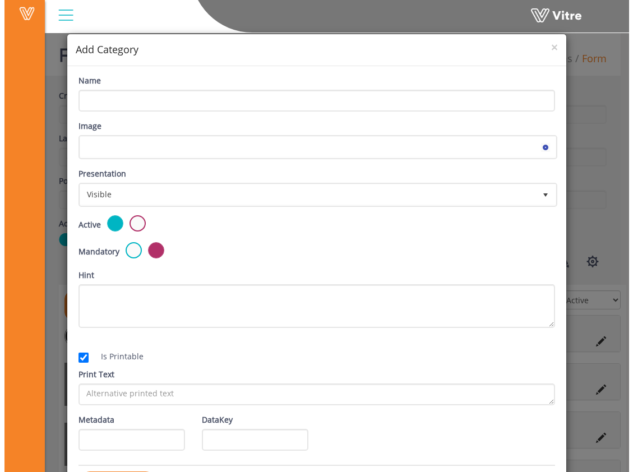
scroll to position [144, 0]
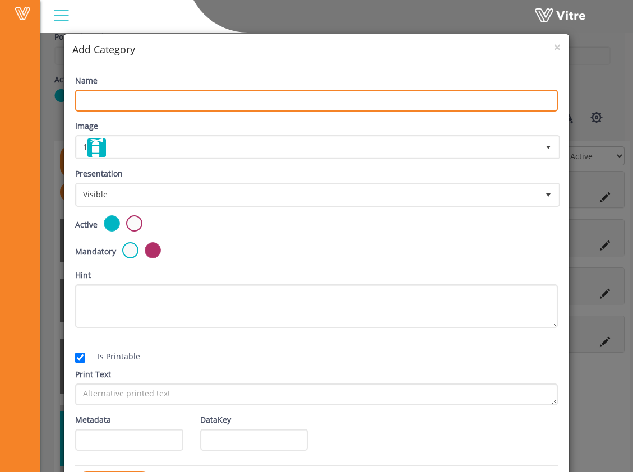
click at [187, 93] on input "Name" at bounding box center [316, 101] width 483 height 22
drag, startPoint x: 210, startPoint y: 102, endPoint x: 186, endPoint y: 98, distance: 24.4
click at [181, 100] on input "Method Statement Review Questions" at bounding box center [316, 101] width 483 height 22
type input "Method Statement Review Approval"
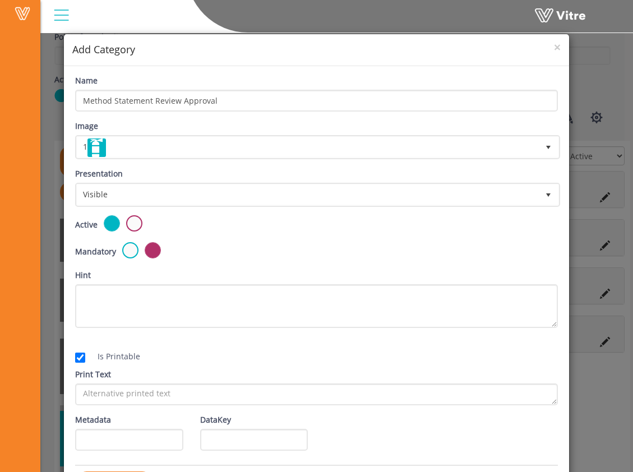
click at [231, 125] on div "Image 1 1" at bounding box center [316, 139] width 483 height 39
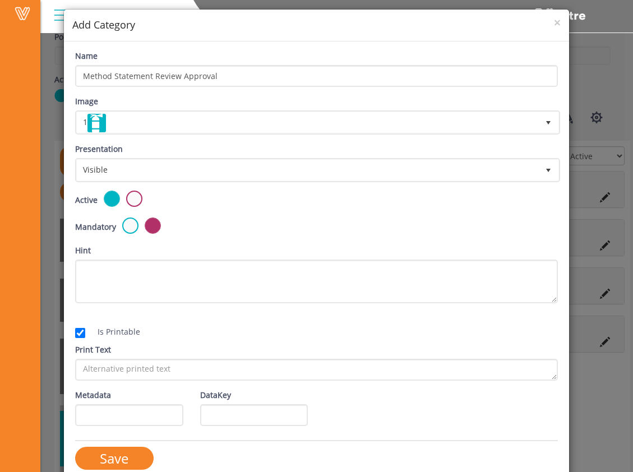
scroll to position [33, 0]
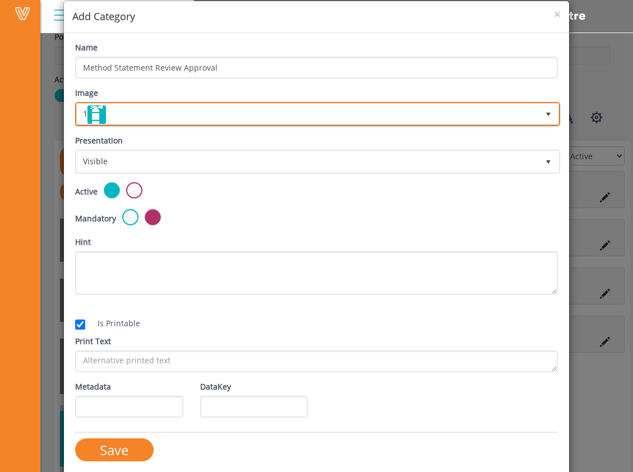
click at [223, 118] on span "1" at bounding box center [308, 114] width 462 height 20
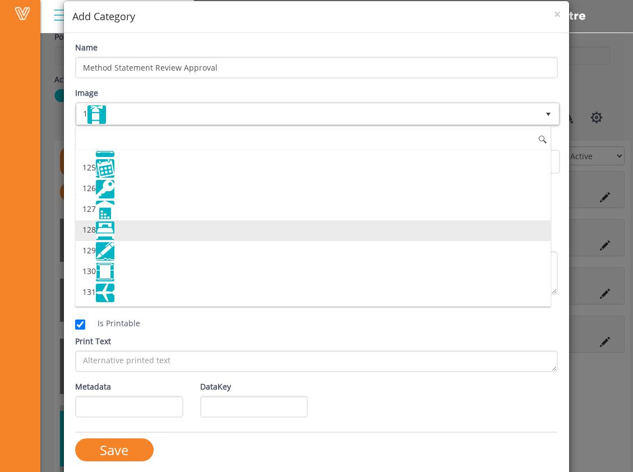
scroll to position [2589, 0]
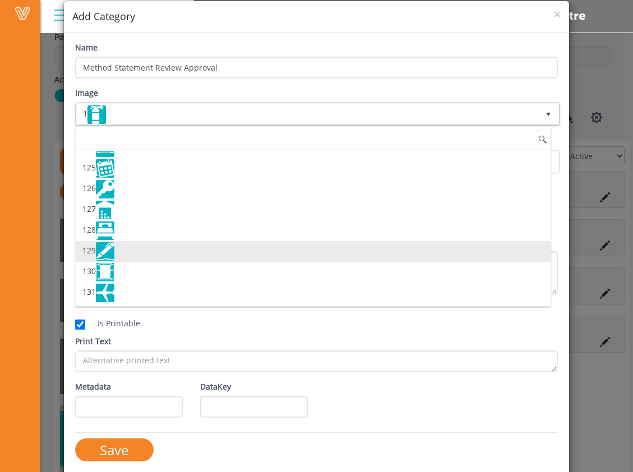
click at [238, 250] on li "129" at bounding box center [313, 251] width 475 height 21
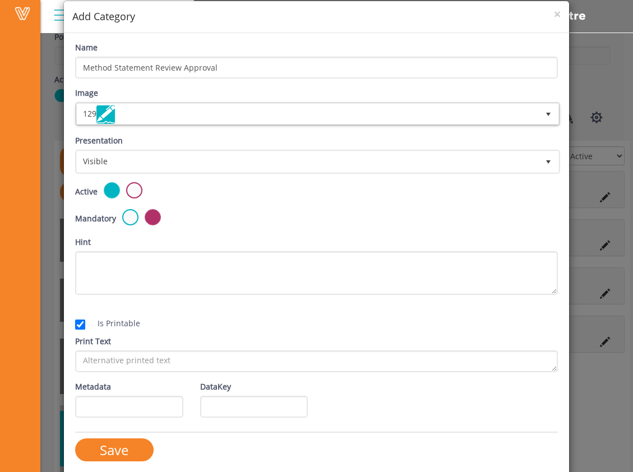
click at [241, 190] on div "Active" at bounding box center [316, 191] width 483 height 19
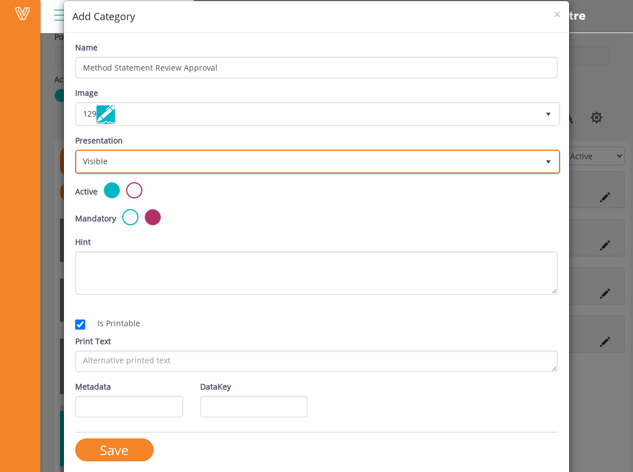
click at [214, 167] on span "Visible" at bounding box center [308, 161] width 462 height 20
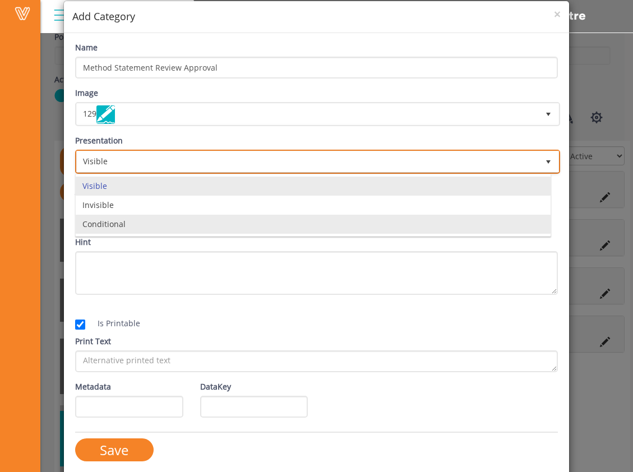
click at [200, 221] on li "Conditional" at bounding box center [313, 224] width 475 height 19
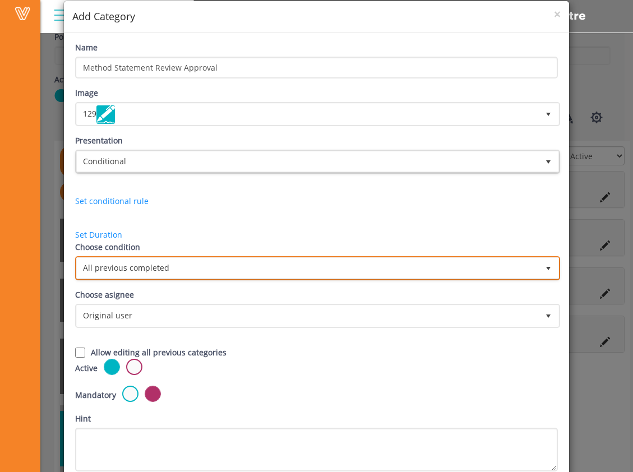
click at [141, 263] on span "All previous completed" at bounding box center [308, 268] width 462 height 20
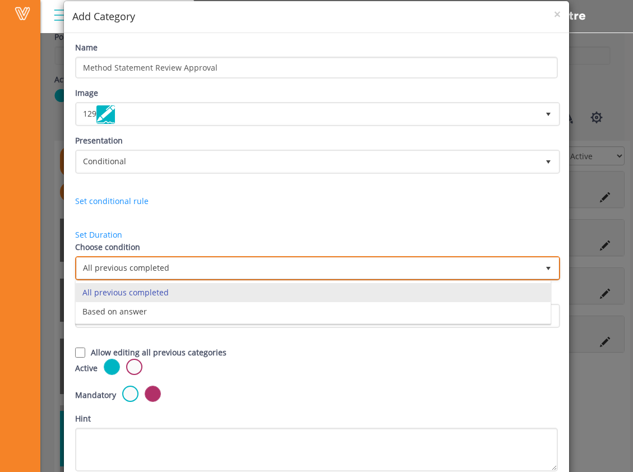
click at [148, 291] on li "All previous completed" at bounding box center [313, 292] width 475 height 19
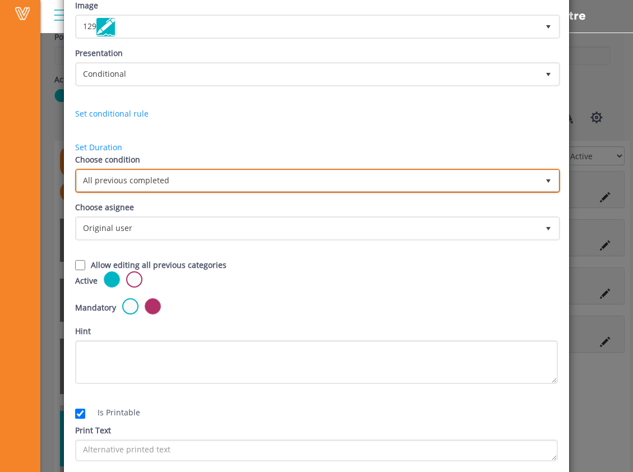
scroll to position [208, 0]
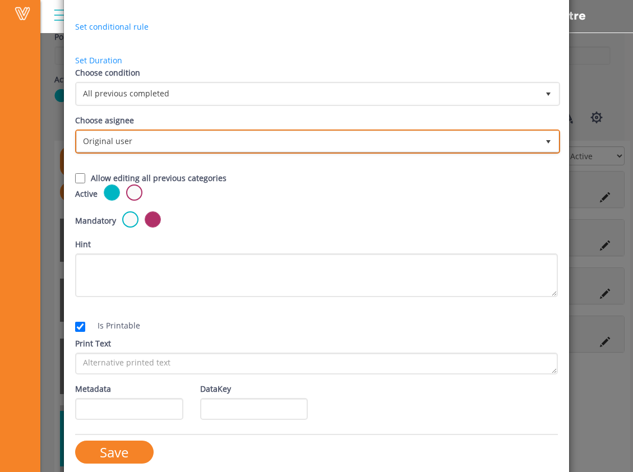
click at [136, 141] on span "Original user" at bounding box center [308, 141] width 462 height 20
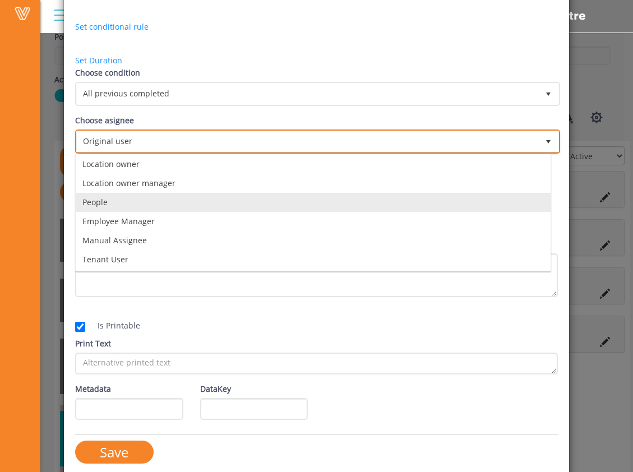
scroll to position [79, 0]
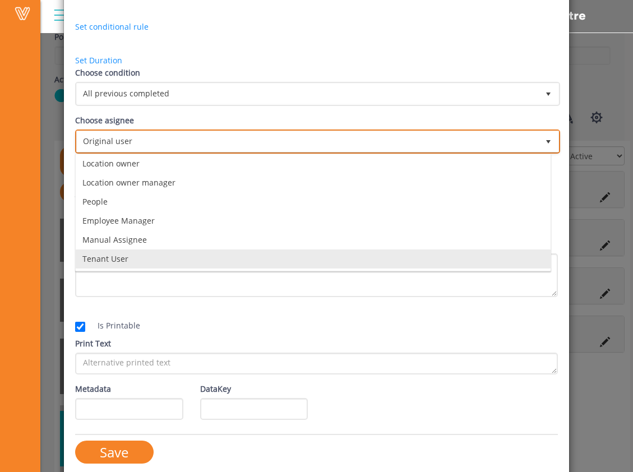
click at [173, 259] on li "Tenant User" at bounding box center [313, 259] width 475 height 19
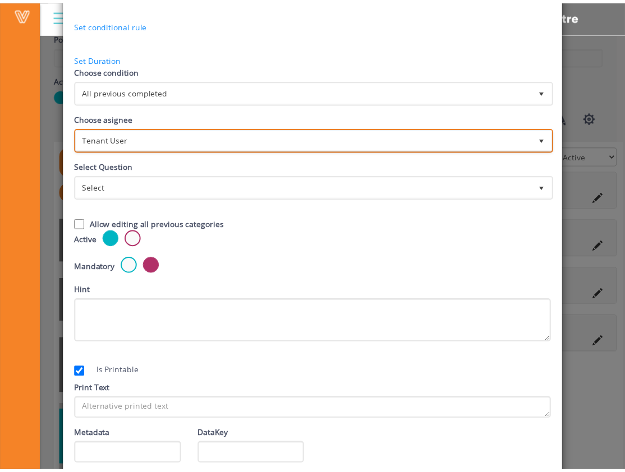
scroll to position [0, 0]
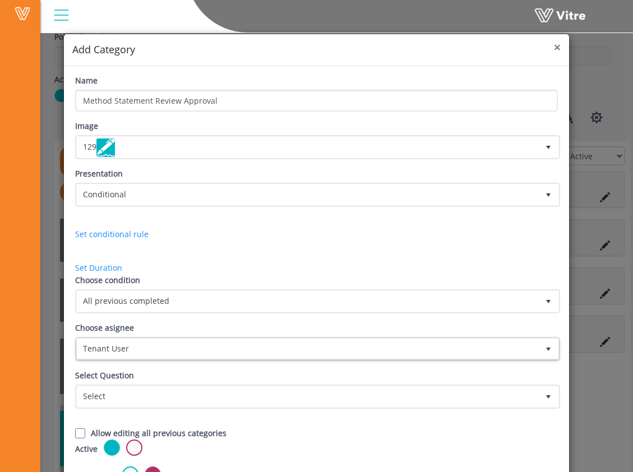
click at [417, 43] on span "×" at bounding box center [557, 47] width 7 height 16
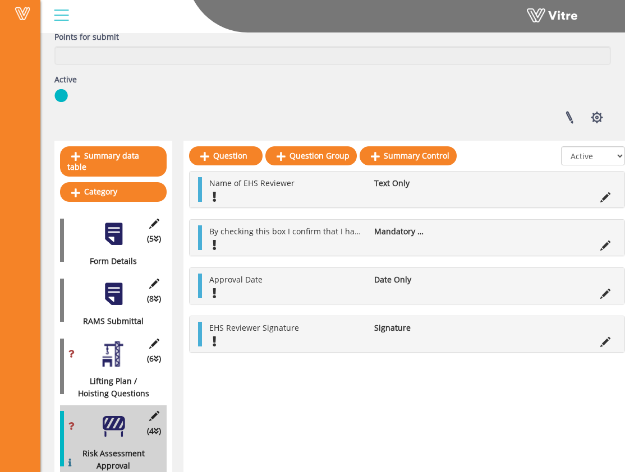
click at [111, 351] on div at bounding box center [113, 354] width 25 height 25
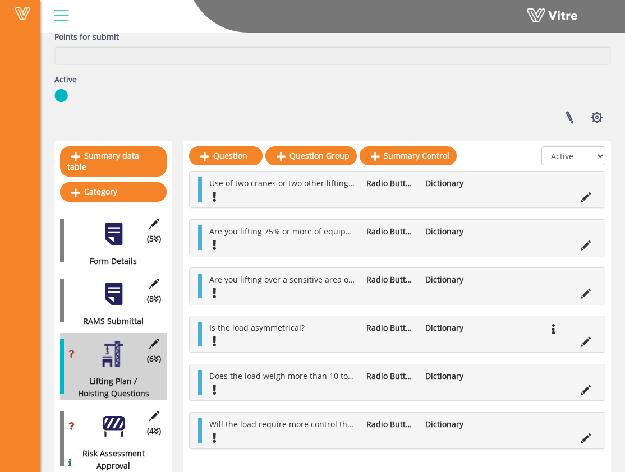
click at [121, 299] on div "Id: 58140 Position: 2" at bounding box center [109, 289] width 40 height 22
click at [112, 448] on div "Risk Assessment Approval" at bounding box center [109, 460] width 98 height 25
click at [120, 420] on div at bounding box center [113, 426] width 25 height 25
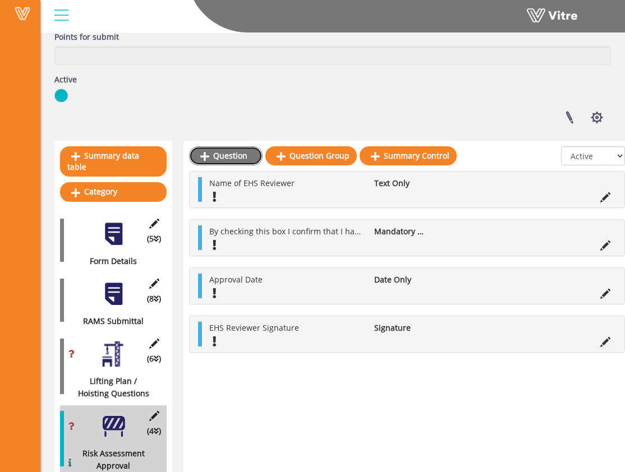
click at [209, 154] on icon at bounding box center [204, 156] width 9 height 10
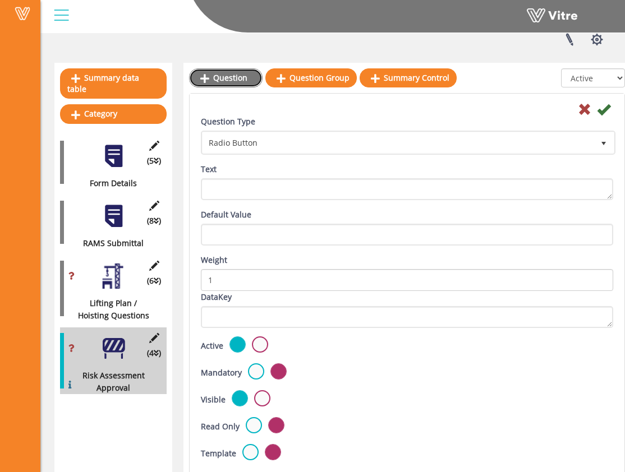
scroll to position [222, 0]
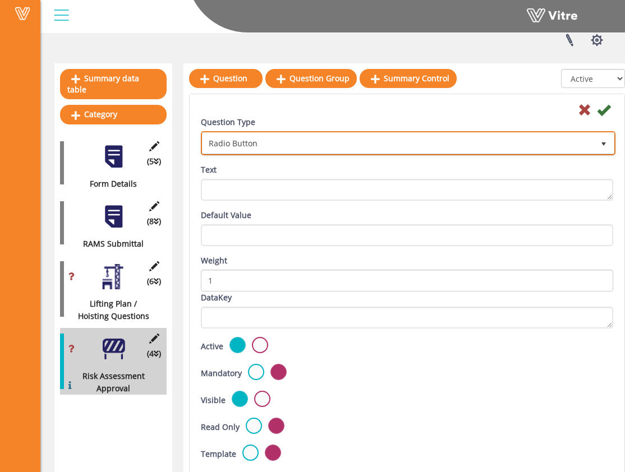
click at [265, 146] on span "Radio Button" at bounding box center [398, 143] width 391 height 20
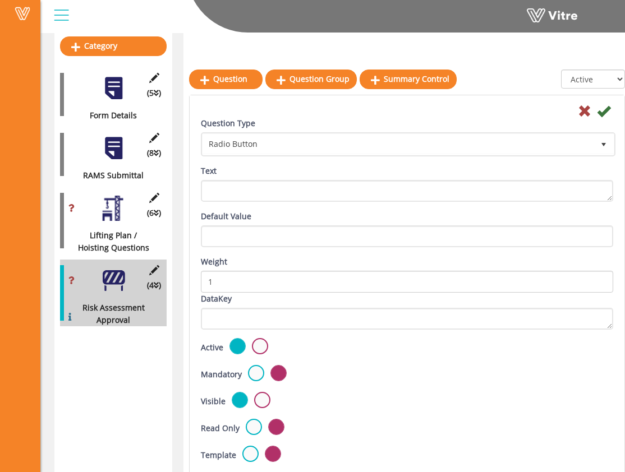
scroll to position [287, 0]
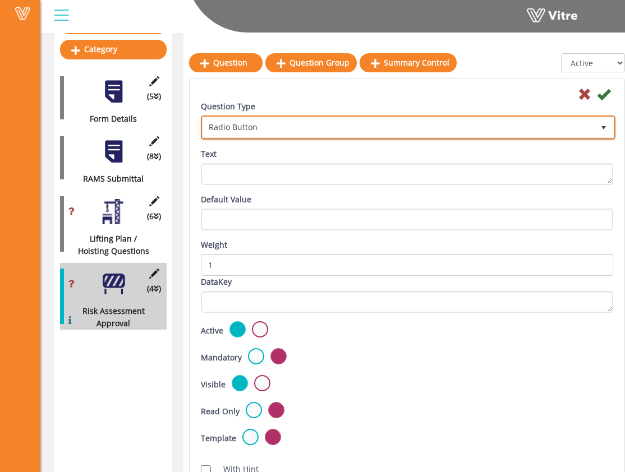
click at [247, 134] on span "Radio Button" at bounding box center [398, 127] width 391 height 20
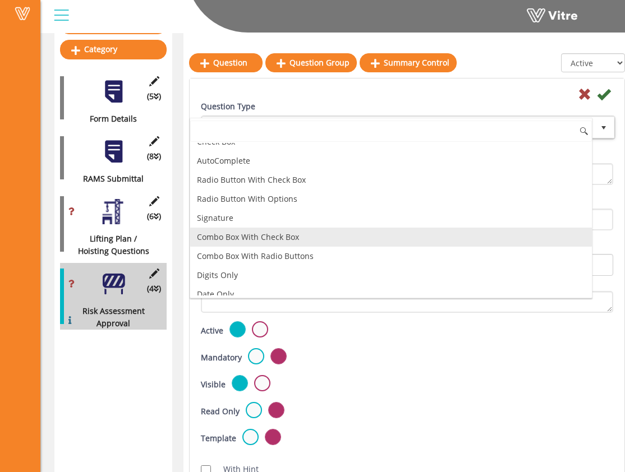
scroll to position [0, 0]
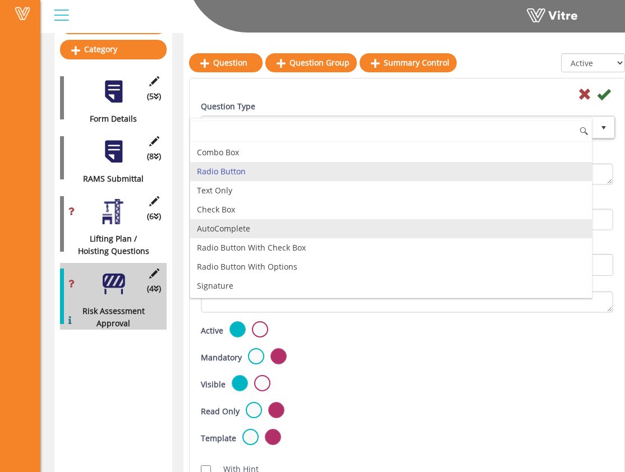
click at [260, 228] on li "AutoComplete" at bounding box center [391, 228] width 402 height 19
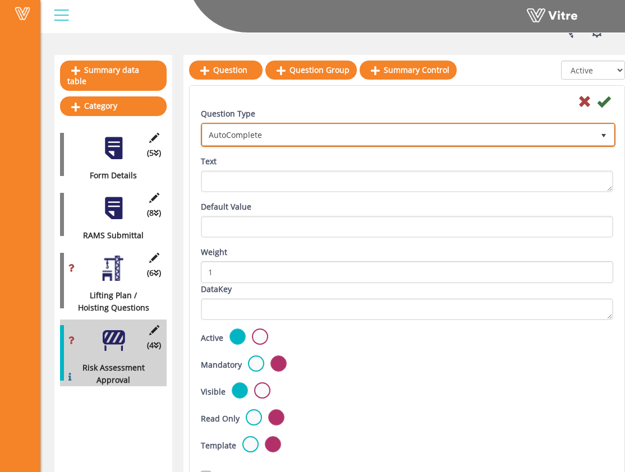
scroll to position [207, 0]
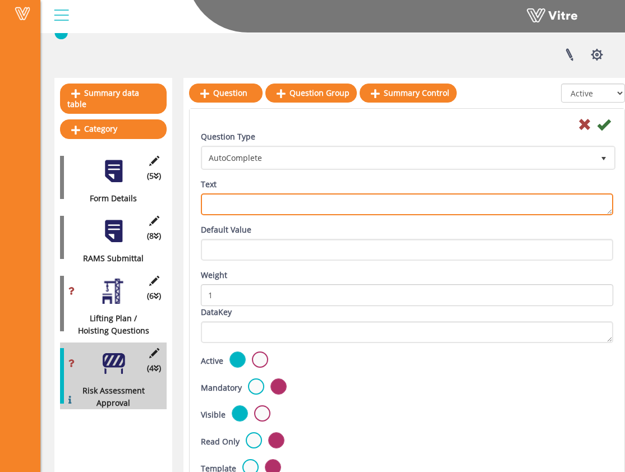
click at [263, 203] on textarea "Text" at bounding box center [407, 205] width 412 height 22
type textarea "S"
type textarea "HCC Area Superintendent"
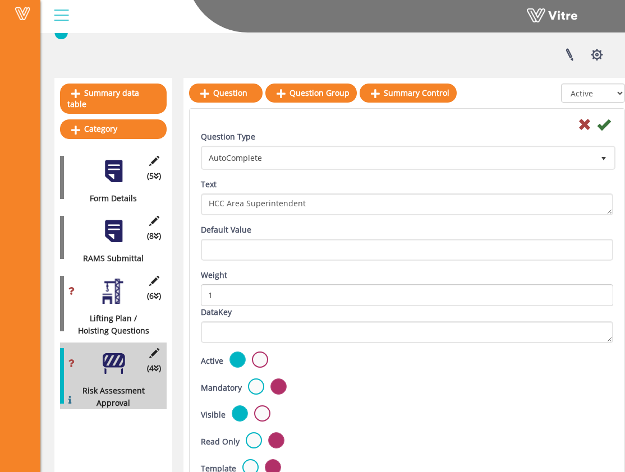
click at [322, 231] on div "Default Value" at bounding box center [407, 242] width 412 height 37
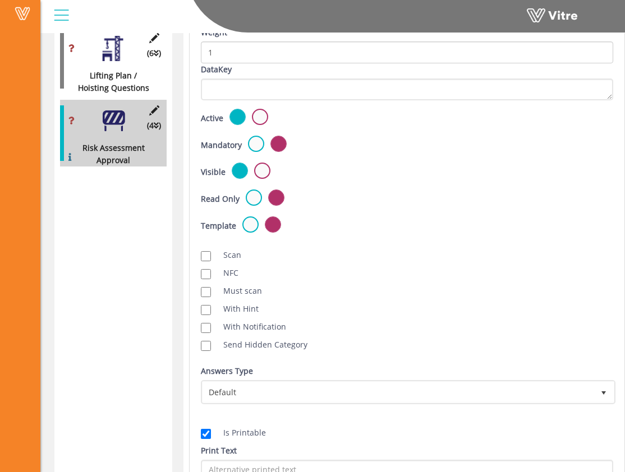
scroll to position [465, 0]
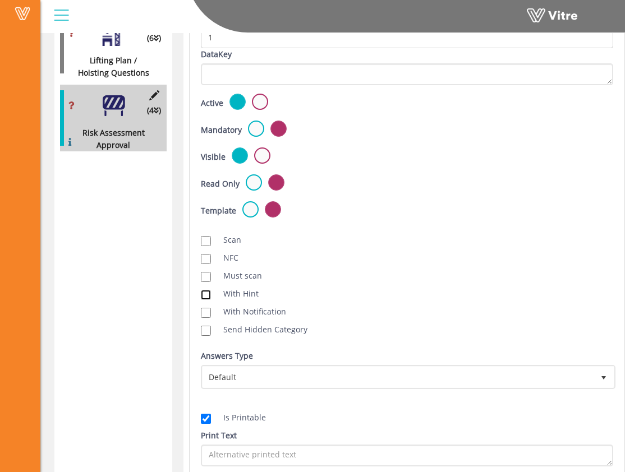
click at [209, 292] on input "With Hint" at bounding box center [206, 295] width 10 height 10
checkbox input "true"
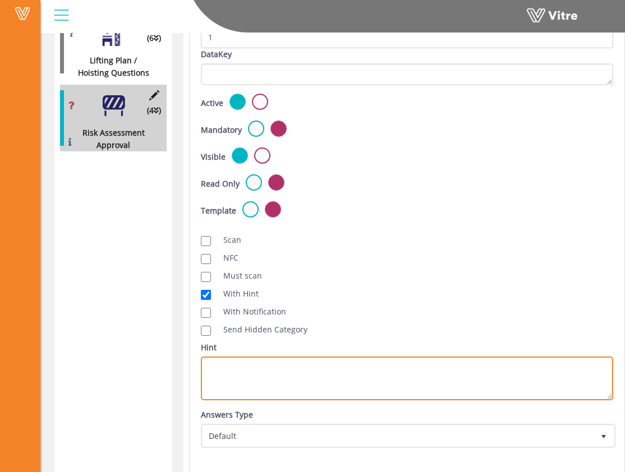
click at [304, 382] on textarea "Hint" at bounding box center [407, 379] width 412 height 44
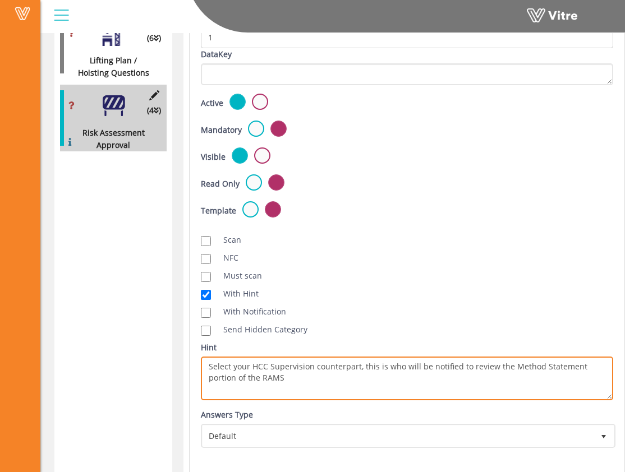
type textarea "Select your HCC Supervision counterpart, this is who will be notified to review…"
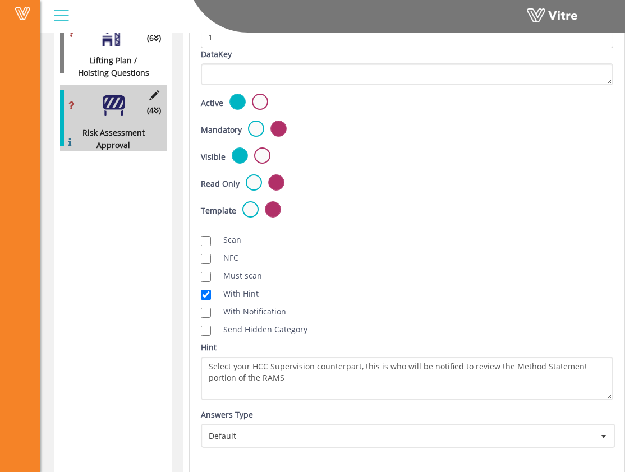
click at [379, 334] on div "Scan NFC Must scan With Hint With Notification Send Hidden Category No Image Op…" at bounding box center [406, 284] width 429 height 113
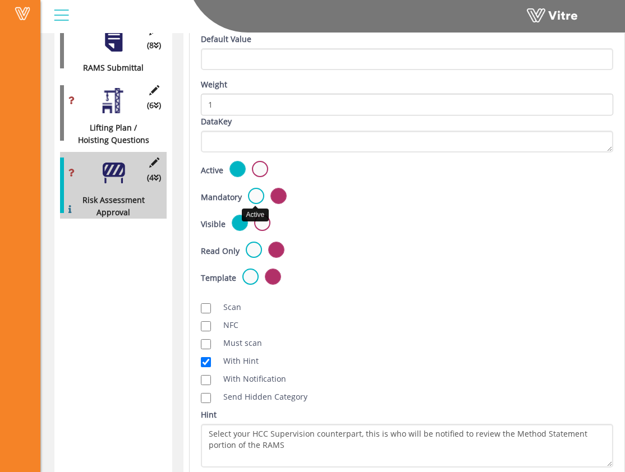
click at [248, 198] on label at bounding box center [256, 196] width 16 height 16
click at [0, 0] on input "radio" at bounding box center [0, 0] width 0 height 0
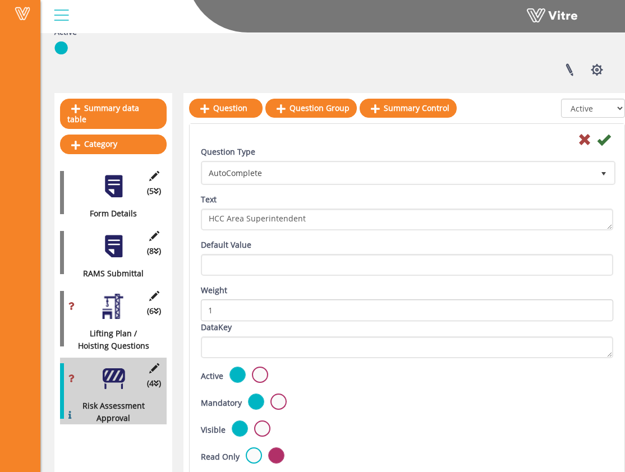
scroll to position [190, 0]
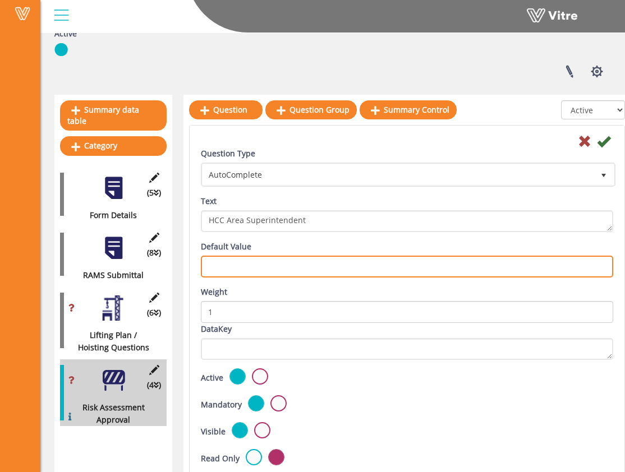
click at [417, 261] on input "text" at bounding box center [407, 267] width 412 height 22
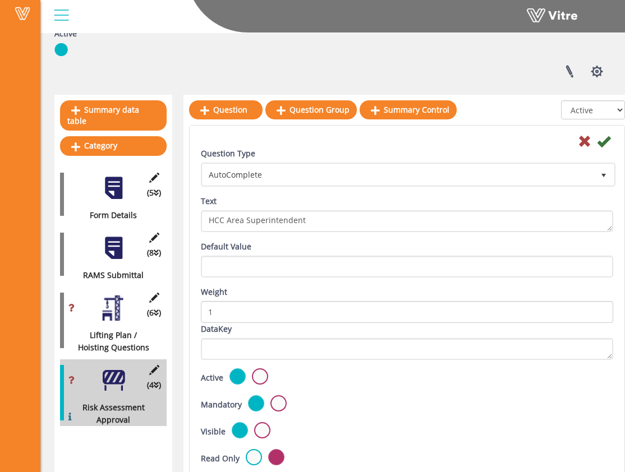
click at [417, 242] on div "Default Value" at bounding box center [407, 259] width 412 height 37
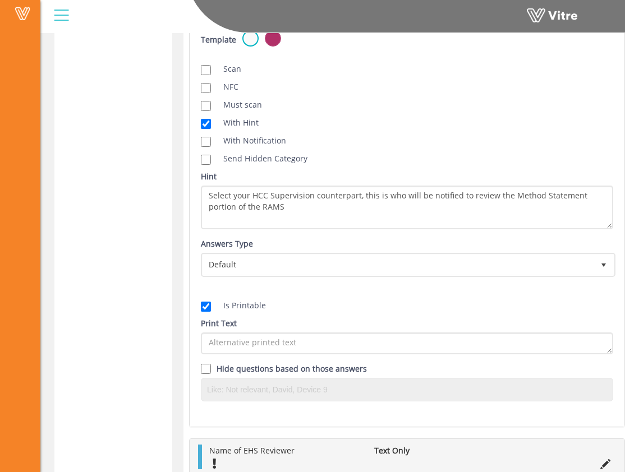
scroll to position [767, 0]
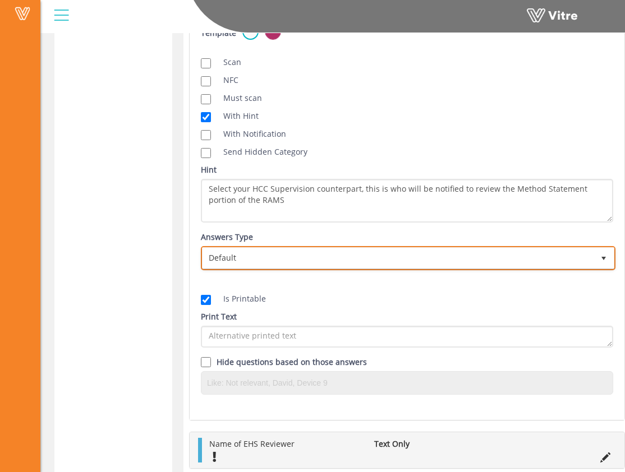
click at [347, 255] on span "Default" at bounding box center [398, 258] width 391 height 20
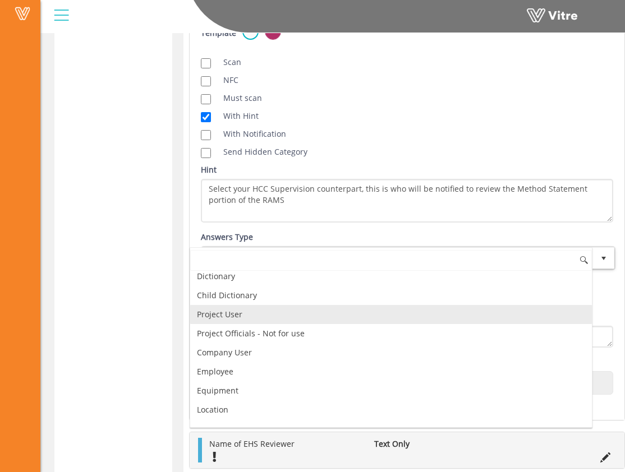
scroll to position [43, 0]
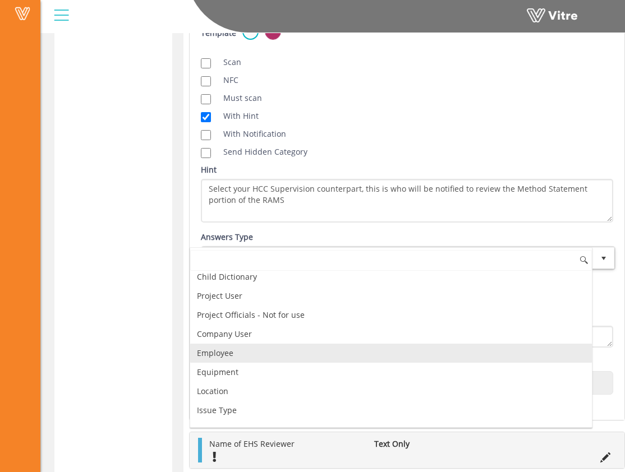
click at [337, 352] on li "Employee" at bounding box center [391, 353] width 402 height 19
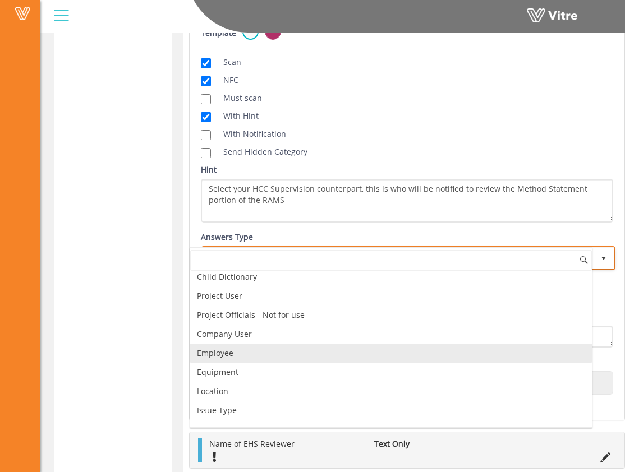
checkbox input "true"
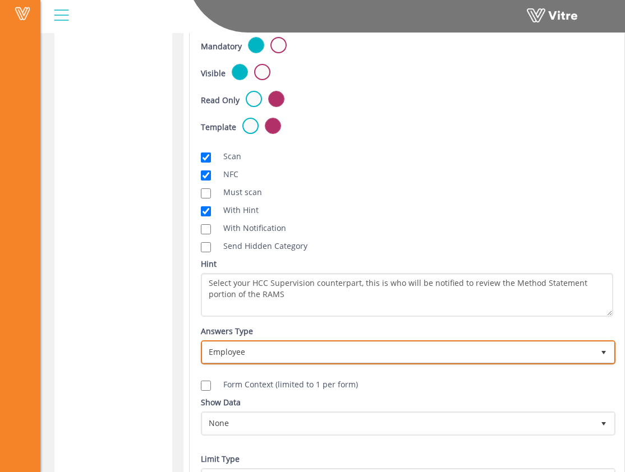
scroll to position [671, 0]
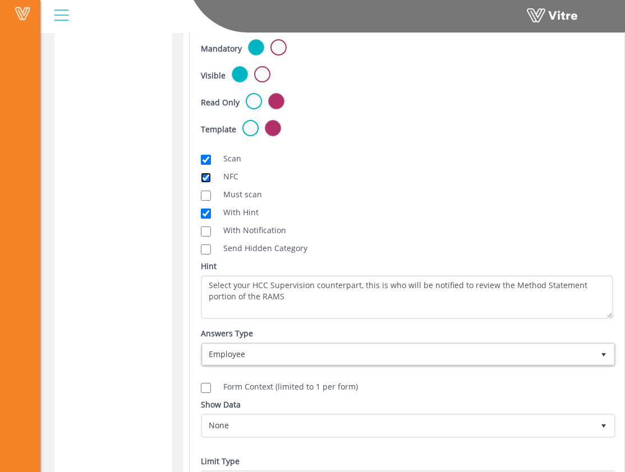
click at [209, 177] on input "NFC" at bounding box center [206, 178] width 10 height 10
checkbox input "false"
click at [206, 161] on input "Scan" at bounding box center [206, 160] width 10 height 10
checkbox input "false"
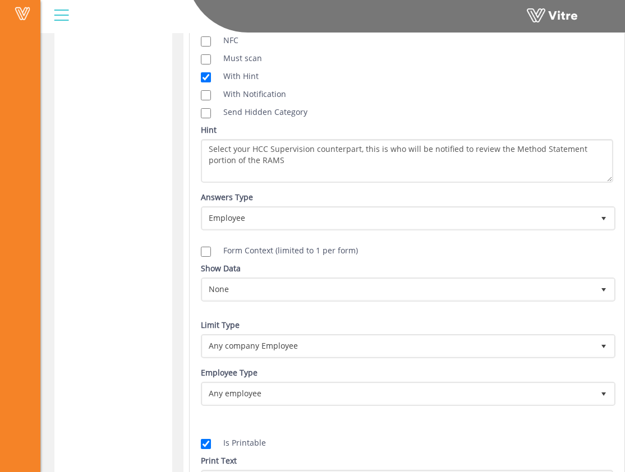
scroll to position [820, 0]
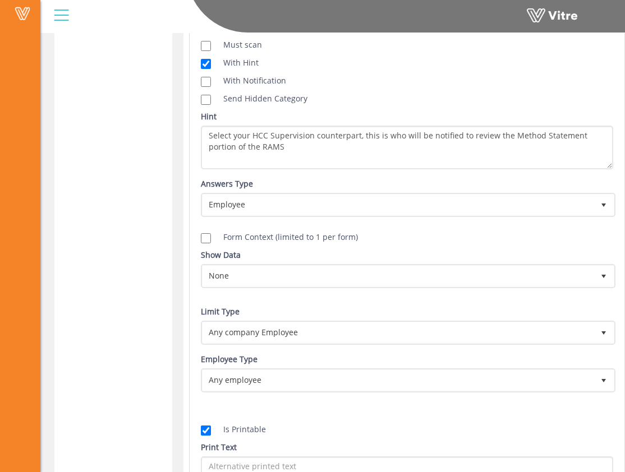
click at [381, 296] on div "Question Type AutoComplete 11 Text HCC Area Superintendent Default Value Weight…" at bounding box center [407, 87] width 412 height 893
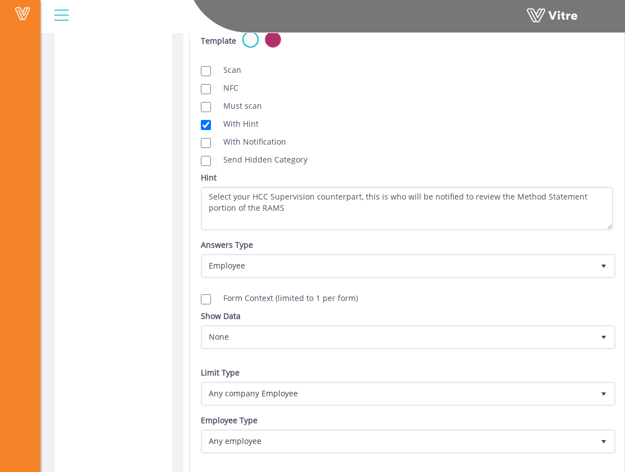
scroll to position [753, 0]
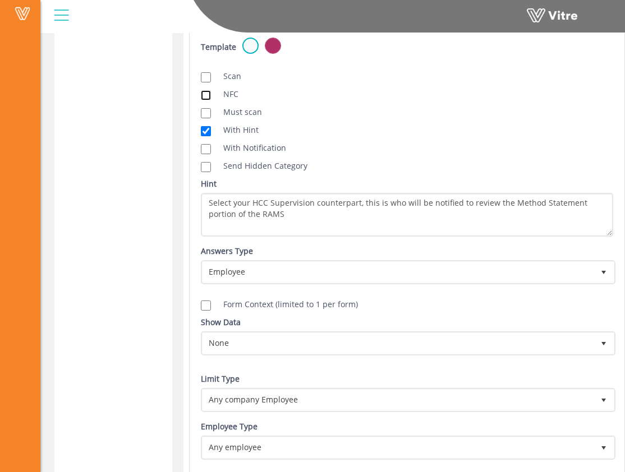
click at [205, 93] on input "NFC" at bounding box center [206, 95] width 10 height 10
checkbox input "true"
drag, startPoint x: 206, startPoint y: 78, endPoint x: 257, endPoint y: 89, distance: 52.2
click at [206, 77] on input "Scan" at bounding box center [206, 77] width 10 height 10
checkbox input "true"
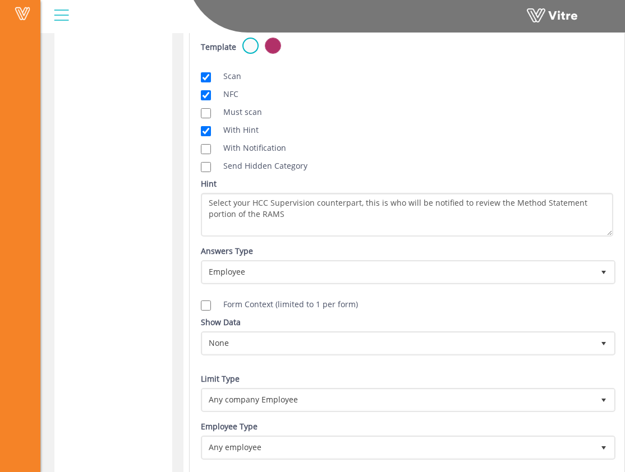
click at [304, 98] on div "NFC" at bounding box center [407, 94] width 412 height 12
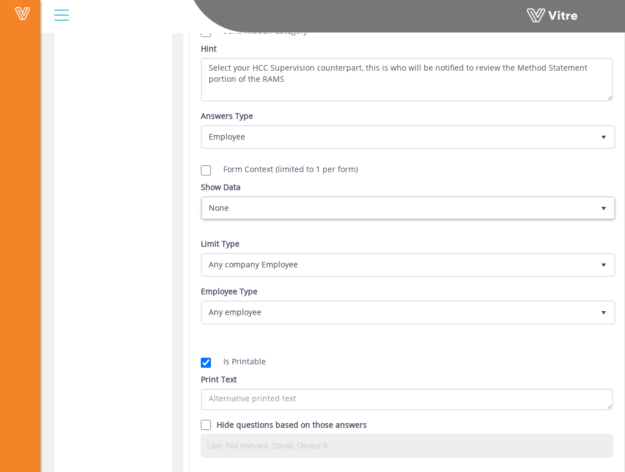
scroll to position [907, 0]
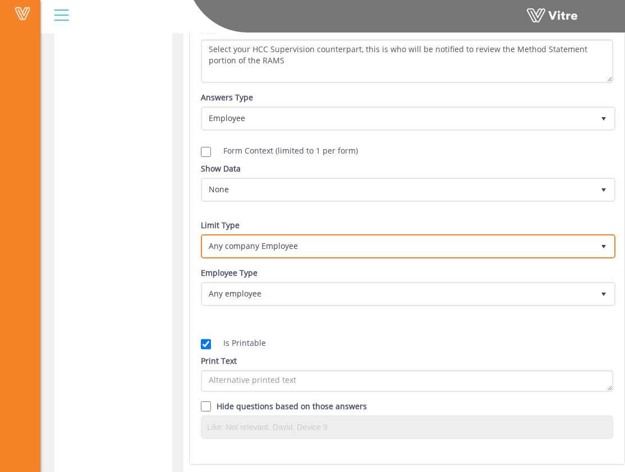
click at [320, 246] on span "Any company Employee" at bounding box center [398, 246] width 391 height 20
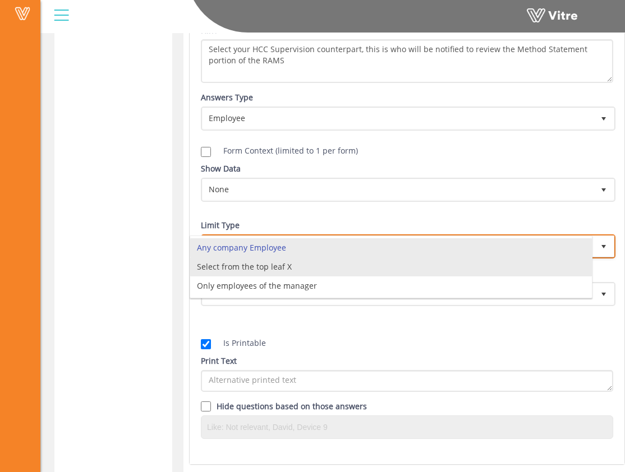
click at [326, 267] on li "Select from the top leaf X" at bounding box center [391, 267] width 402 height 19
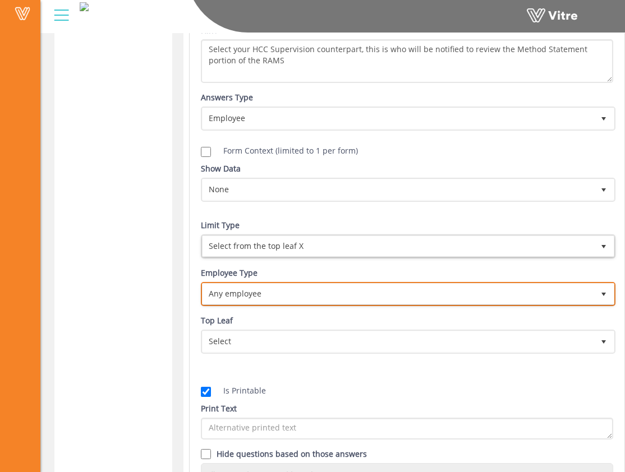
click at [324, 295] on span "Any employee" at bounding box center [398, 294] width 391 height 20
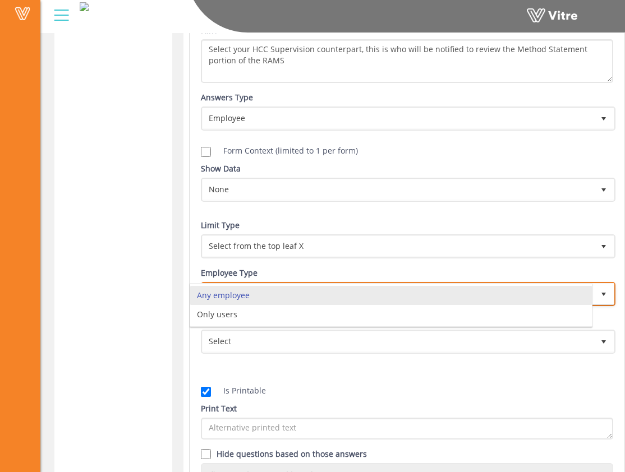
click at [319, 296] on li "Any employee" at bounding box center [391, 295] width 402 height 19
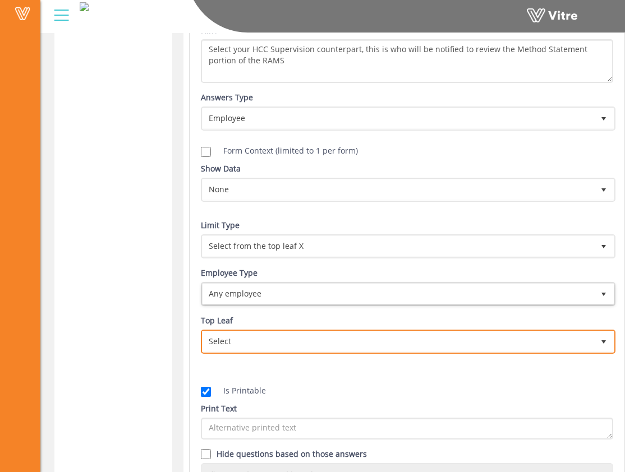
click at [315, 332] on span "Select" at bounding box center [398, 342] width 391 height 20
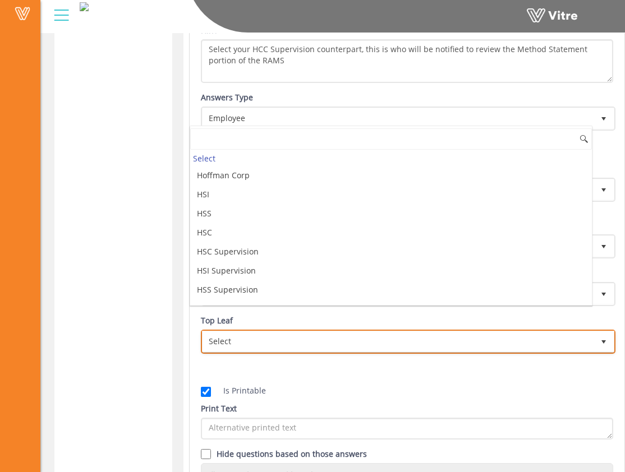
click at [322, 336] on span "Select" at bounding box center [398, 342] width 391 height 20
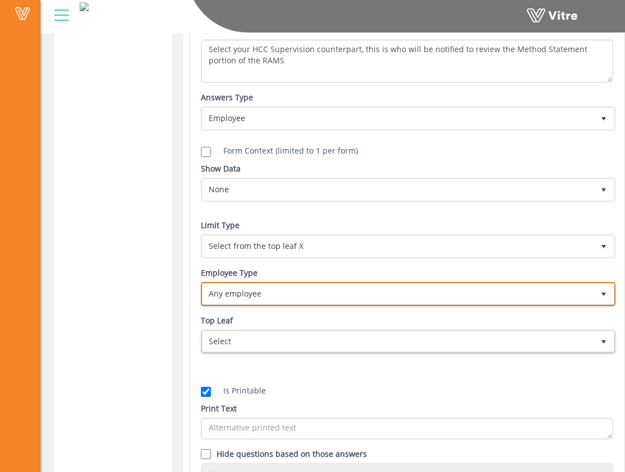
click at [295, 291] on span "Any employee" at bounding box center [398, 294] width 391 height 20
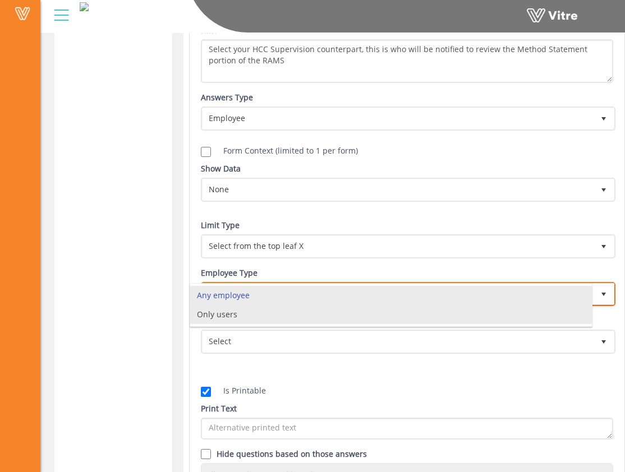
click at [298, 315] on li "Only users" at bounding box center [391, 314] width 402 height 19
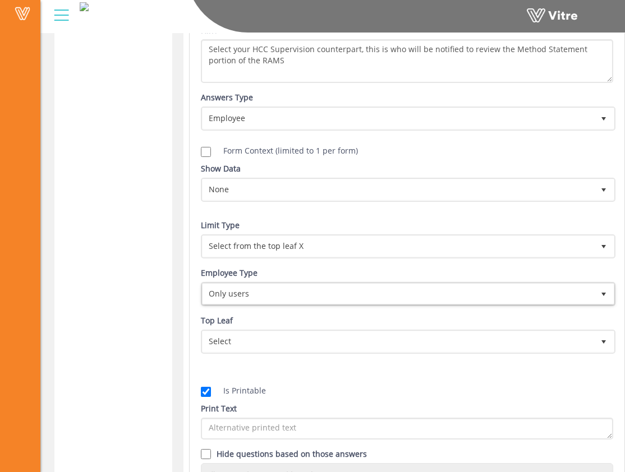
click at [305, 328] on div "Top Leaf Select" at bounding box center [407, 334] width 412 height 39
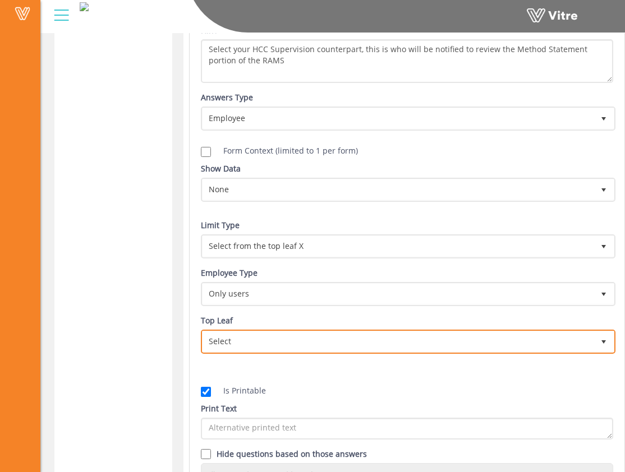
click at [310, 334] on span "Select" at bounding box center [398, 342] width 391 height 20
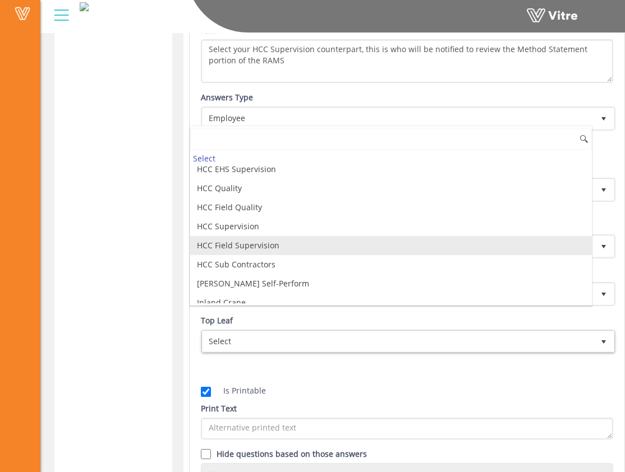
scroll to position [197, 0]
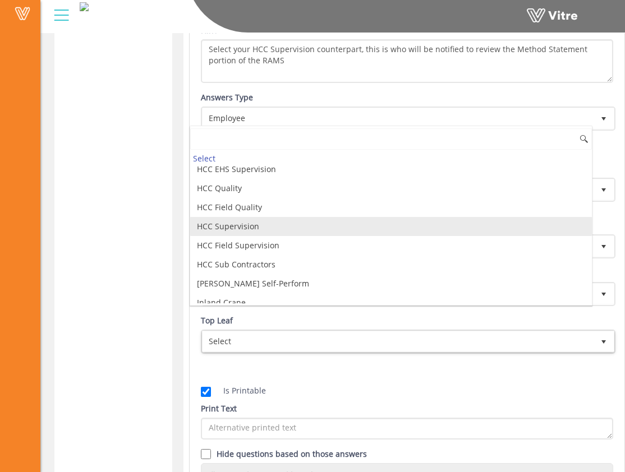
click at [272, 231] on li "HCC Supervision" at bounding box center [391, 226] width 402 height 19
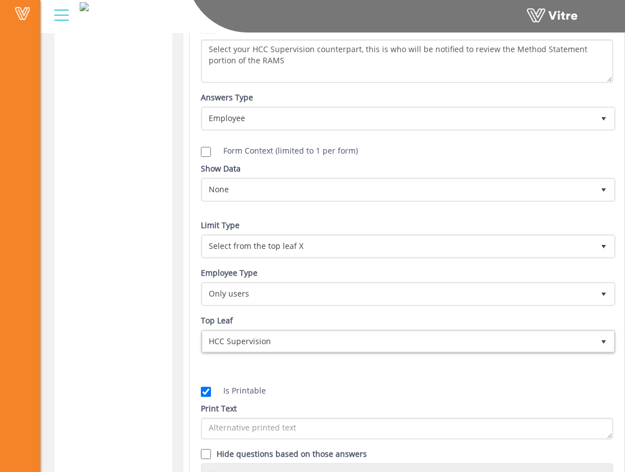
click at [319, 312] on div "Limit Type Any company location 0 Limit Type Any company EQ 0 Limit Type Select…" at bounding box center [406, 290] width 429 height 143
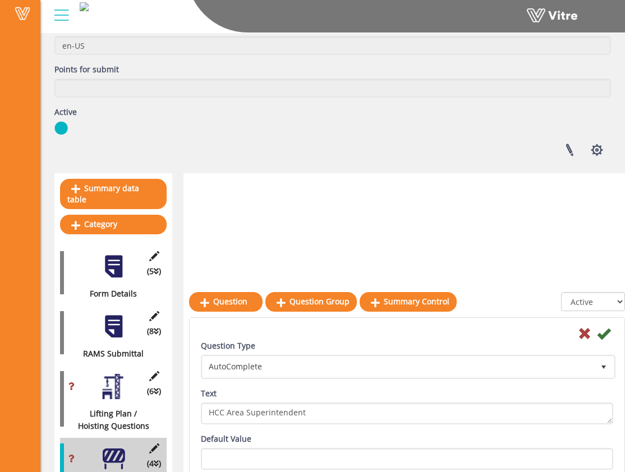
scroll to position [104, 0]
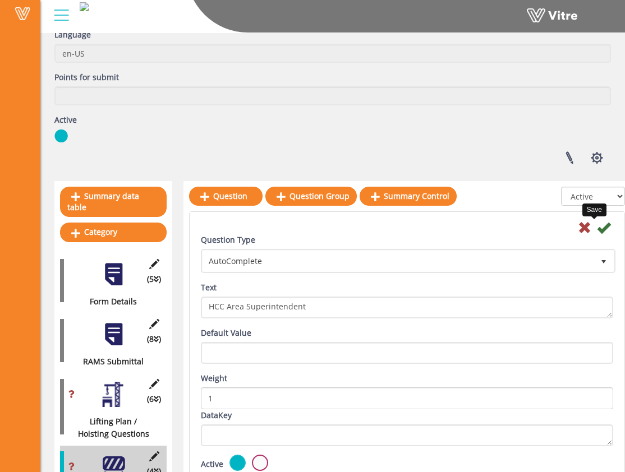
click at [417, 229] on icon at bounding box center [603, 227] width 13 height 13
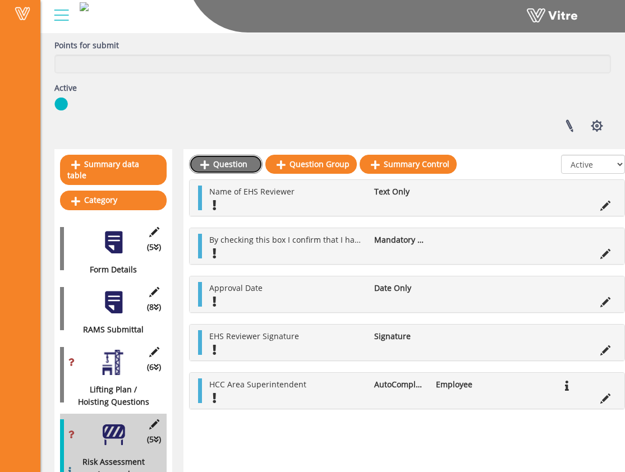
scroll to position [144, 0]
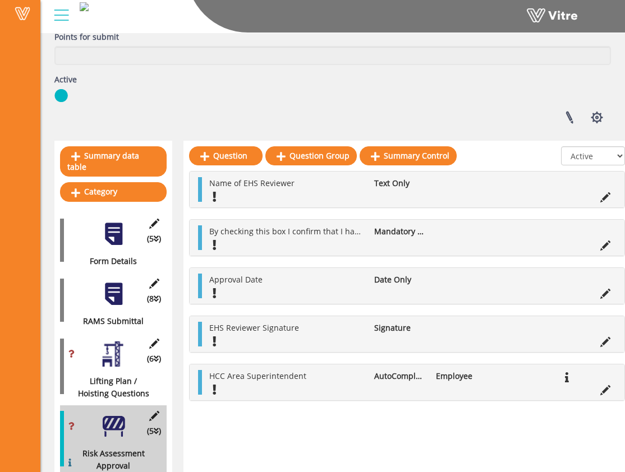
click at [233, 114] on div "Created At 9/9/2025 10:09:57 AM Language en-US Points for submit Active Linked …" at bounding box center [332, 39] width 573 height 187
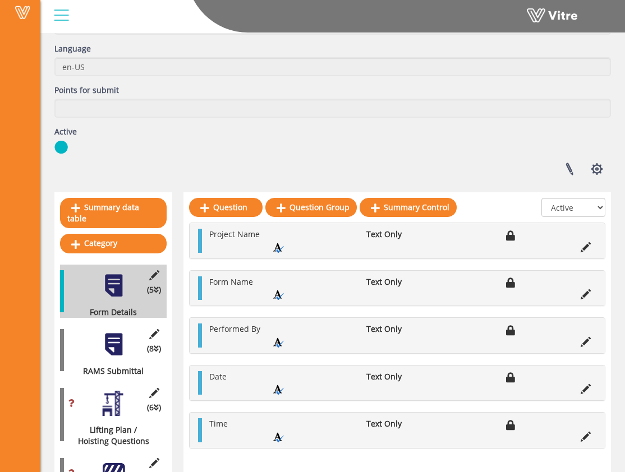
scroll to position [147, 0]
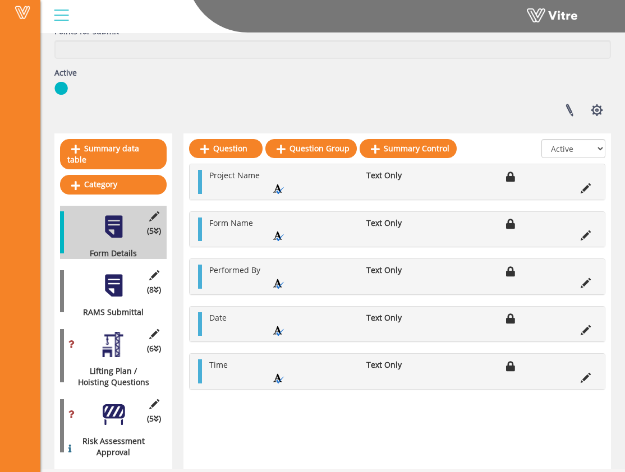
click at [116, 415] on div at bounding box center [113, 414] width 25 height 25
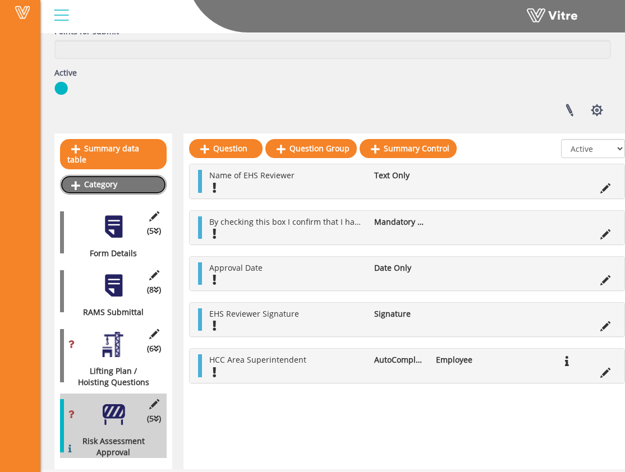
click at [139, 179] on link "Category" at bounding box center [113, 184] width 107 height 19
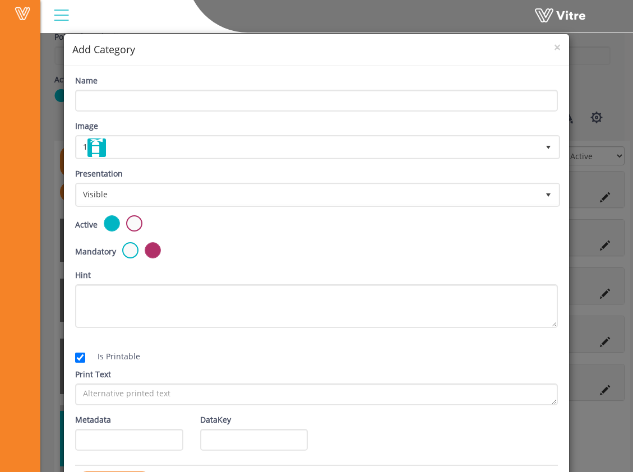
scroll to position [2, 0]
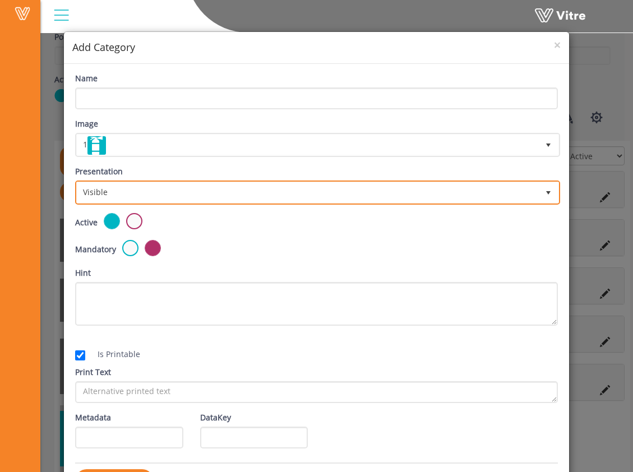
click at [150, 189] on span "Visible" at bounding box center [308, 192] width 462 height 20
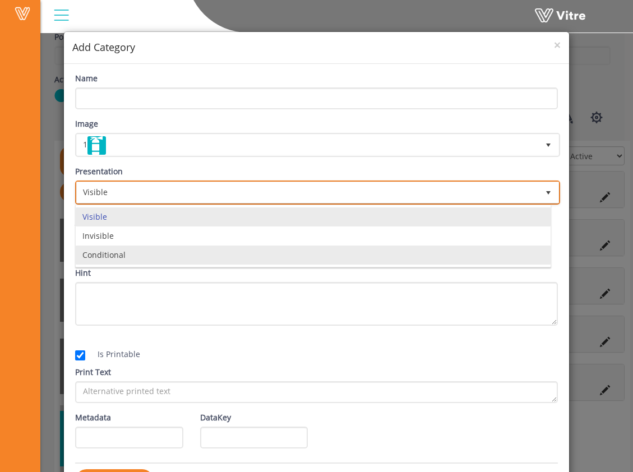
click at [153, 252] on li "Conditional" at bounding box center [313, 255] width 475 height 19
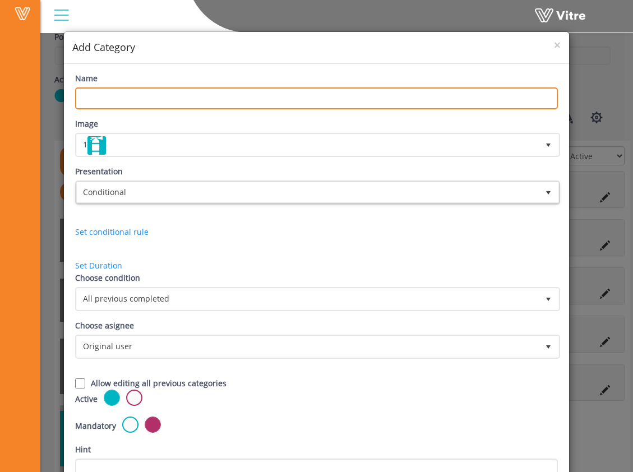
click at [132, 100] on input "Name" at bounding box center [316, 99] width 483 height 22
type input "Method Statement Review and Approval"
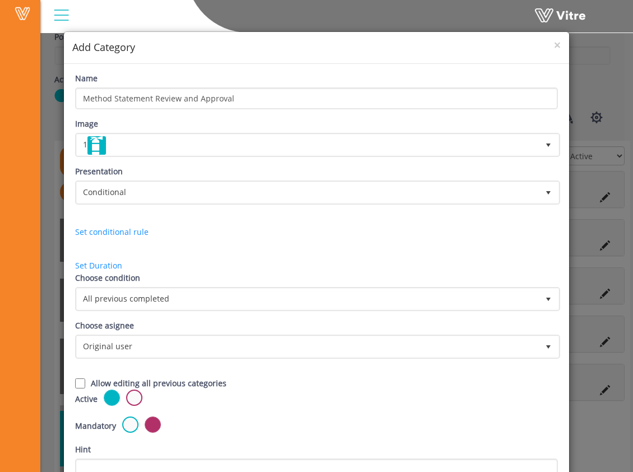
click at [157, 125] on div "Image 1 1" at bounding box center [316, 137] width 483 height 39
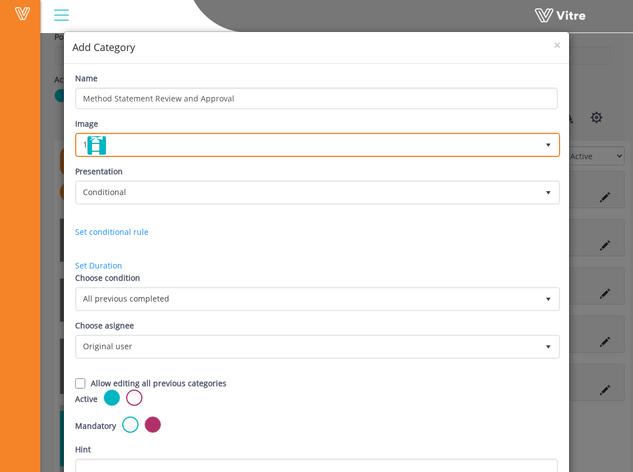
click at [157, 142] on span "1" at bounding box center [308, 145] width 462 height 20
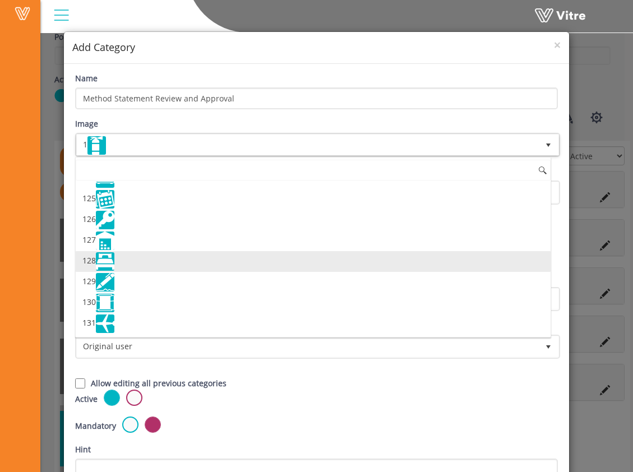
scroll to position [167, 0]
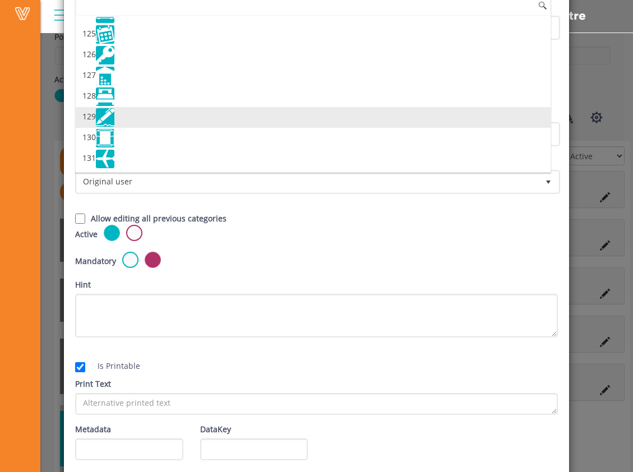
click at [164, 120] on li "129" at bounding box center [313, 117] width 475 height 21
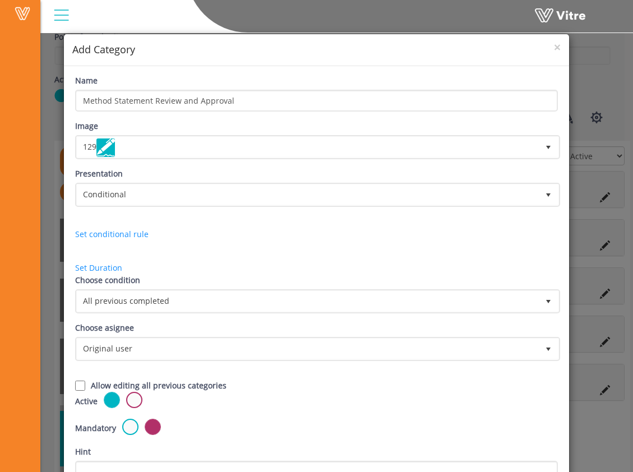
click at [183, 172] on div "Presentation Conditional 5" at bounding box center [316, 187] width 483 height 39
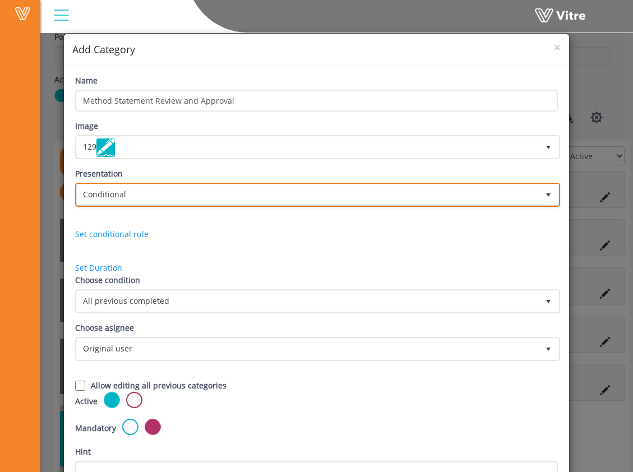
click at [183, 190] on span "Conditional" at bounding box center [308, 195] width 462 height 20
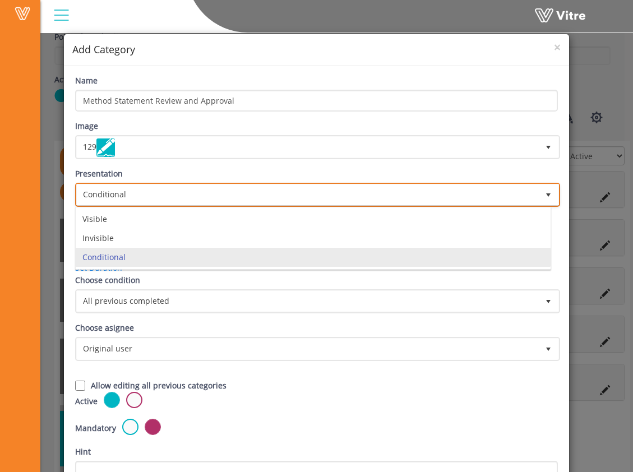
click at [177, 254] on li "Conditional" at bounding box center [313, 257] width 475 height 19
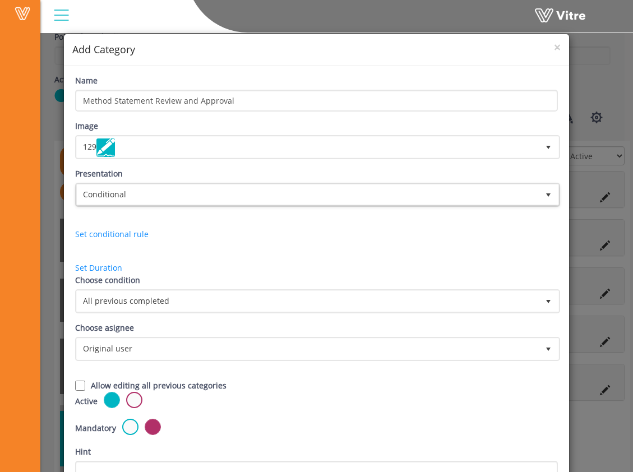
click at [208, 259] on div "Presentation Conditional 5 Set Duration Minutes 0 Set conditional rule Set Dura…" at bounding box center [317, 221] width 500 height 107
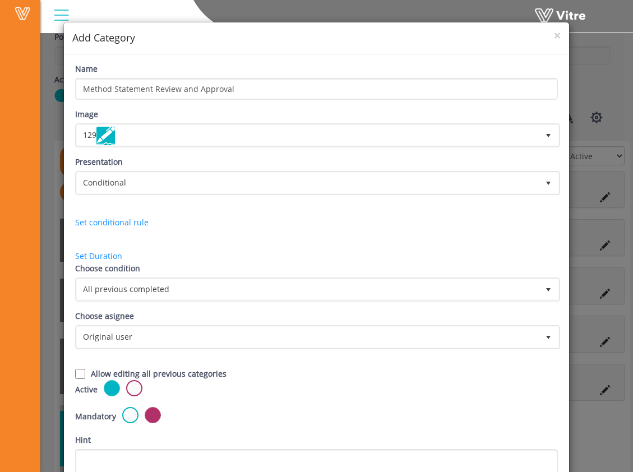
scroll to position [88, 0]
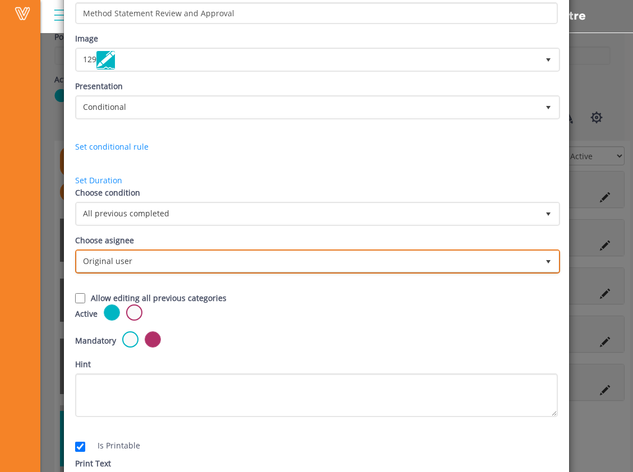
click at [210, 259] on span "Original user" at bounding box center [308, 261] width 462 height 20
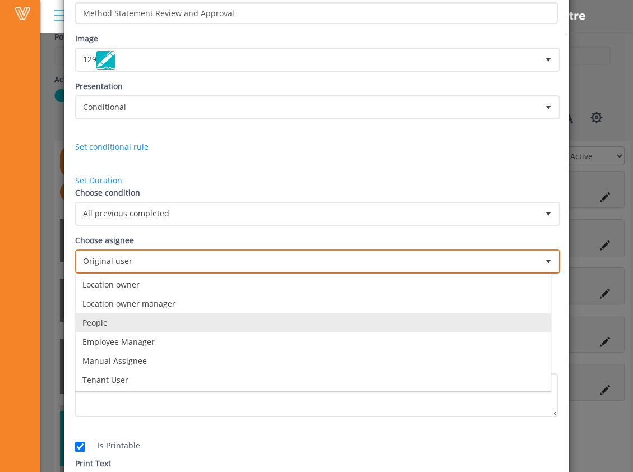
scroll to position [79, 0]
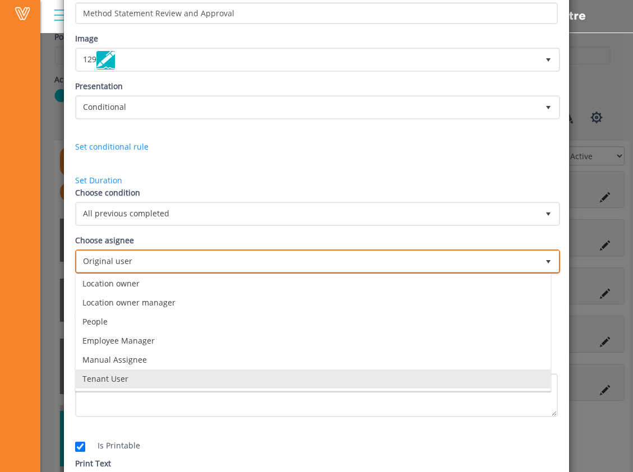
click at [217, 374] on li "Tenant User" at bounding box center [313, 379] width 475 height 19
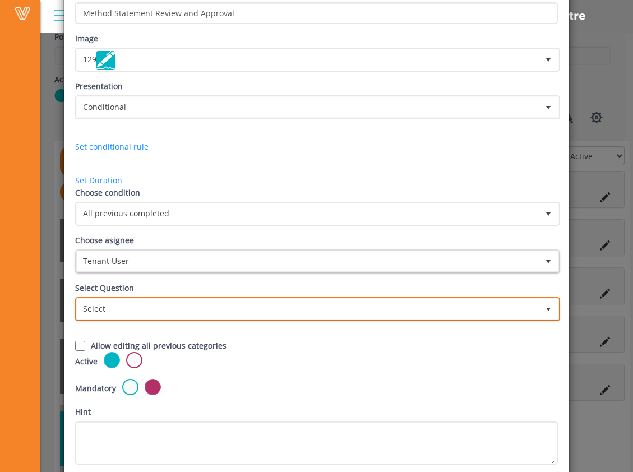
click at [212, 305] on span "Select" at bounding box center [308, 309] width 462 height 20
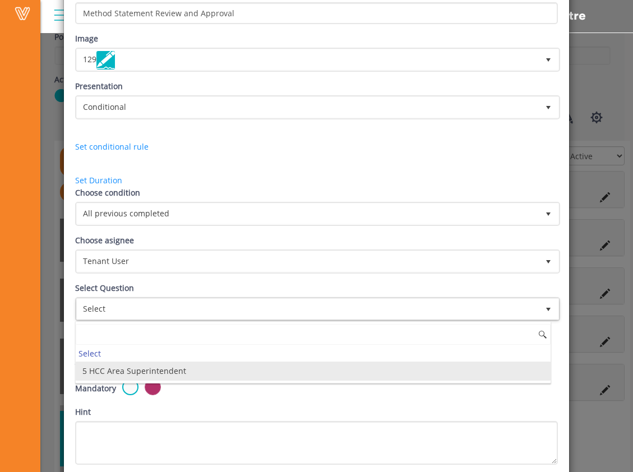
click at [227, 373] on li "5 HCC Area Superintendent" at bounding box center [313, 371] width 475 height 19
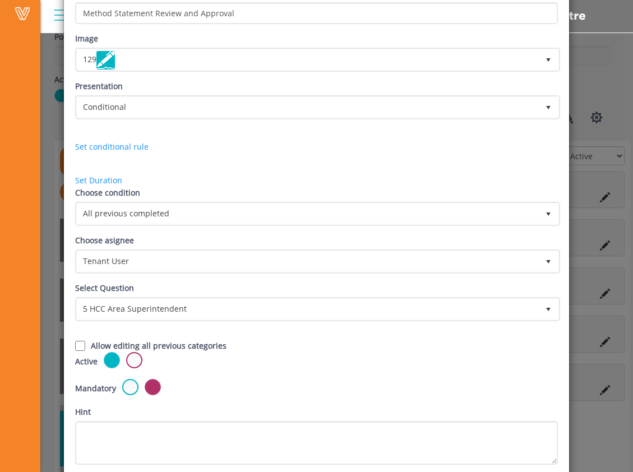
click at [235, 329] on div "Choose condition All previous completed 0 Choose asignee Tenant User 12 Choose …" at bounding box center [317, 270] width 500 height 166
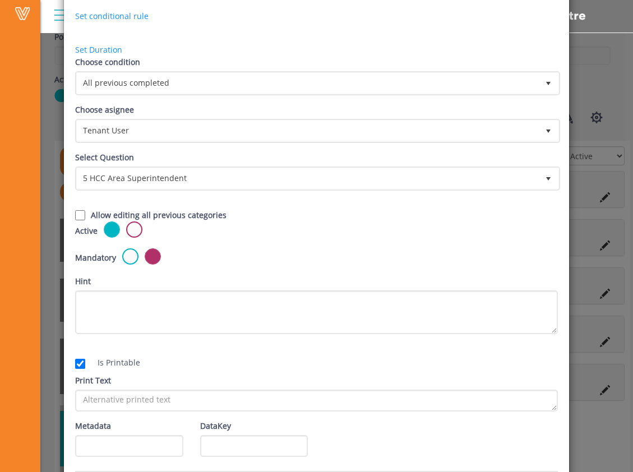
scroll to position [227, 0]
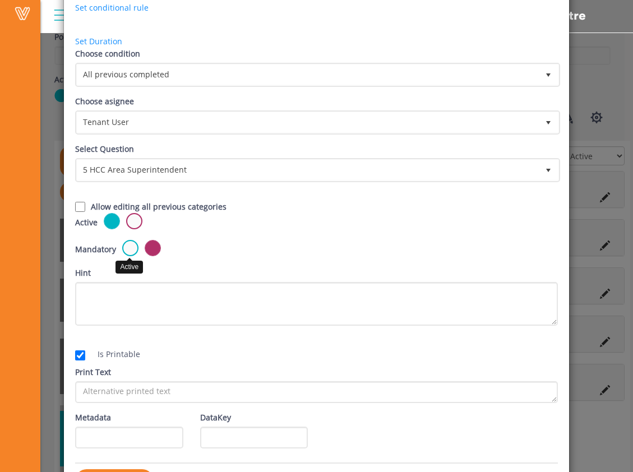
click at [126, 246] on label at bounding box center [130, 248] width 16 height 16
click at [0, 0] on input "radio" at bounding box center [0, 0] width 0 height 0
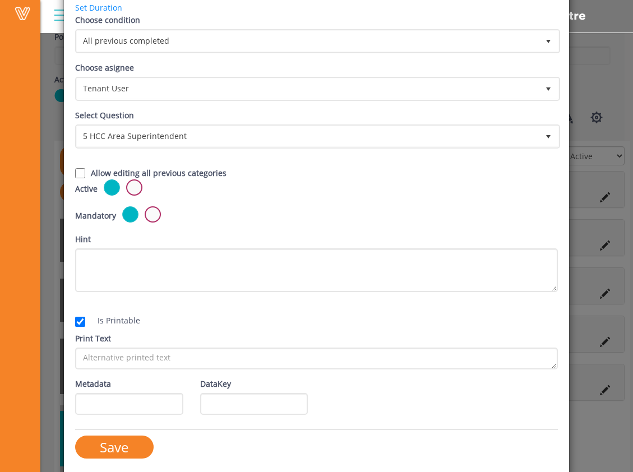
scroll to position [263, 0]
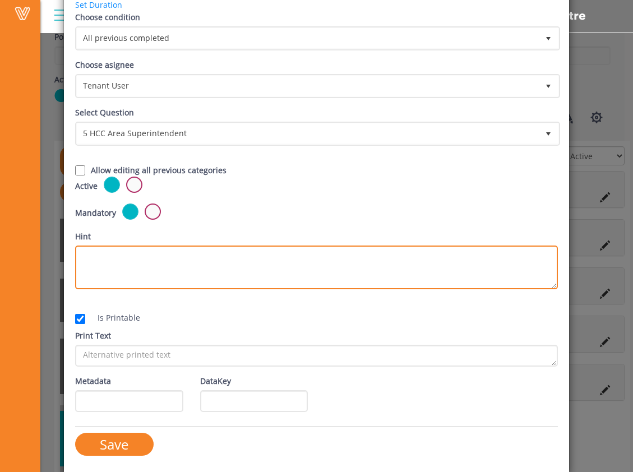
click at [188, 260] on textarea "Hint" at bounding box center [316, 268] width 483 height 44
click at [195, 264] on textarea "Hint" at bounding box center [316, 268] width 483 height 44
click at [302, 259] on textarea "Review the Method Statement portion of the RAMS." at bounding box center [316, 268] width 483 height 44
click at [354, 248] on textarea "Review the Method Statement portion of the RAMS, if any corrections" at bounding box center [316, 268] width 483 height 44
click at [353, 254] on textarea "Review the Method Statement portion of the RAMS, if any corrections" at bounding box center [316, 268] width 483 height 44
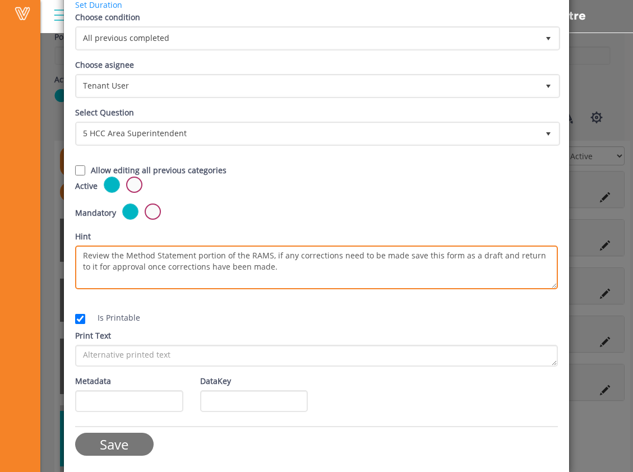
type textarea "Review the Method Statement portion of the RAMS, if any corrections need to be …"
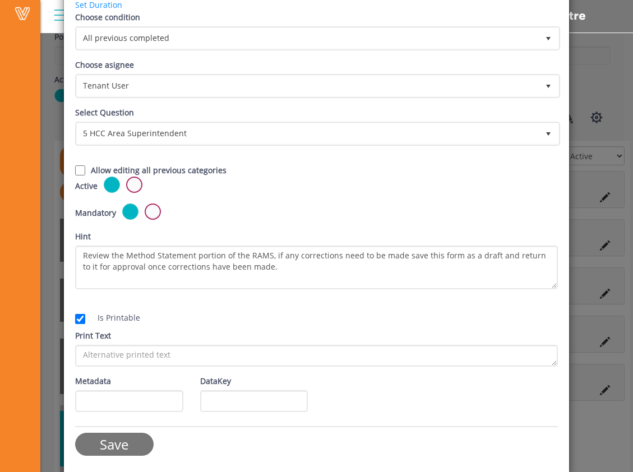
click at [136, 439] on input "Save" at bounding box center [114, 444] width 79 height 23
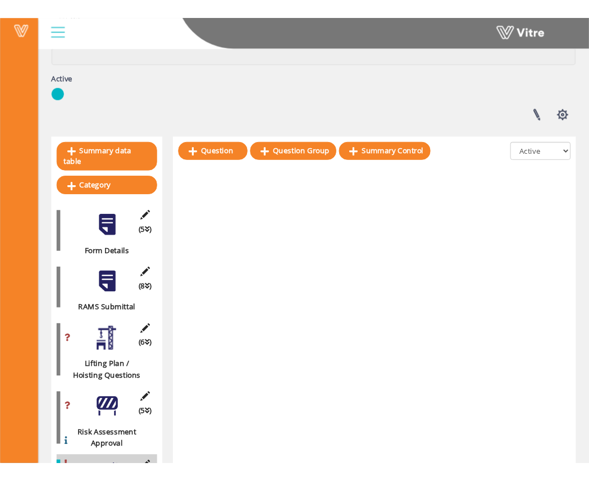
scroll to position [217, 0]
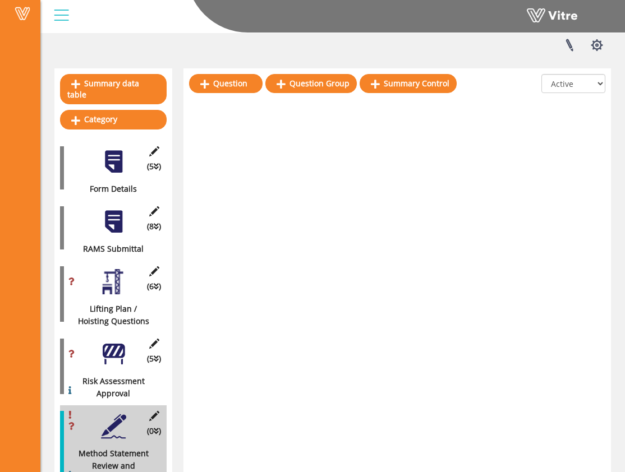
click at [116, 357] on div "Edit Category (5 ) Risk Assessment Approval" at bounding box center [113, 366] width 107 height 67
click at [118, 314] on div "Lifting Plan / Hoisting Questions" at bounding box center [109, 315] width 98 height 25
click at [118, 349] on div at bounding box center [113, 354] width 25 height 25
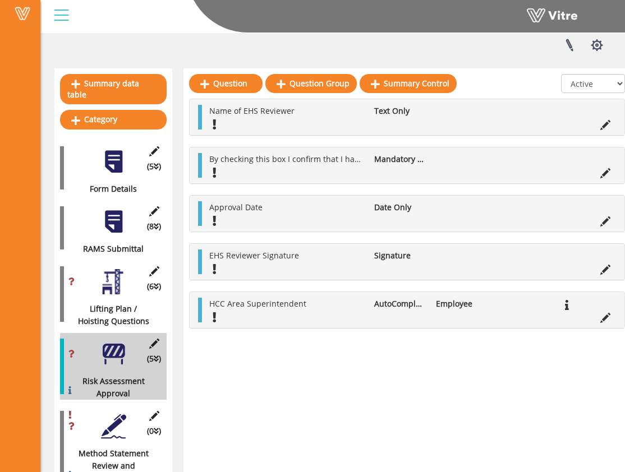
click at [122, 414] on div at bounding box center [113, 426] width 25 height 25
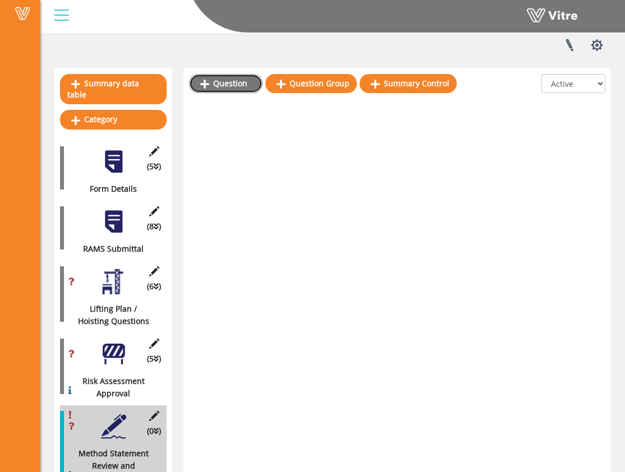
click at [240, 83] on link "Question" at bounding box center [226, 83] width 74 height 19
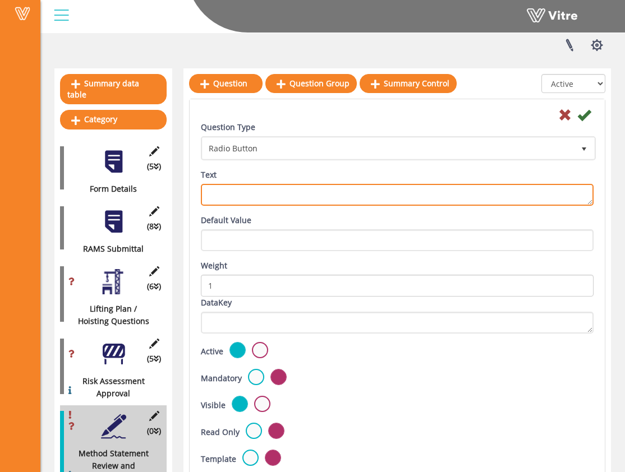
click at [273, 195] on textarea "Text" at bounding box center [397, 195] width 393 height 22
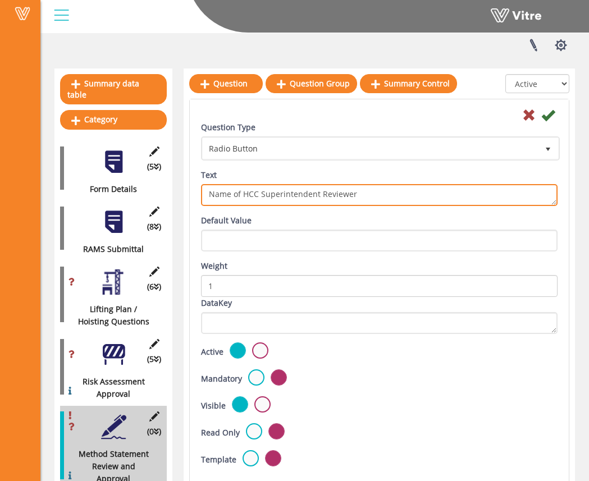
type textarea "Name of HCC Superintendent Reviewer"
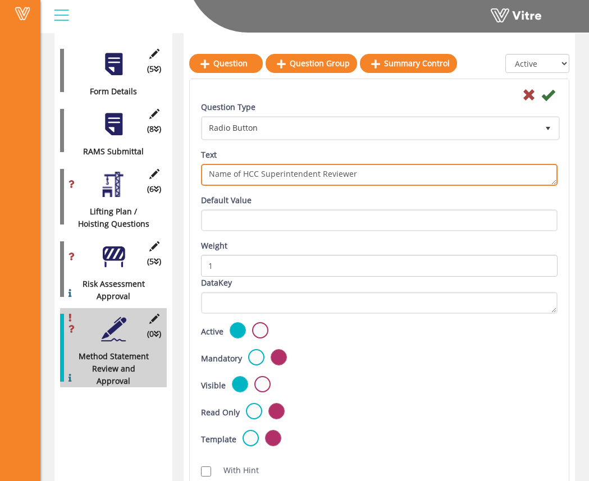
scroll to position [316, 0]
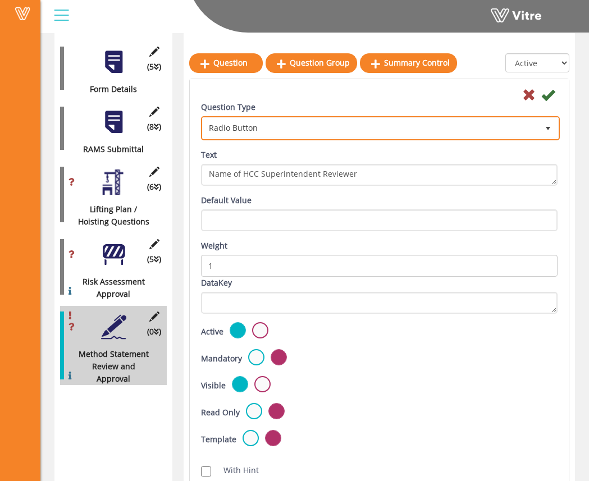
click at [269, 130] on span "Radio Button" at bounding box center [370, 128] width 335 height 20
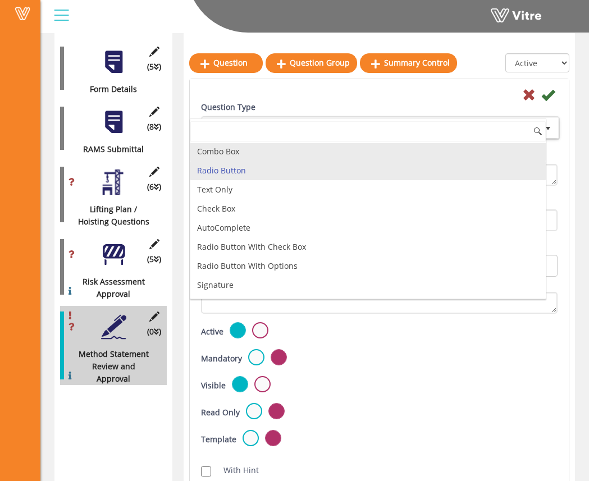
scroll to position [2, 0]
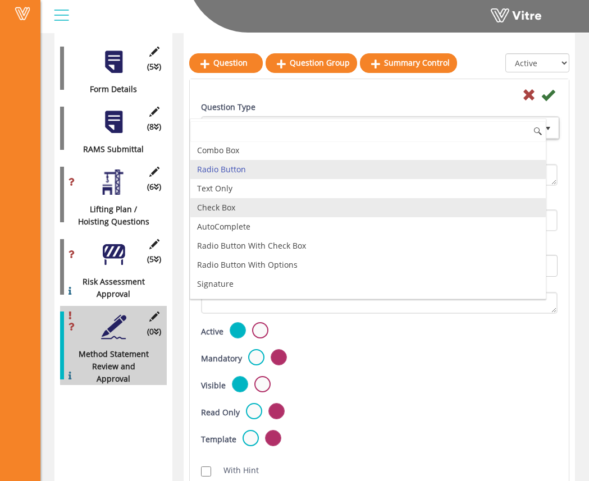
click at [265, 208] on li "Check Box" at bounding box center [367, 207] width 355 height 19
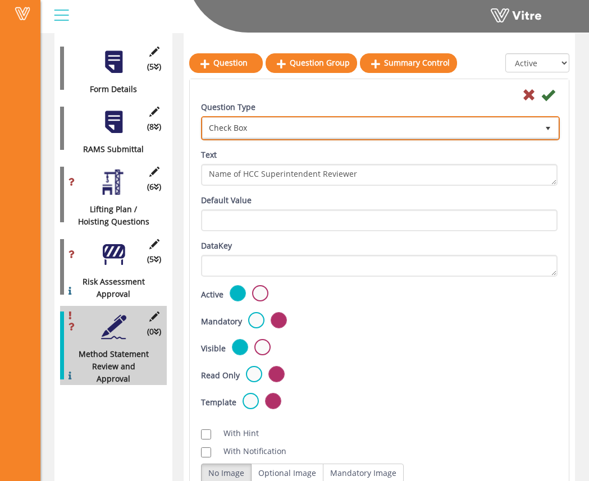
click at [252, 132] on span "Check Box" at bounding box center [370, 128] width 335 height 20
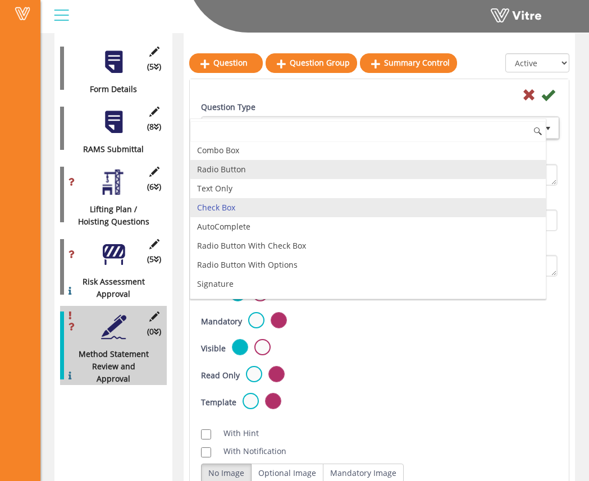
click at [244, 182] on li "Text Only" at bounding box center [367, 188] width 355 height 19
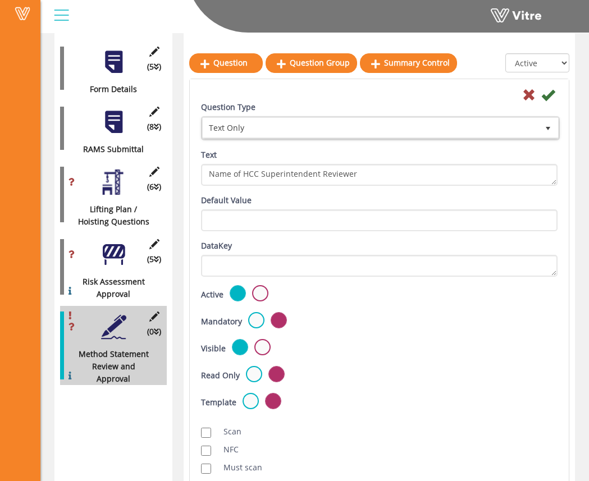
click at [457, 329] on div "Mandatory" at bounding box center [379, 321] width 356 height 19
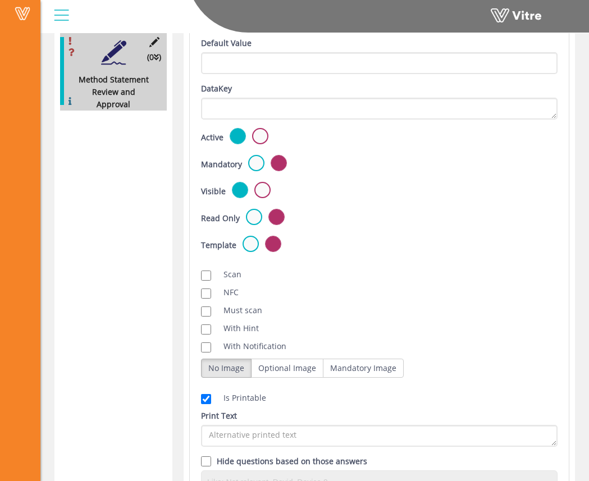
scroll to position [591, 0]
click at [252, 160] on label at bounding box center [256, 163] width 16 height 16
click at [0, 0] on input "radio" at bounding box center [0, 0] width 0 height 0
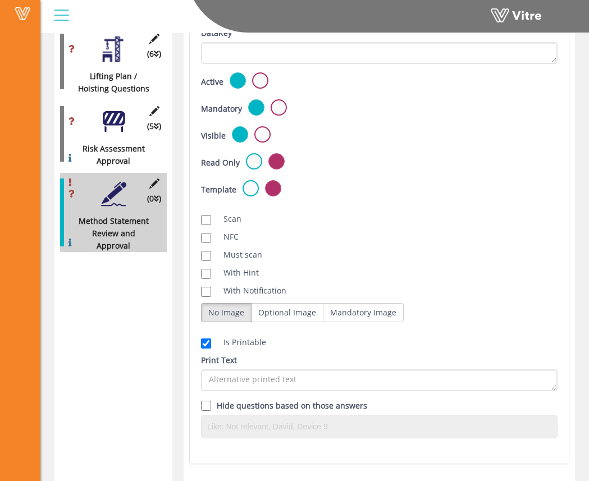
scroll to position [103, 0]
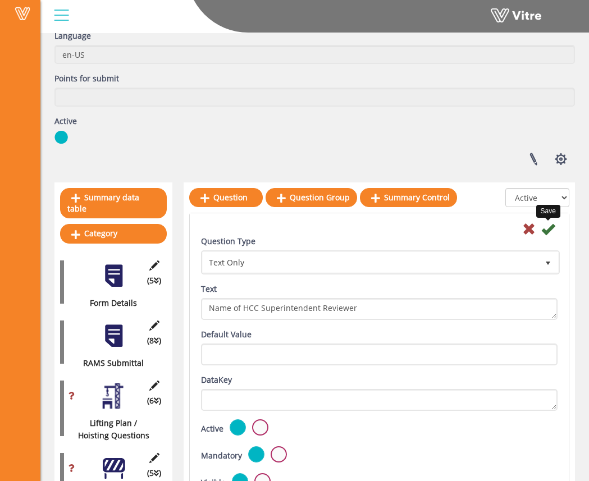
click at [549, 234] on icon at bounding box center [547, 228] width 13 height 13
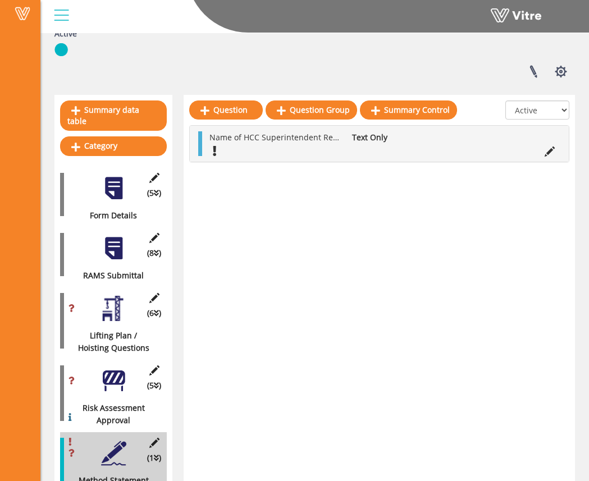
scroll to position [208, 0]
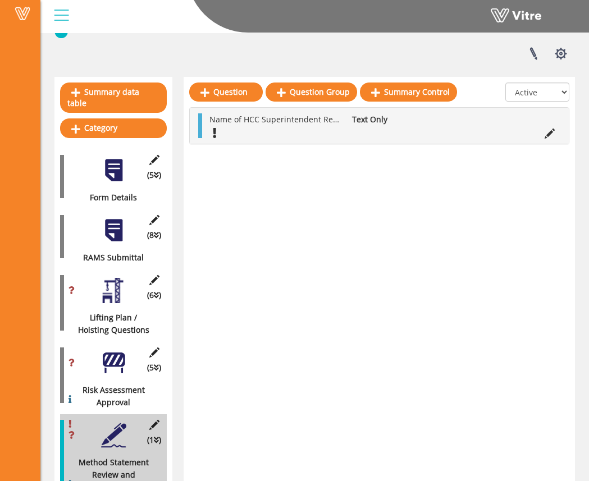
click at [113, 351] on div at bounding box center [113, 362] width 25 height 25
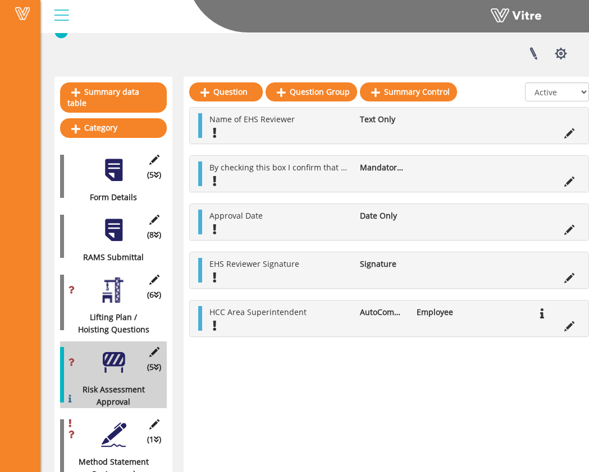
click at [105, 426] on div at bounding box center [113, 435] width 25 height 25
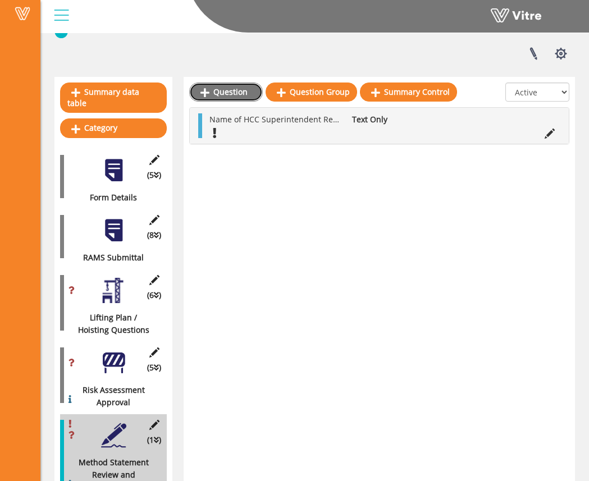
click at [236, 97] on link "Question" at bounding box center [226, 91] width 74 height 19
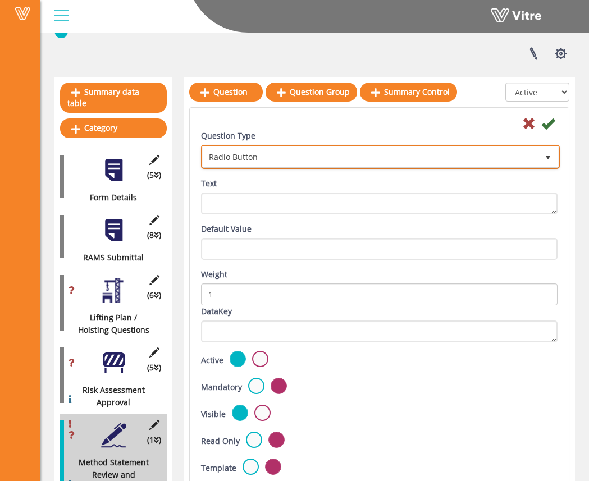
click at [296, 160] on span "Radio Button" at bounding box center [370, 156] width 335 height 20
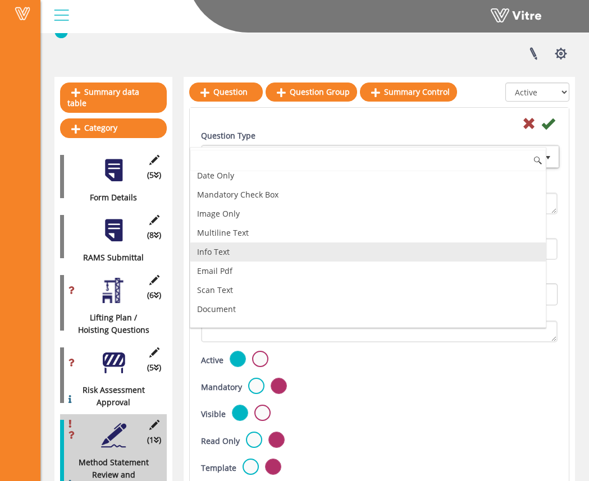
scroll to position [228, 0]
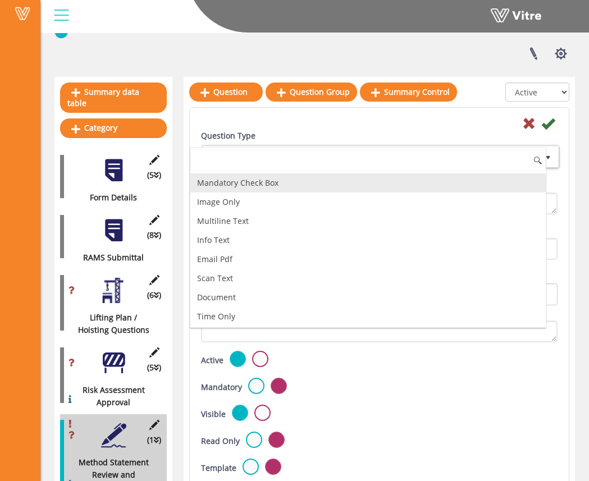
click at [292, 181] on li "Mandatory Check Box" at bounding box center [367, 182] width 355 height 19
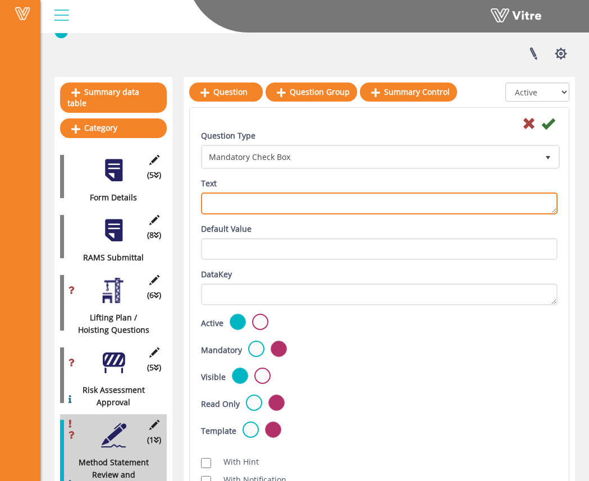
click at [278, 206] on textarea "Text" at bounding box center [379, 203] width 356 height 22
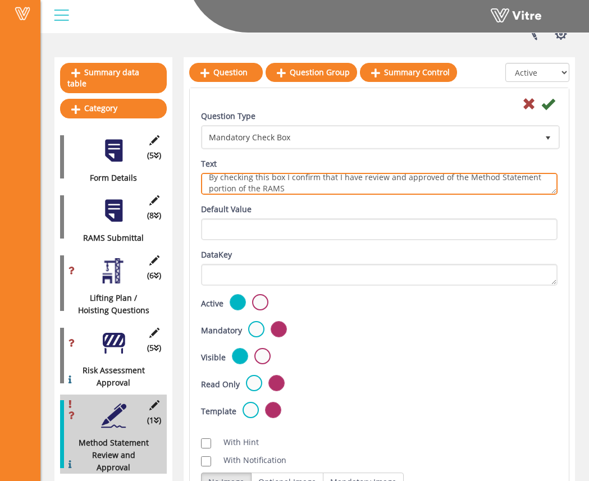
type textarea "By checking this box I confirm that I have review and approved of the Method St…"
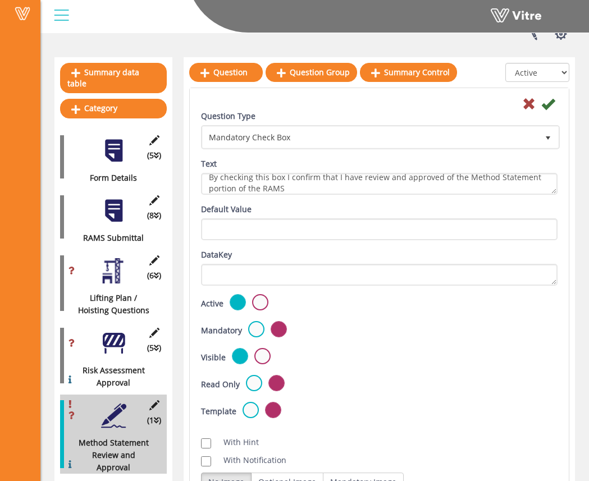
click at [353, 293] on div "Default Value Weight DataKey" at bounding box center [378, 248] width 373 height 91
click at [253, 329] on label at bounding box center [256, 329] width 16 height 16
click at [0, 0] on input "radio" at bounding box center [0, 0] width 0 height 0
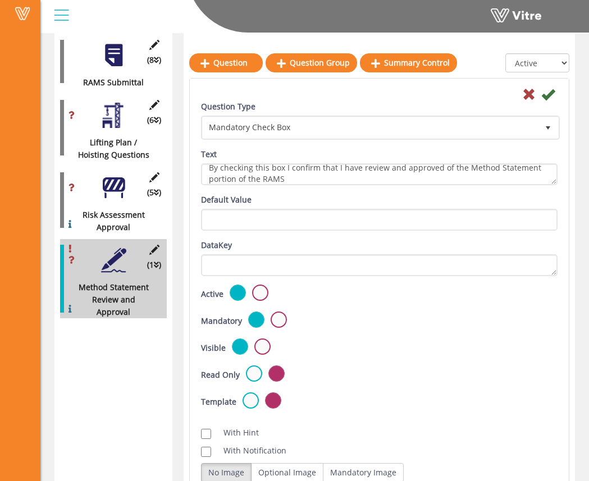
click at [365, 329] on div "Active Mandatory Visible Read Only Template Draft Name" at bounding box center [378, 351] width 373 height 135
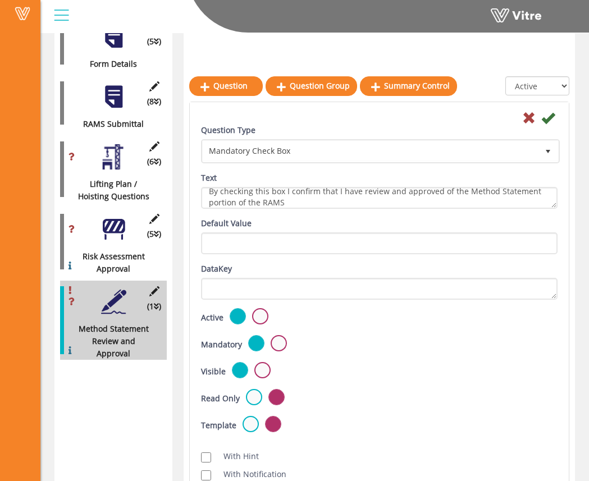
scroll to position [315, 0]
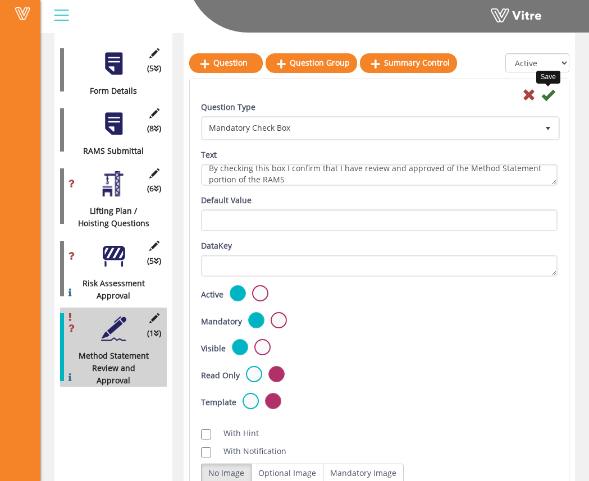
click at [552, 94] on icon at bounding box center [547, 94] width 13 height 13
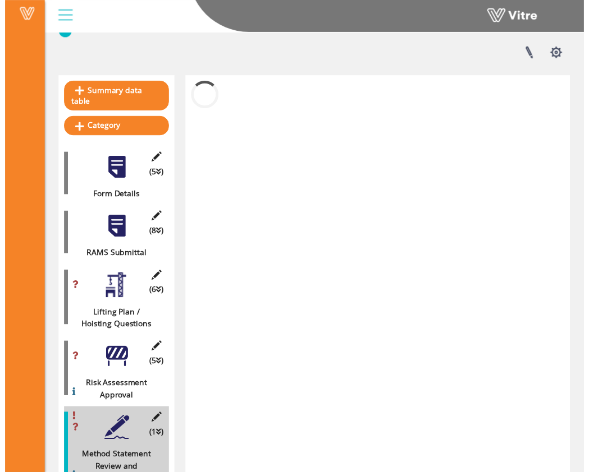
scroll to position [217, 0]
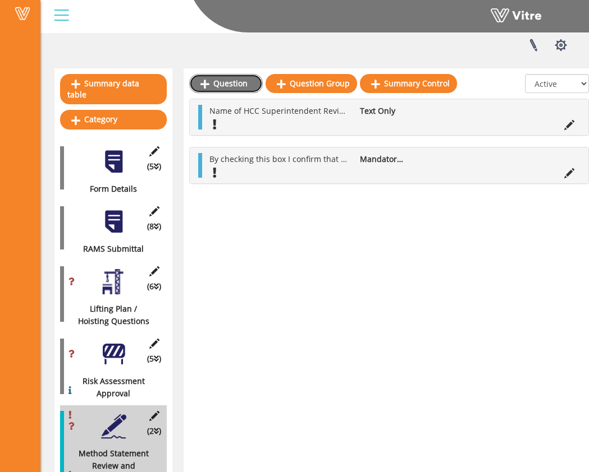
click at [221, 88] on link "Question" at bounding box center [226, 83] width 74 height 19
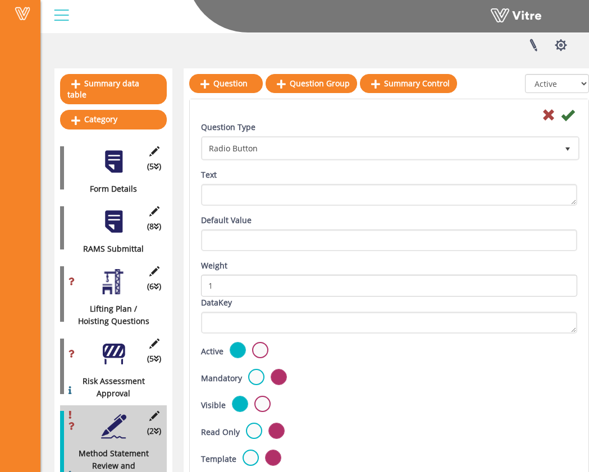
click at [114, 342] on div at bounding box center [113, 354] width 25 height 25
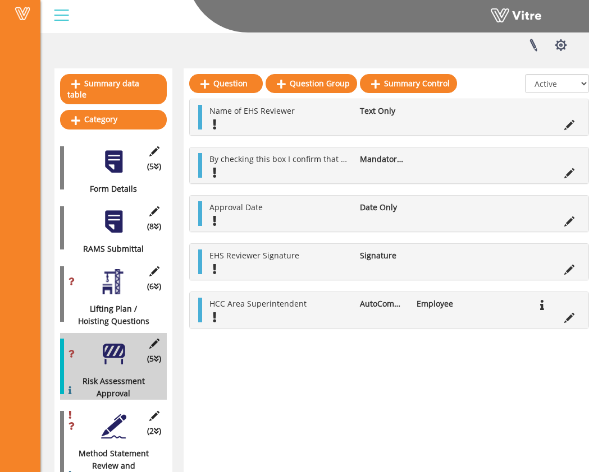
click at [118, 416] on div at bounding box center [113, 426] width 25 height 25
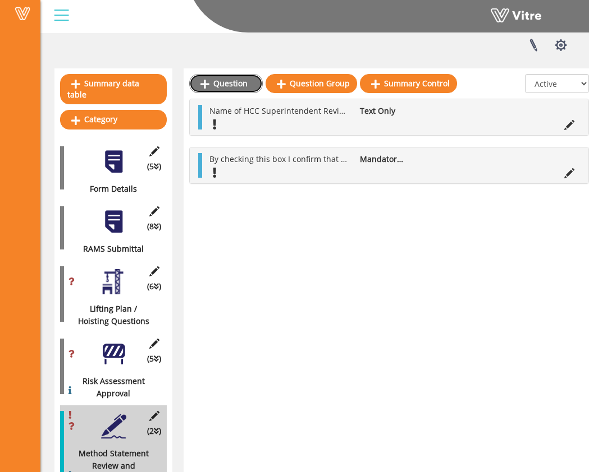
click at [243, 80] on link "Question" at bounding box center [226, 83] width 74 height 19
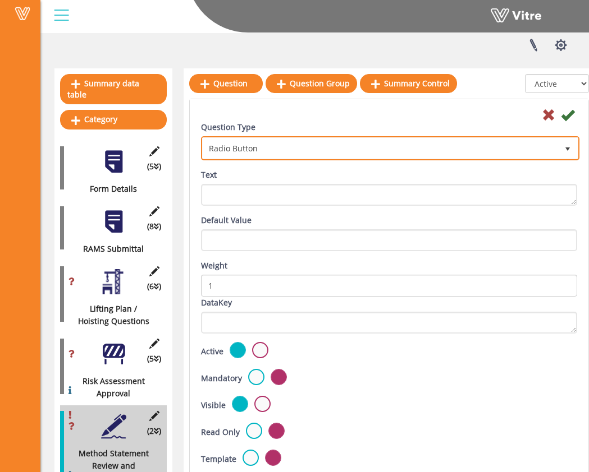
click at [275, 155] on span "Radio Button" at bounding box center [380, 148] width 355 height 20
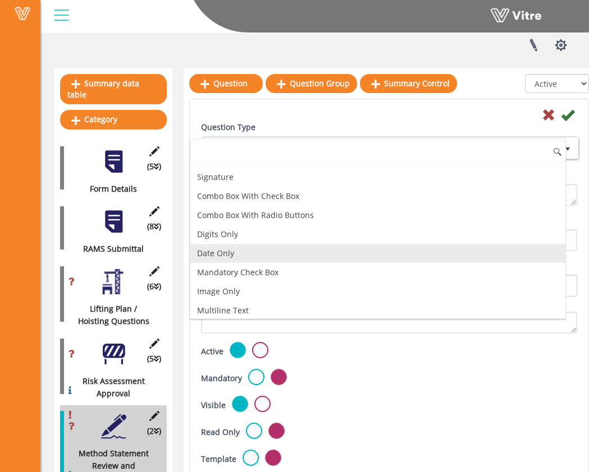
scroll to position [144, 0]
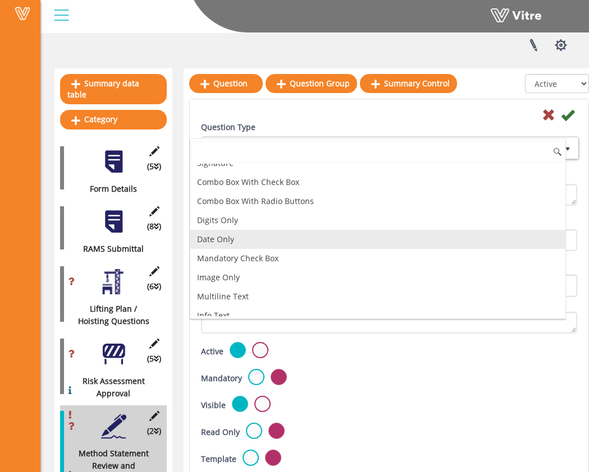
click at [276, 240] on li "Date Only" at bounding box center [377, 239] width 375 height 19
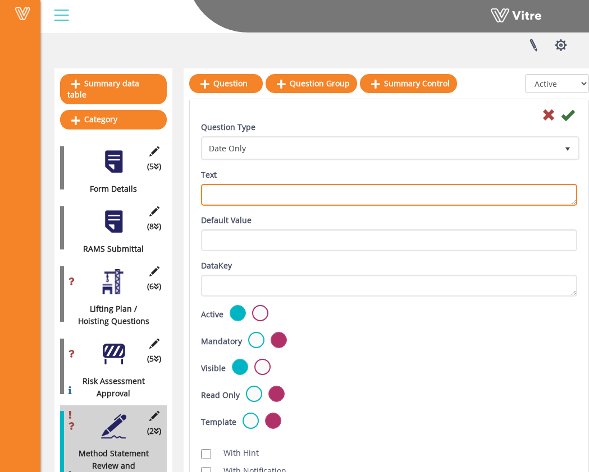
click at [276, 191] on textarea "Text" at bounding box center [389, 195] width 376 height 22
type textarea "Approval Date"
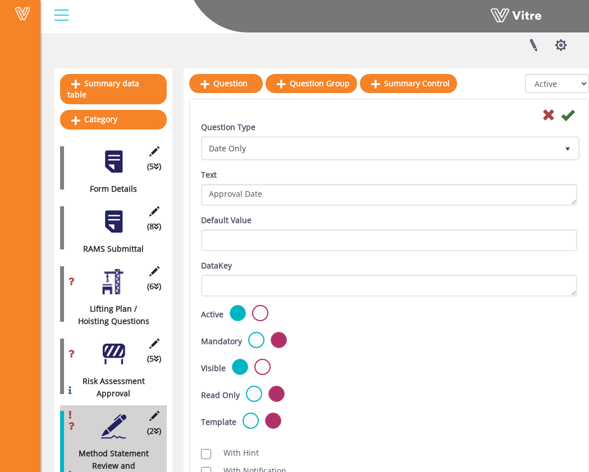
click at [307, 212] on div "Question Type Date Only 18 Text Approval Date" at bounding box center [388, 167] width 393 height 93
click at [254, 342] on label at bounding box center [256, 340] width 16 height 16
click at [0, 0] on input "radio" at bounding box center [0, 0] width 0 height 0
click at [573, 114] on icon at bounding box center [567, 114] width 13 height 13
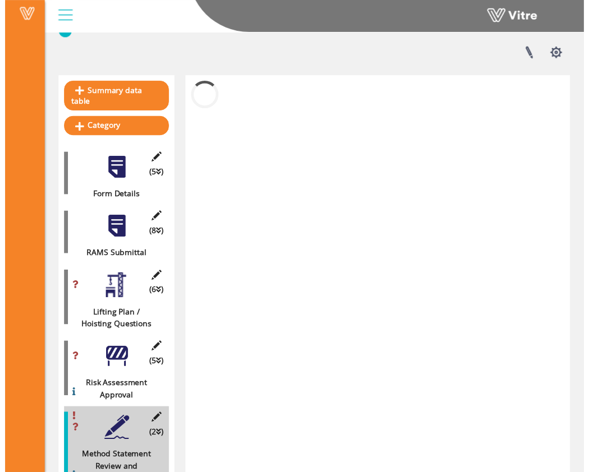
scroll to position [217, 0]
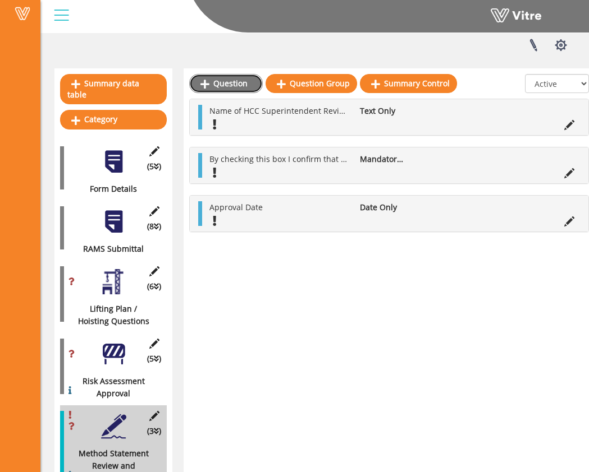
click at [221, 83] on link "Question" at bounding box center [226, 83] width 74 height 19
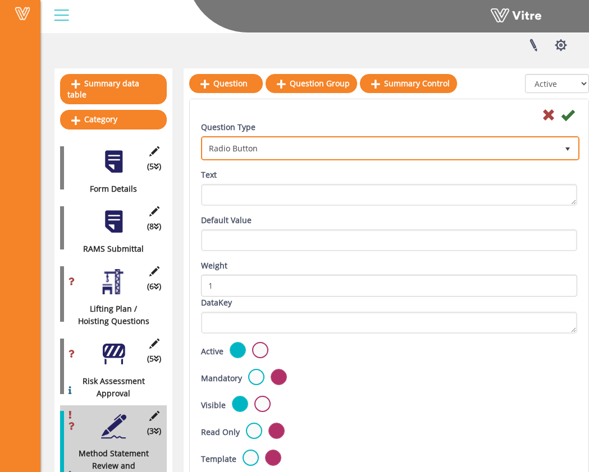
click at [277, 149] on span "Radio Button" at bounding box center [380, 148] width 355 height 20
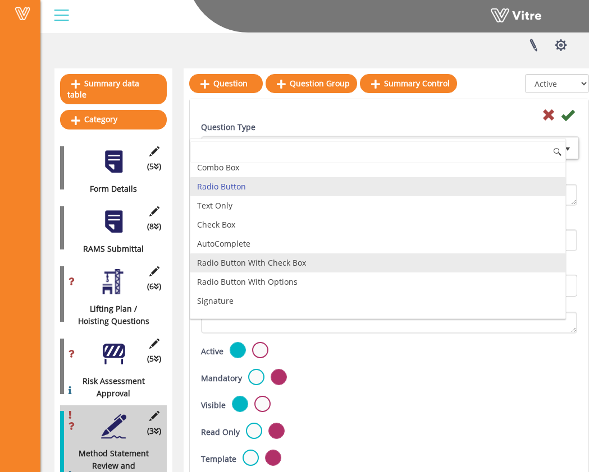
scroll to position [71, 0]
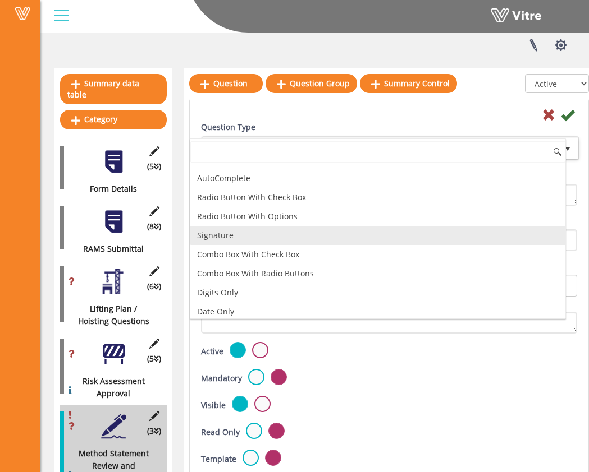
click at [258, 235] on li "Signature" at bounding box center [377, 235] width 375 height 19
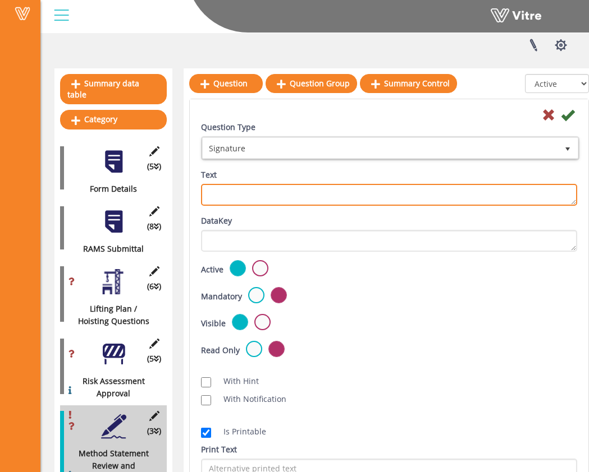
click at [256, 195] on textarea "Text" at bounding box center [389, 195] width 376 height 22
type textarea "HCC Superintendent Signature"
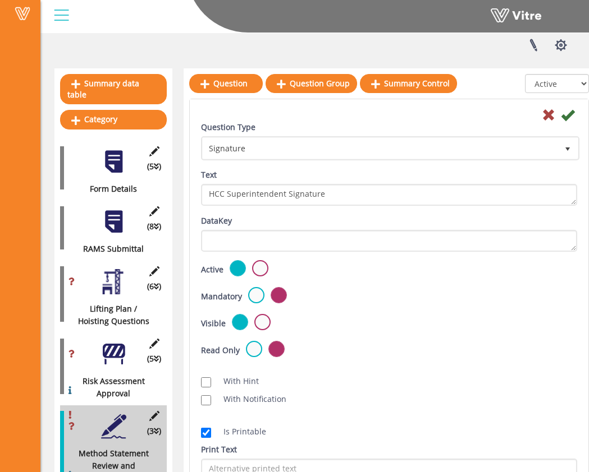
click at [355, 217] on div "DataKey" at bounding box center [389, 233] width 376 height 37
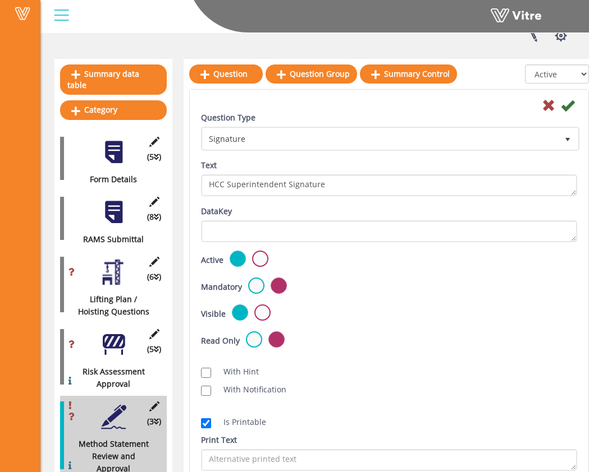
scroll to position [370, 0]
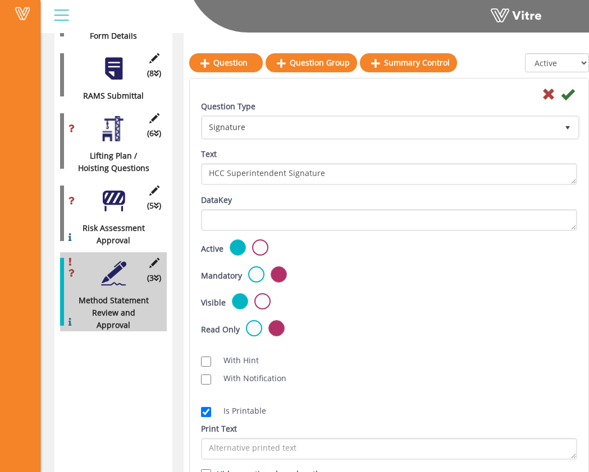
click at [252, 270] on label at bounding box center [256, 275] width 16 height 16
click at [0, 0] on input "radio" at bounding box center [0, 0] width 0 height 0
click at [573, 95] on icon at bounding box center [567, 94] width 13 height 13
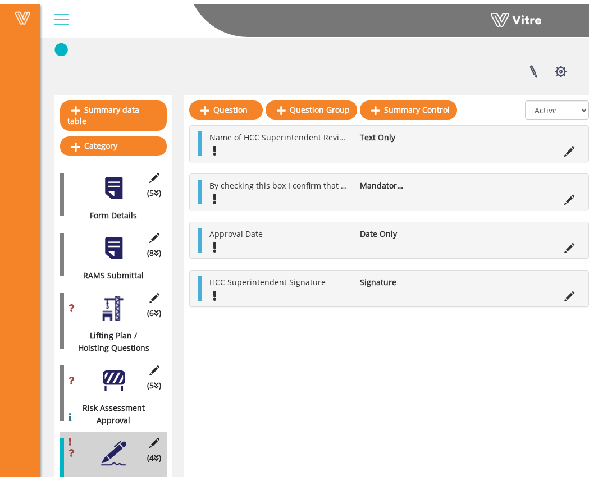
scroll to position [203, 0]
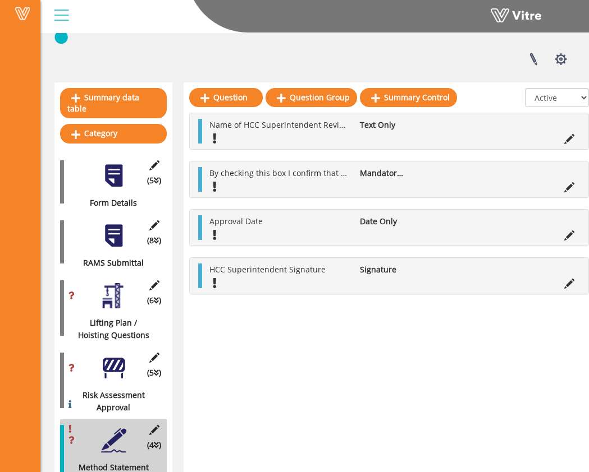
click at [115, 223] on div at bounding box center [113, 235] width 25 height 25
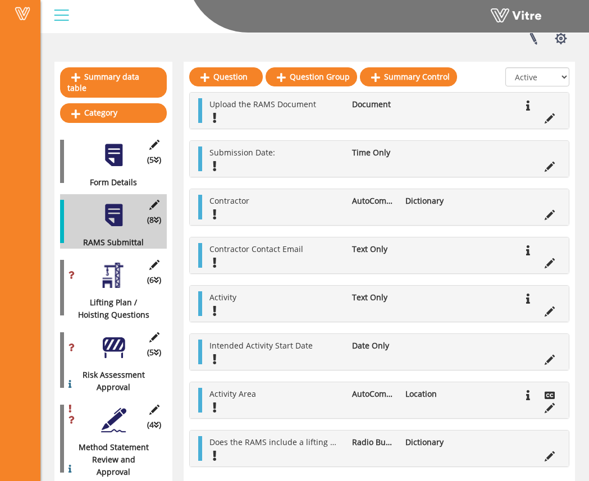
scroll to position [227, 0]
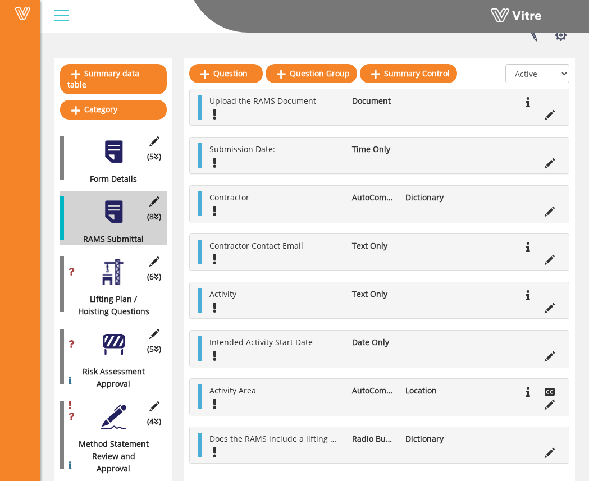
drag, startPoint x: 113, startPoint y: 256, endPoint x: 126, endPoint y: 257, distance: 13.0
click at [113, 259] on div at bounding box center [113, 271] width 25 height 25
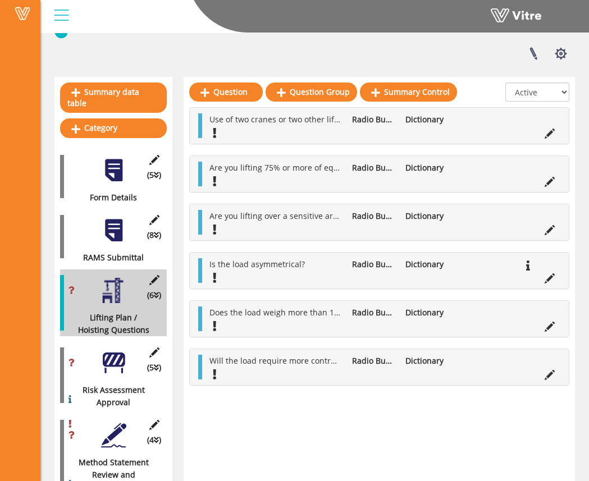
click at [116, 356] on div at bounding box center [113, 362] width 25 height 25
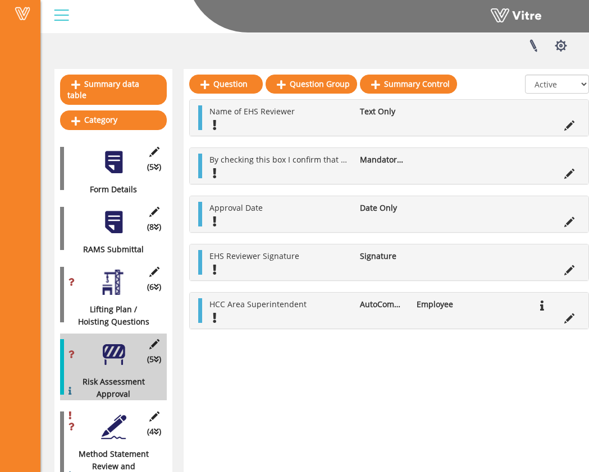
scroll to position [217, 0]
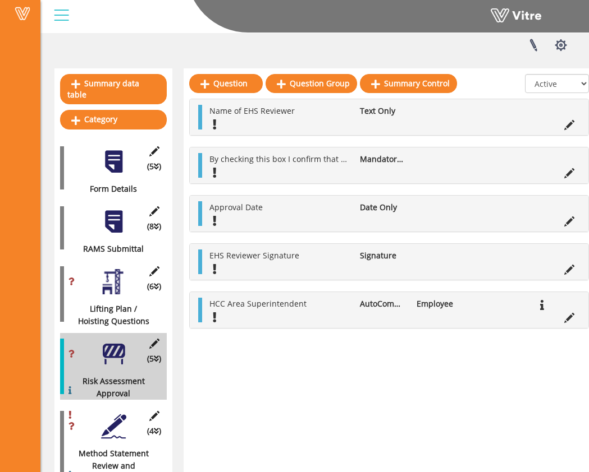
click at [119, 414] on div at bounding box center [113, 426] width 25 height 25
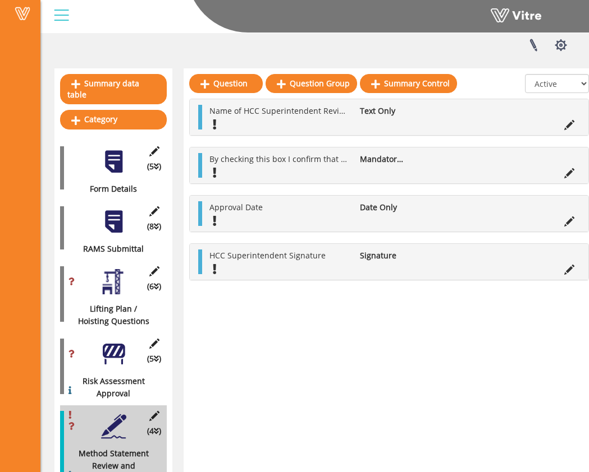
click at [121, 269] on div at bounding box center [113, 281] width 25 height 25
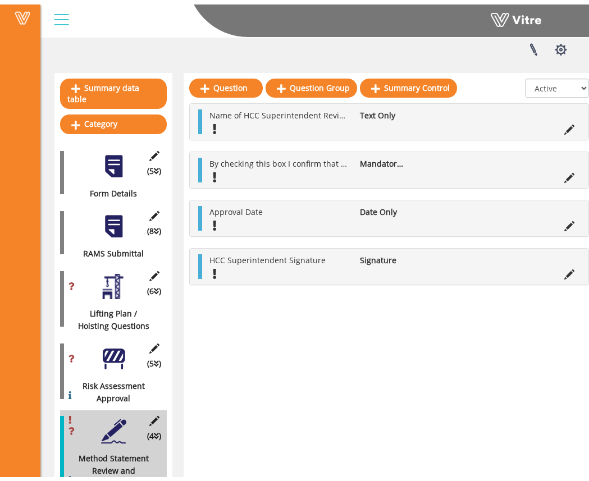
scroll to position [208, 0]
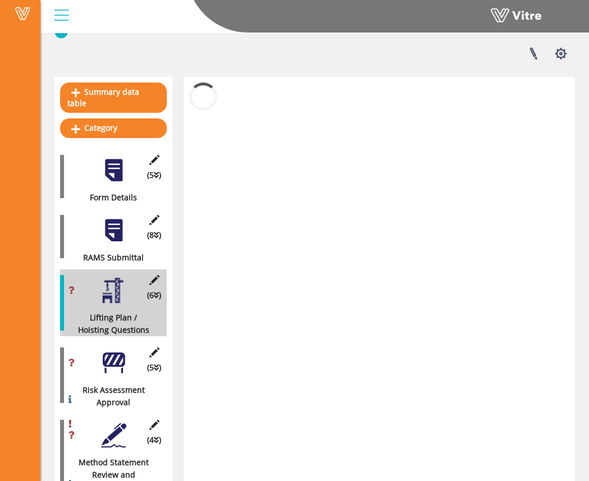
click at [118, 220] on div at bounding box center [113, 230] width 25 height 25
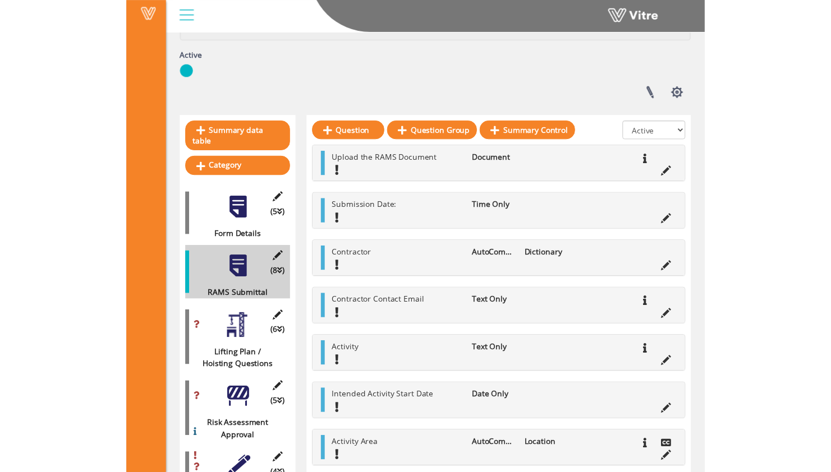
scroll to position [0, 0]
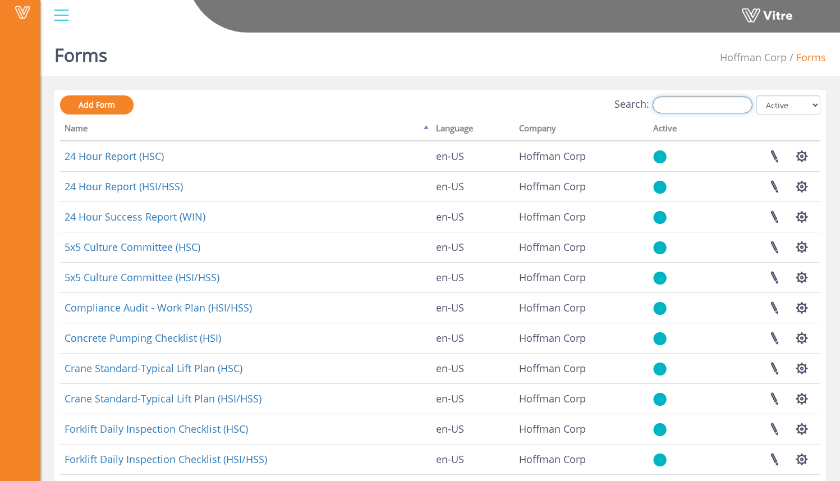
click at [701, 101] on input "Search:" at bounding box center [703, 105] width 100 height 17
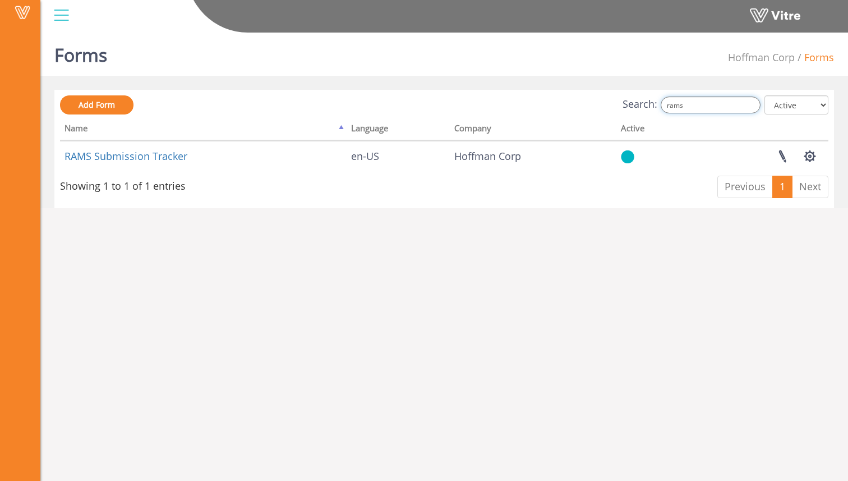
type input "rams"
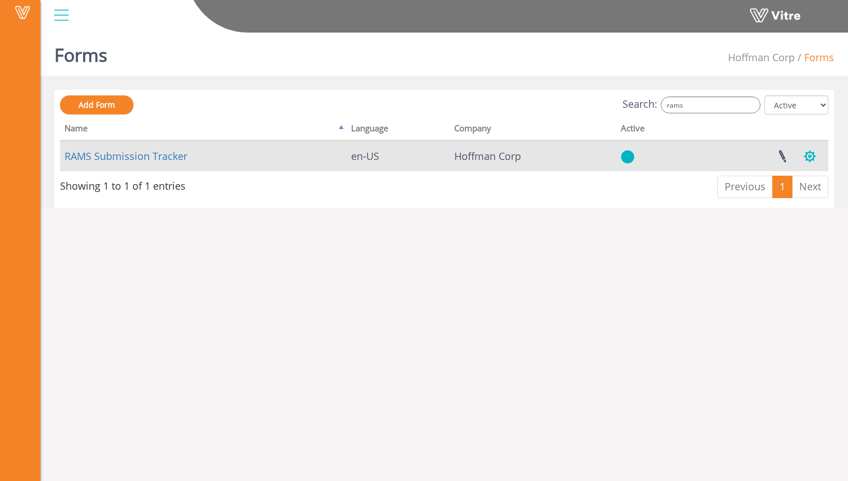
click at [816, 153] on button "button" at bounding box center [810, 156] width 28 height 30
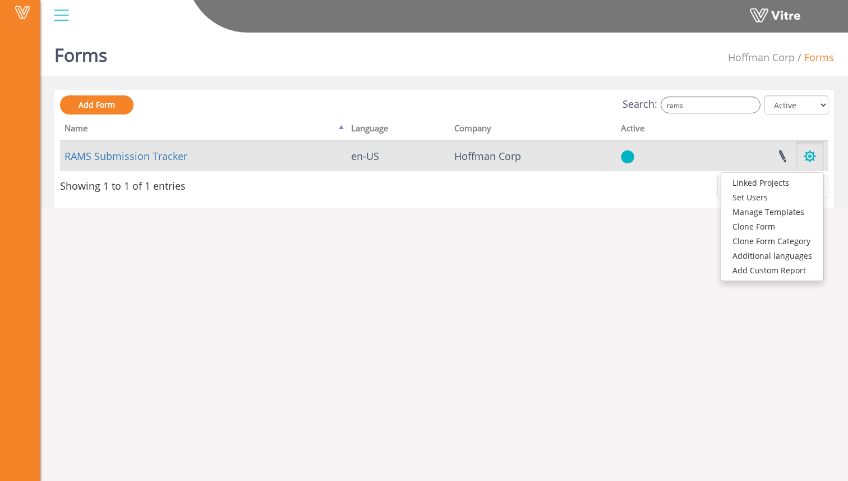
click at [818, 154] on button "button" at bounding box center [810, 156] width 28 height 30
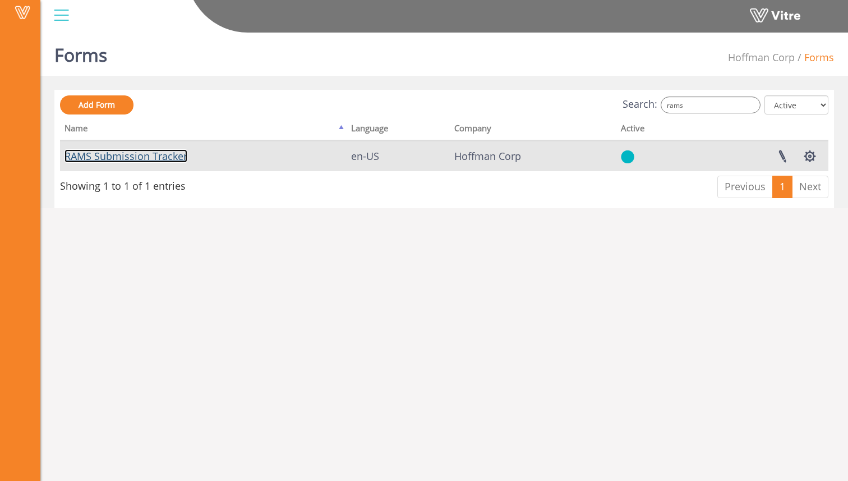
click at [155, 153] on link "RAMS Submission Tracker" at bounding box center [126, 155] width 123 height 13
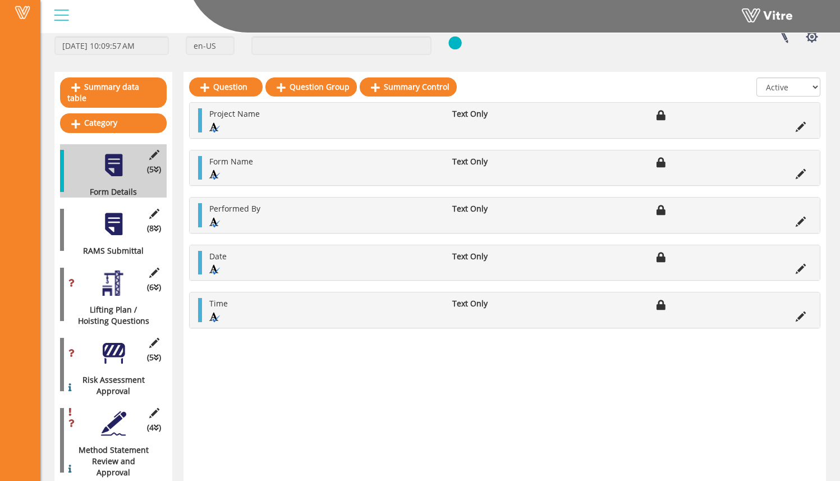
scroll to position [68, 0]
click at [117, 411] on div at bounding box center [113, 423] width 25 height 25
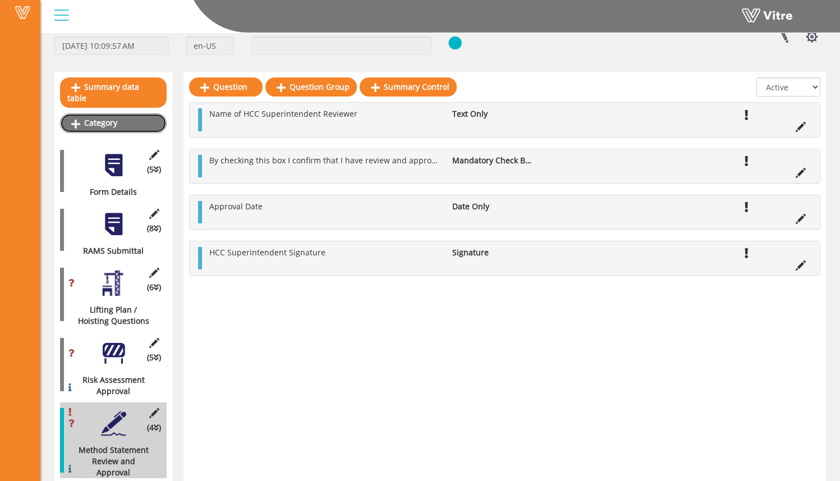
click at [146, 113] on link "Category" at bounding box center [113, 122] width 107 height 19
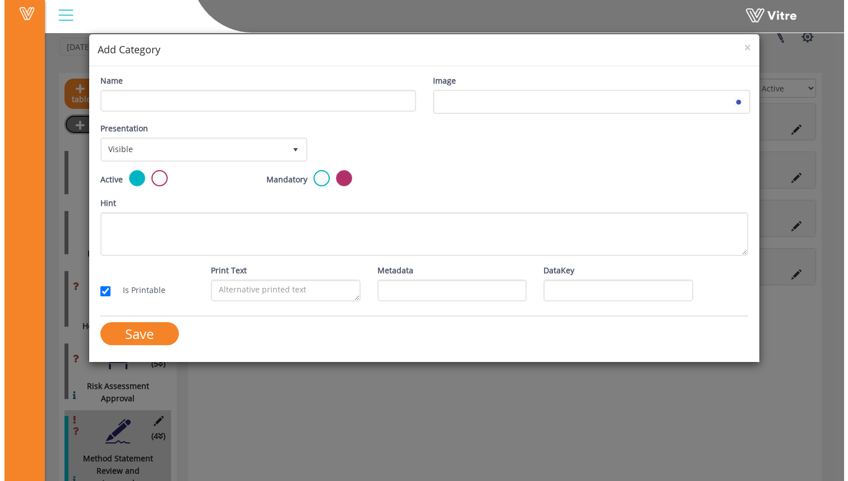
scroll to position [64, 0]
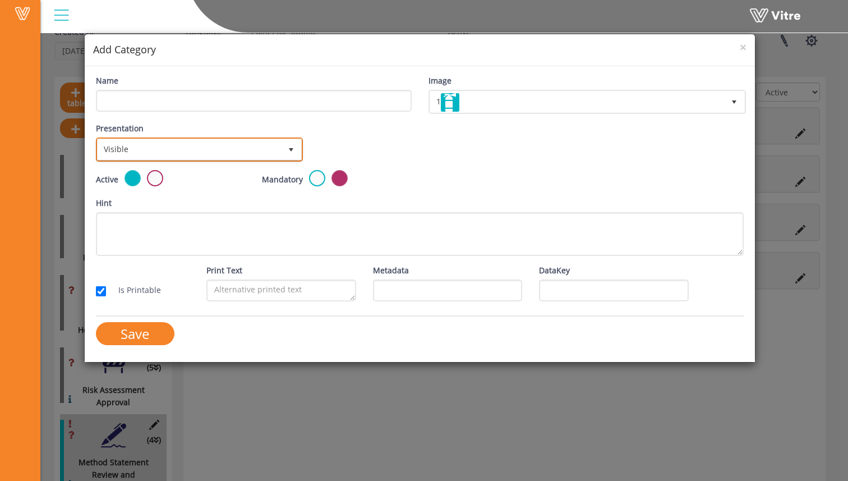
click at [209, 150] on span "Visible" at bounding box center [189, 149] width 183 height 20
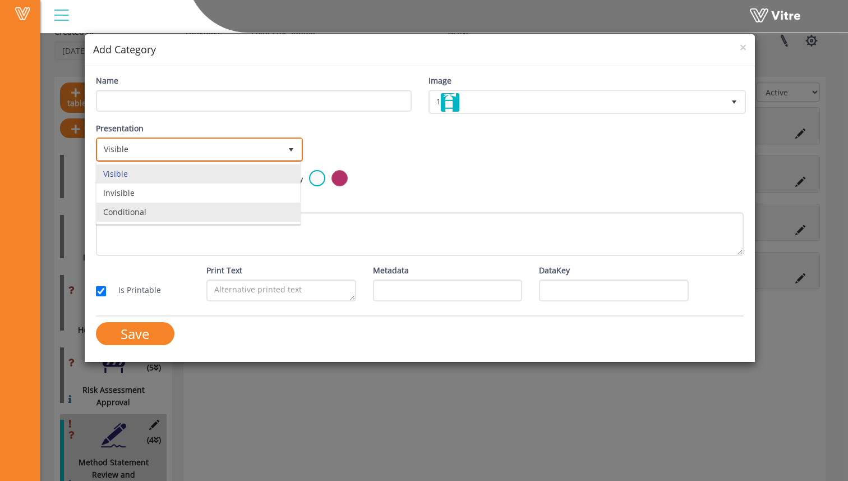
click at [190, 212] on li "Conditional" at bounding box center [199, 212] width 204 height 19
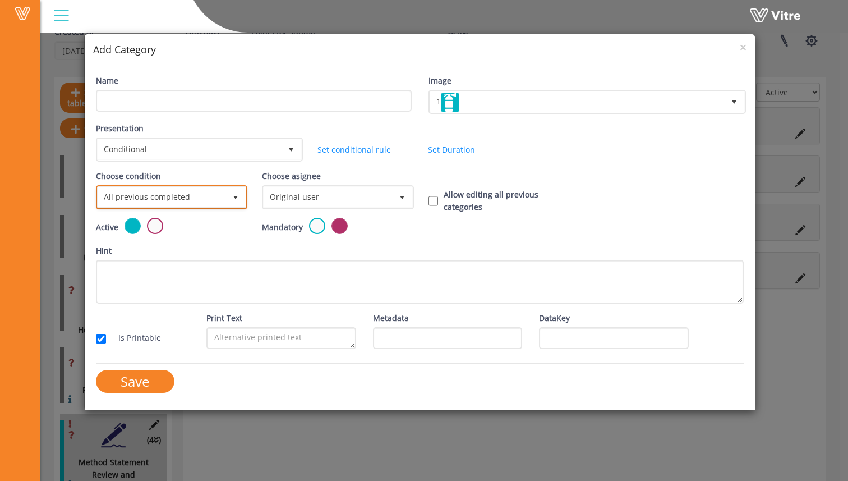
click at [191, 199] on span "All previous completed" at bounding box center [162, 197] width 128 height 20
click at [186, 221] on li "All previous completed" at bounding box center [171, 221] width 148 height 19
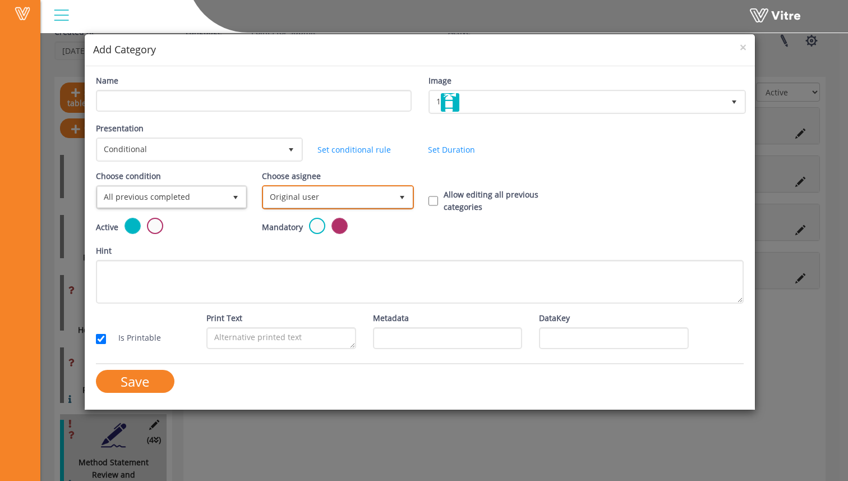
click at [283, 194] on span "Original user" at bounding box center [328, 197] width 128 height 20
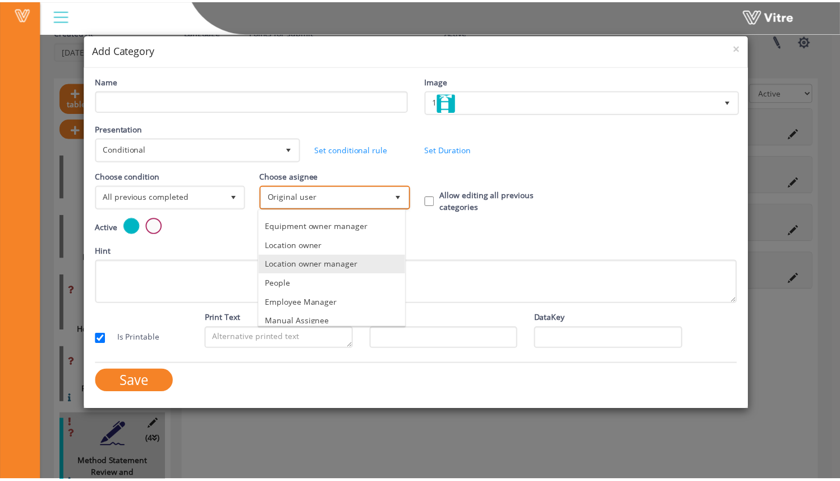
scroll to position [0, 0]
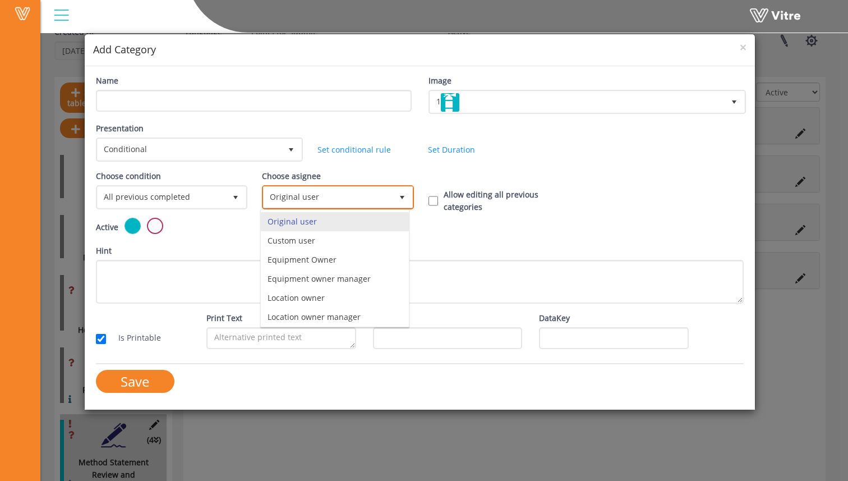
click at [331, 193] on span "Original user" at bounding box center [328, 197] width 128 height 20
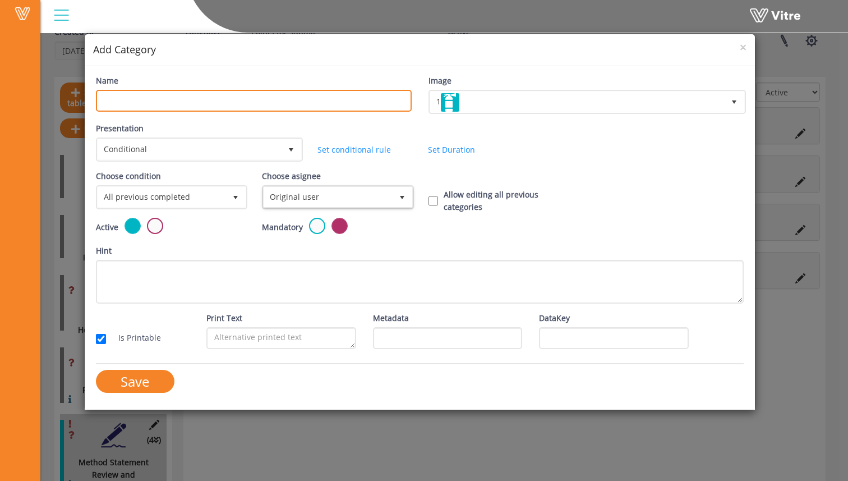
click at [189, 100] on input "Name" at bounding box center [254, 101] width 316 height 22
click at [251, 100] on input "Name" at bounding box center [254, 101] width 316 height 22
click at [299, 125] on div "Presentation Conditional 5" at bounding box center [198, 141] width 205 height 39
click at [219, 98] on input "Name" at bounding box center [254, 101] width 316 height 22
click at [218, 98] on input "Name" at bounding box center [254, 101] width 316 height 22
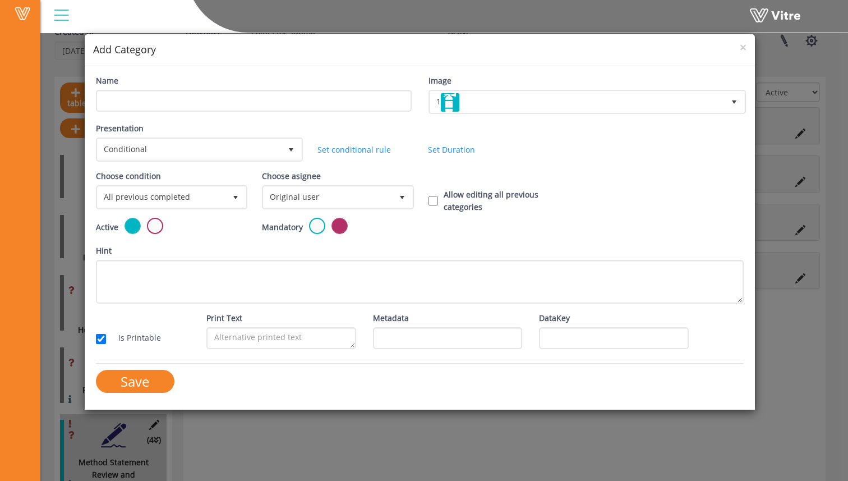
click at [349, 74] on div "Name Image 1 1 Presentation Conditional 5 Set Duration Minutes 0 Set conditiona…" at bounding box center [420, 237] width 671 height 343
click at [743, 47] on span "×" at bounding box center [743, 47] width 7 height 16
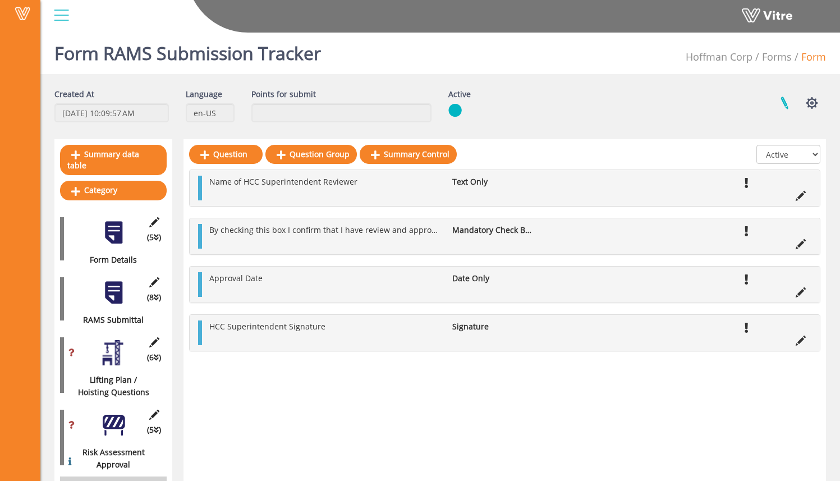
scroll to position [2, 0]
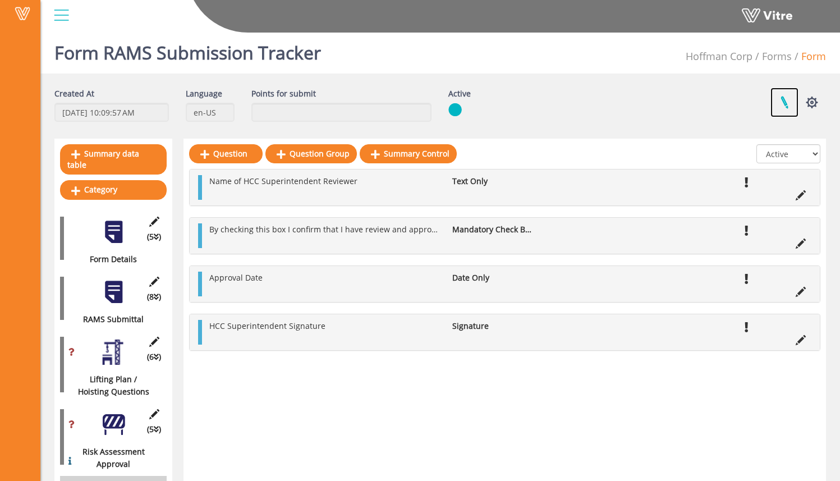
click at [790, 103] on link at bounding box center [784, 103] width 28 height 30
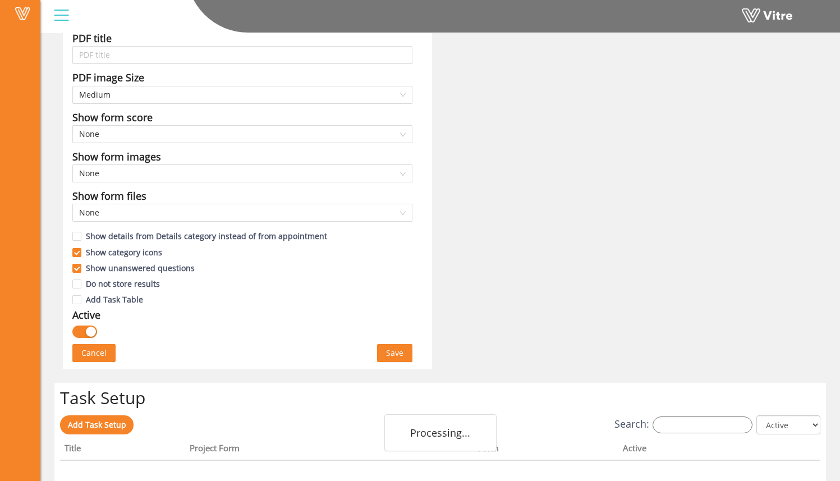
scroll to position [685, 0]
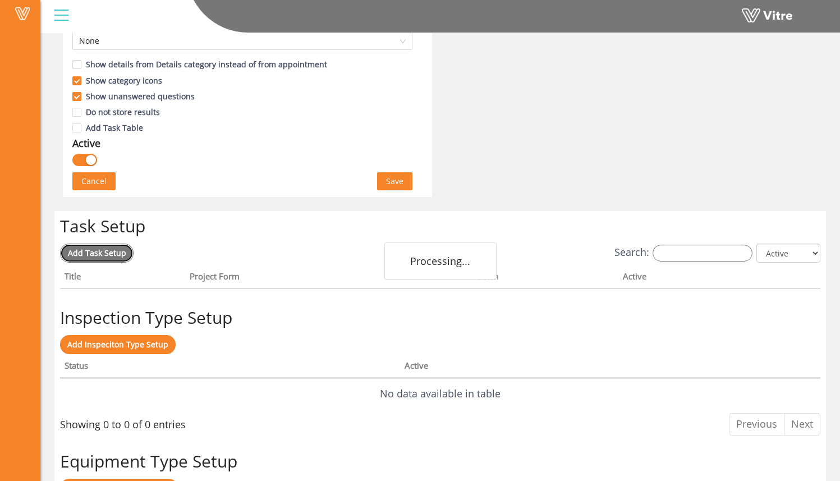
click at [127, 252] on link "Add Task Setup" at bounding box center [97, 253] width 74 height 19
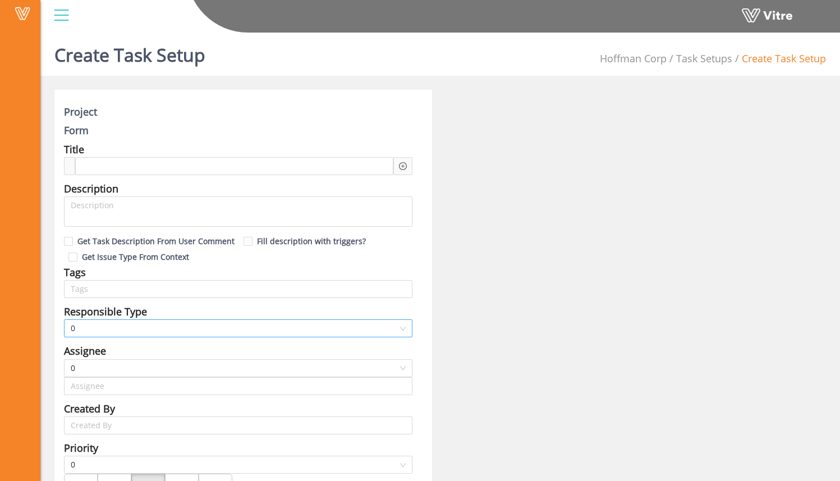
type input "[PERSON_NAME]"
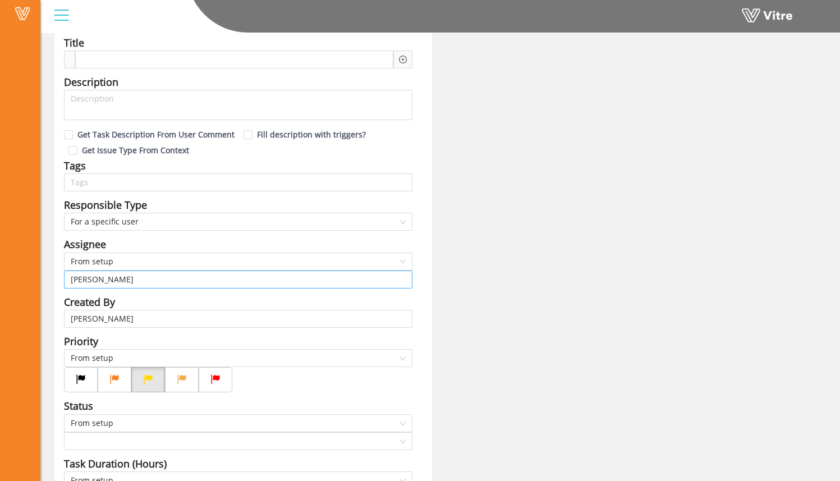
scroll to position [106, 0]
click at [154, 263] on span "From setup" at bounding box center [238, 262] width 335 height 17
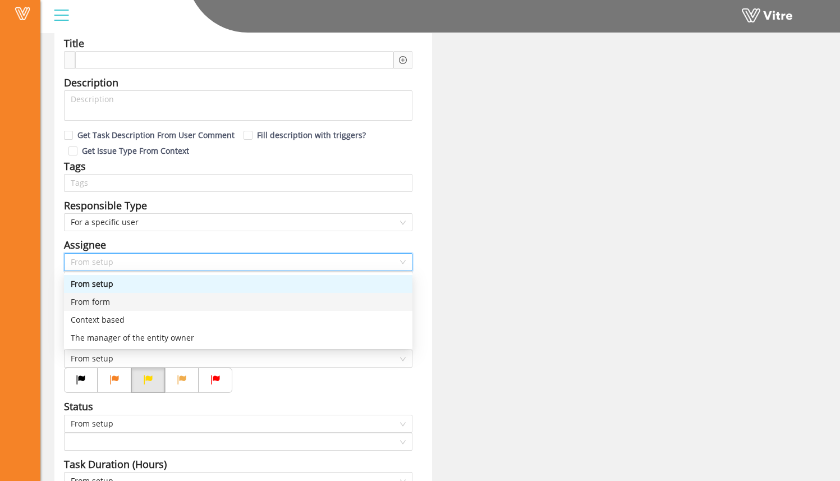
click at [150, 300] on div "From form" at bounding box center [238, 302] width 335 height 12
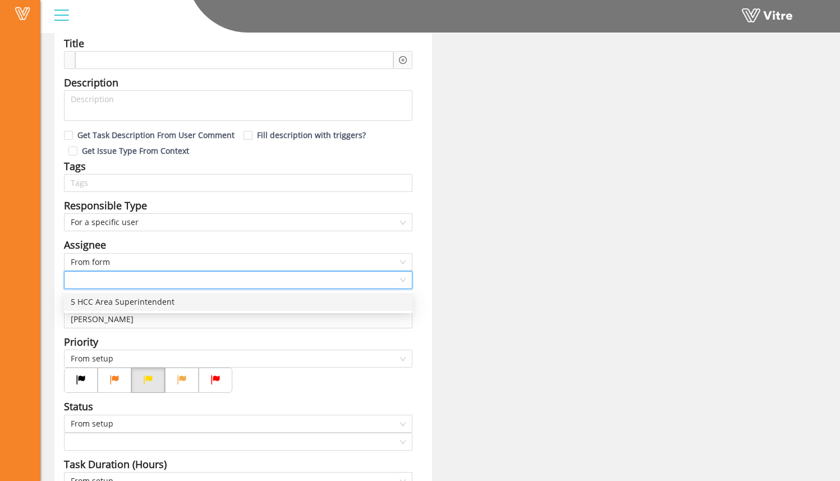
click at [150, 283] on input "search" at bounding box center [234, 280] width 327 height 17
click at [152, 306] on div "5 HCC Area Superintendent" at bounding box center [238, 302] width 335 height 12
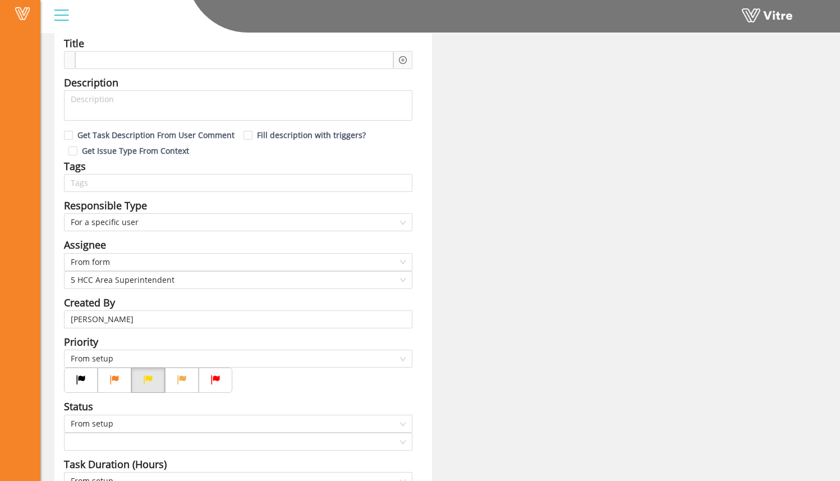
drag, startPoint x: 484, startPoint y: 257, endPoint x: 476, endPoint y: 259, distance: 8.7
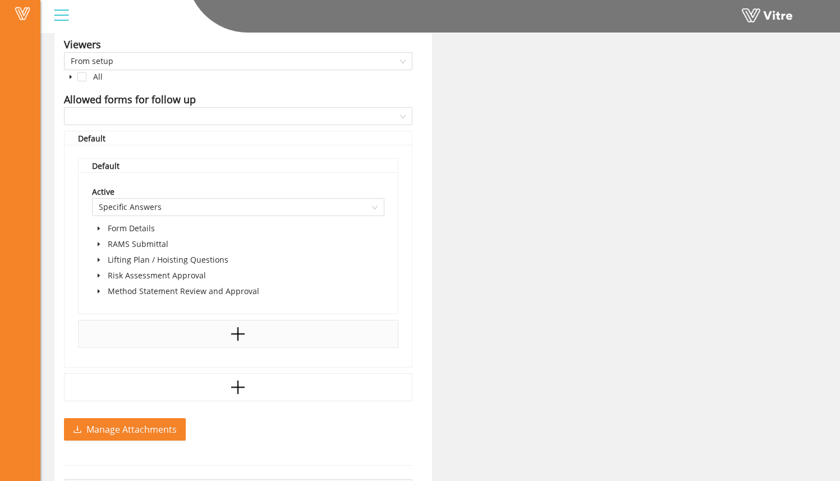
scroll to position [750, 0]
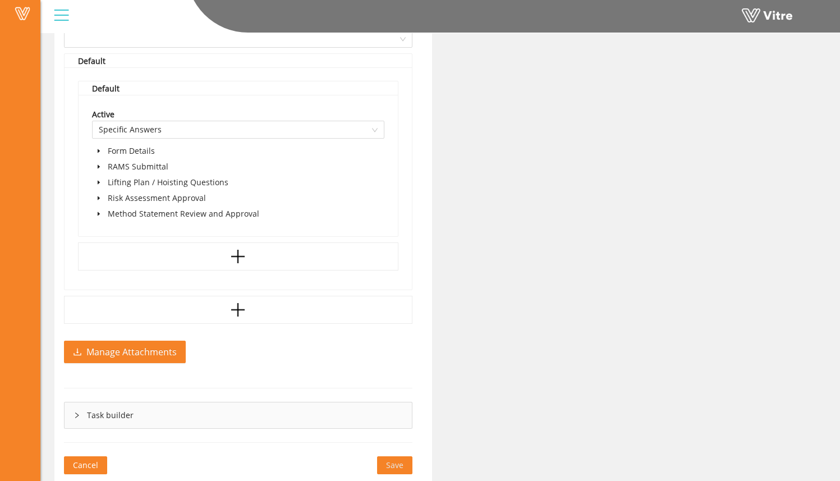
click at [101, 212] on icon "caret-down" at bounding box center [99, 214] width 6 height 6
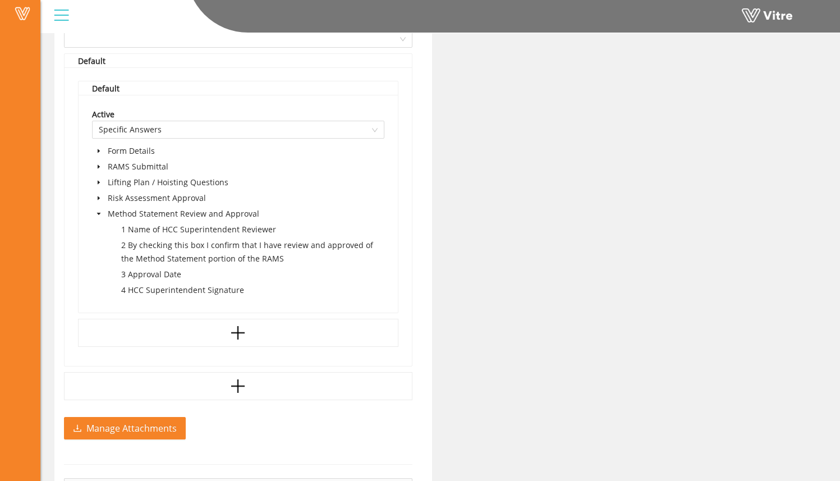
click at [100, 200] on icon "caret-down" at bounding box center [99, 198] width 6 height 6
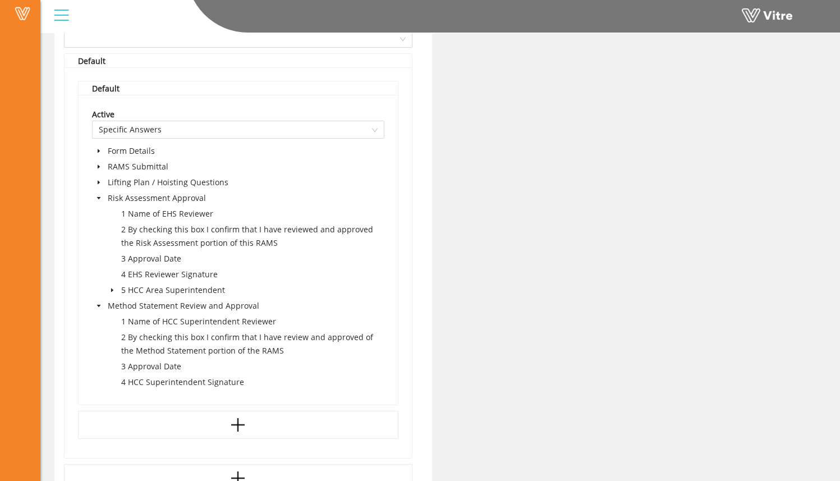
click at [100, 201] on icon "caret-down" at bounding box center [99, 198] width 6 height 6
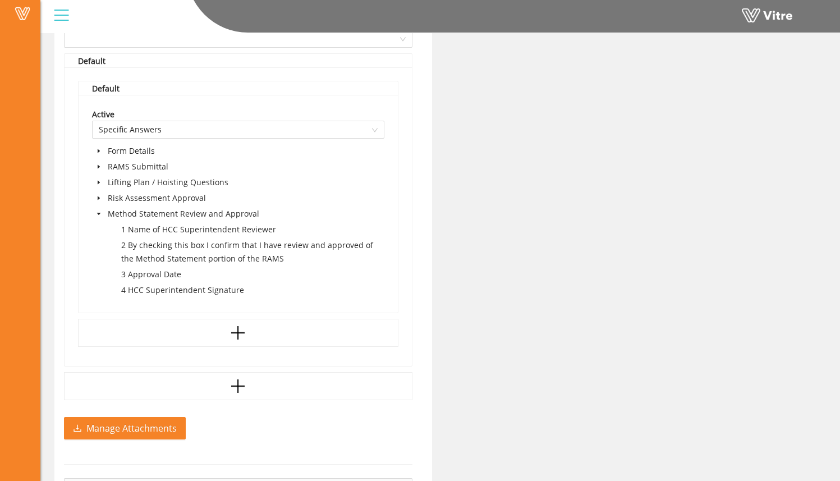
click at [103, 215] on span at bounding box center [98, 213] width 13 height 13
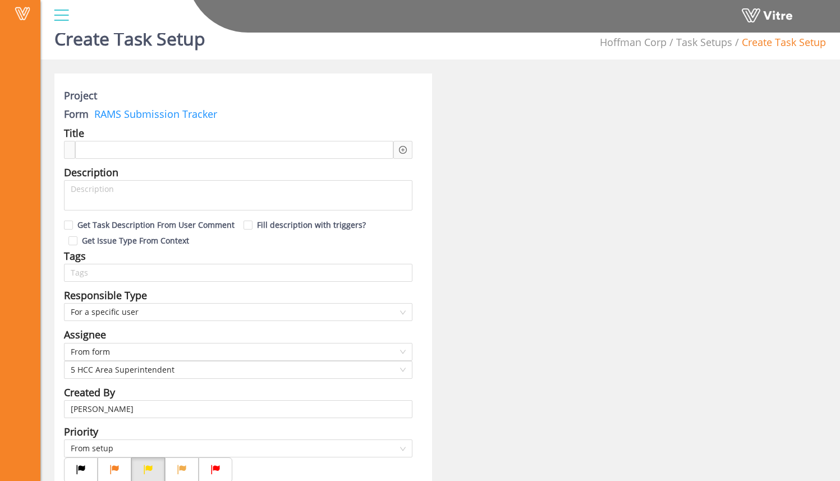
scroll to position [0, 0]
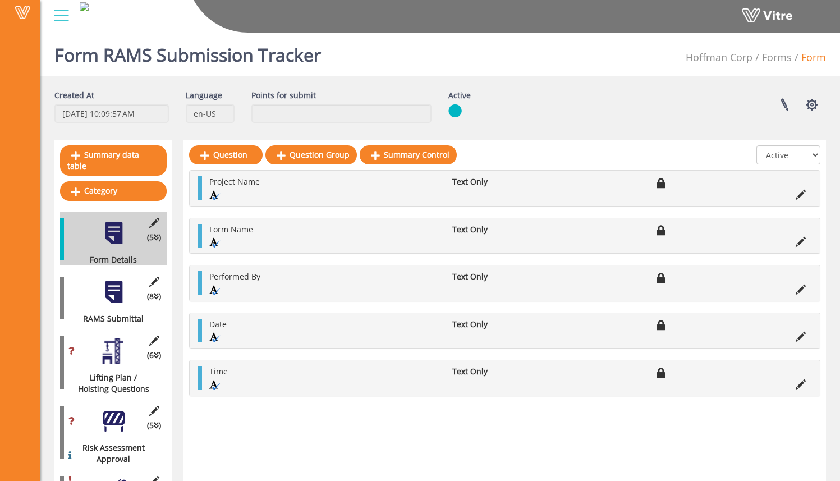
click at [118, 281] on div at bounding box center [113, 291] width 25 height 25
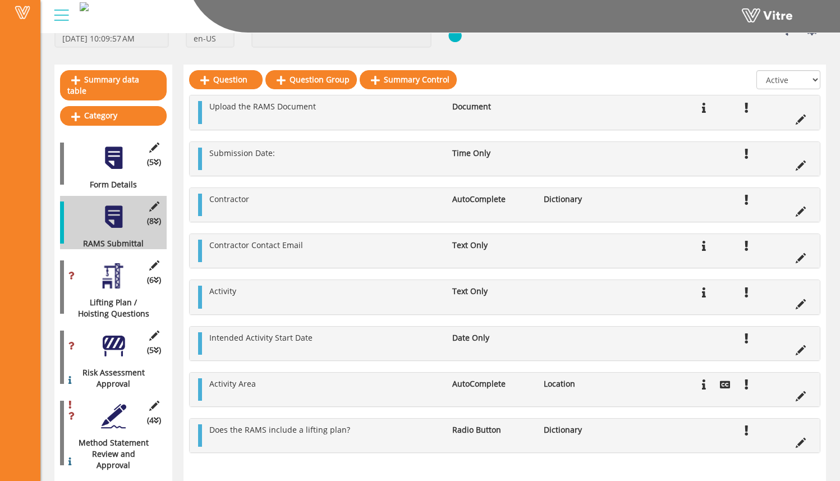
scroll to position [80, 0]
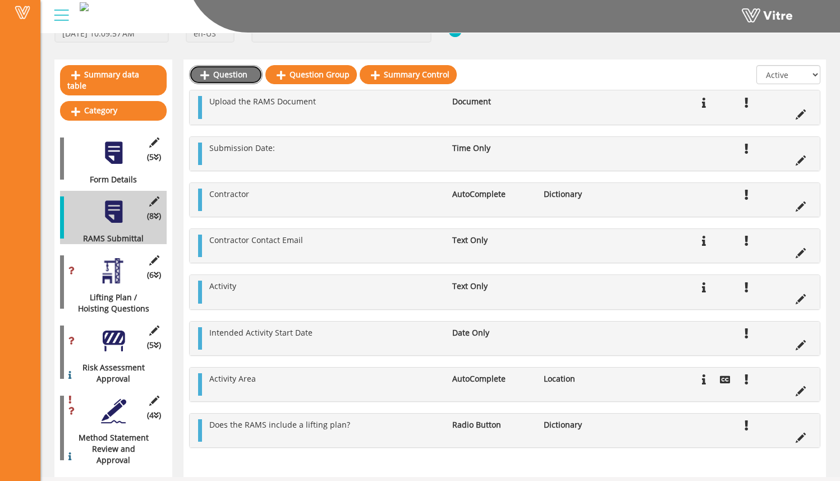
click at [233, 72] on link "Question" at bounding box center [226, 74] width 74 height 19
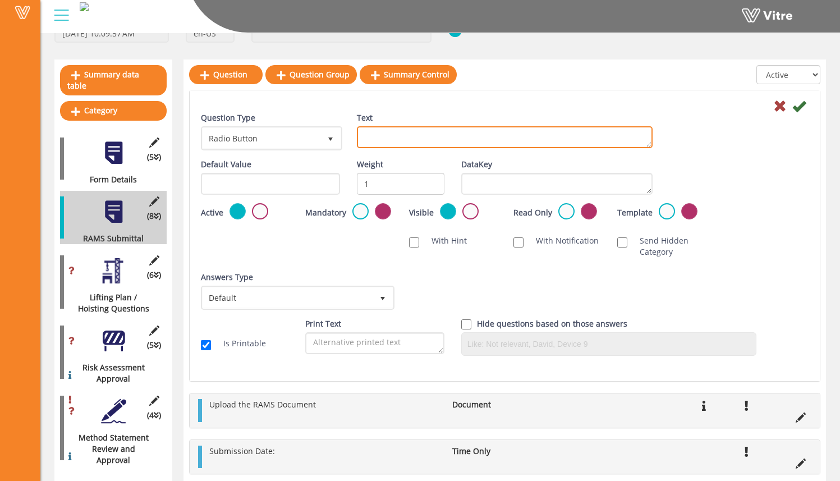
click at [403, 132] on textarea "Text" at bounding box center [505, 137] width 296 height 22
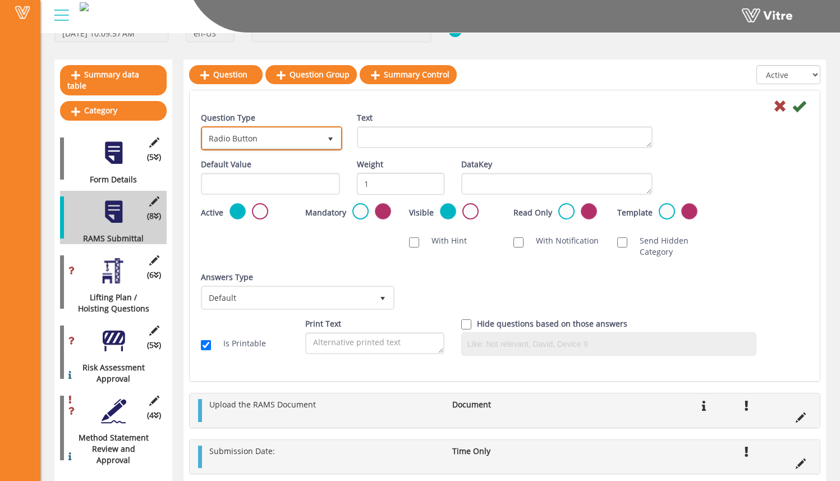
click at [309, 143] on span "Radio Button" at bounding box center [262, 138] width 118 height 20
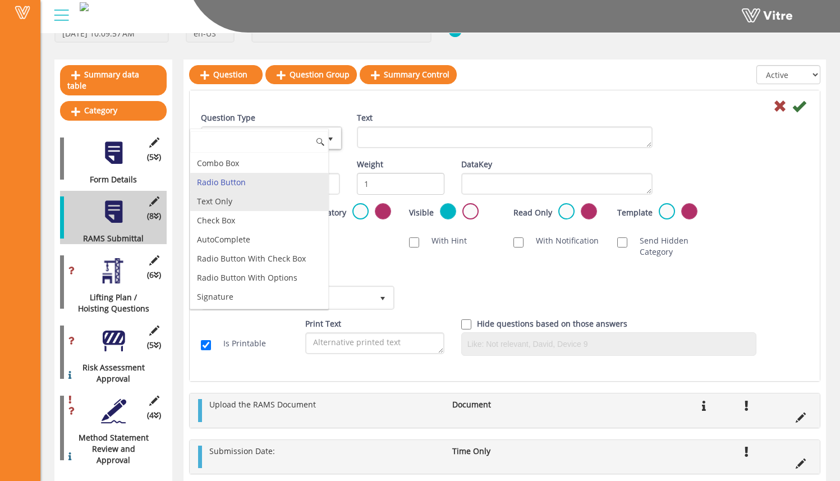
click at [294, 200] on li "Text Only" at bounding box center [259, 201] width 138 height 19
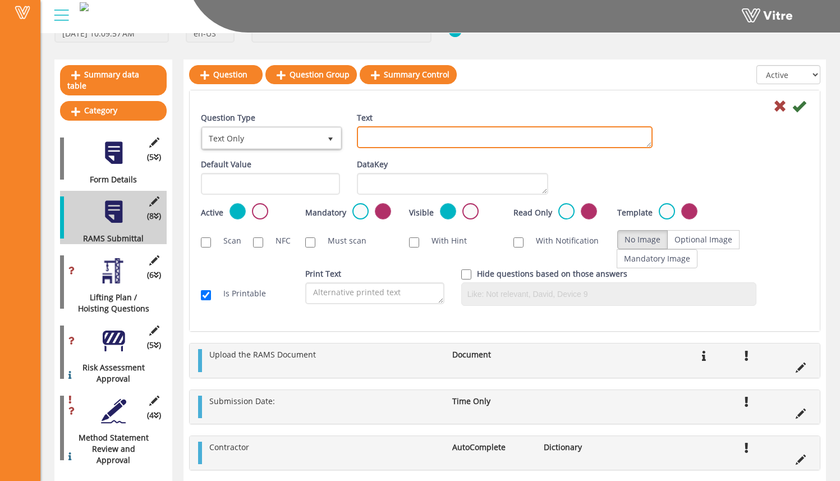
click at [396, 135] on textarea "Text" at bounding box center [505, 137] width 296 height 22
type textarea "Discipline/Scope"
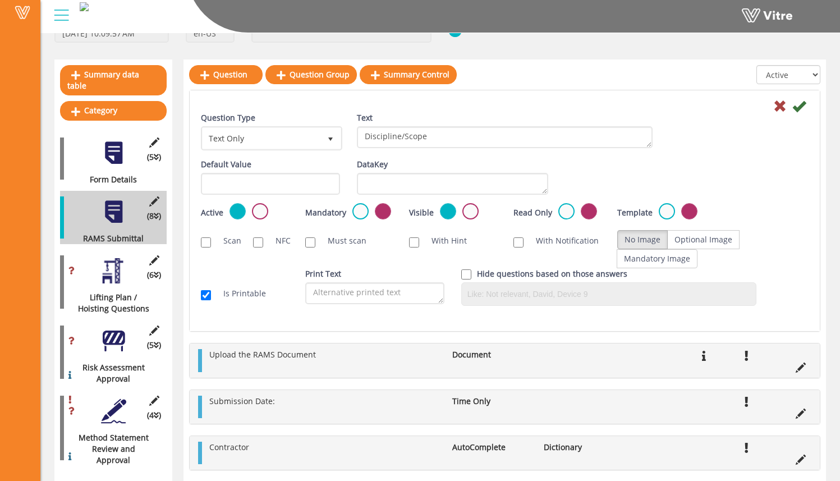
click at [428, 151] on div "Text Discipline/Scope" at bounding box center [504, 134] width 313 height 44
click at [416, 241] on input "With Hint" at bounding box center [414, 242] width 10 height 10
checkbox input "true"
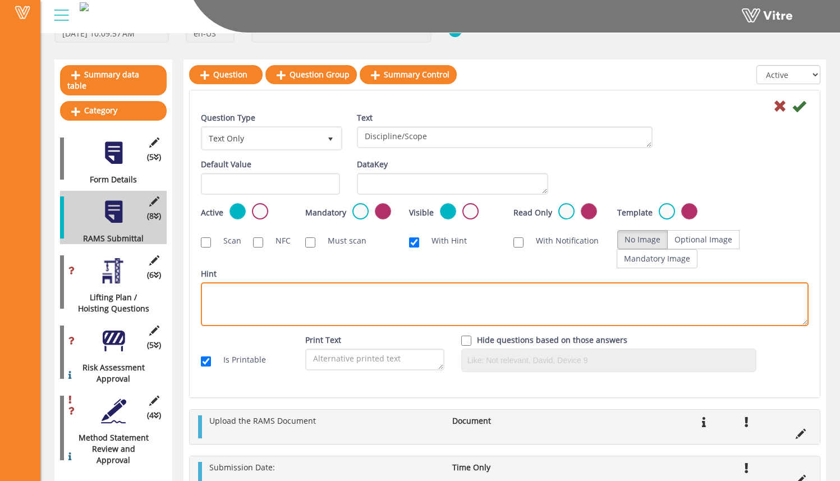
click at [369, 318] on textarea "Hint" at bounding box center [505, 304] width 608 height 44
type textarea "Electrical, MEP, Civil, etc."
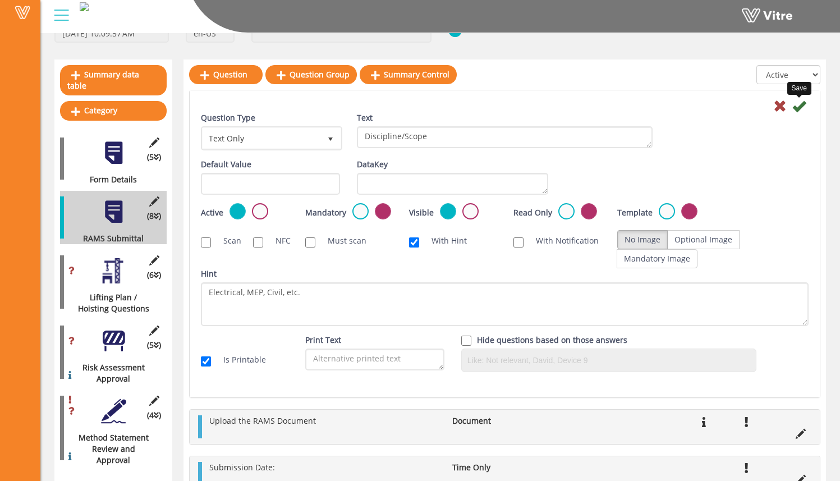
click at [804, 106] on icon at bounding box center [798, 105] width 13 height 13
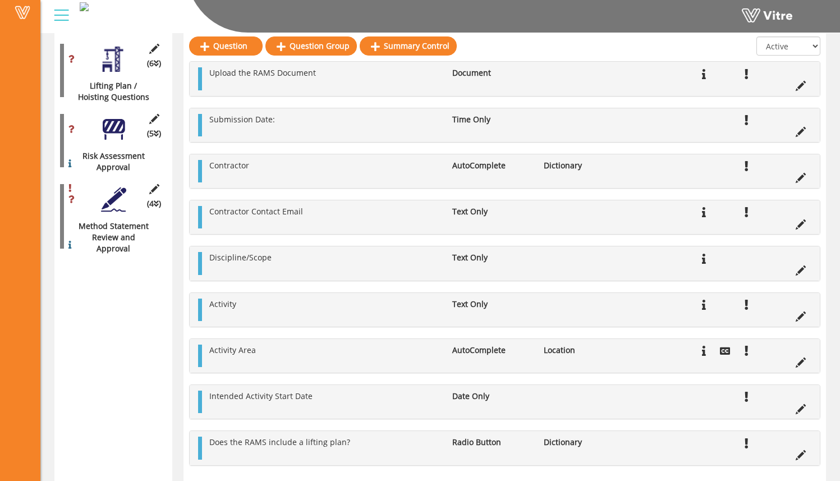
scroll to position [0, 0]
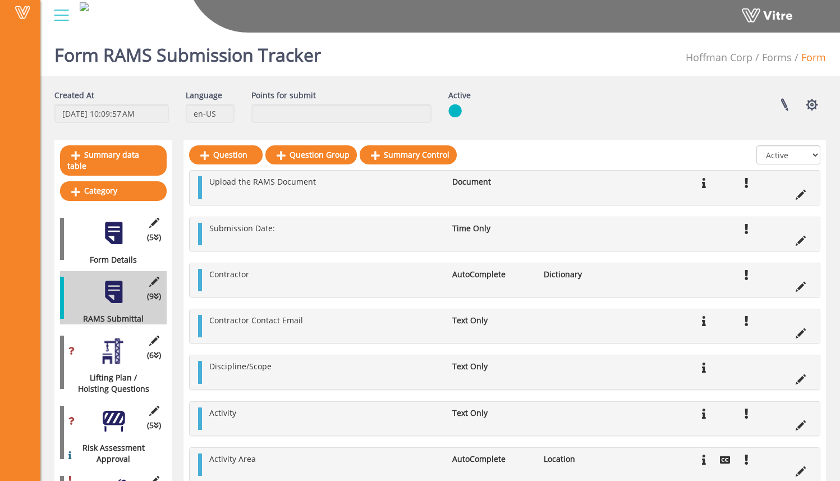
drag, startPoint x: 199, startPoint y: 420, endPoint x: 171, endPoint y: 0, distance: 420.7
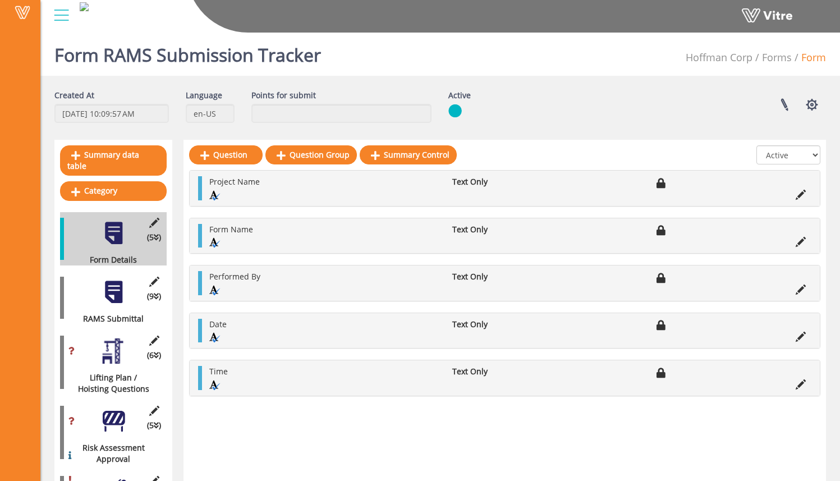
click at [123, 279] on div at bounding box center [113, 291] width 25 height 25
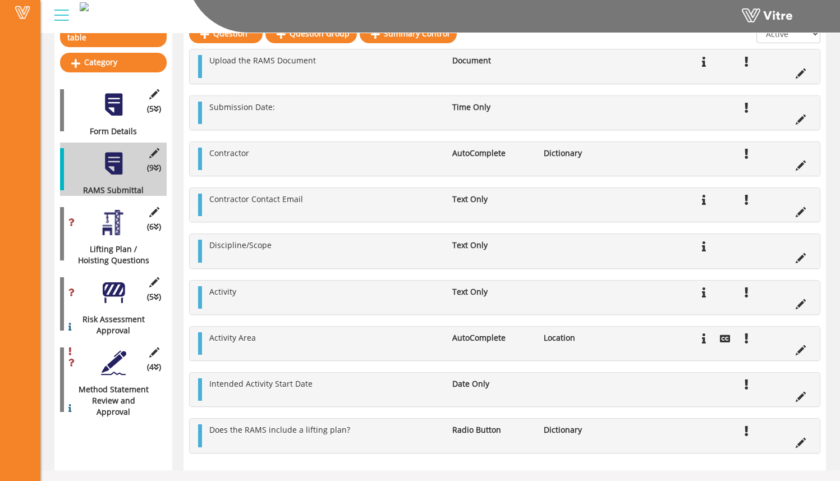
scroll to position [134, 0]
